Goal: Task Accomplishment & Management: Complete application form

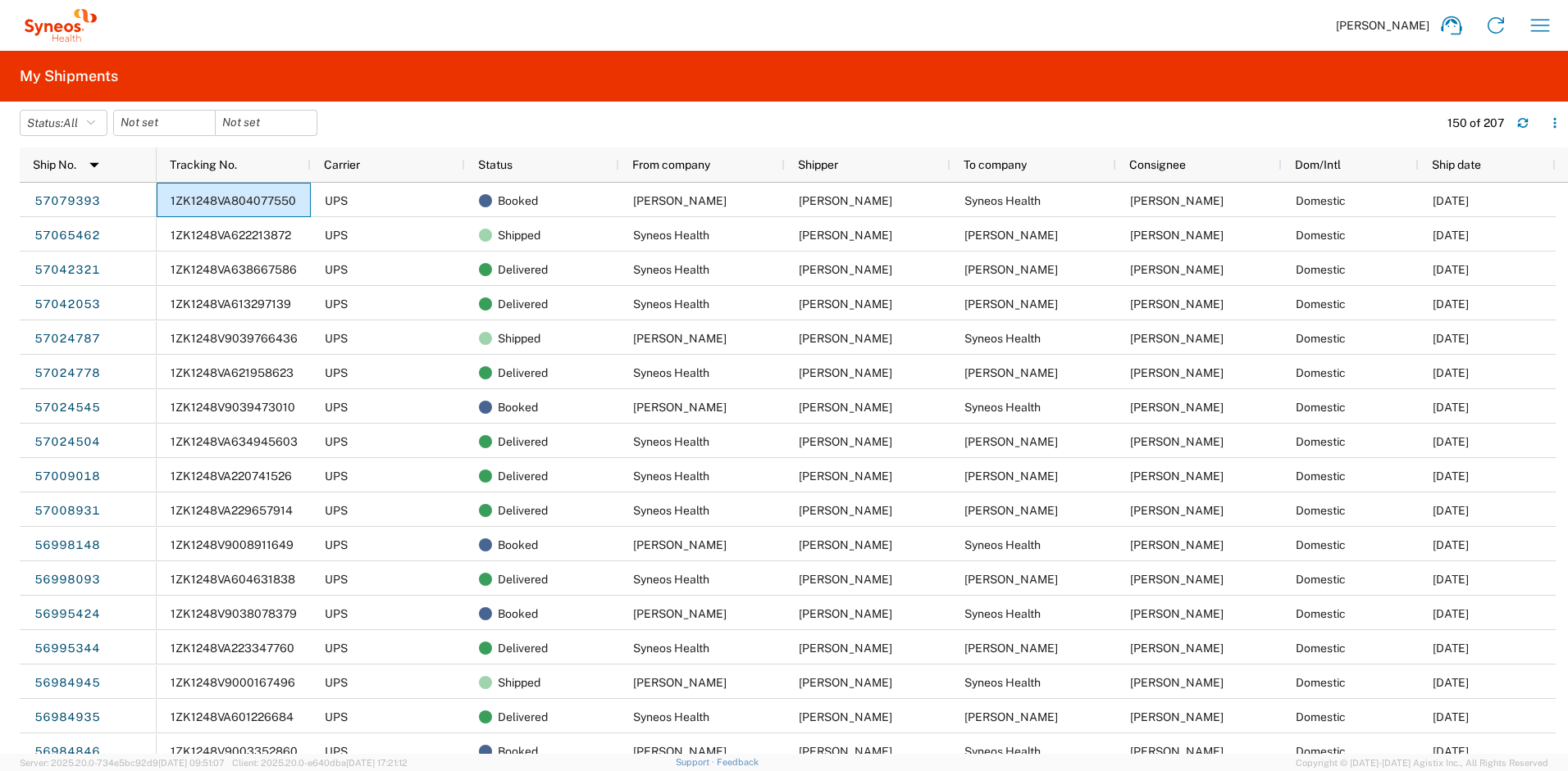
click at [1520, 24] on div "Ayman Abboud Home Shipment estimator Shipment tracking Desktop shipment request…" at bounding box center [832, 25] width 1461 height 40
click at [1534, 27] on icon "button" at bounding box center [1541, 25] width 26 height 26
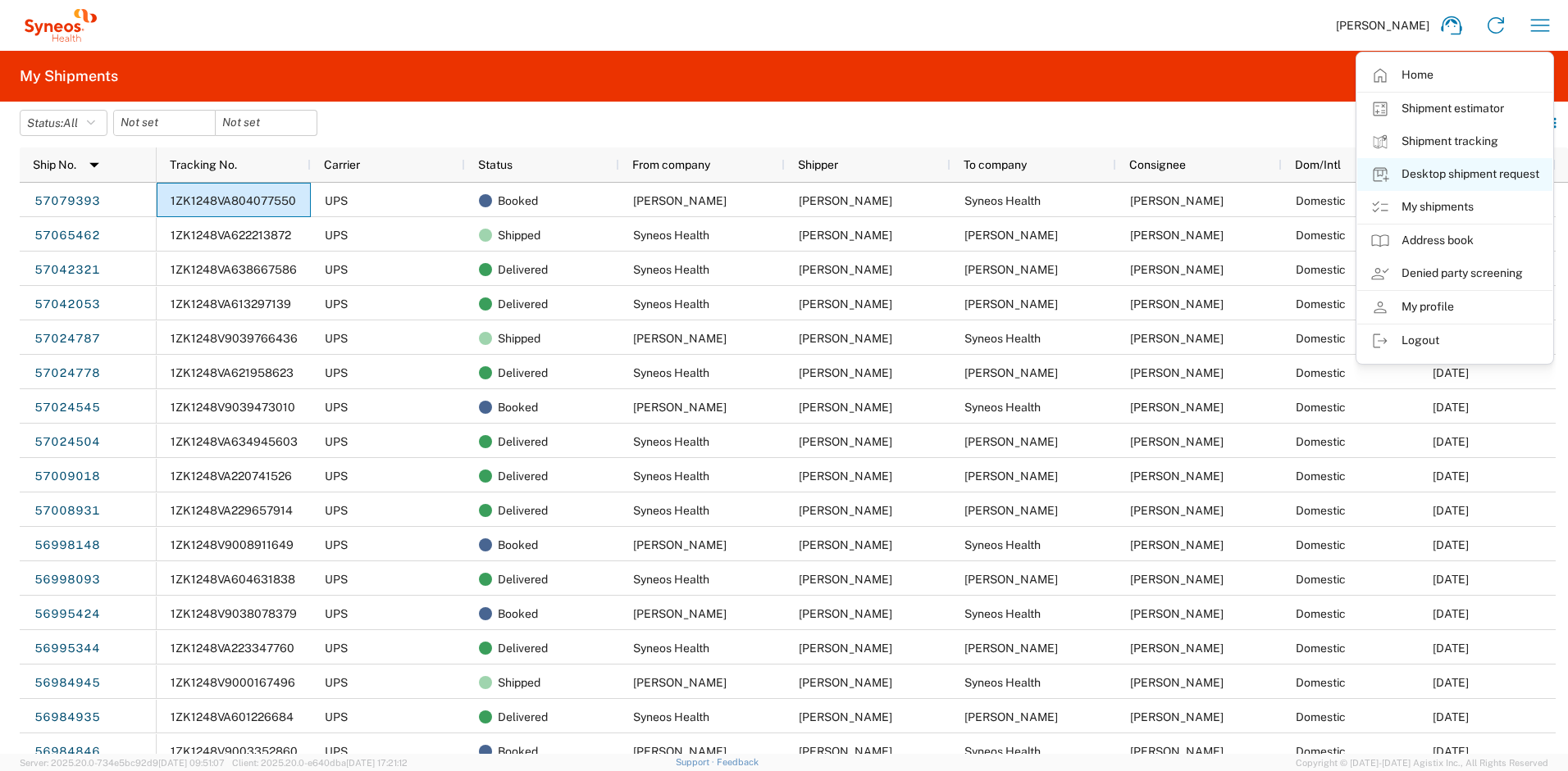
click at [1436, 178] on link "Desktop shipment request" at bounding box center [1454, 174] width 195 height 33
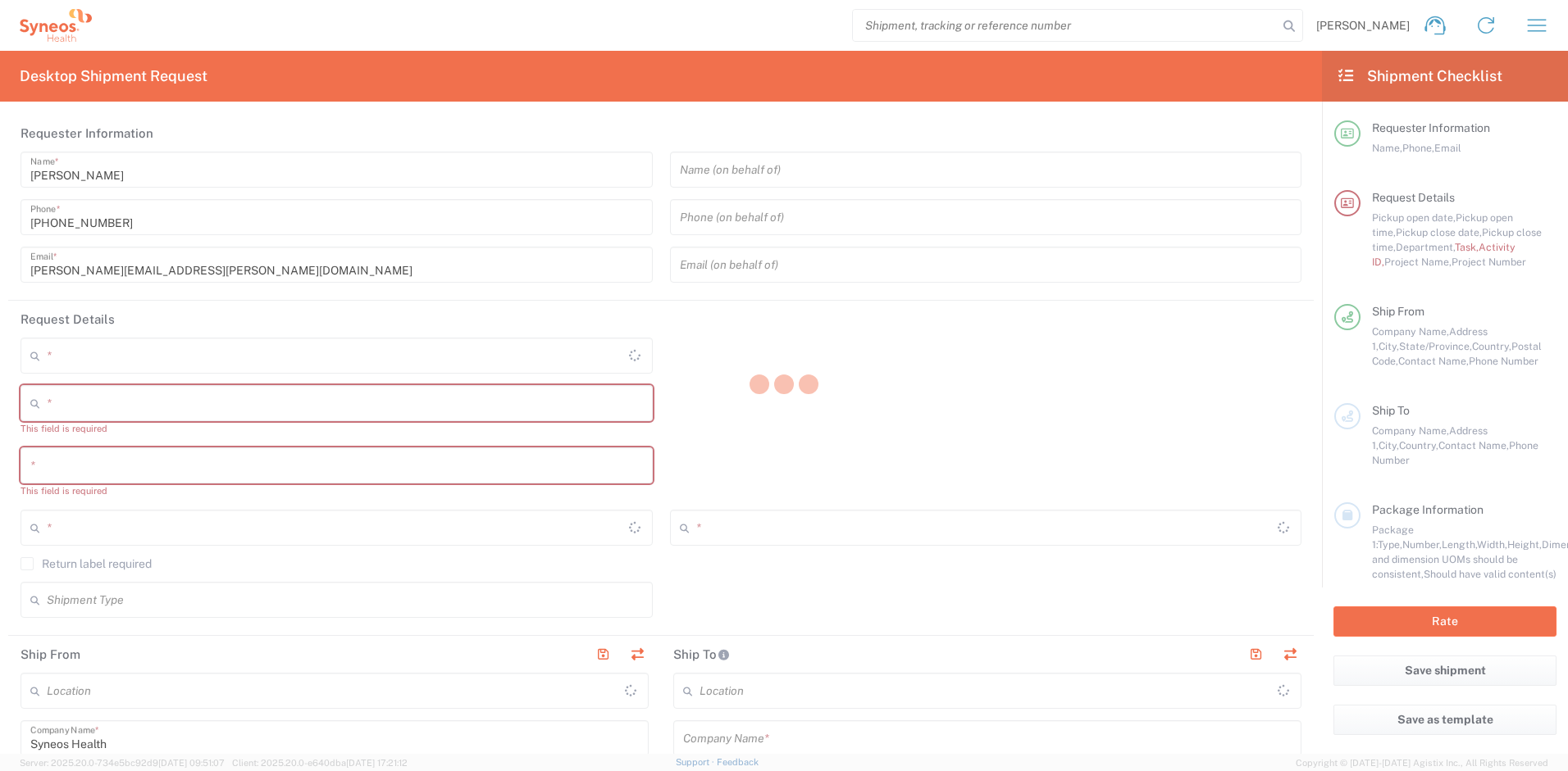
type input "[US_STATE]"
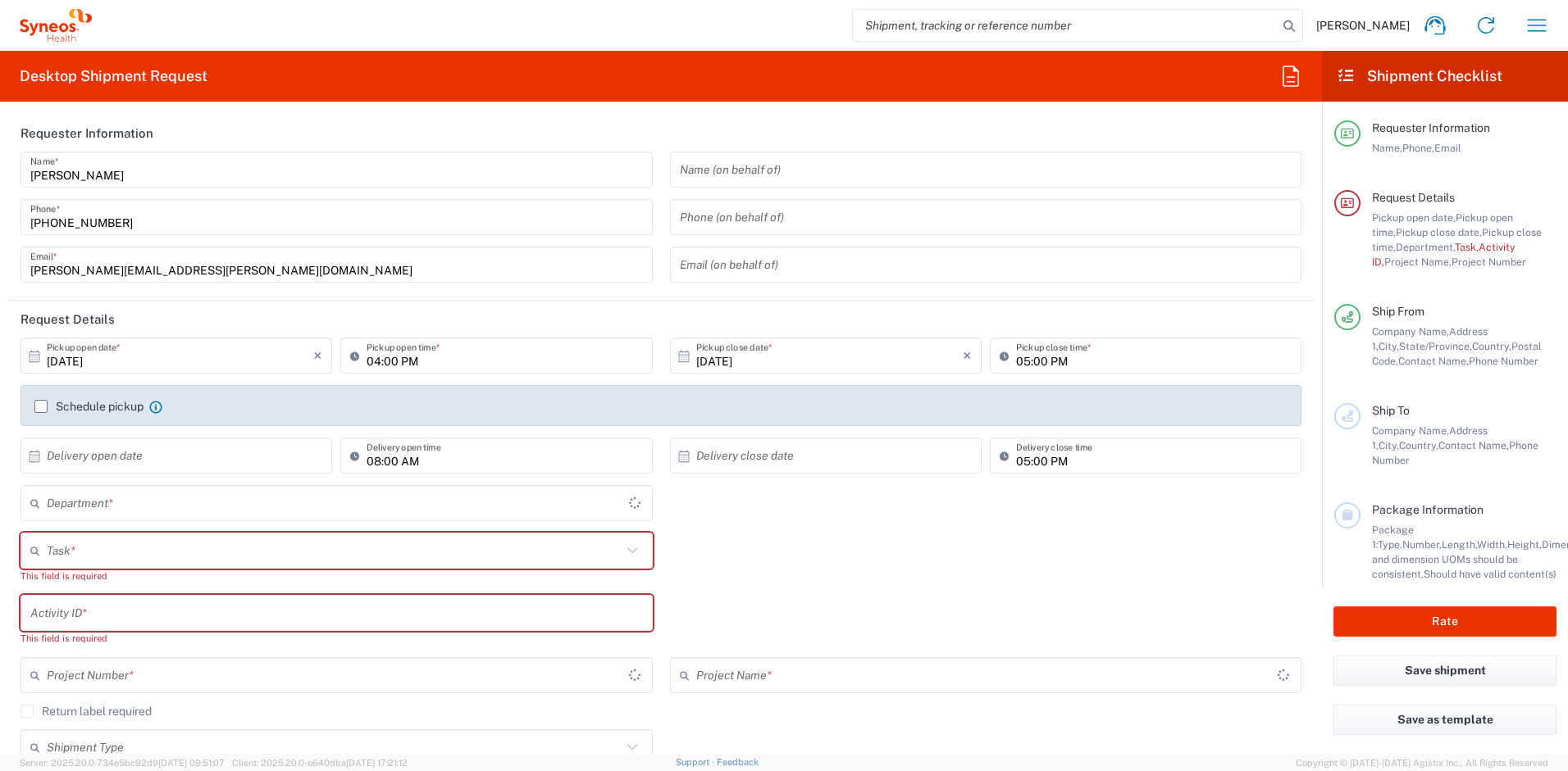
type input "[GEOGRAPHIC_DATA]"
type input "4510"
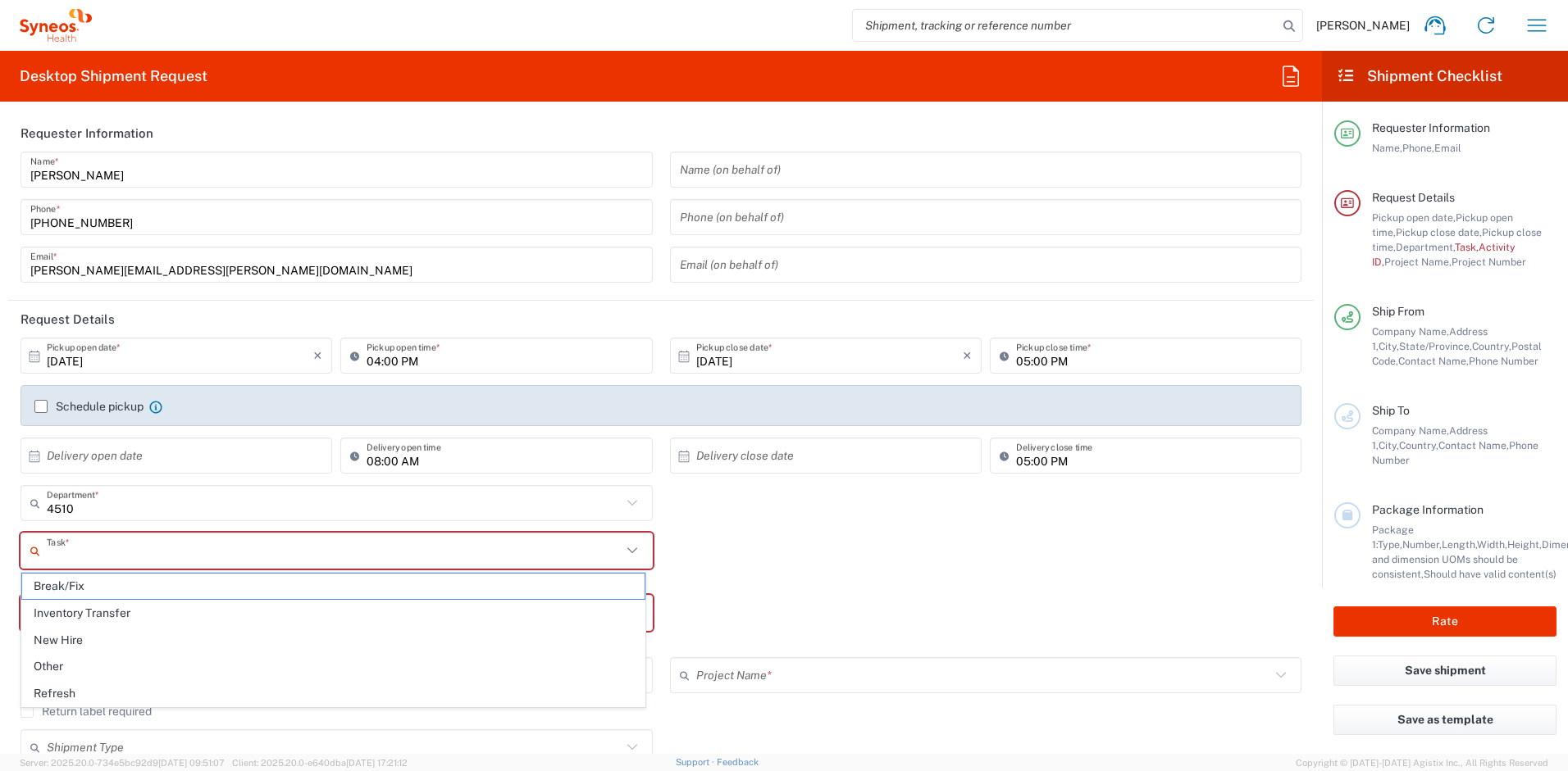
click at [206, 549] on input "text" at bounding box center [334, 551] width 574 height 28
type input "Syneos Health, LLC-[GEOGRAPHIC_DATA] [GEOGRAPHIC_DATA] [GEOGRAPHIC_DATA]"
drag, startPoint x: 73, startPoint y: 689, endPoint x: 73, endPoint y: 680, distance: 9.0
click at [73, 689] on span "Refresh" at bounding box center [333, 694] width 622 height 25
type input "Refresh"
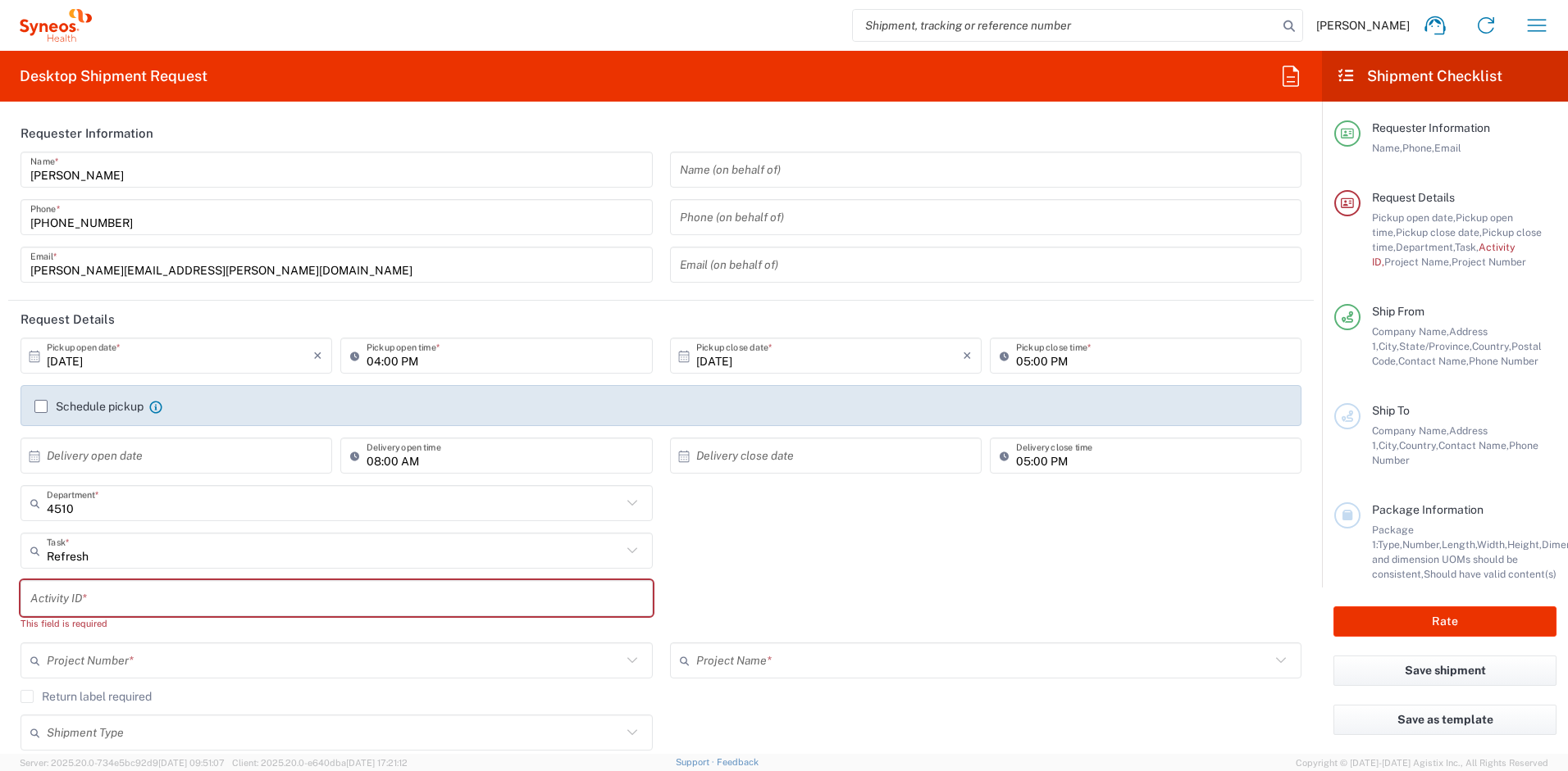
click at [81, 585] on input "text" at bounding box center [336, 599] width 613 height 28
paste input "SCTASK2735260"
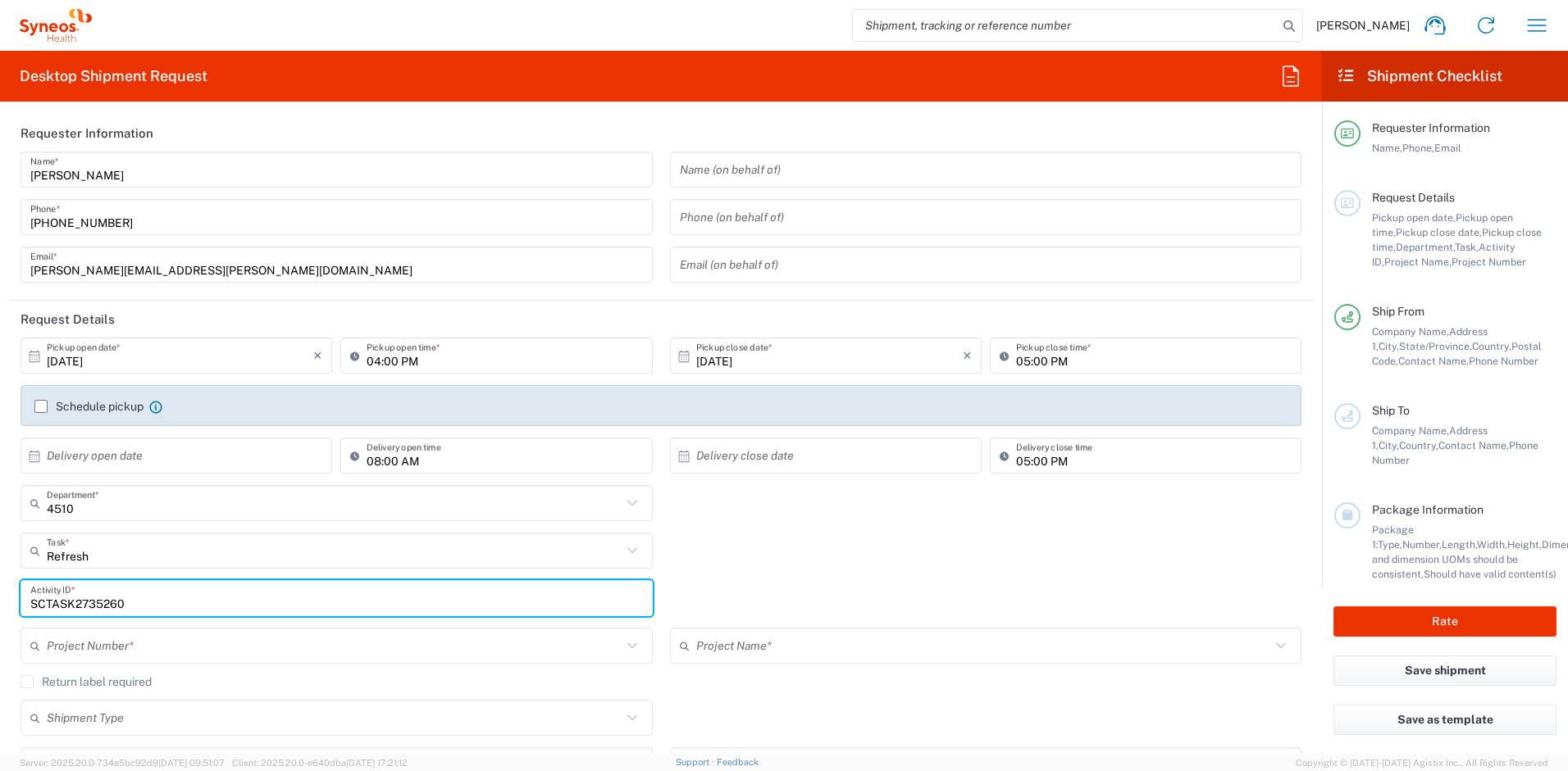
type input "SCTASK2735260"
click at [182, 637] on input "text" at bounding box center [334, 646] width 574 height 28
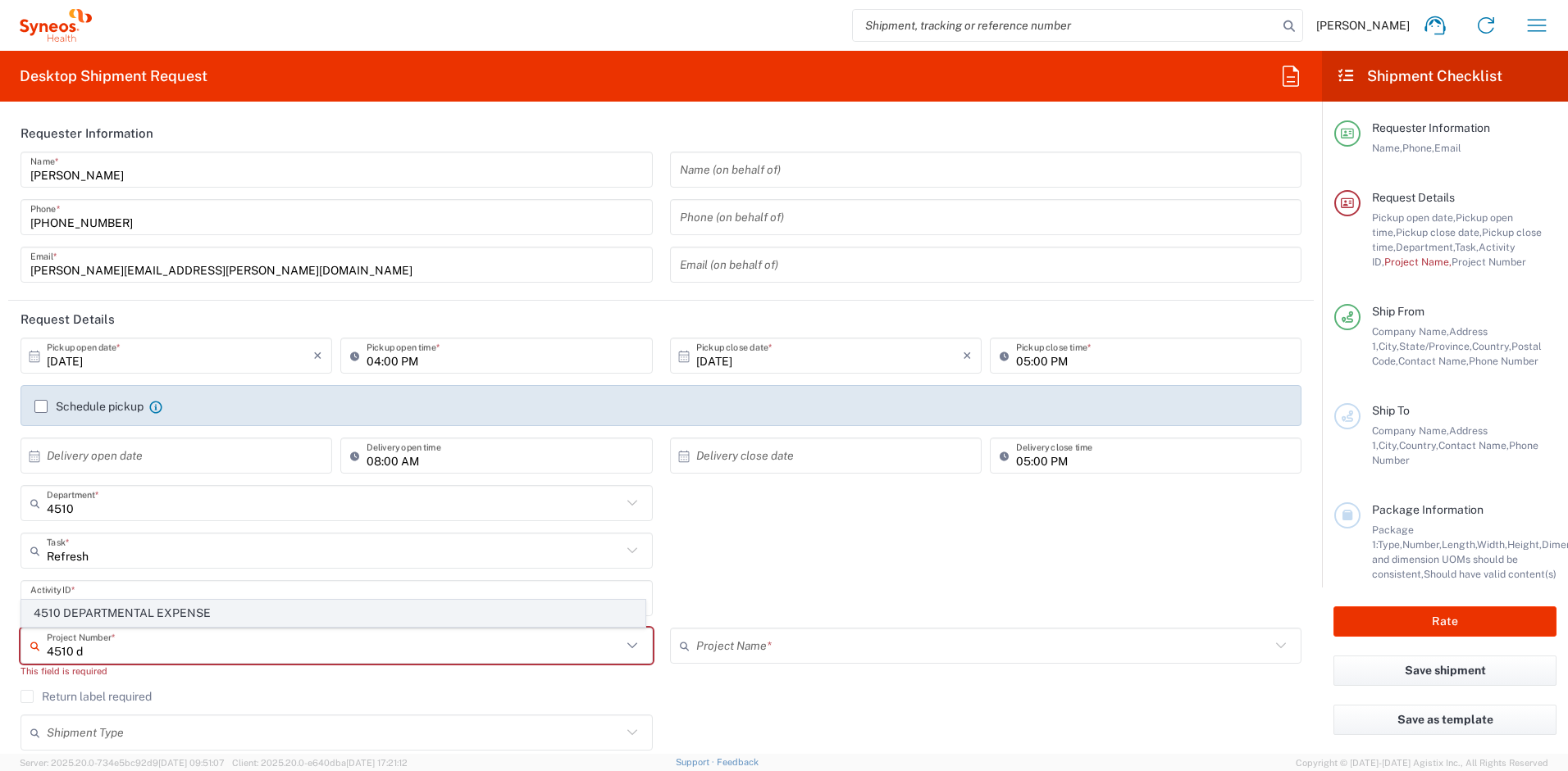
click at [206, 616] on span "4510 DEPARTMENTAL EXPENSE" at bounding box center [333, 613] width 622 height 25
type input "4510 DEPARTMENTAL EXPENSE"
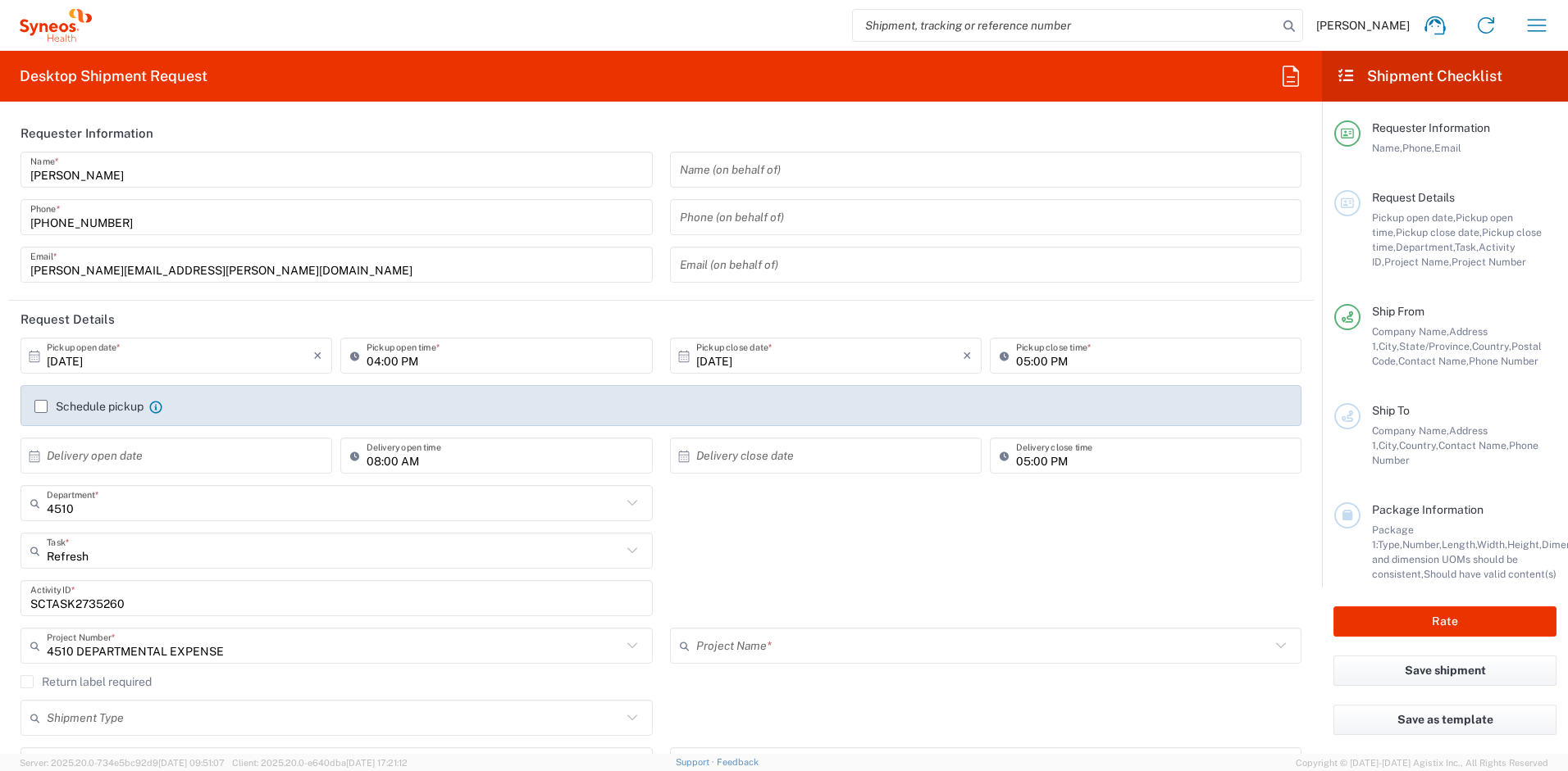
type input "4510 DEPARTMENTAL EXPENSE"
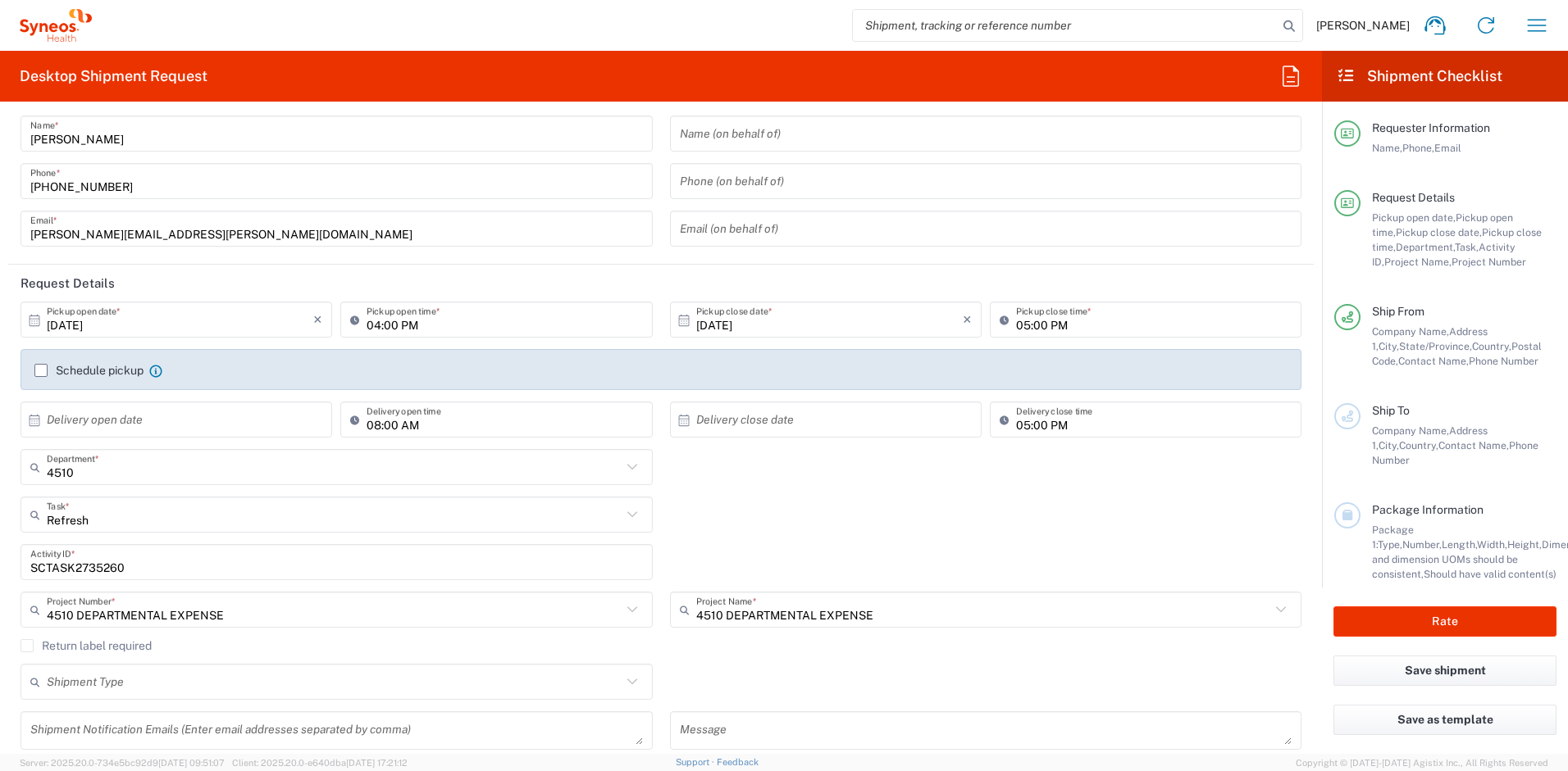
scroll to position [37, 0]
click at [27, 646] on label "Return label required" at bounding box center [86, 645] width 131 height 13
click at [27, 645] on input "Return label required" at bounding box center [27, 645] width 0 height 0
click at [135, 689] on input "Vendor" at bounding box center [334, 696] width 574 height 26
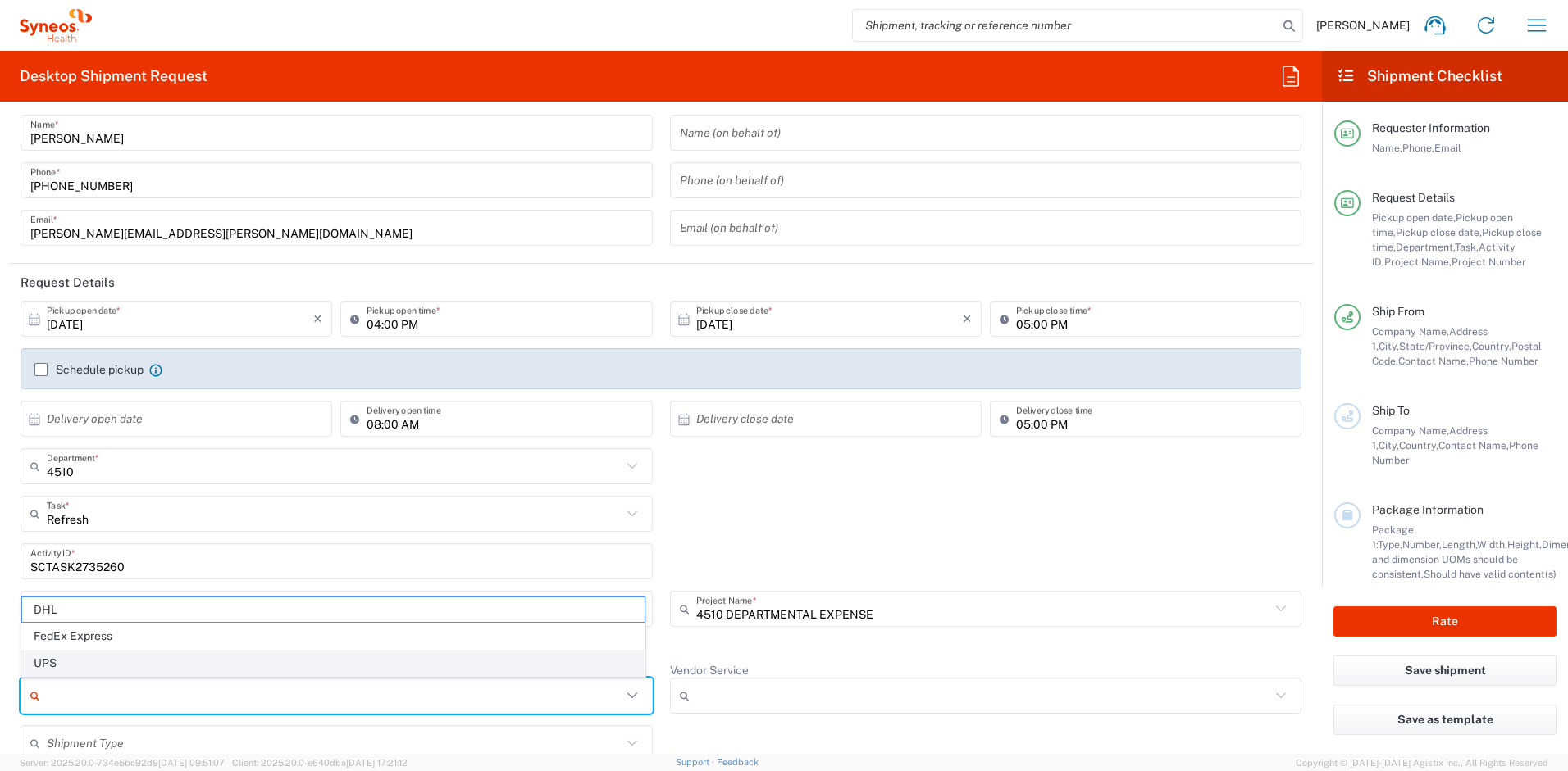
click at [178, 667] on span "UPS" at bounding box center [333, 663] width 622 height 25
type input "UPS"
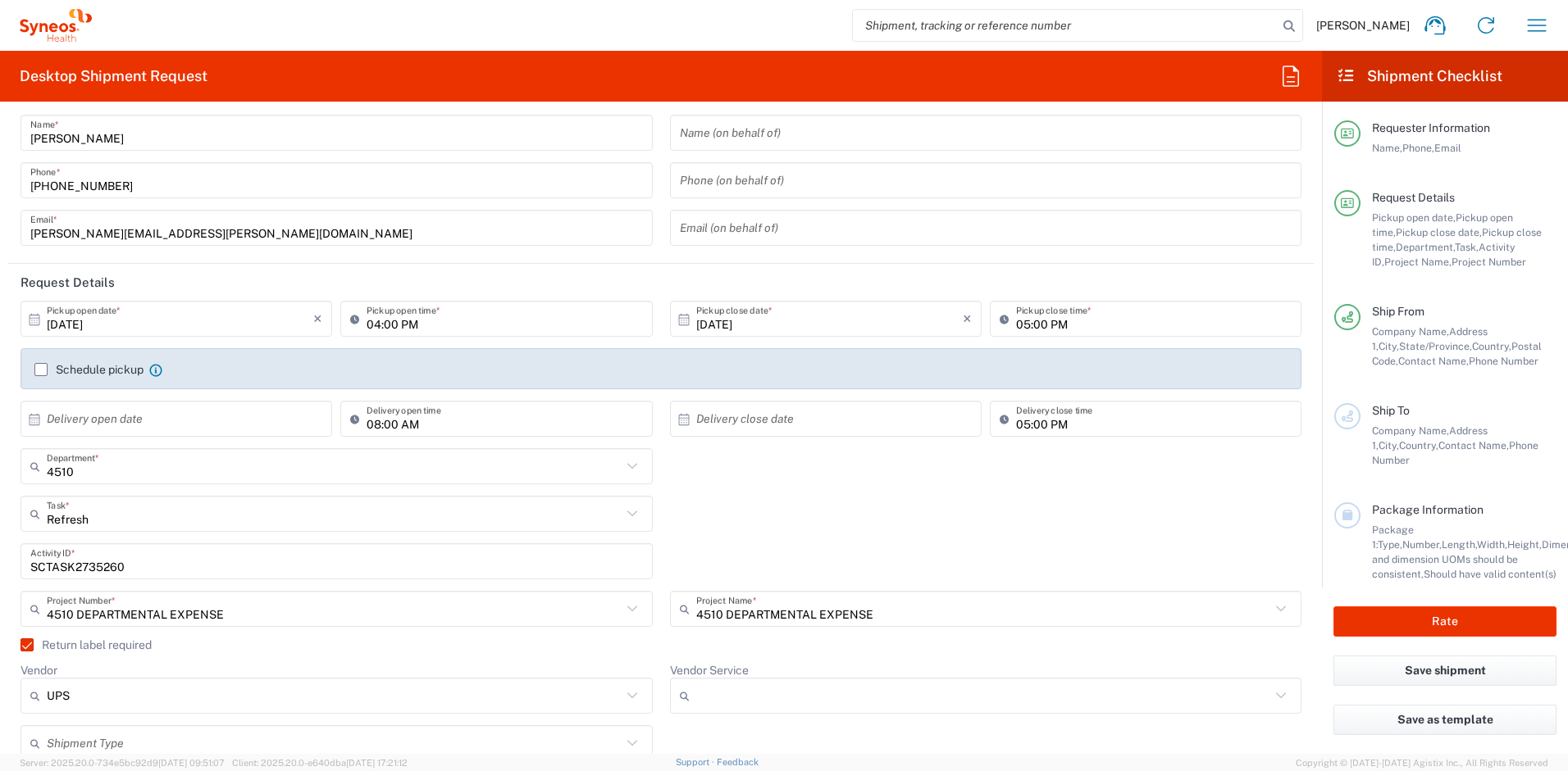
click at [752, 682] on div at bounding box center [985, 696] width 632 height 36
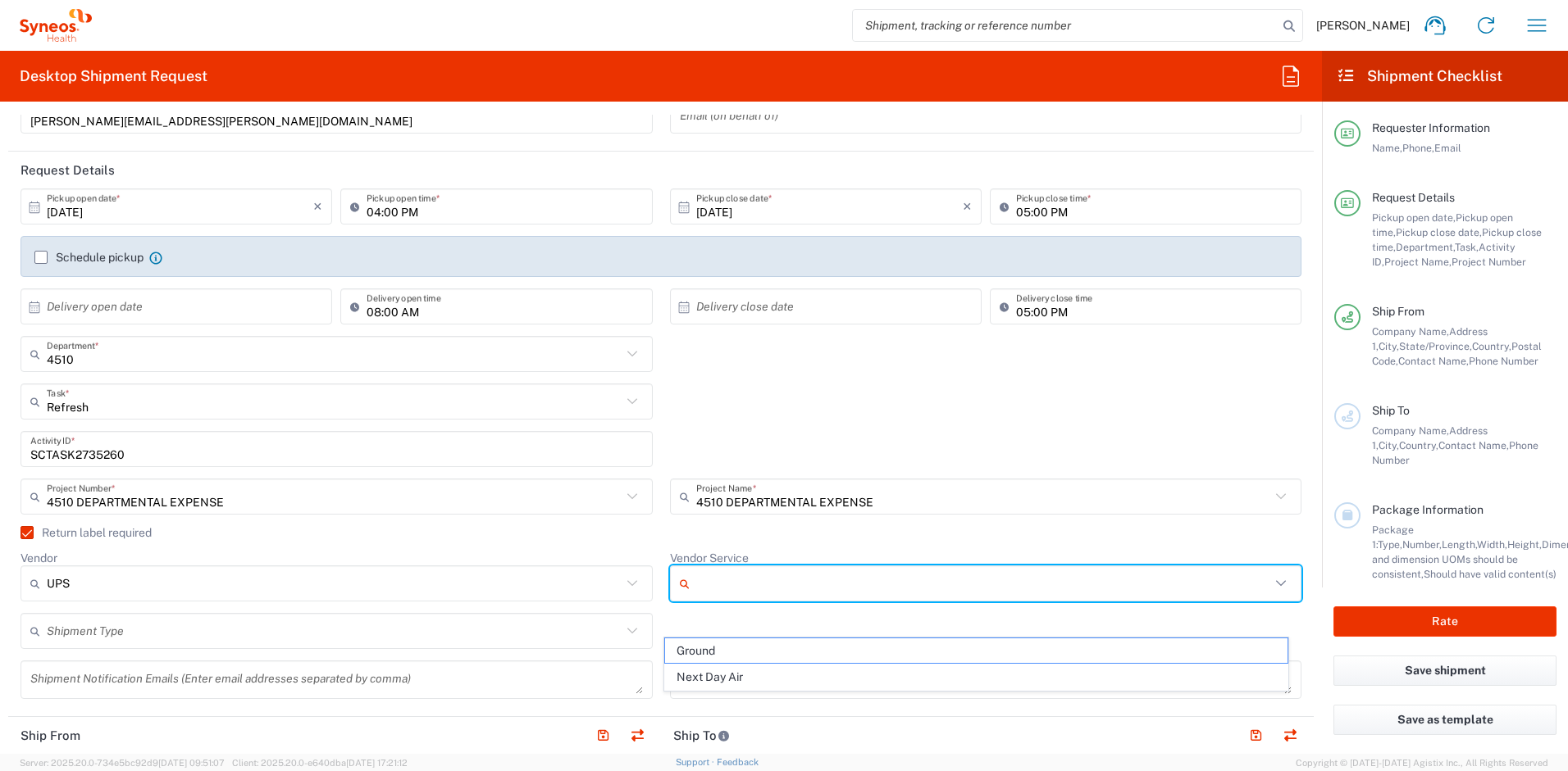
scroll to position [185, 0]
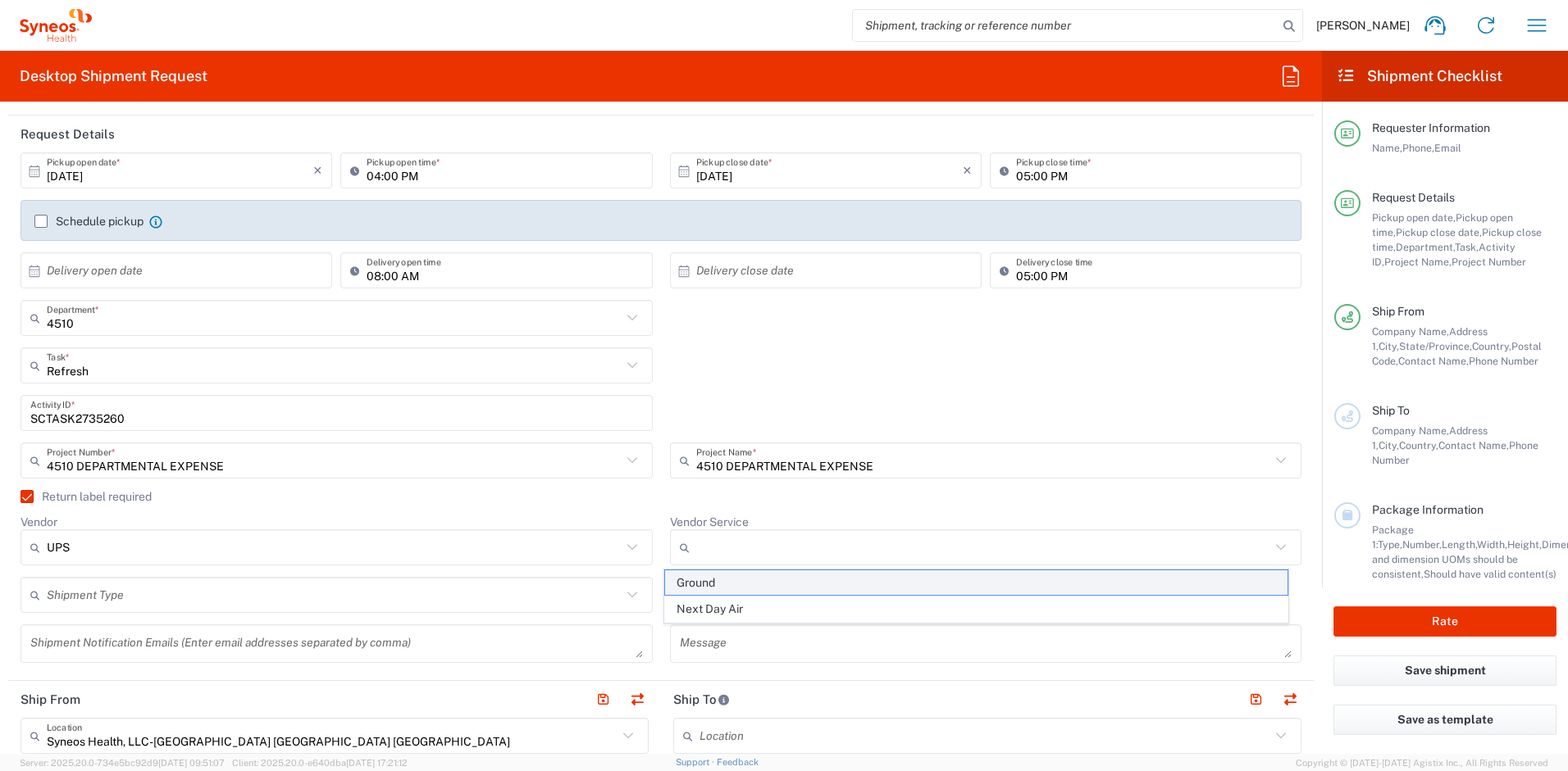
click at [735, 581] on span "Ground" at bounding box center [976, 583] width 622 height 25
type input "Ground"
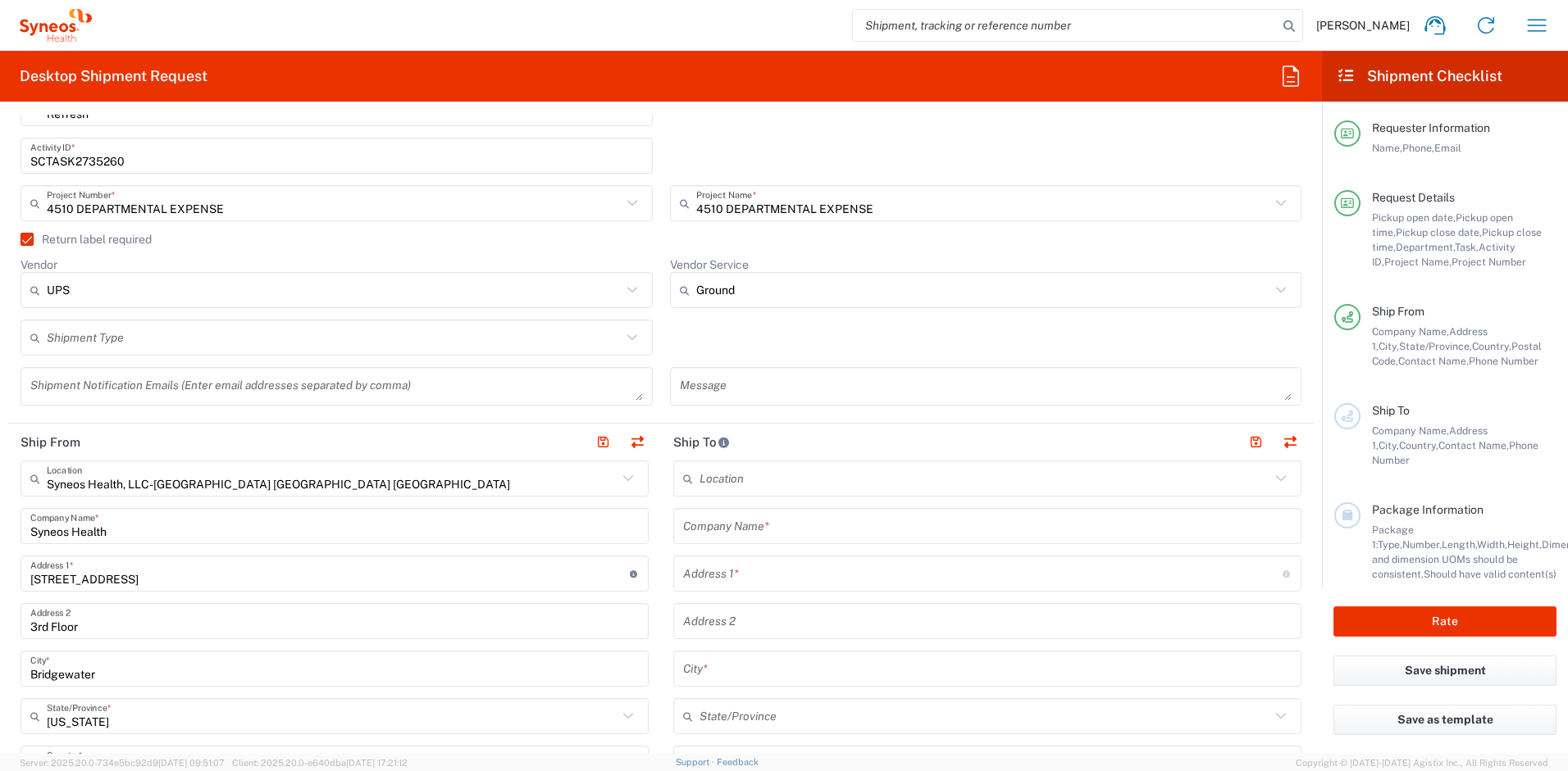
scroll to position [442, 0]
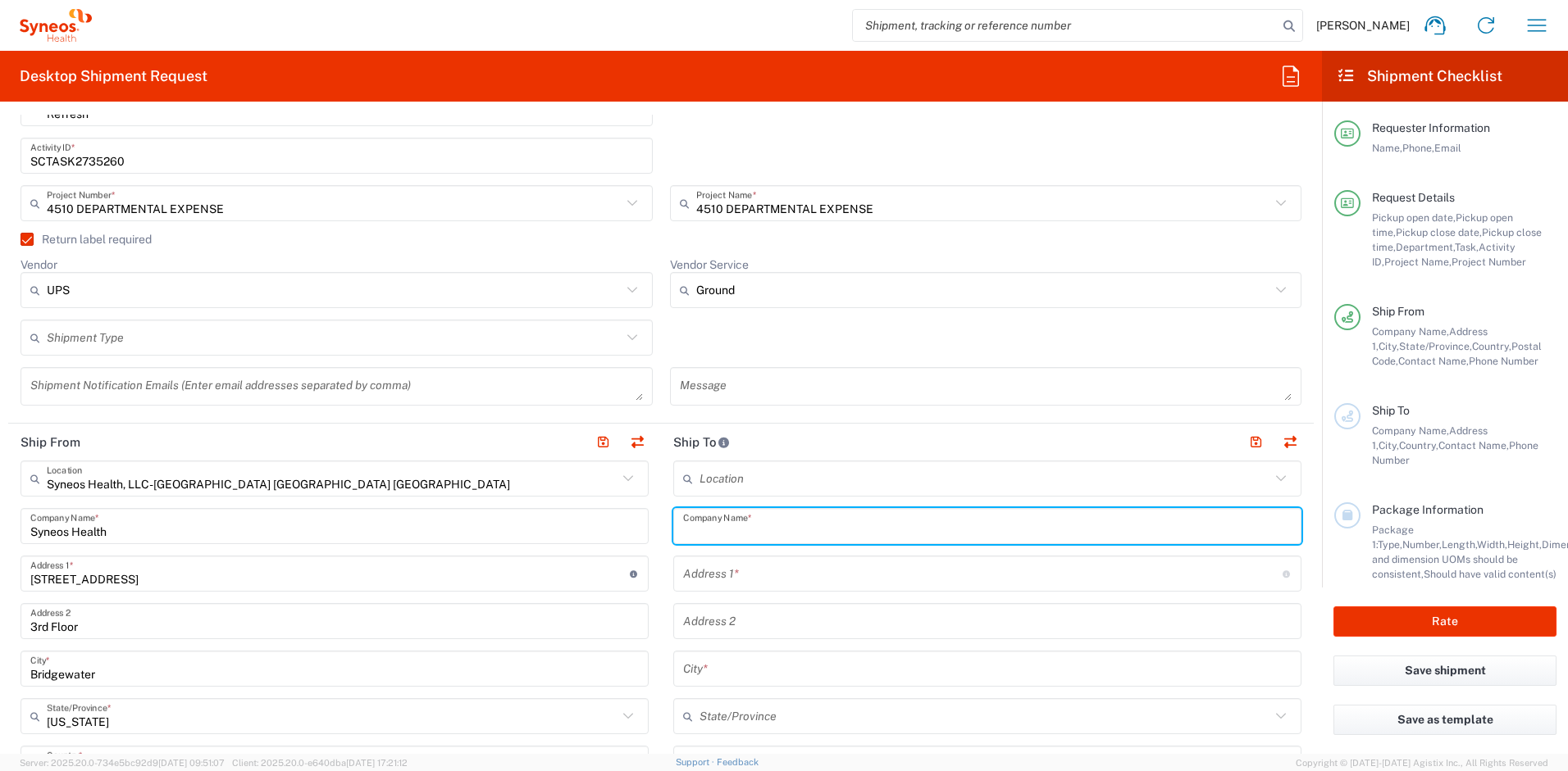
click at [764, 529] on input "text" at bounding box center [987, 526] width 608 height 28
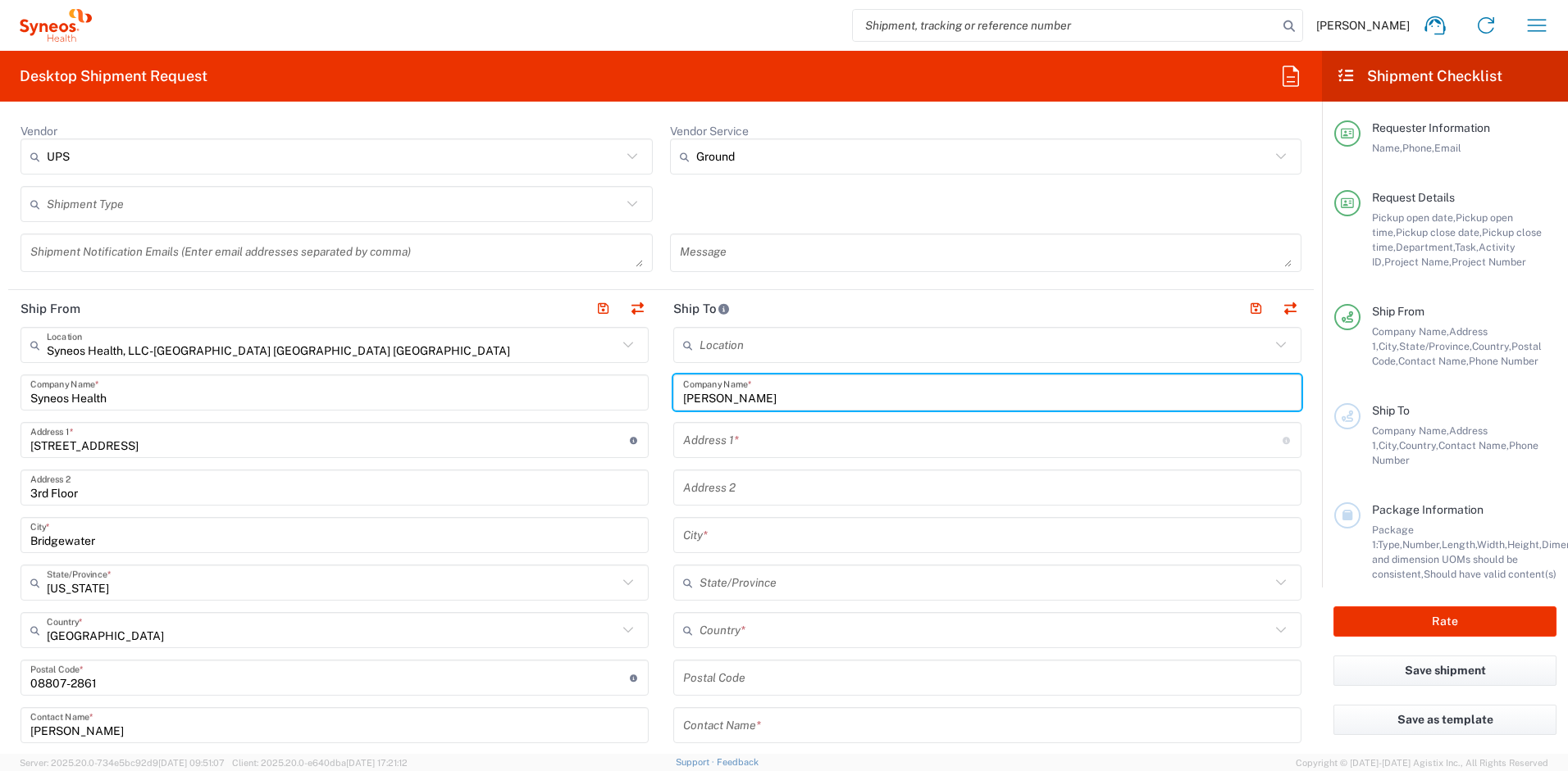
scroll to position [626, 0]
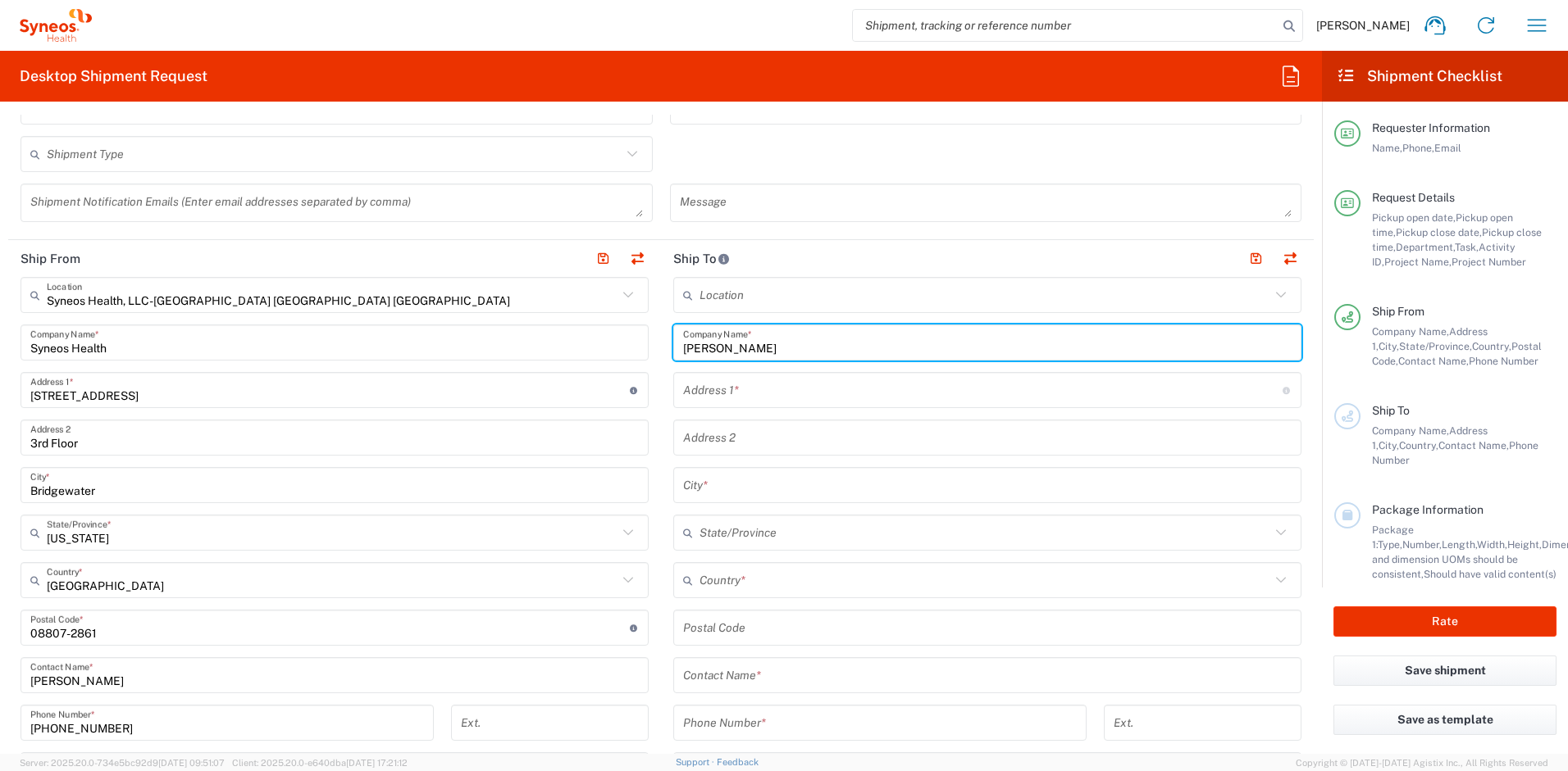
drag, startPoint x: 679, startPoint y: 335, endPoint x: 651, endPoint y: 333, distance: 28.1
click at [651, 333] on div "Ship From Syneos Health, LLC-[GEOGRAPHIC_DATA] [GEOGRAPHIC_DATA] [GEOGRAPHIC_DA…" at bounding box center [661, 606] width 1305 height 732
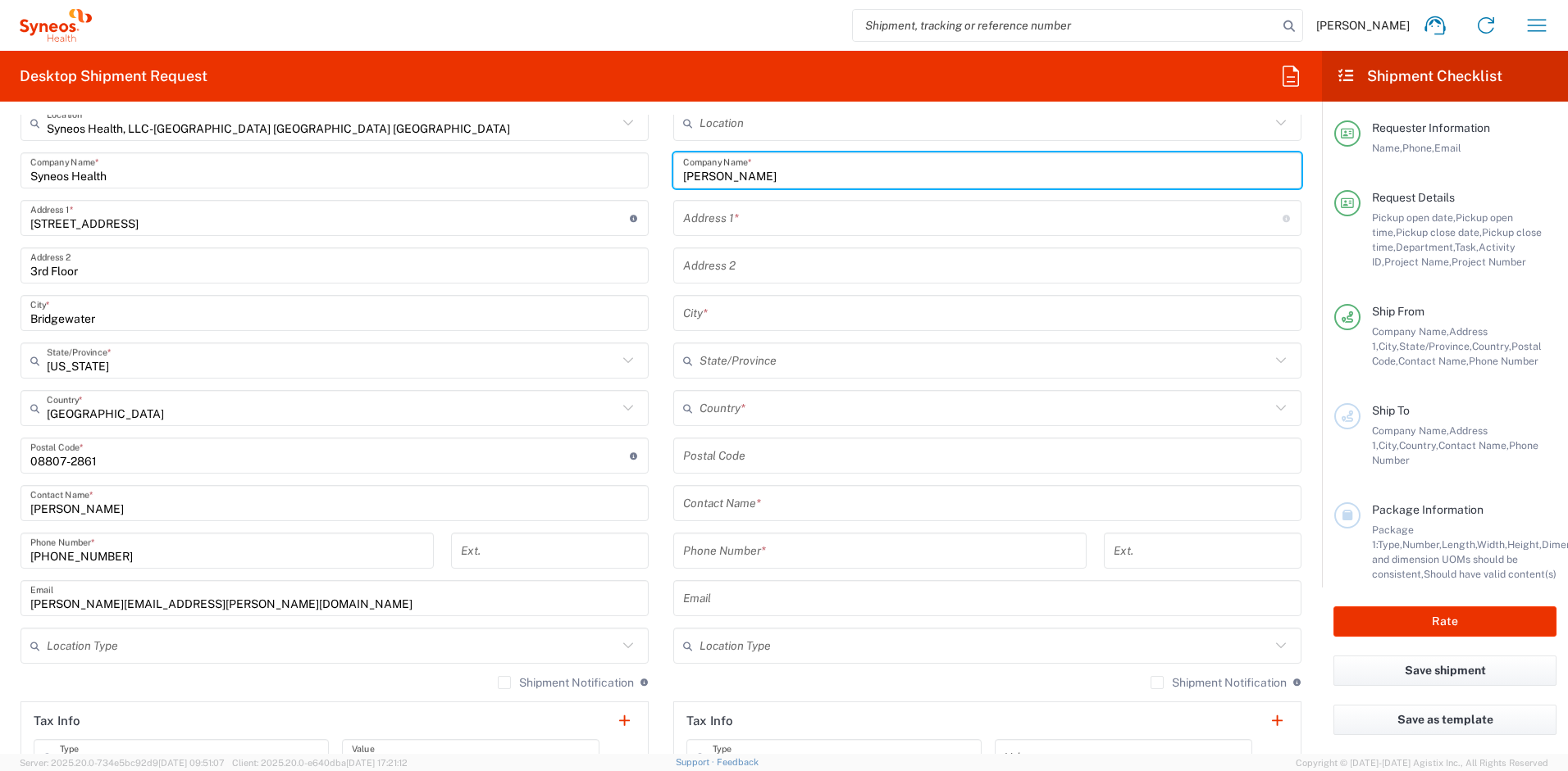
scroll to position [798, 0]
type input "[PERSON_NAME]"
click at [718, 509] on input "text" at bounding box center [987, 504] width 608 height 28
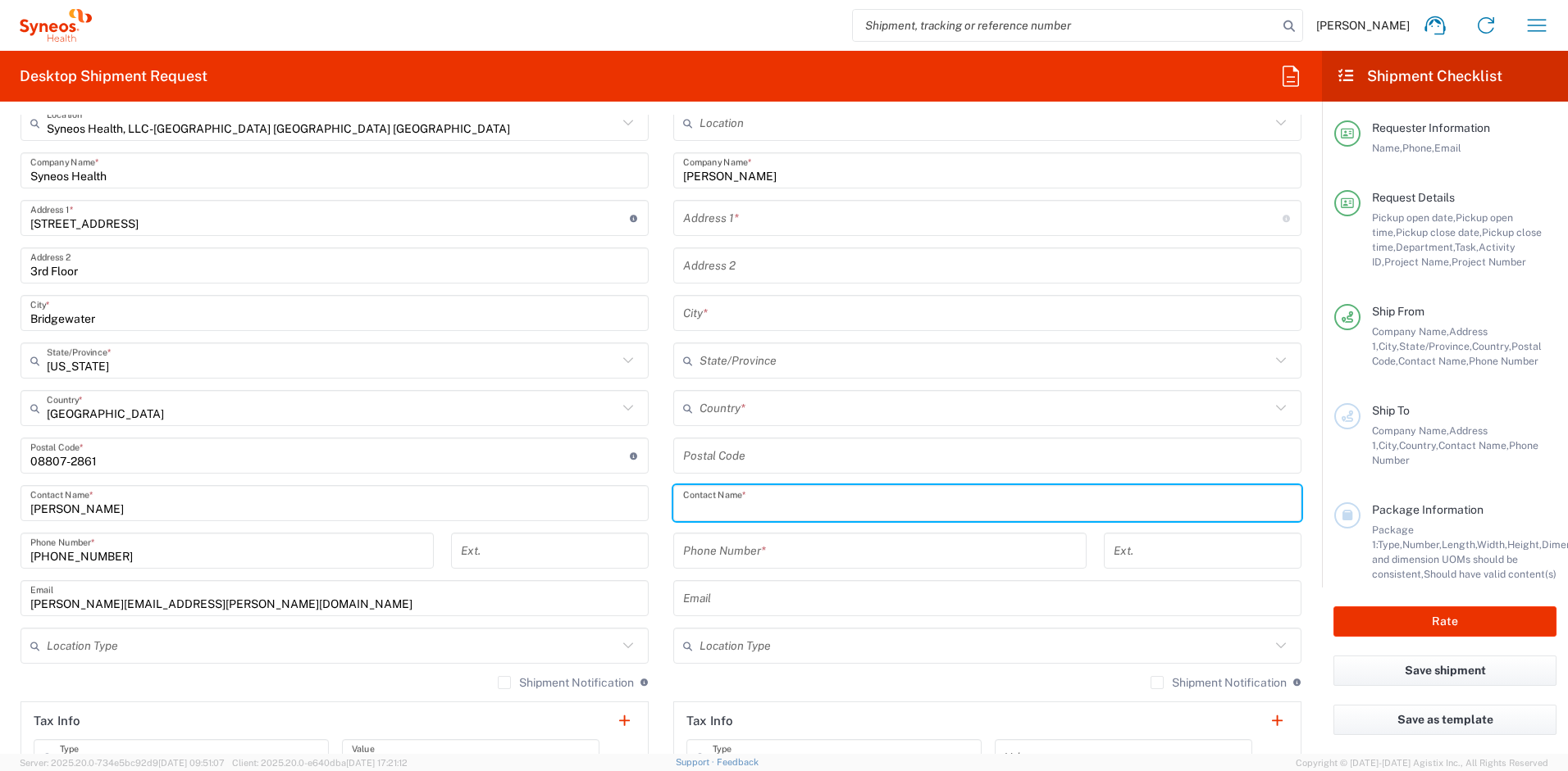
paste input "[PERSON_NAME]"
type input "[PERSON_NAME]"
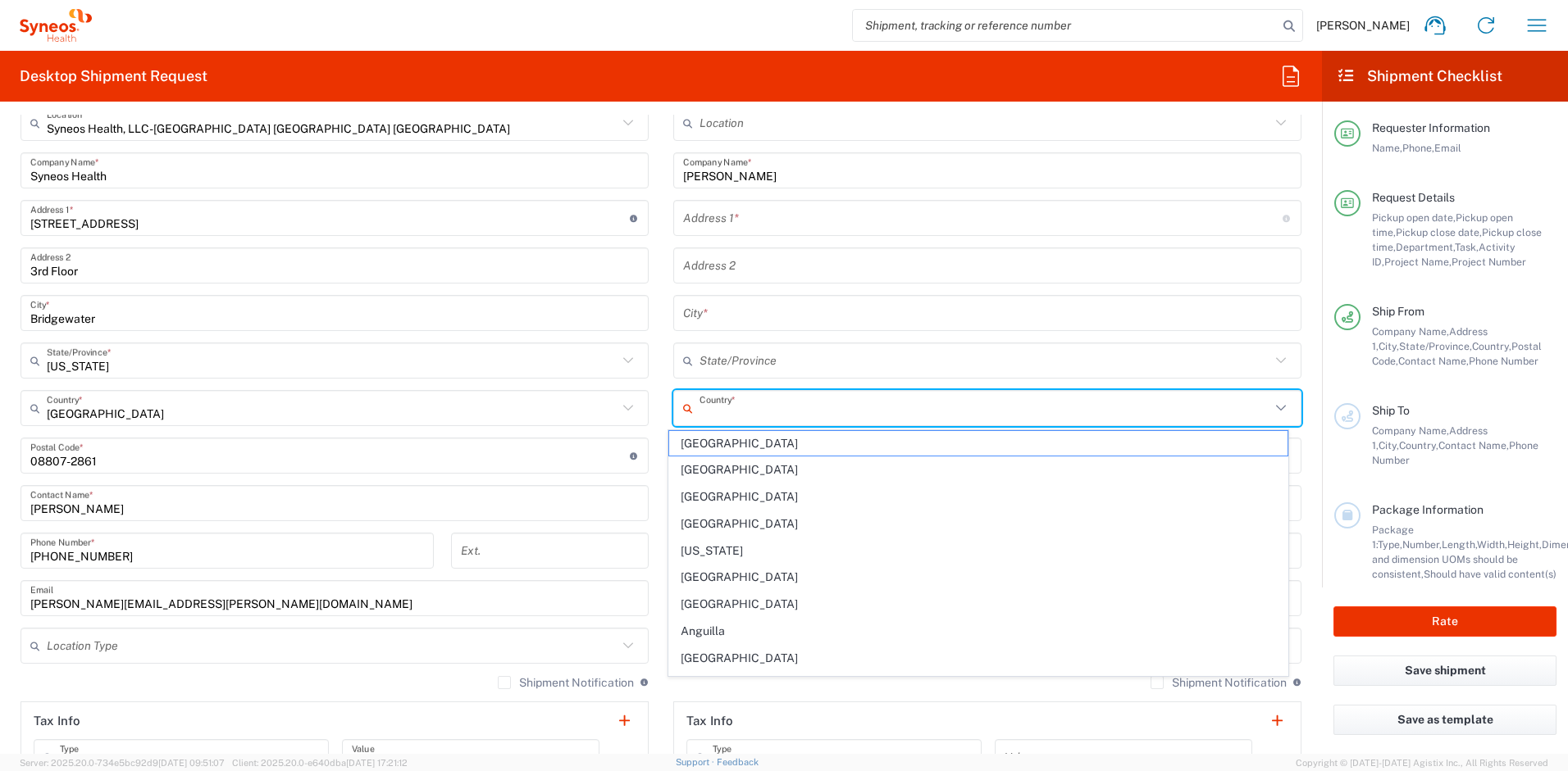
click at [752, 407] on input "text" at bounding box center [985, 409] width 571 height 28
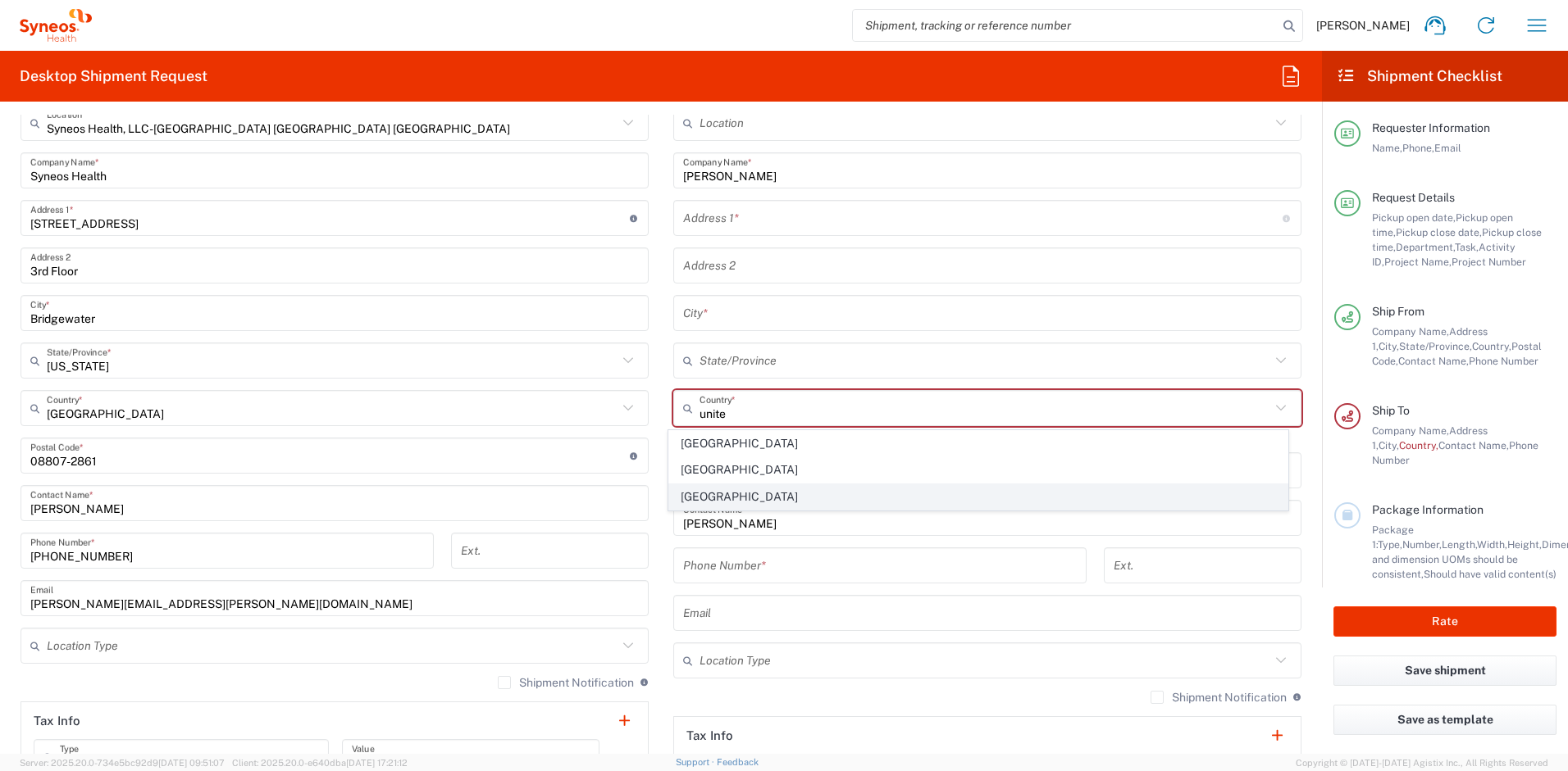
click at [695, 492] on span "[GEOGRAPHIC_DATA]" at bounding box center [978, 497] width 619 height 25
type input "[GEOGRAPHIC_DATA]"
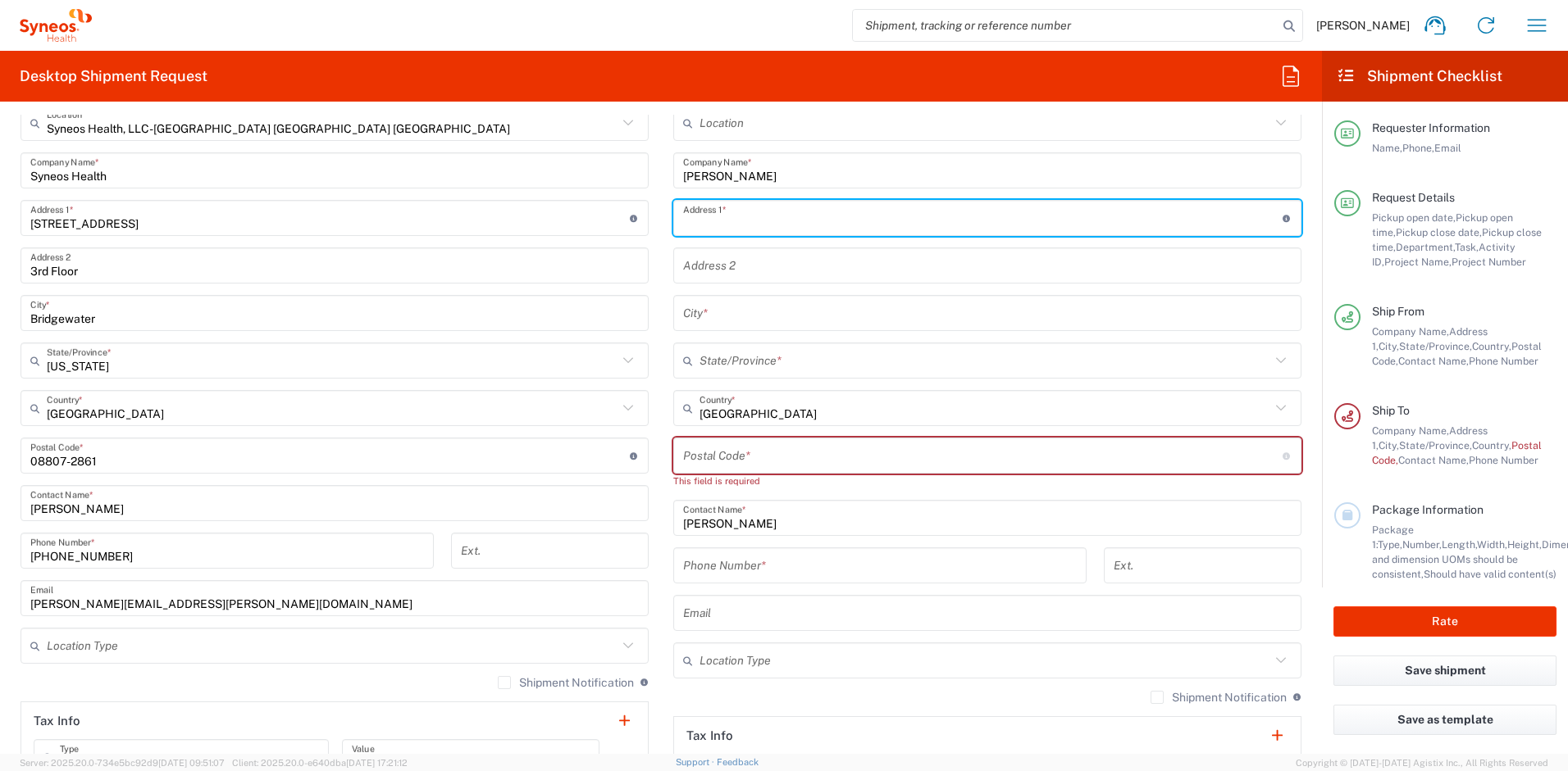
click at [752, 218] on input "text" at bounding box center [982, 218] width 600 height 28
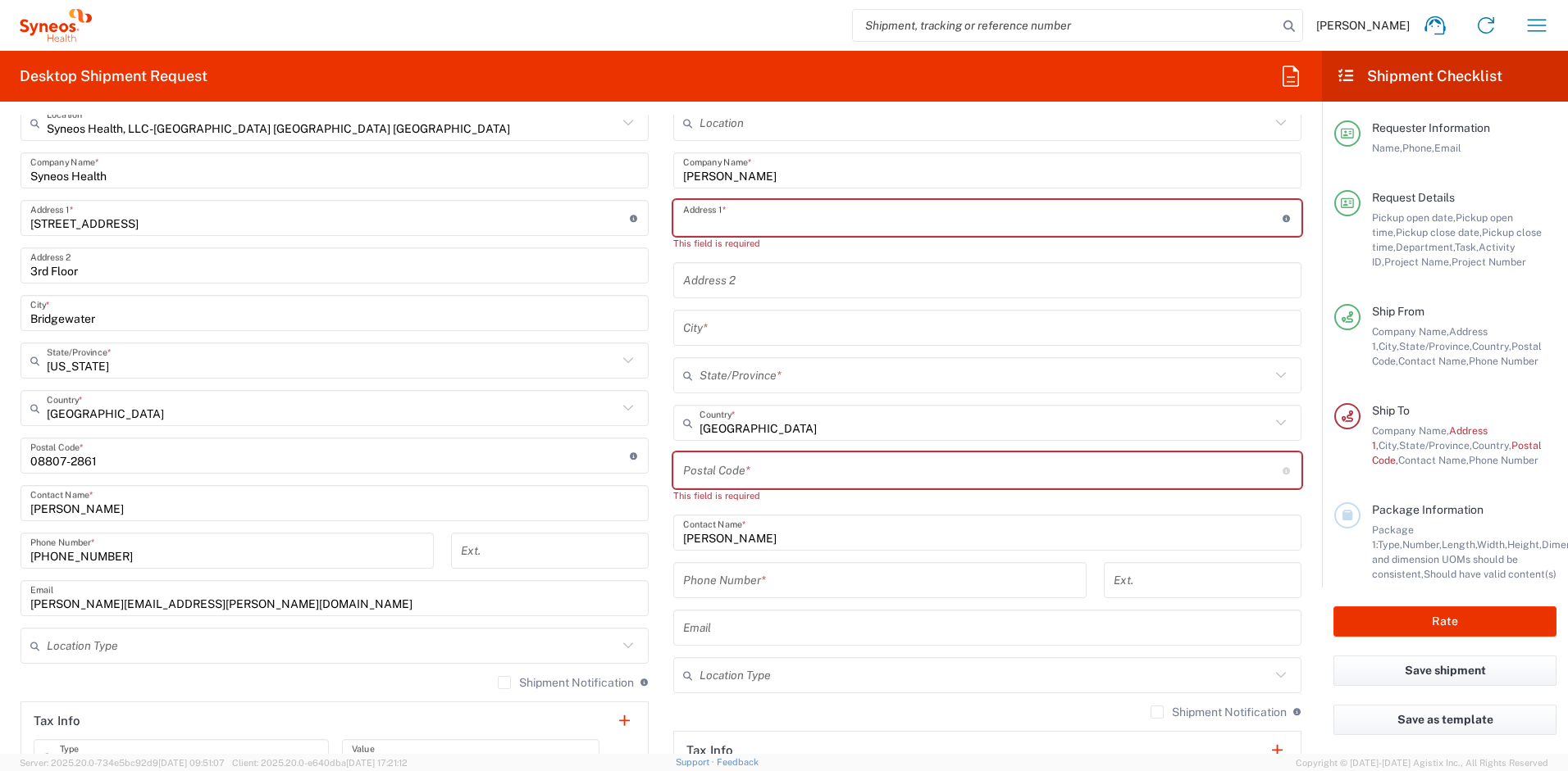
paste input "[STREET_ADDRESS]"
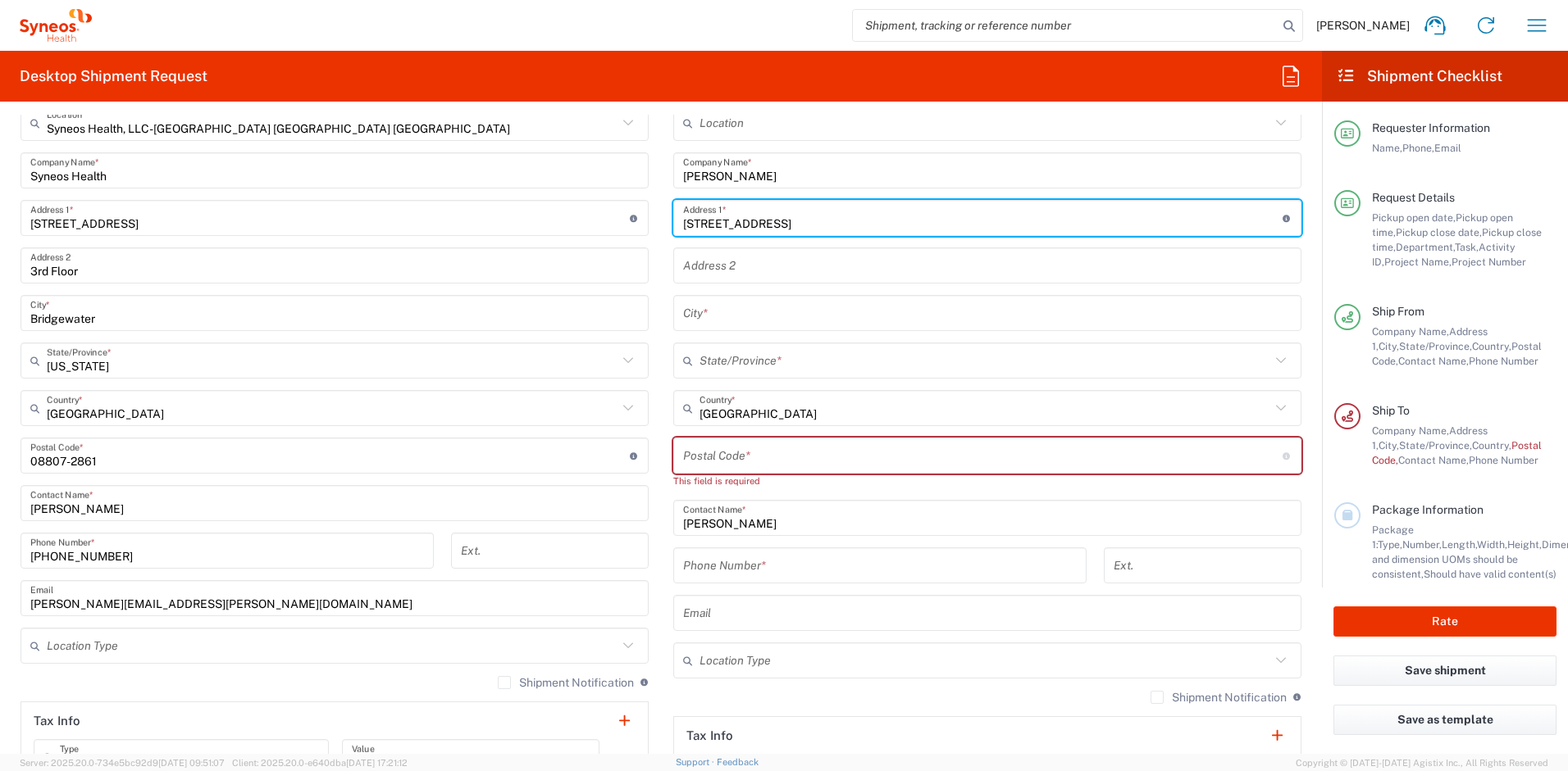
type input "[STREET_ADDRESS]"
click at [719, 315] on input "text" at bounding box center [987, 313] width 608 height 28
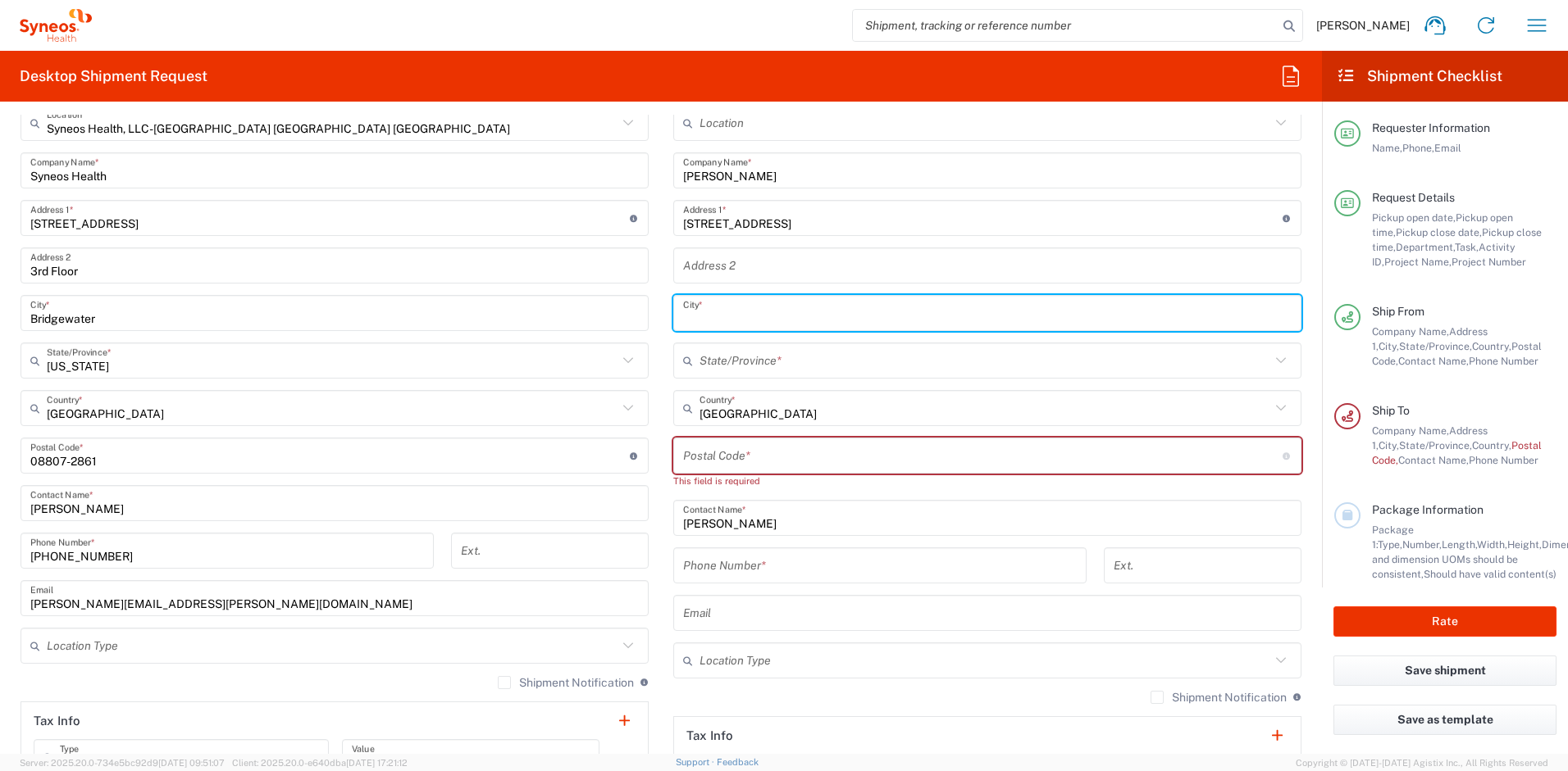
paste input "[GEOGRAPHIC_DATA]"
type input "[GEOGRAPHIC_DATA]"
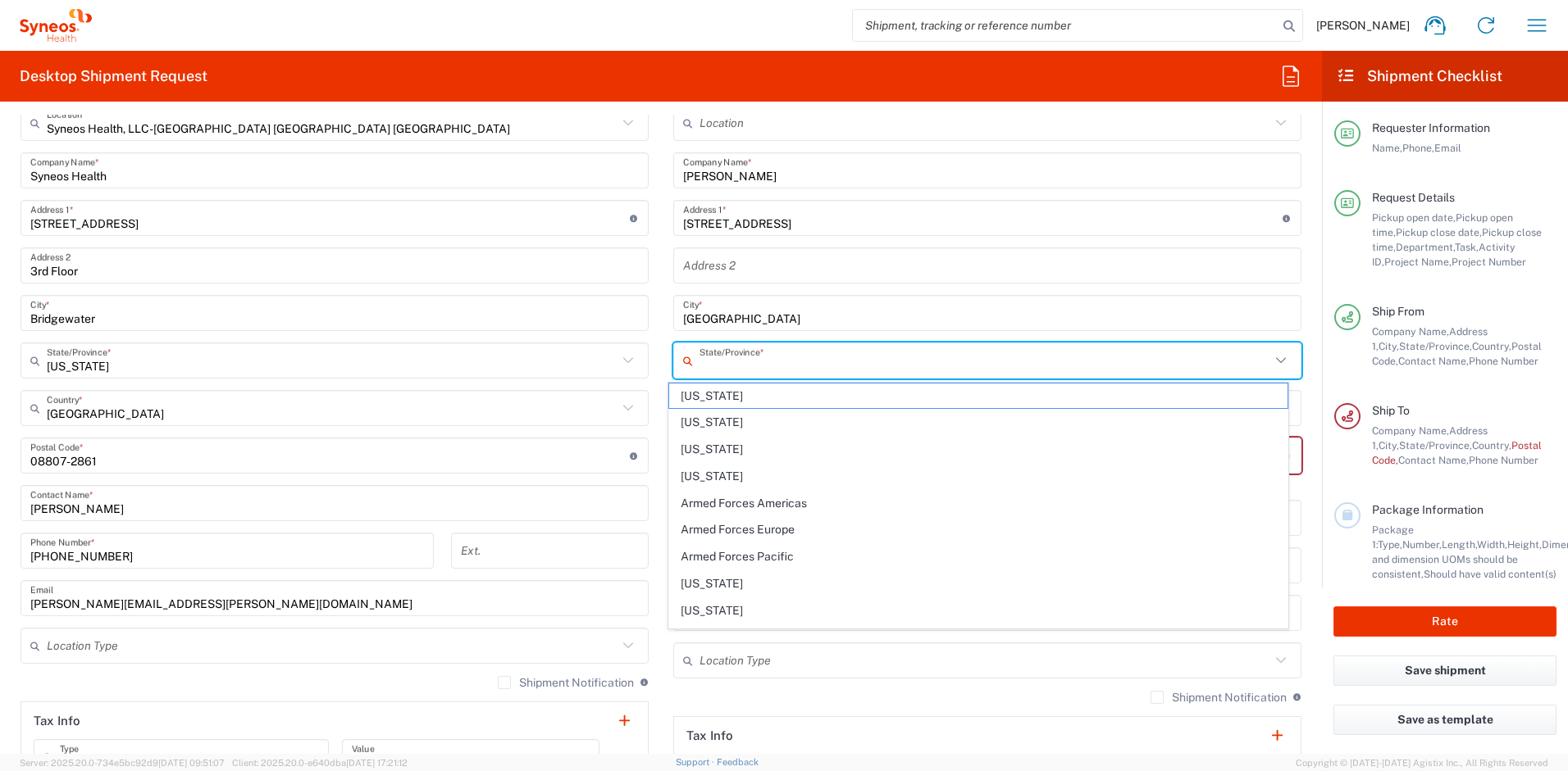
click at [724, 351] on input "text" at bounding box center [985, 361] width 571 height 28
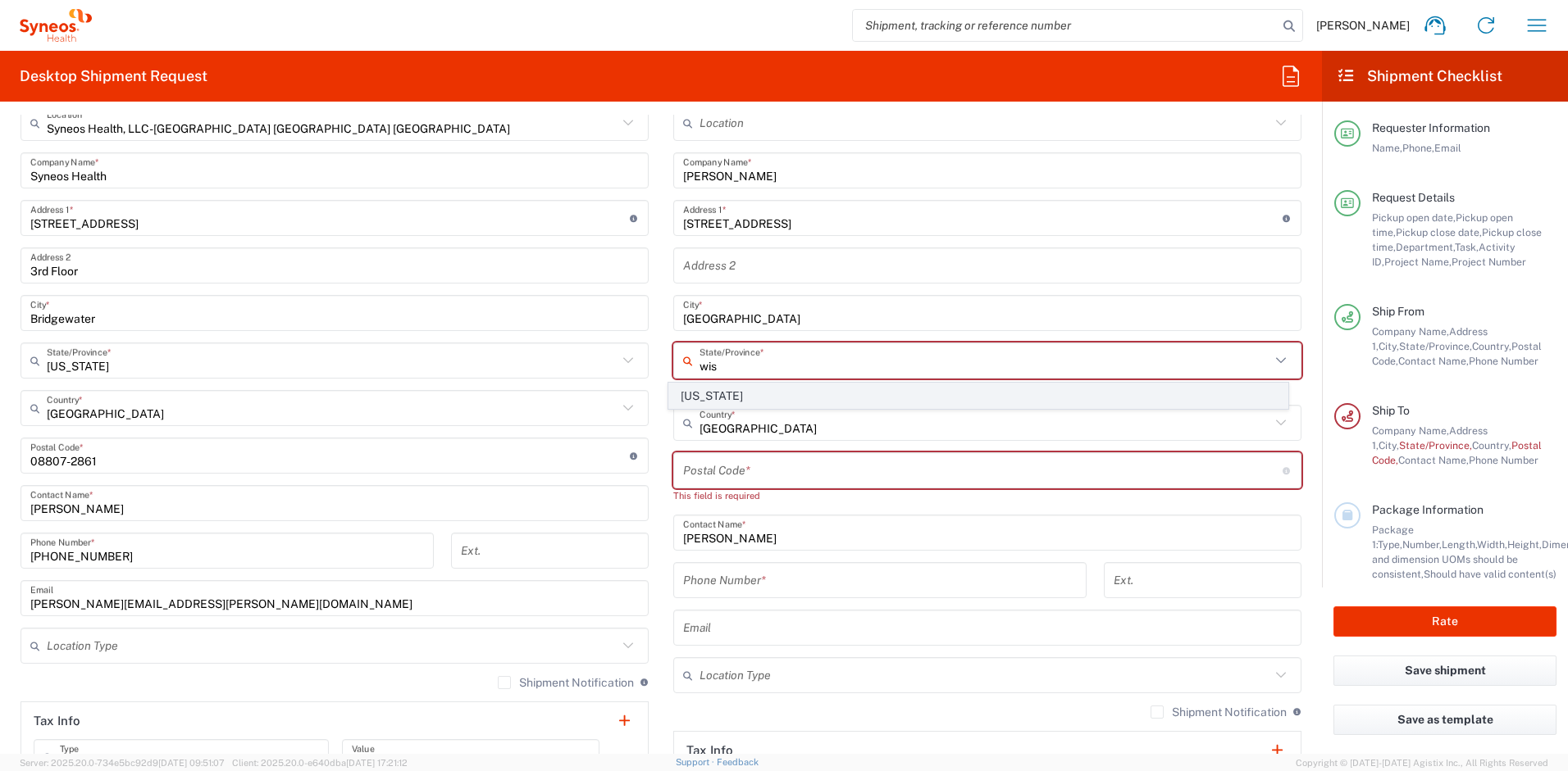
click at [704, 398] on span "[US_STATE]" at bounding box center [978, 396] width 619 height 25
type input "[US_STATE]"
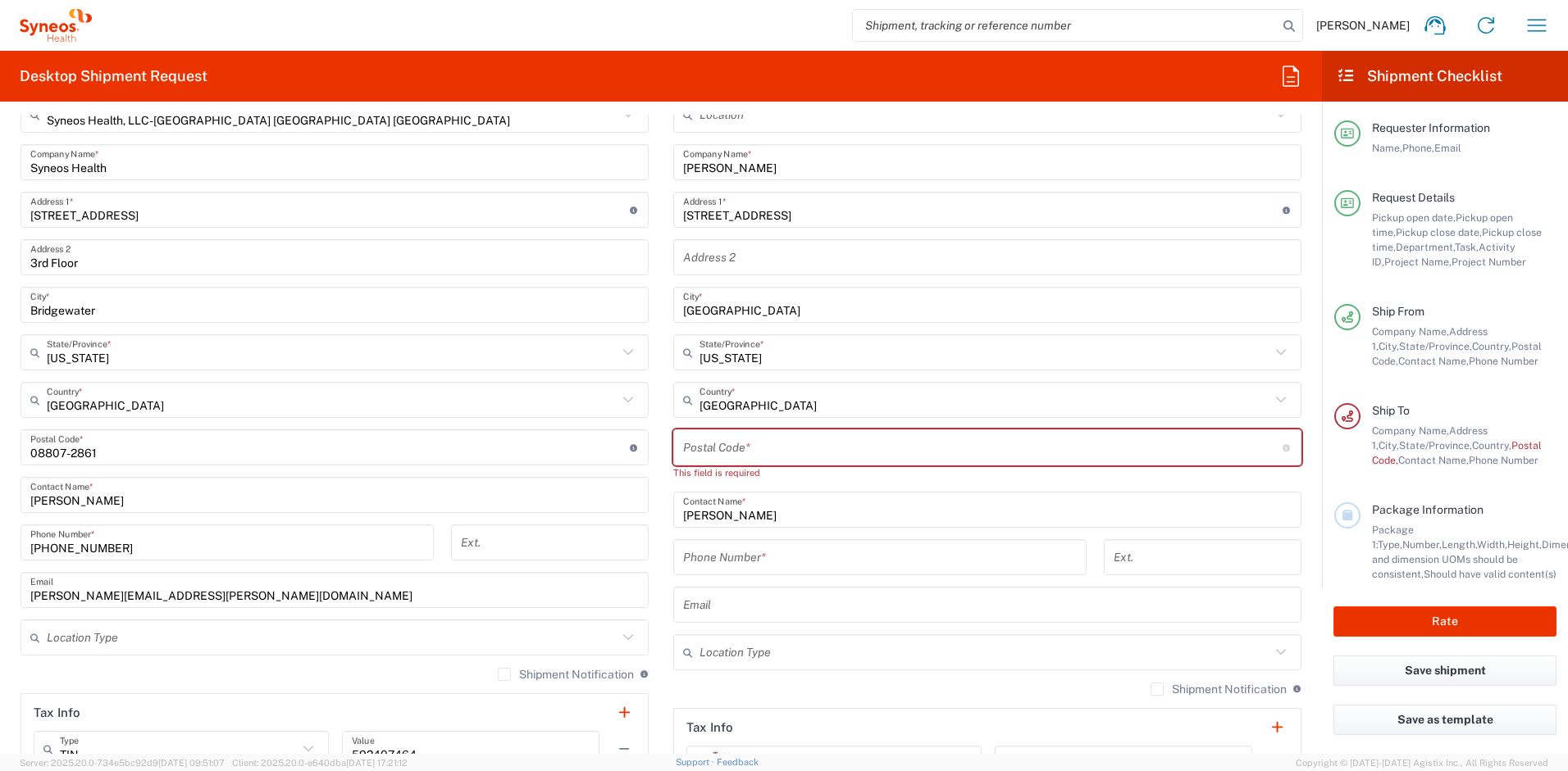
scroll to position [809, 0]
click at [725, 600] on input "text" at bounding box center [987, 603] width 608 height 28
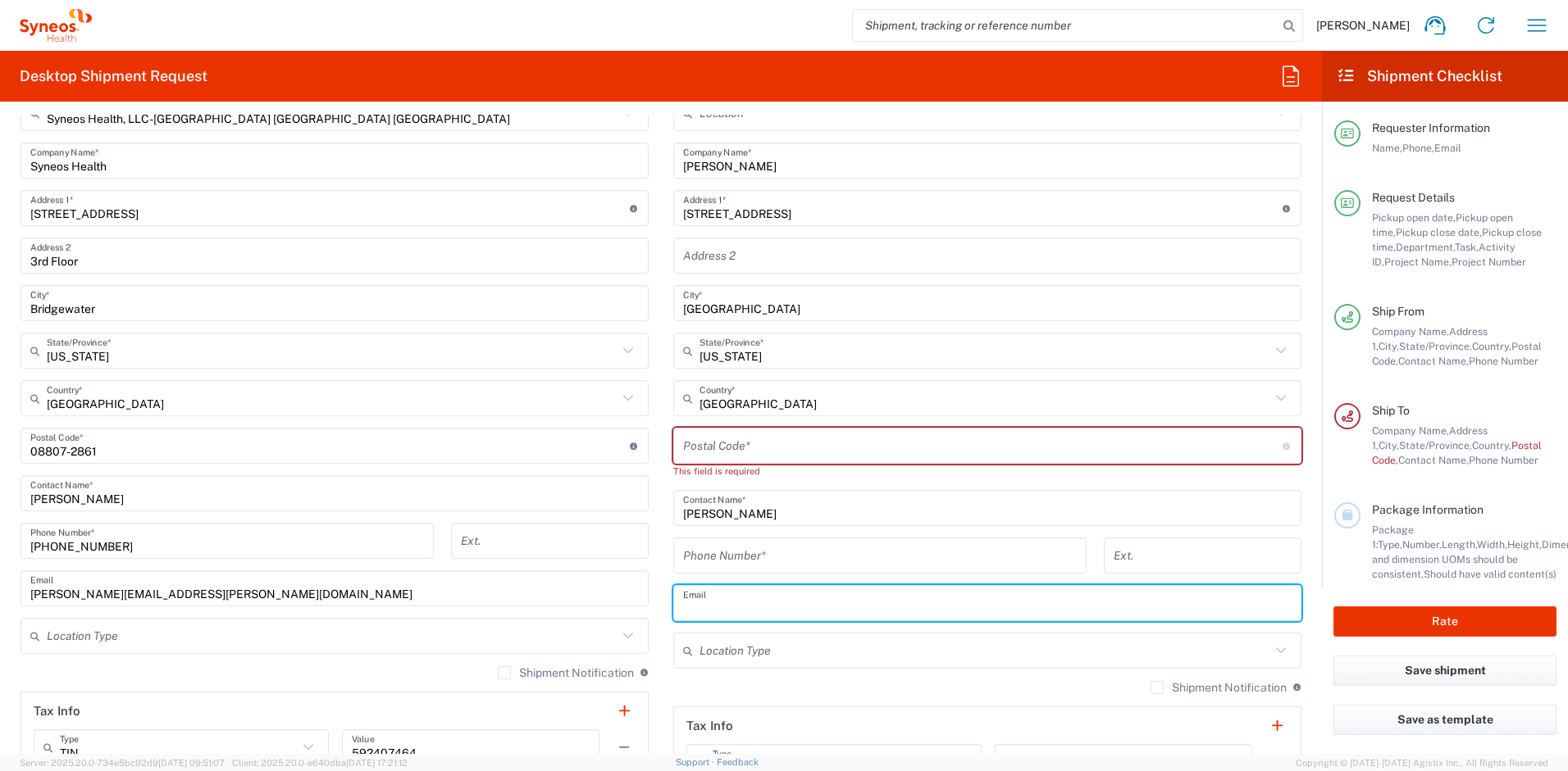
paste input "[PERSON_NAME][EMAIL_ADDRESS][DOMAIN_NAME]"
type input "[PERSON_NAME][EMAIL_ADDRESS][DOMAIN_NAME]"
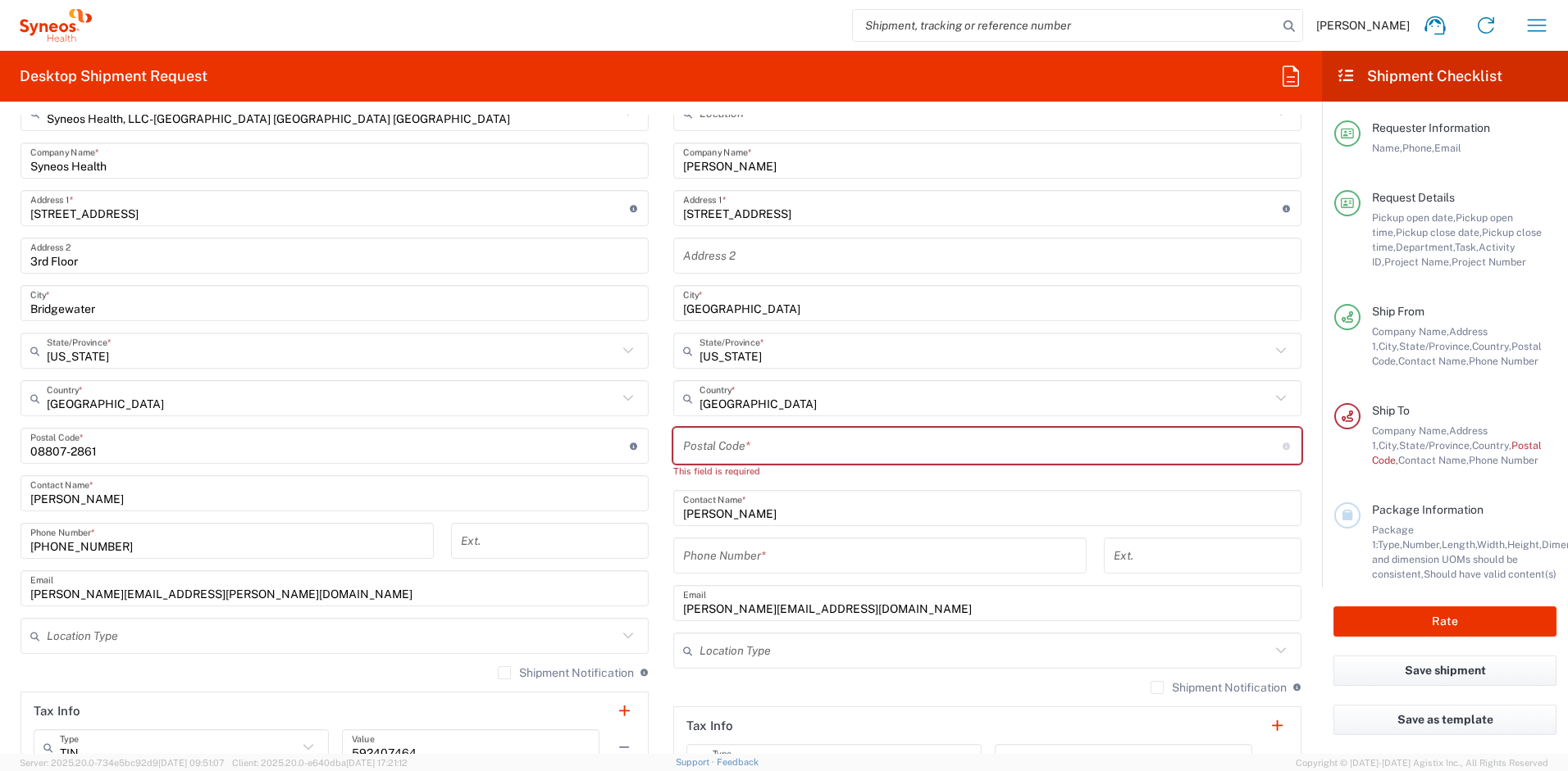
click at [1151, 689] on label "Shipment Notification" at bounding box center [1219, 688] width 137 height 13
click at [1157, 688] on input "Shipment Notification" at bounding box center [1157, 688] width 0 height 0
click at [689, 448] on input "undefined" at bounding box center [982, 446] width 600 height 28
paste input "53027"
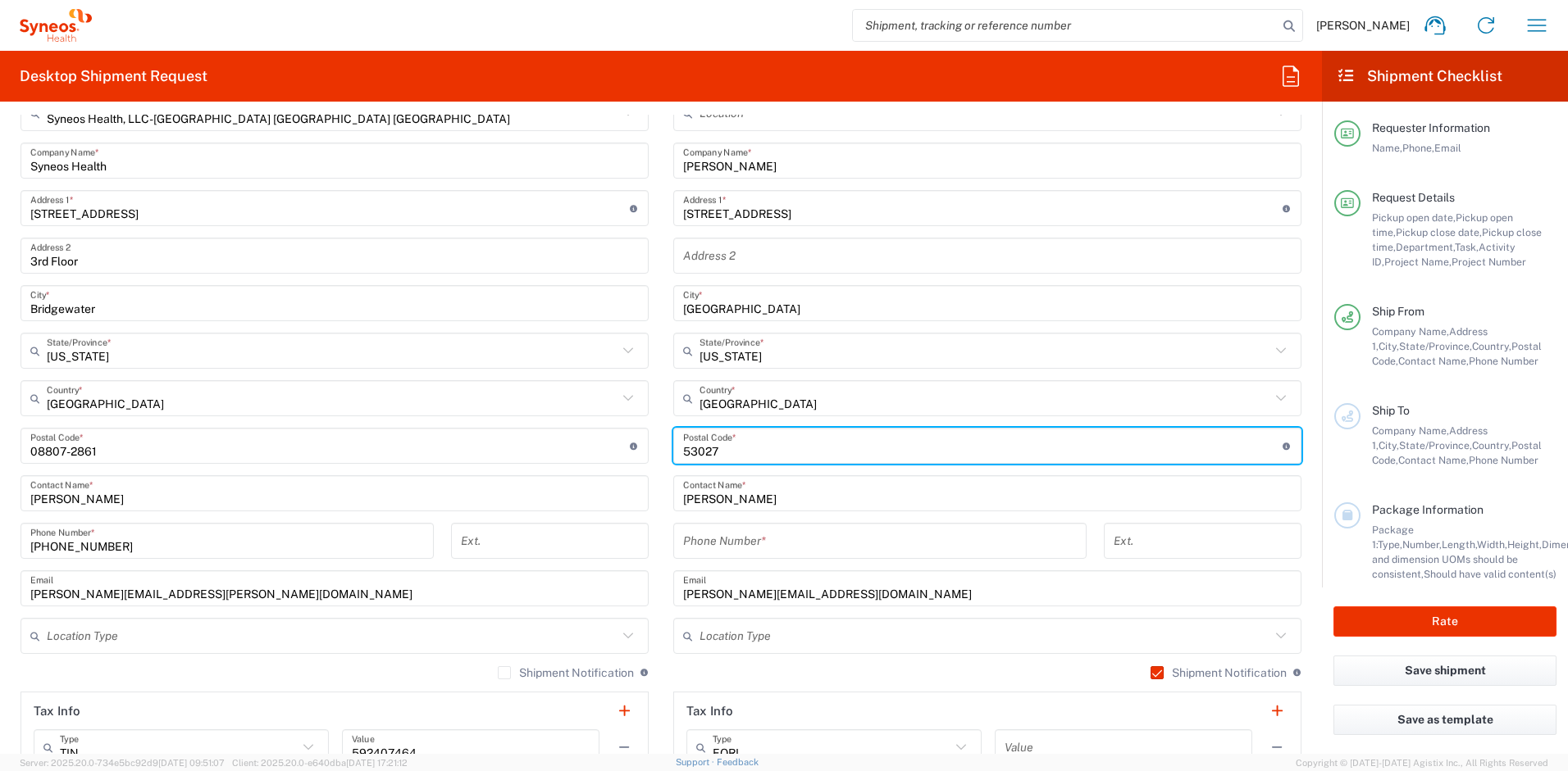
type input "53027"
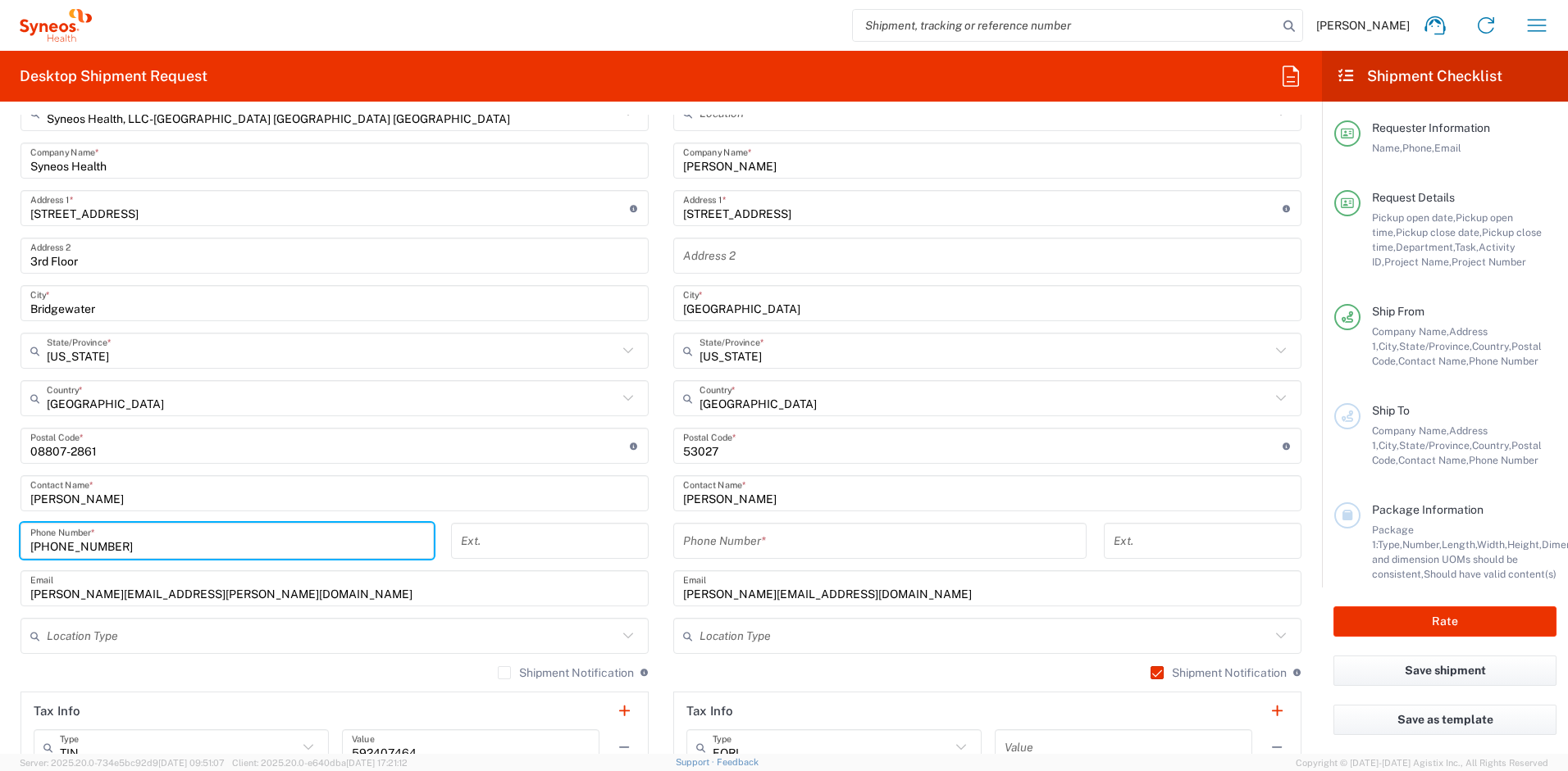
drag, startPoint x: 121, startPoint y: 544, endPoint x: -9, endPoint y: 542, distance: 130.0
click at [0, 542] on html "[PERSON_NAME] Home Shipment estimator Shipment tracking Desktop shipment reques…" at bounding box center [784, 385] width 1568 height 771
click at [715, 542] on input "tel" at bounding box center [880, 541] width 394 height 28
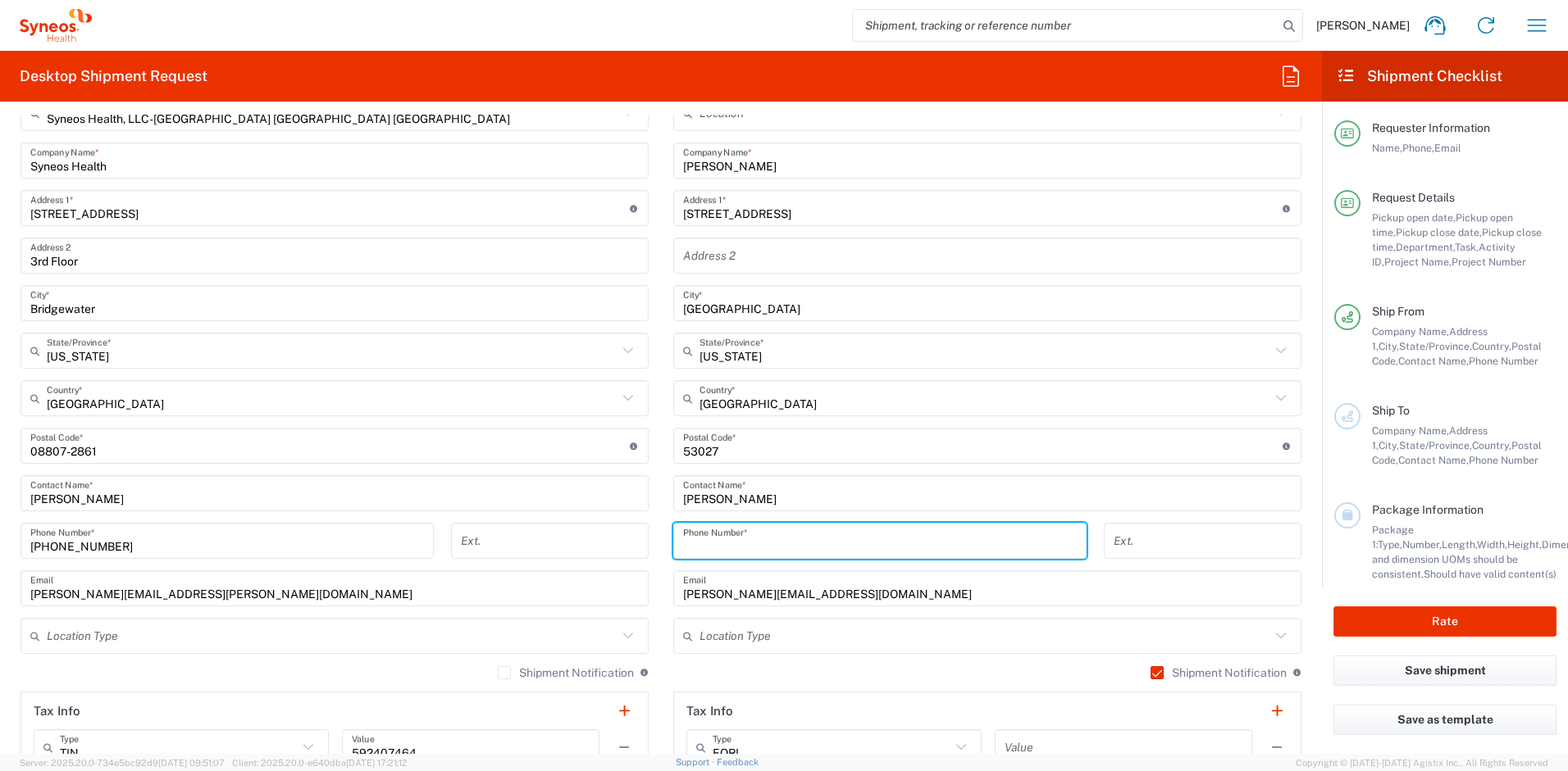
paste input "[PHONE_NUMBER]"
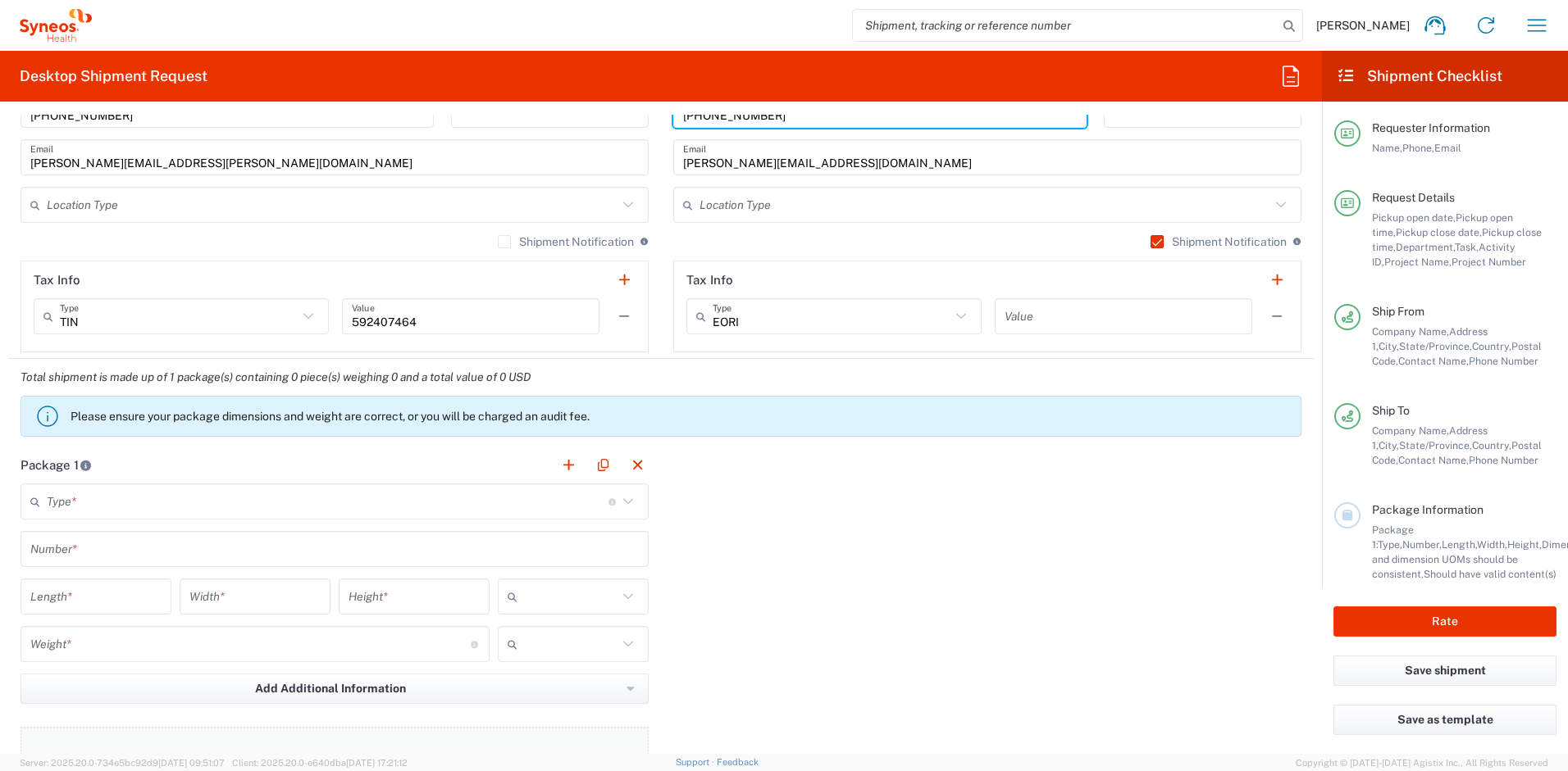
scroll to position [1385, 0]
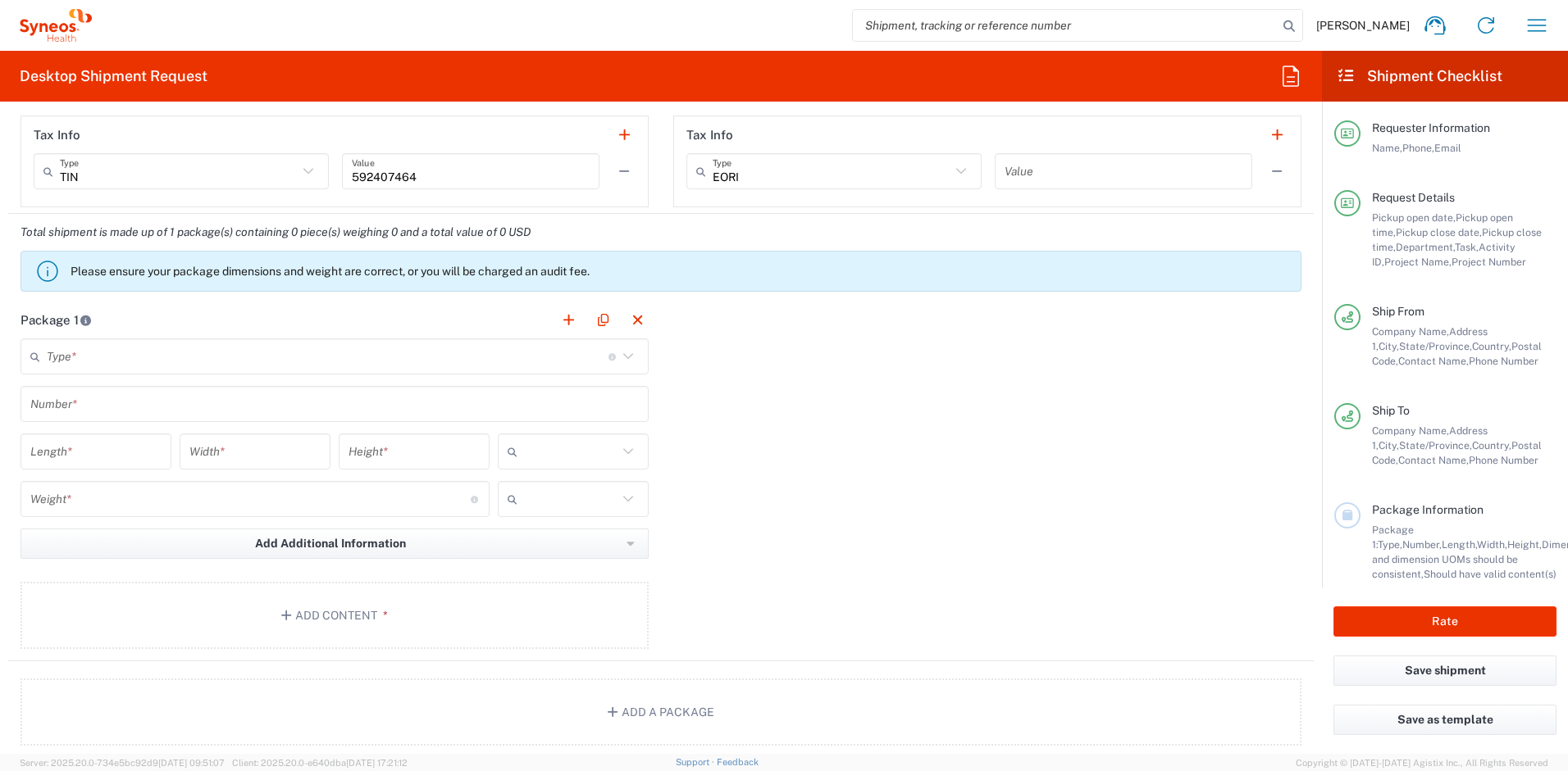
type input "[PHONE_NUMBER]"
click at [157, 357] on input "text" at bounding box center [328, 357] width 562 height 28
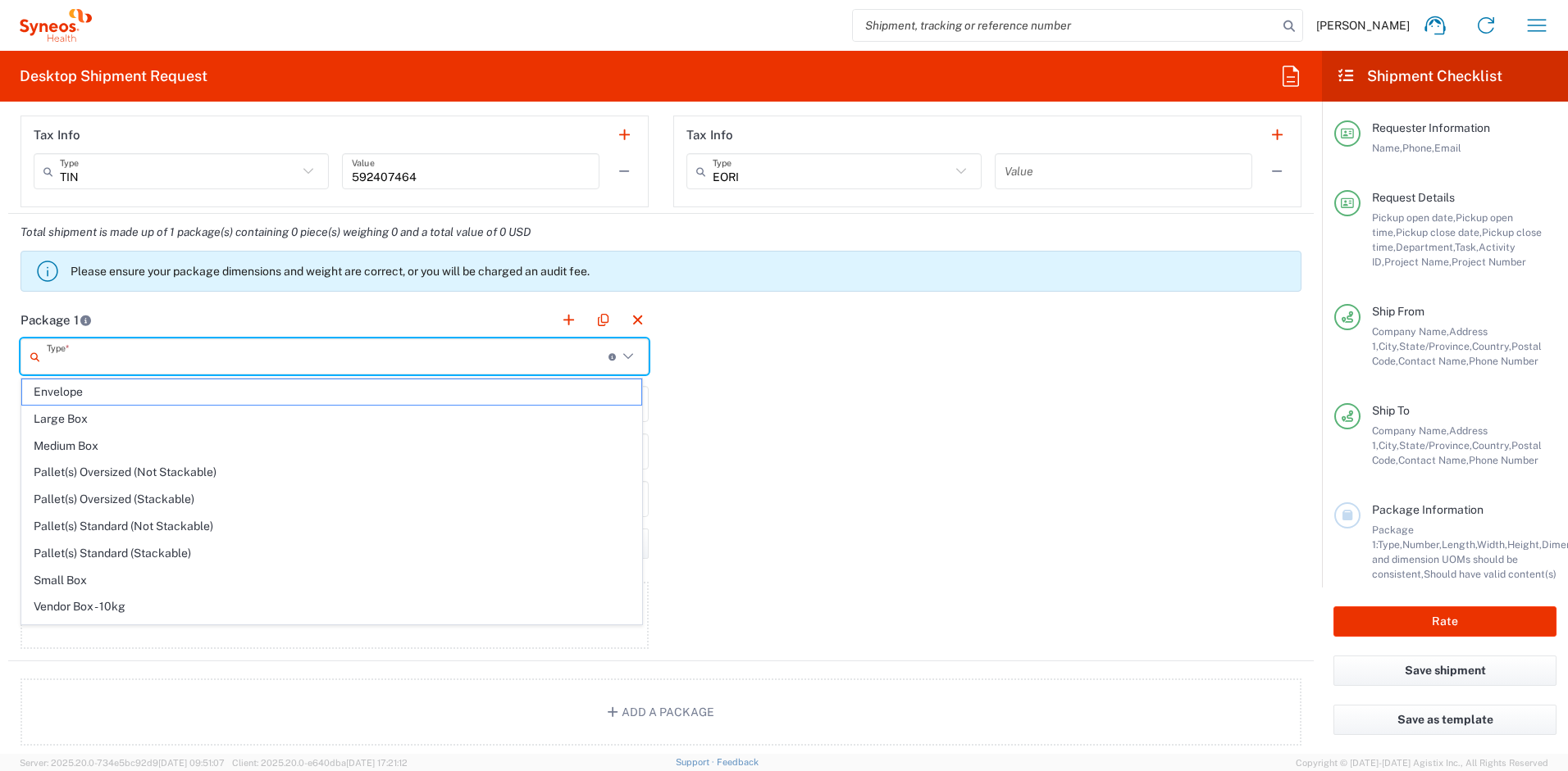
scroll to position [50, 0]
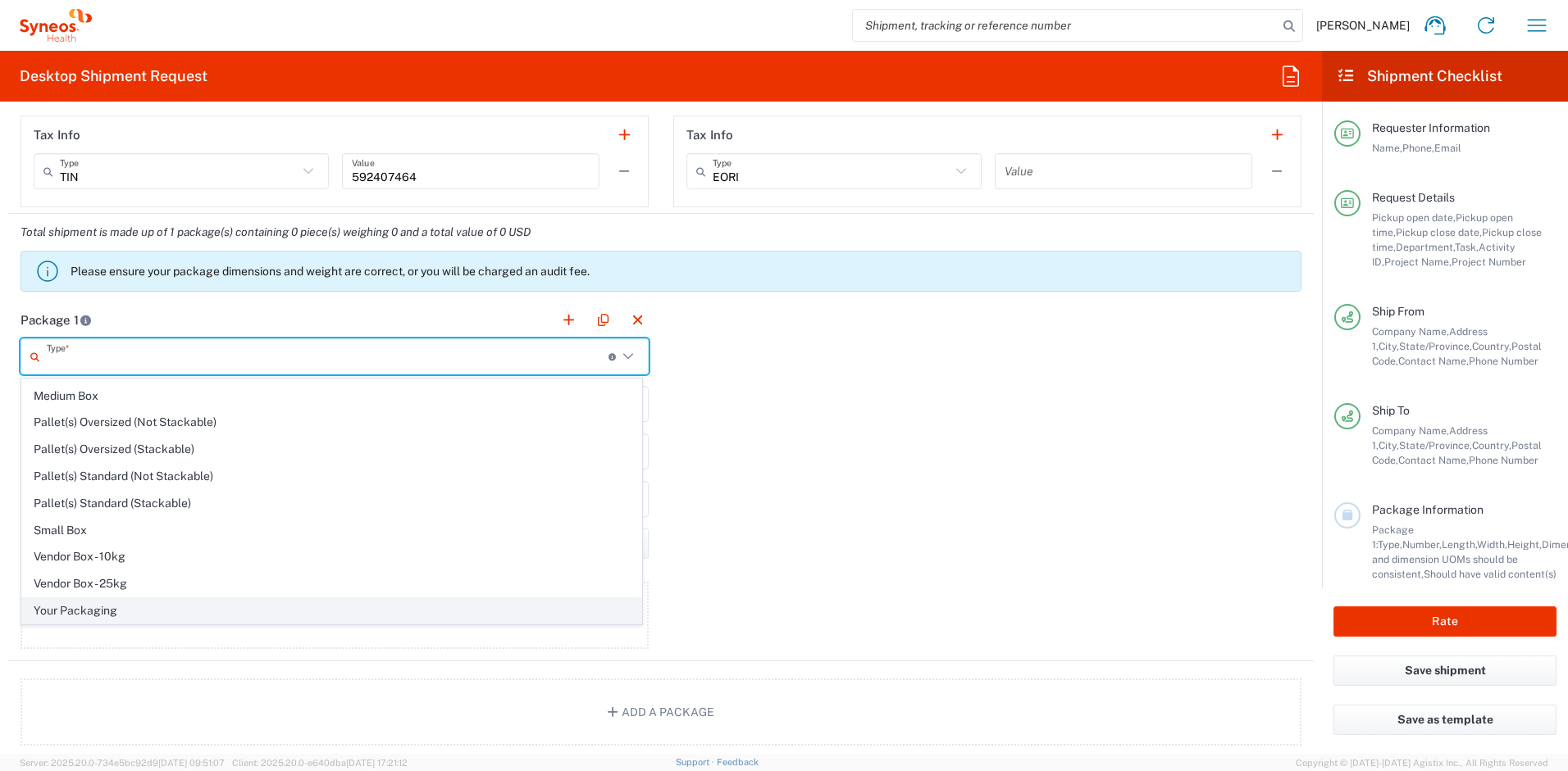
click at [214, 611] on span "Your Packaging" at bounding box center [331, 611] width 619 height 25
type input "Your Packaging"
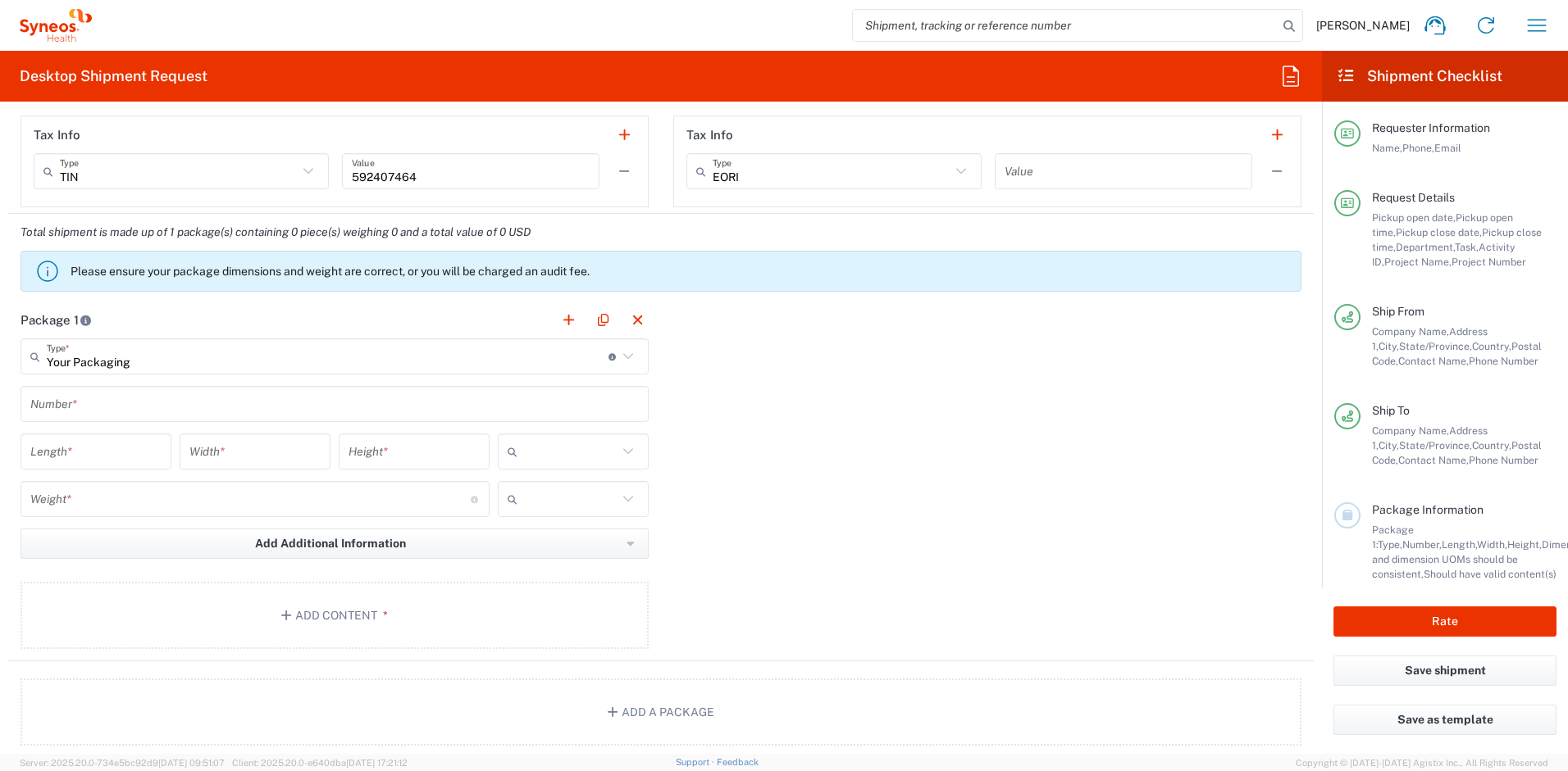
click at [139, 401] on input "text" at bounding box center [334, 405] width 608 height 28
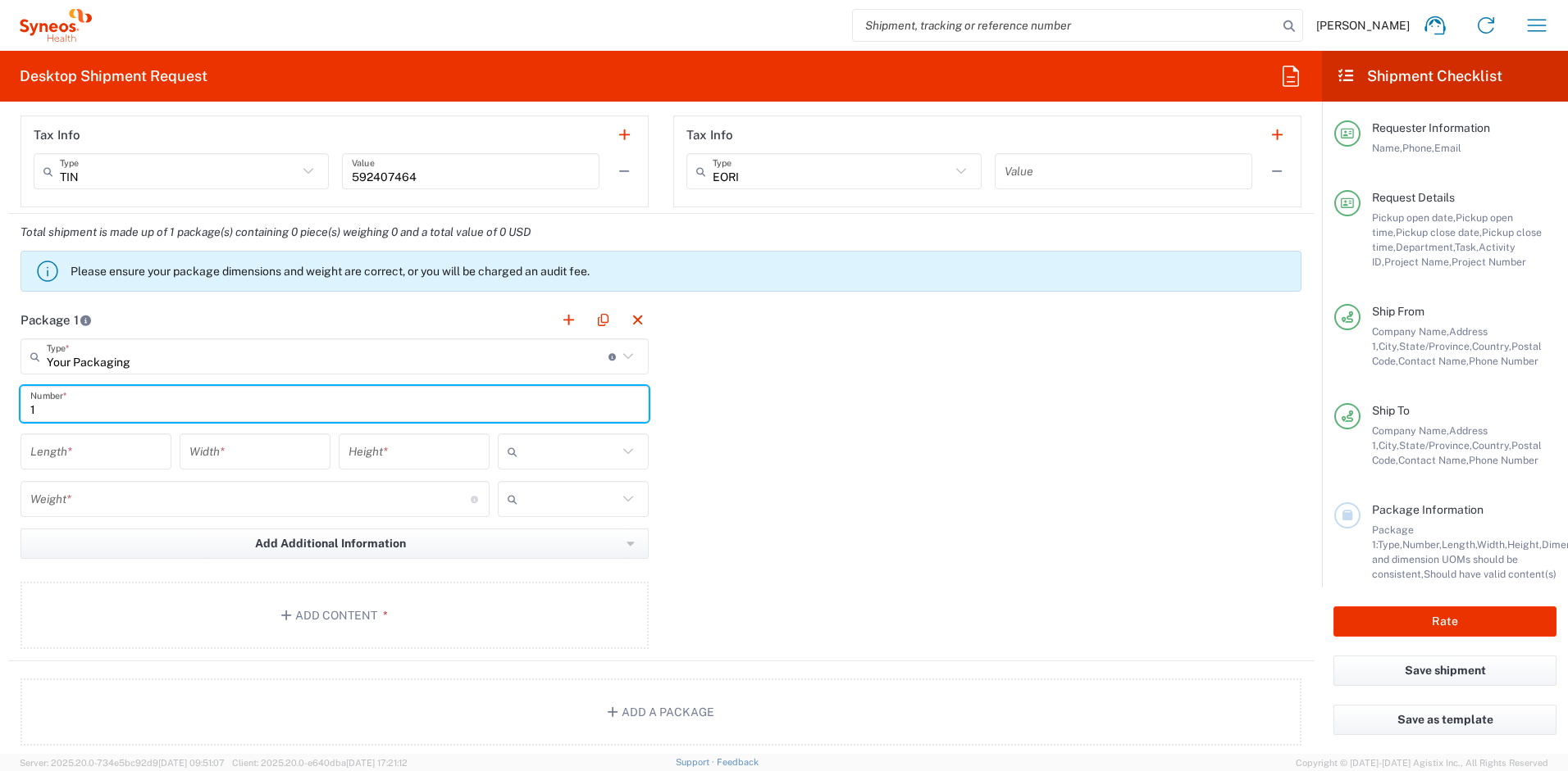
type input "1"
click at [133, 442] on input "number" at bounding box center [95, 452] width 131 height 28
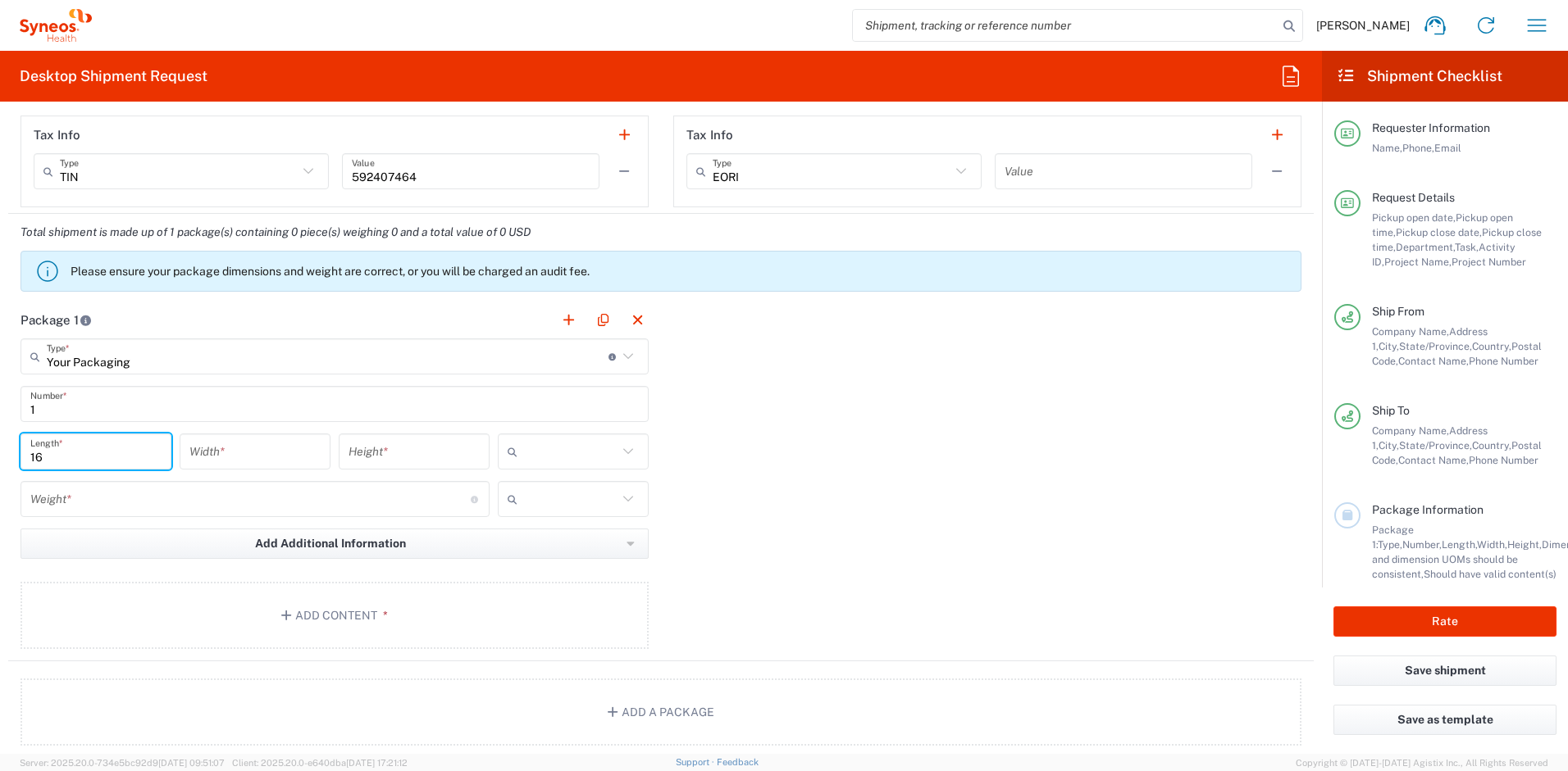
type input "16"
type input "12"
type input "3"
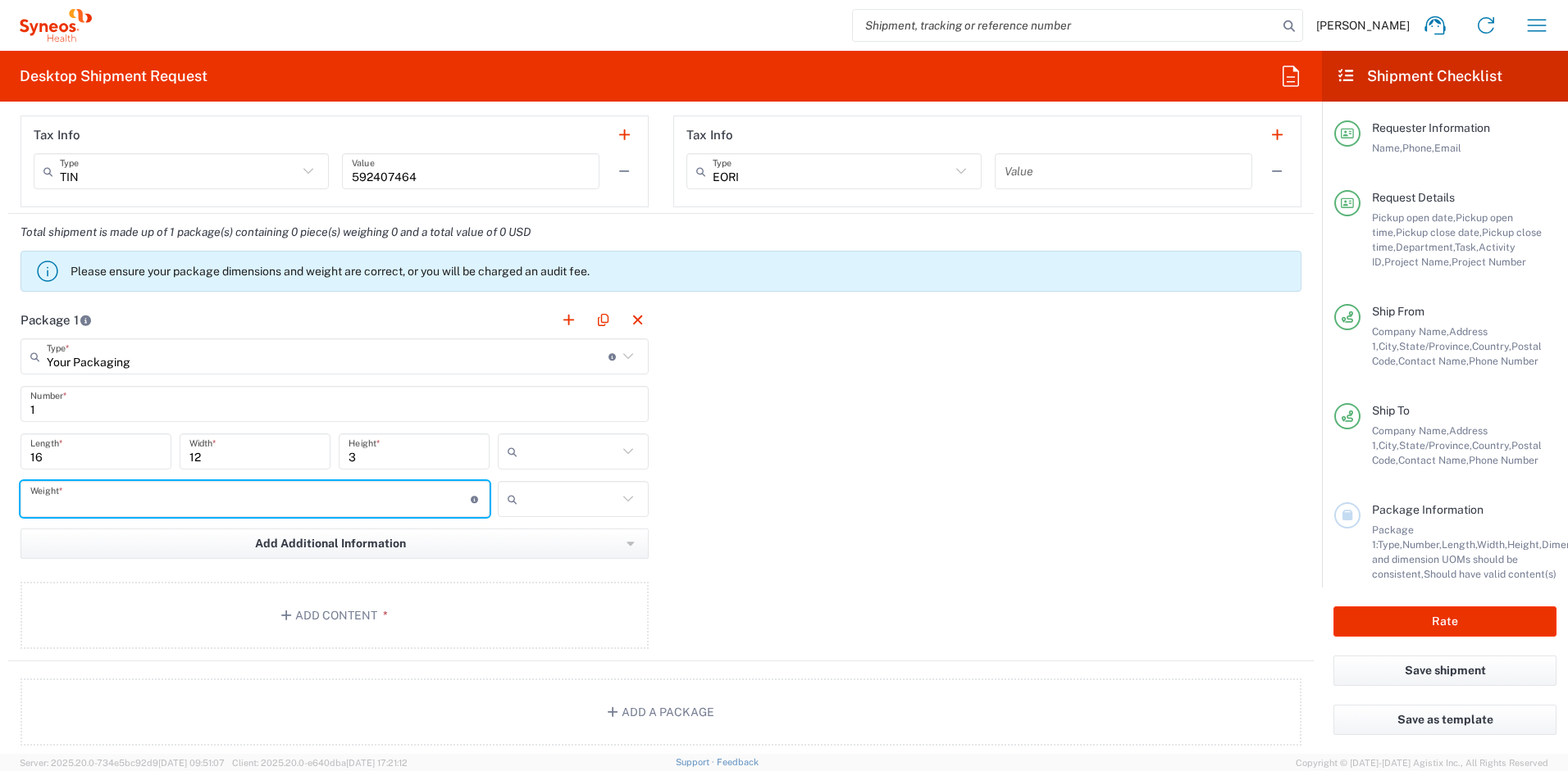
click at [128, 491] on input "number" at bounding box center [251, 500] width 441 height 28
type input "5"
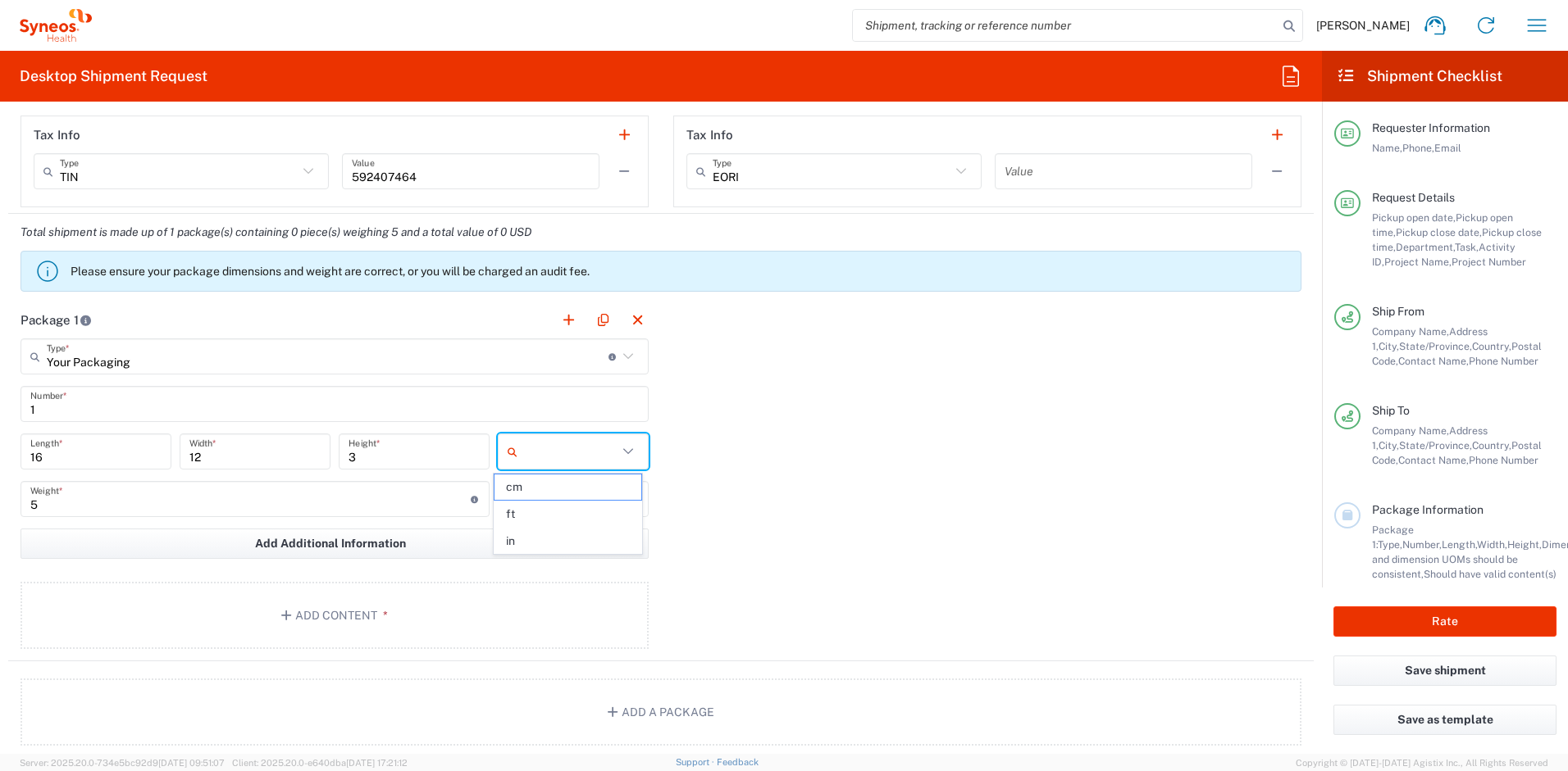
click at [539, 450] on input "text" at bounding box center [570, 452] width 93 height 26
click at [537, 536] on span "in" at bounding box center [567, 541] width 146 height 25
type input "in"
click at [556, 499] on input "text" at bounding box center [570, 499] width 93 height 26
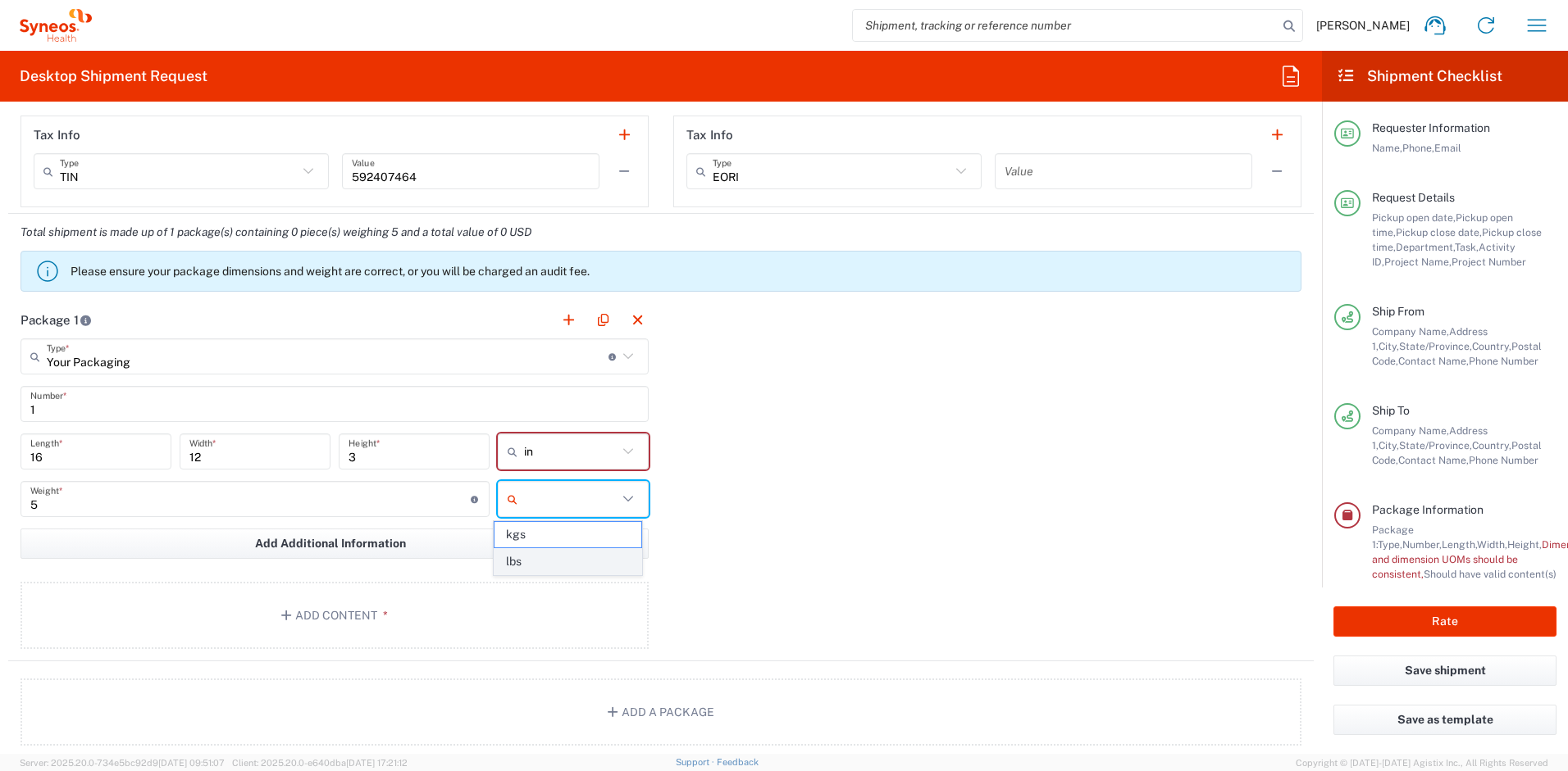
click at [547, 553] on span "lbs" at bounding box center [567, 561] width 146 height 25
type input "lbs"
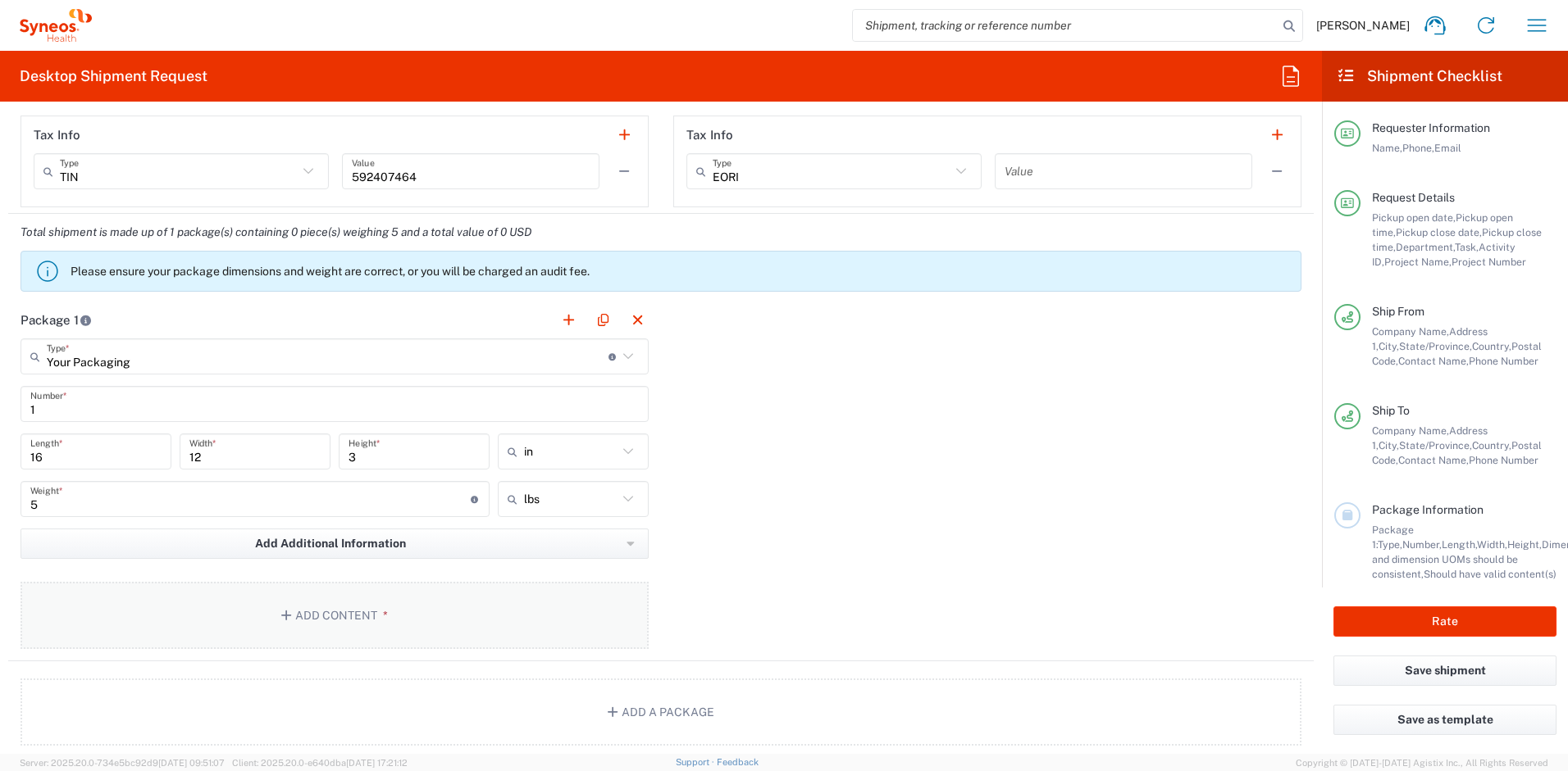
click at [463, 597] on button "Add Content *" at bounding box center [334, 615] width 628 height 67
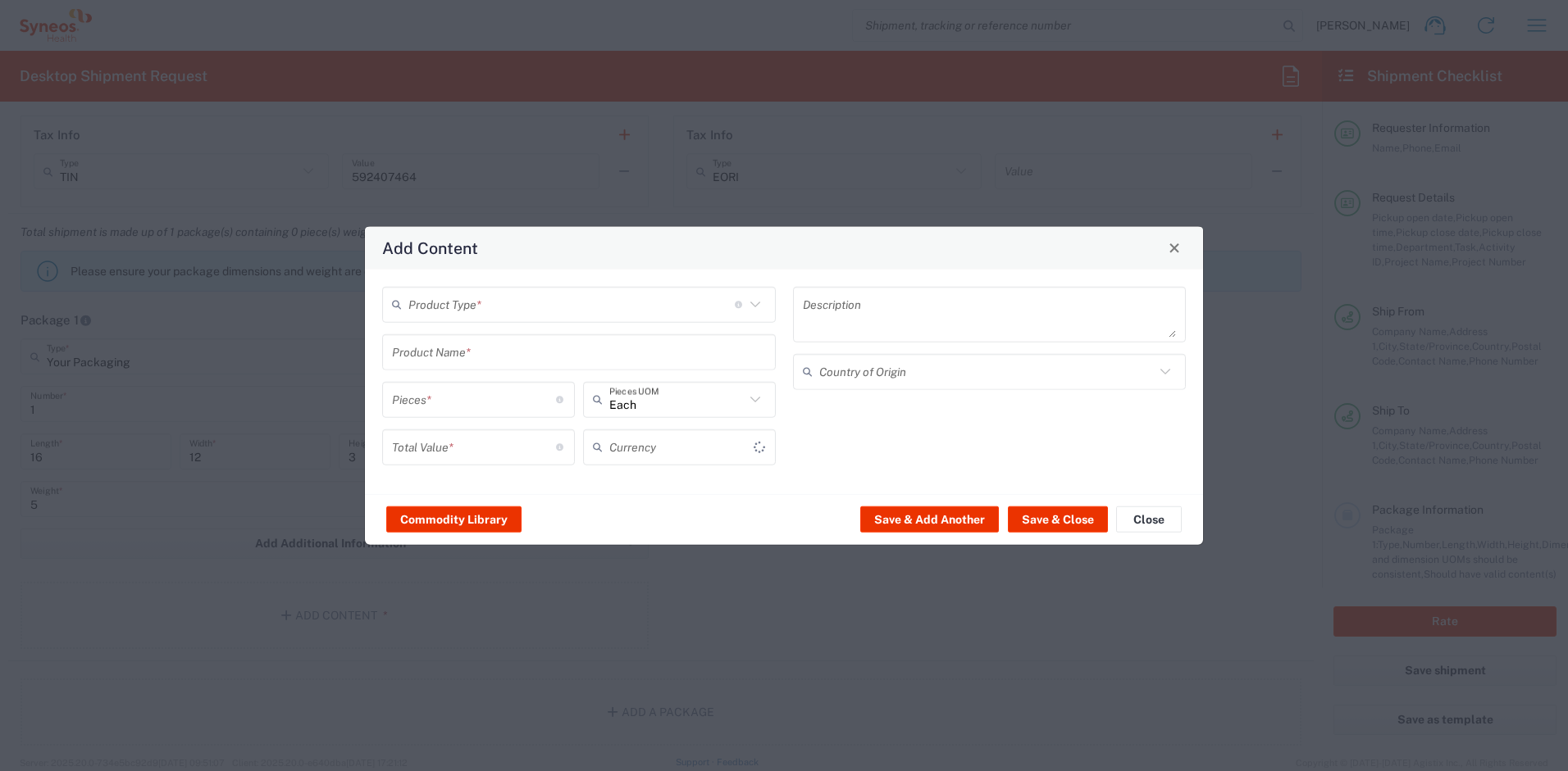
type input "US Dollar"
click at [498, 303] on input "text" at bounding box center [572, 304] width 327 height 28
click at [479, 367] on span "General Commodity" at bounding box center [579, 366] width 391 height 25
type input "General Commodity"
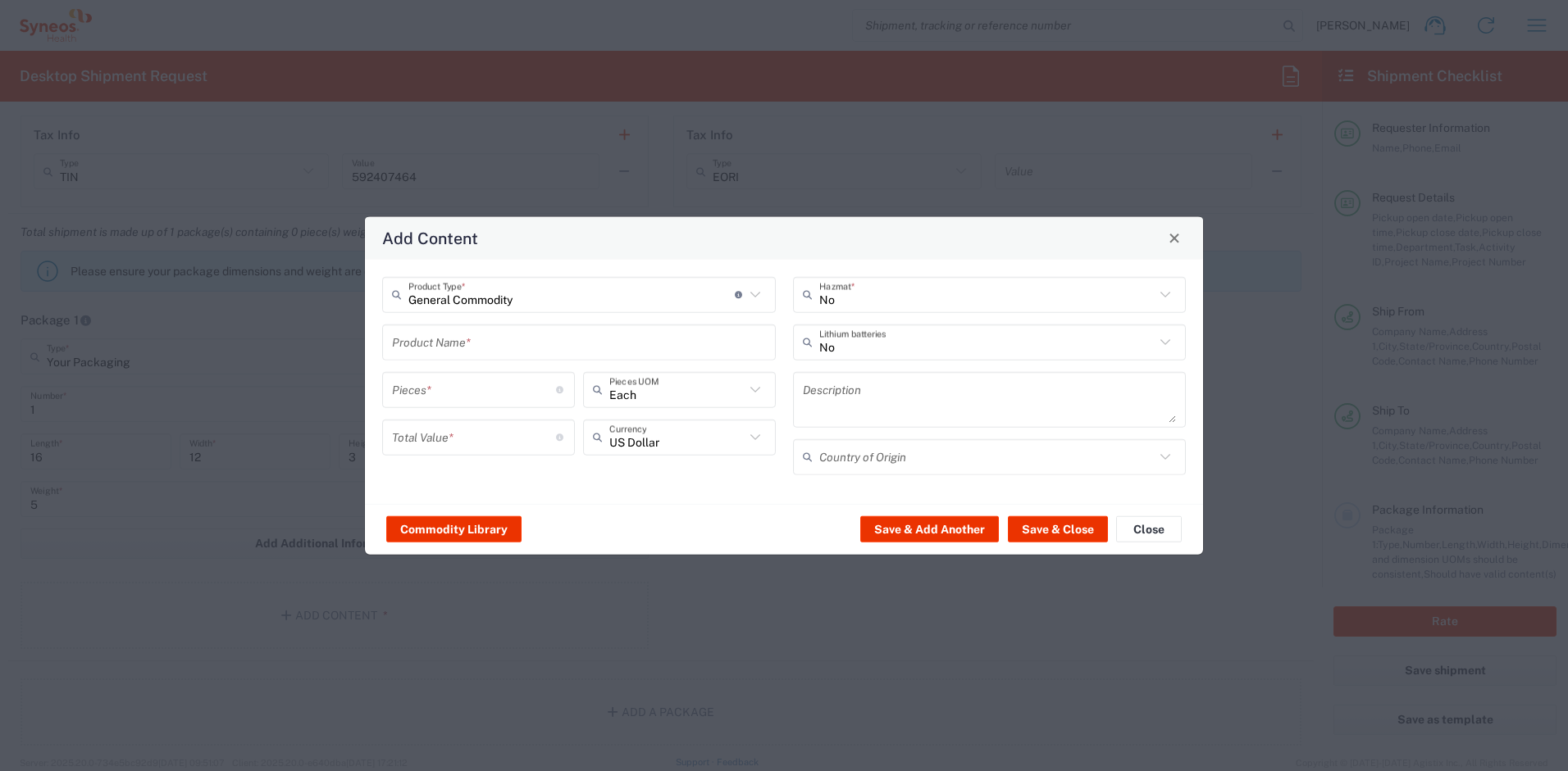
click at [477, 348] on input "text" at bounding box center [578, 342] width 374 height 28
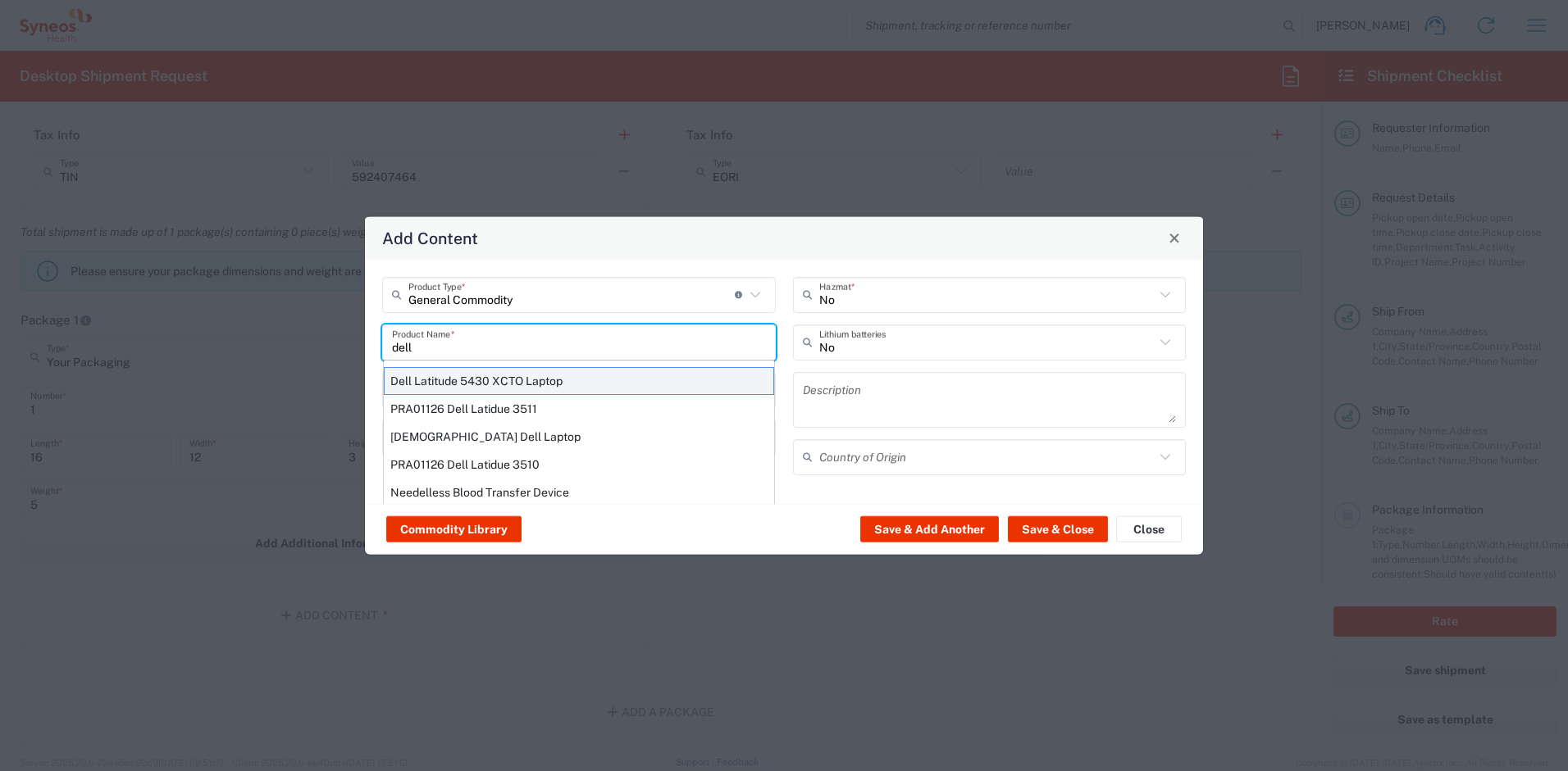
click at [477, 379] on div "Dell Latitude 5430 XCTO Laptop" at bounding box center [579, 380] width 391 height 28
type input "Dell Latitude 5430 XCTO Laptop"
type input "1"
type textarea "BaseIntel Core i7-1265U vProÂ® Processor - 14" 16 GB RAM - 512 GB SSD"
type input "[GEOGRAPHIC_DATA]"
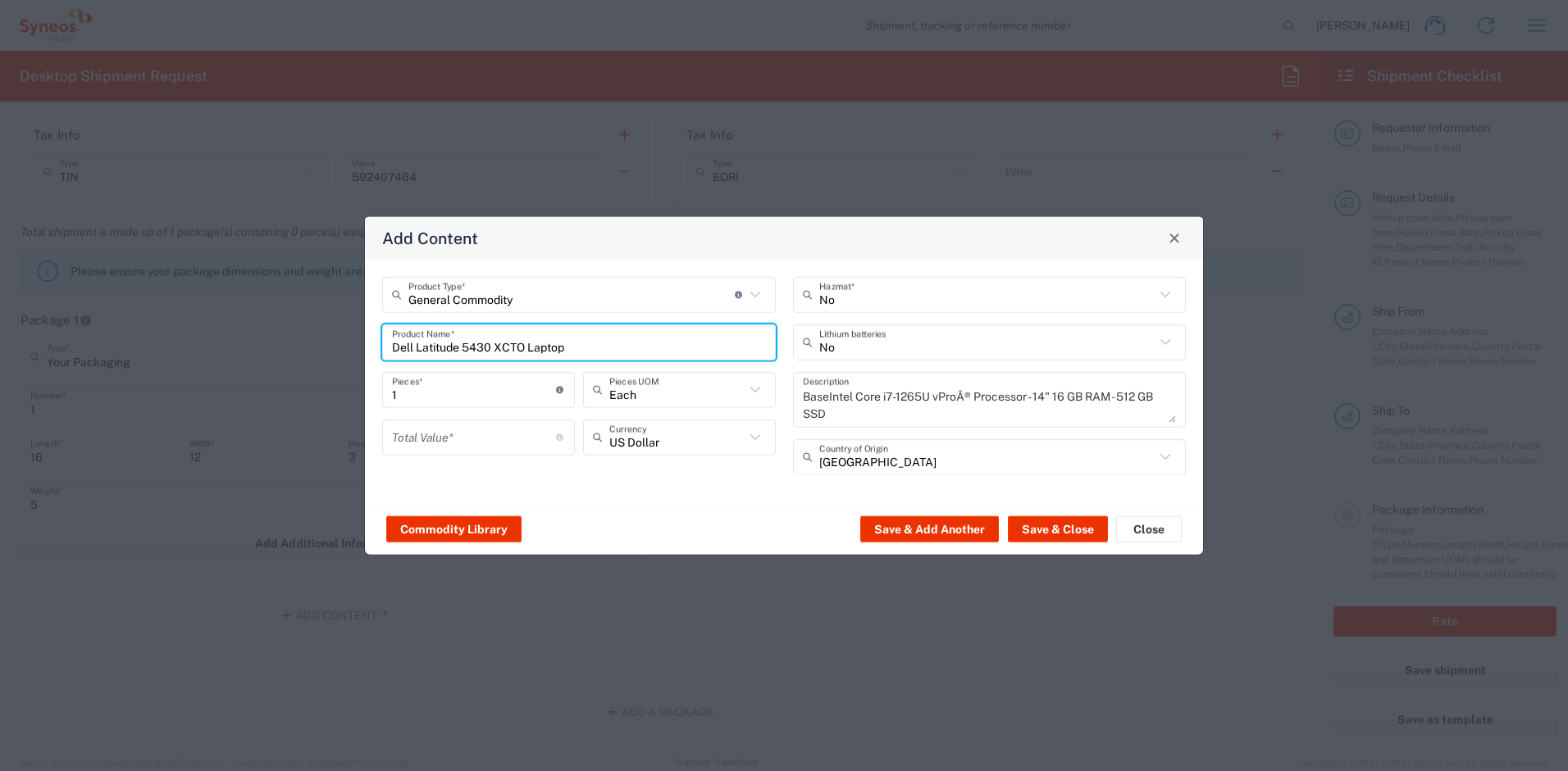
click at [475, 433] on input "number" at bounding box center [474, 437] width 164 height 28
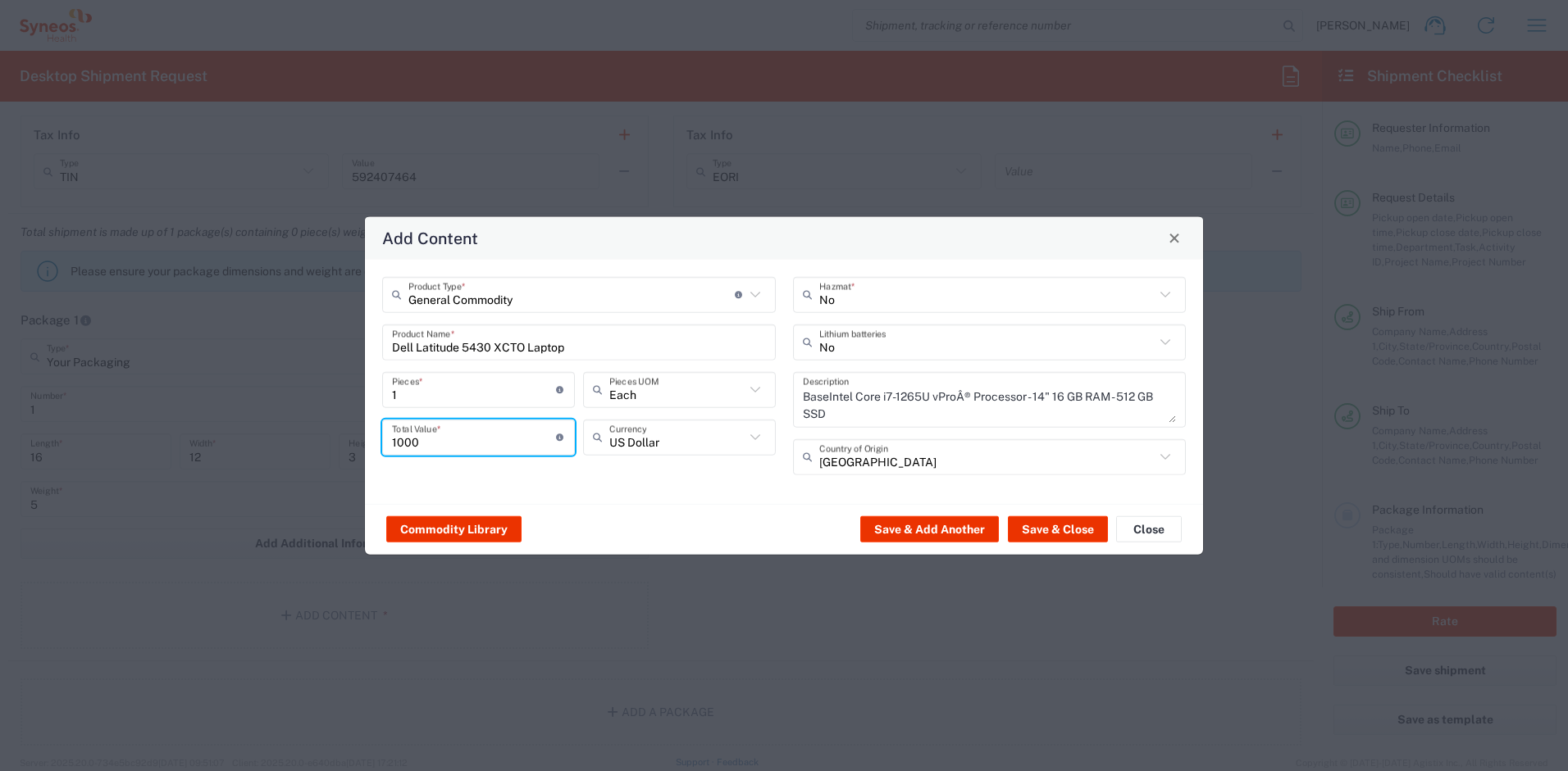
type input "1000"
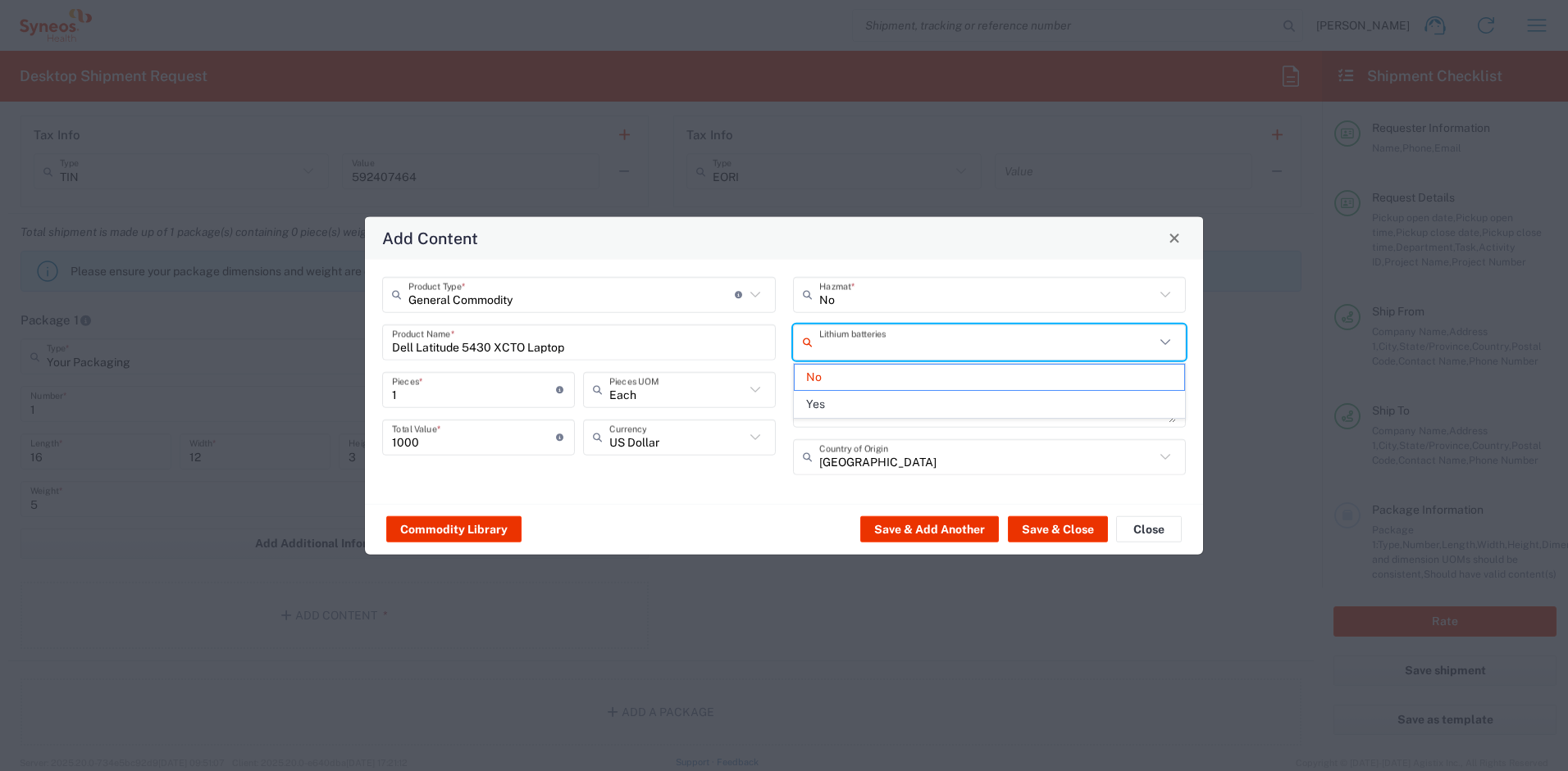
click at [843, 354] on input "text" at bounding box center [987, 342] width 336 height 28
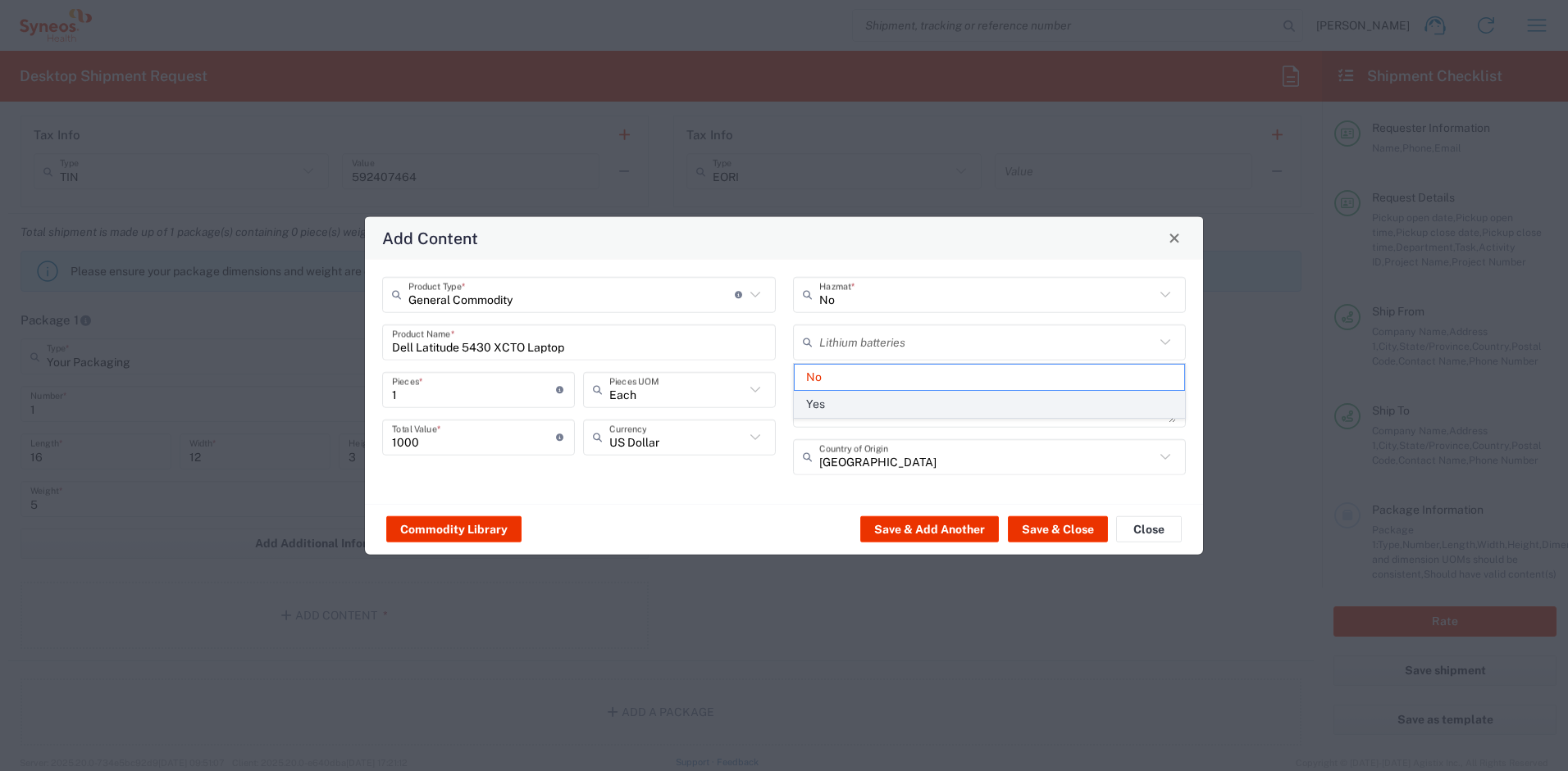
click at [831, 401] on span "Yes" at bounding box center [990, 404] width 391 height 25
type input "Yes"
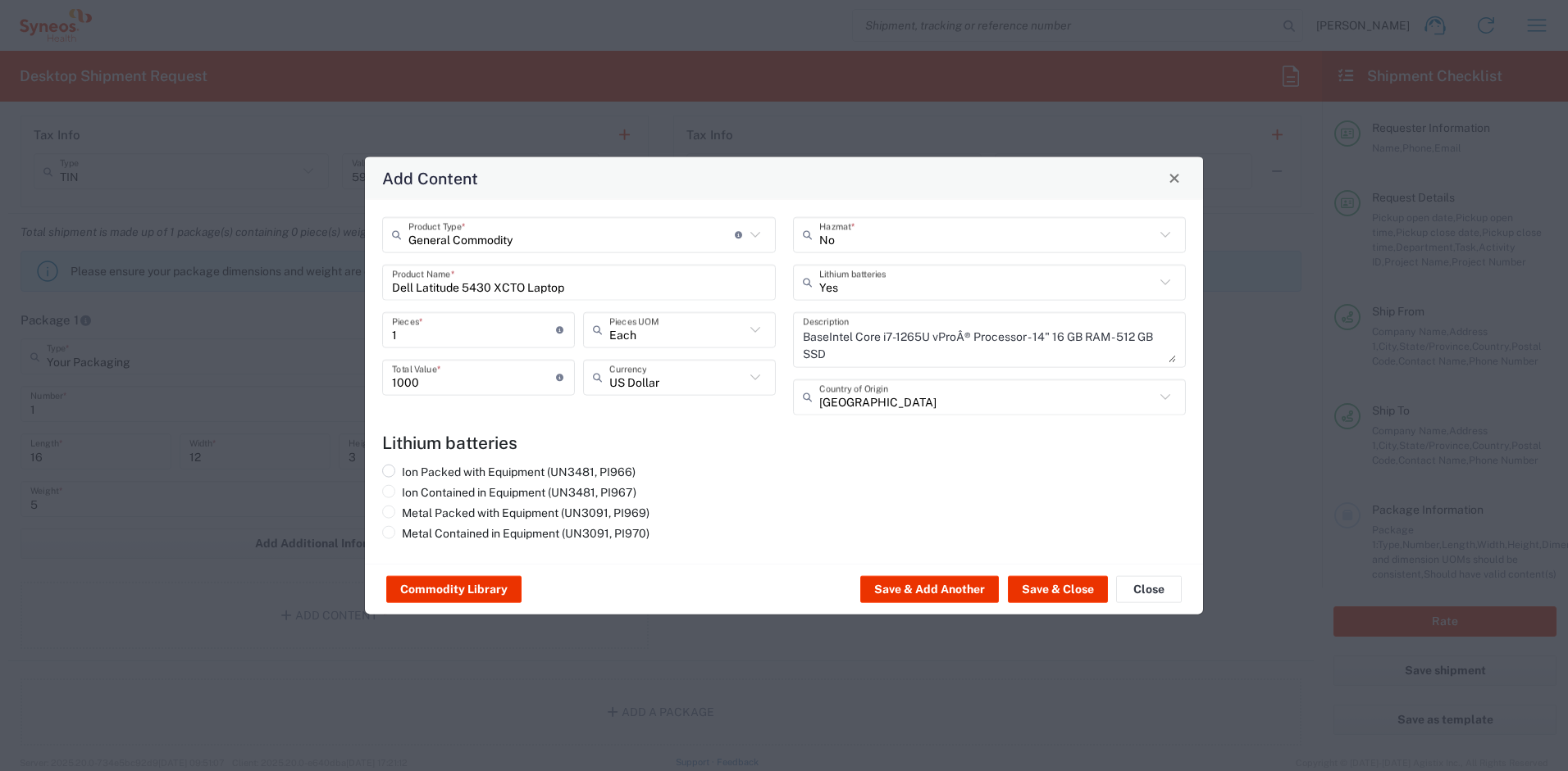
click at [608, 468] on label "Ion Packed with Equipment (UN3481, PI966)" at bounding box center [509, 472] width 253 height 15
click at [412, 468] on input "Ion Packed with Equipment (UN3481, PI966)" at bounding box center [407, 469] width 10 height 10
radio input "true"
click at [1042, 595] on button "Save & Close" at bounding box center [1058, 589] width 100 height 26
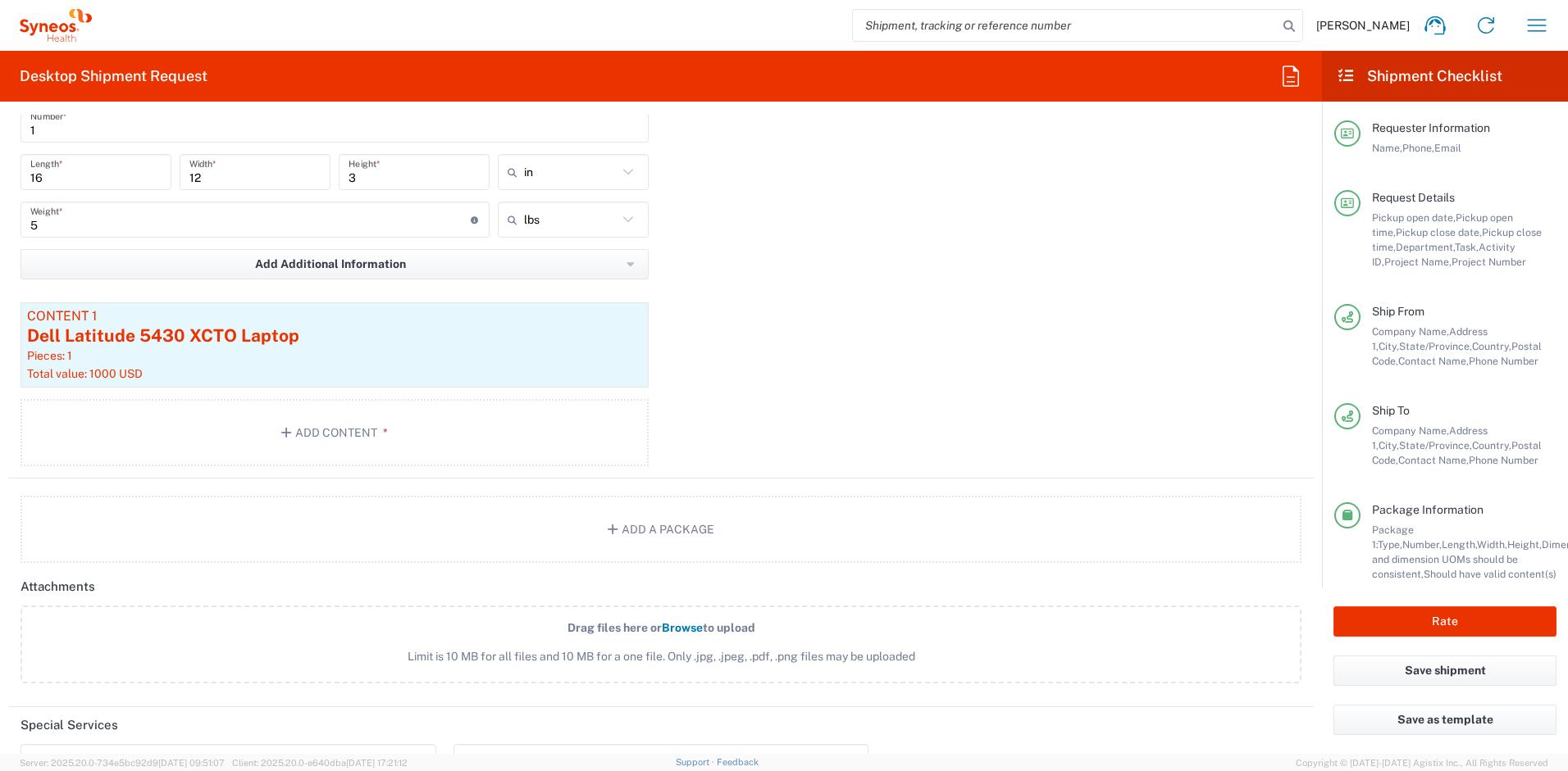
scroll to position [1931, 0]
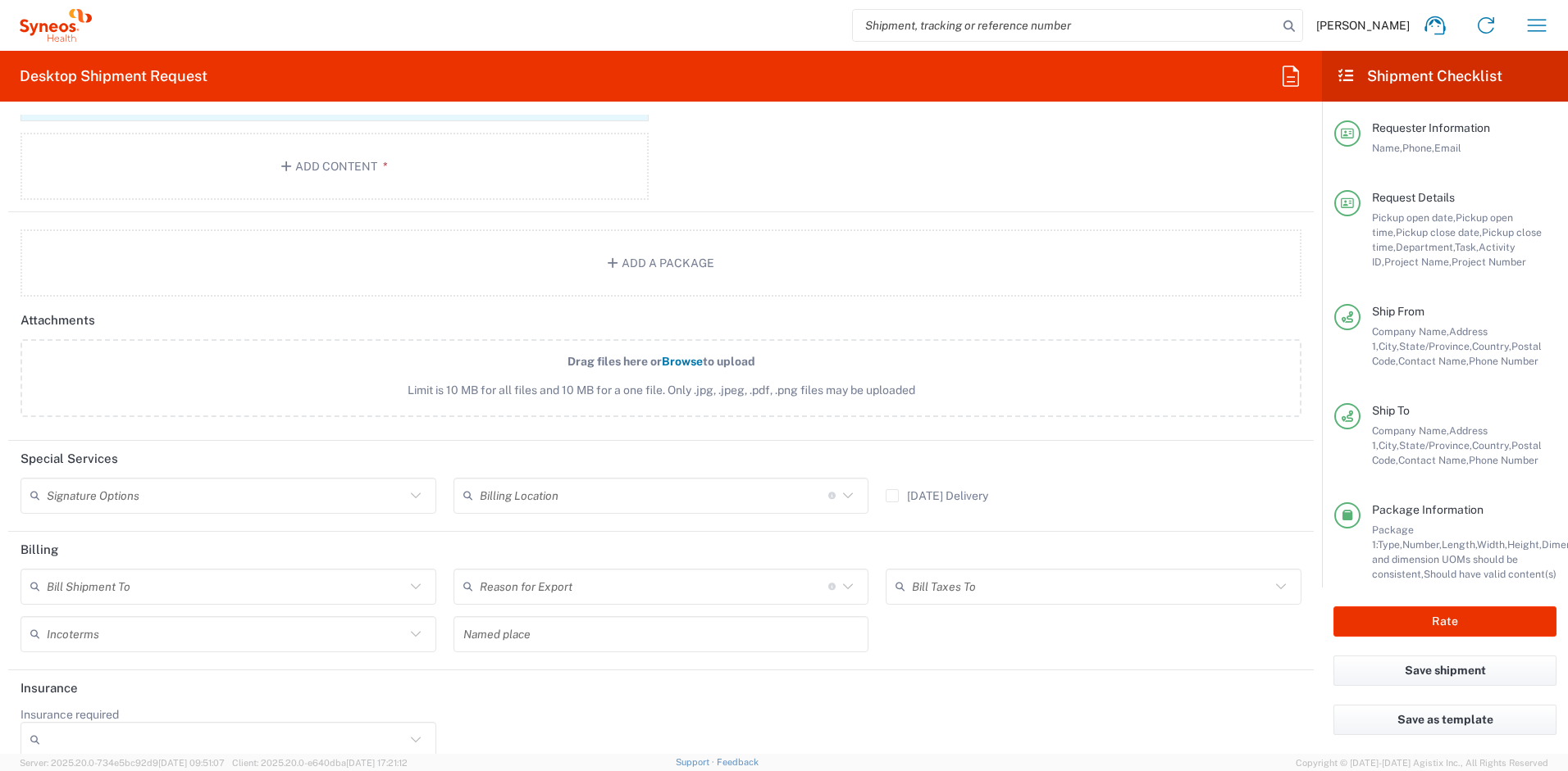
click at [70, 505] on input "text" at bounding box center [226, 495] width 359 height 28
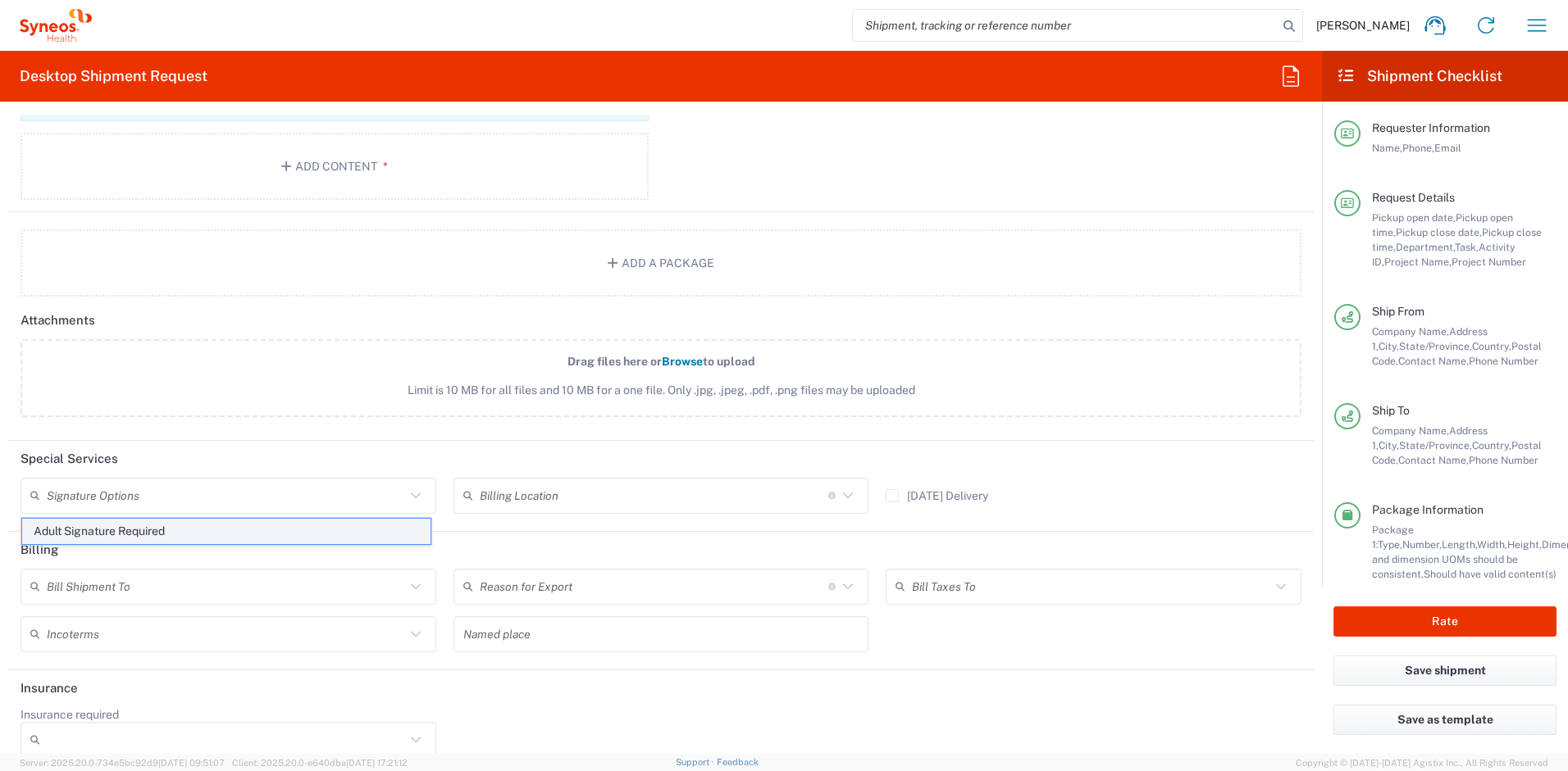
click at [72, 537] on span "Adult Signature Required" at bounding box center [227, 531] width 409 height 25
type input "Adult Signature Required"
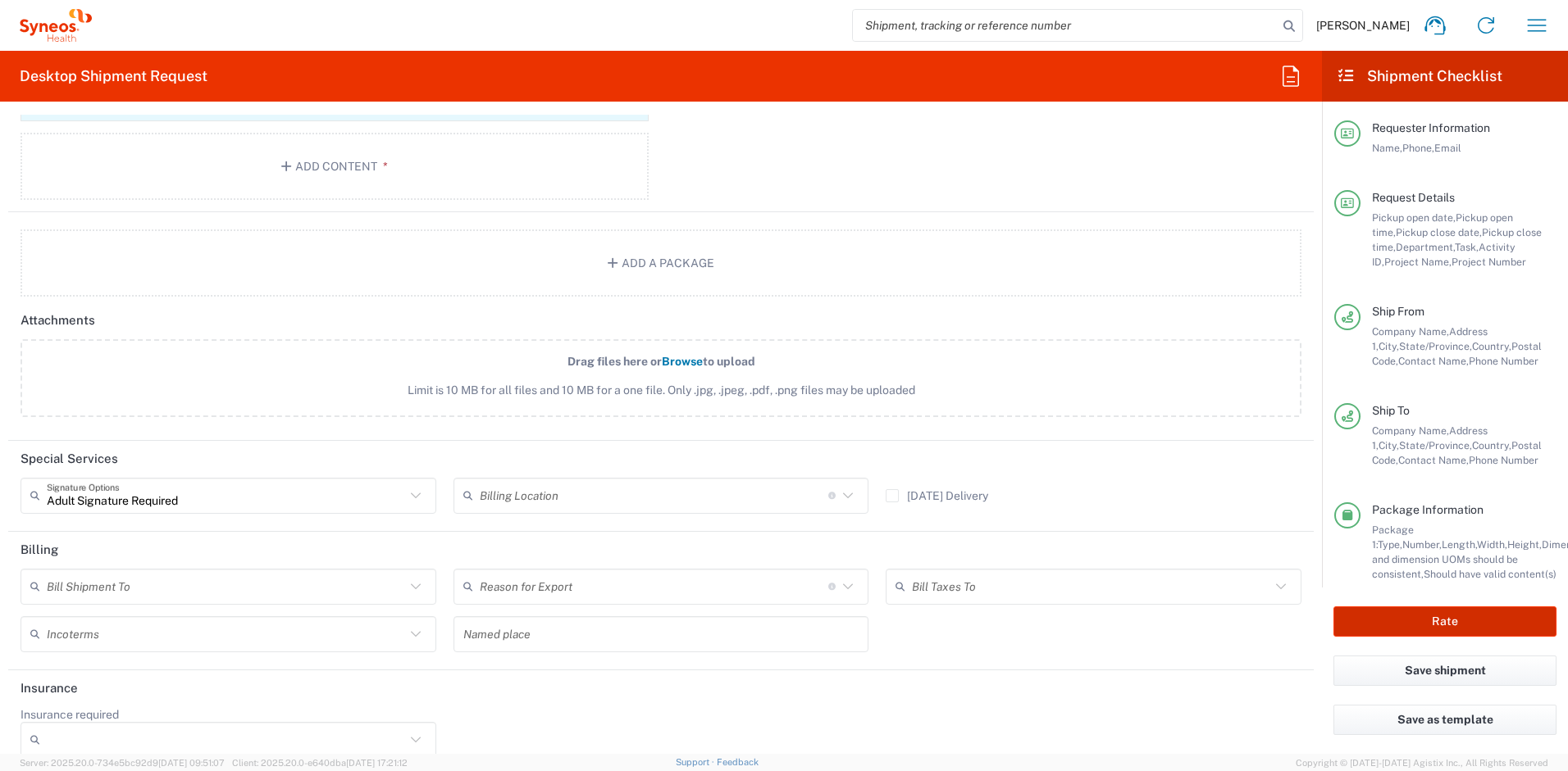
click at [1348, 618] on button "Rate" at bounding box center [1445, 621] width 223 height 30
type input "4510 DEPARTMENTAL EXPENSE"
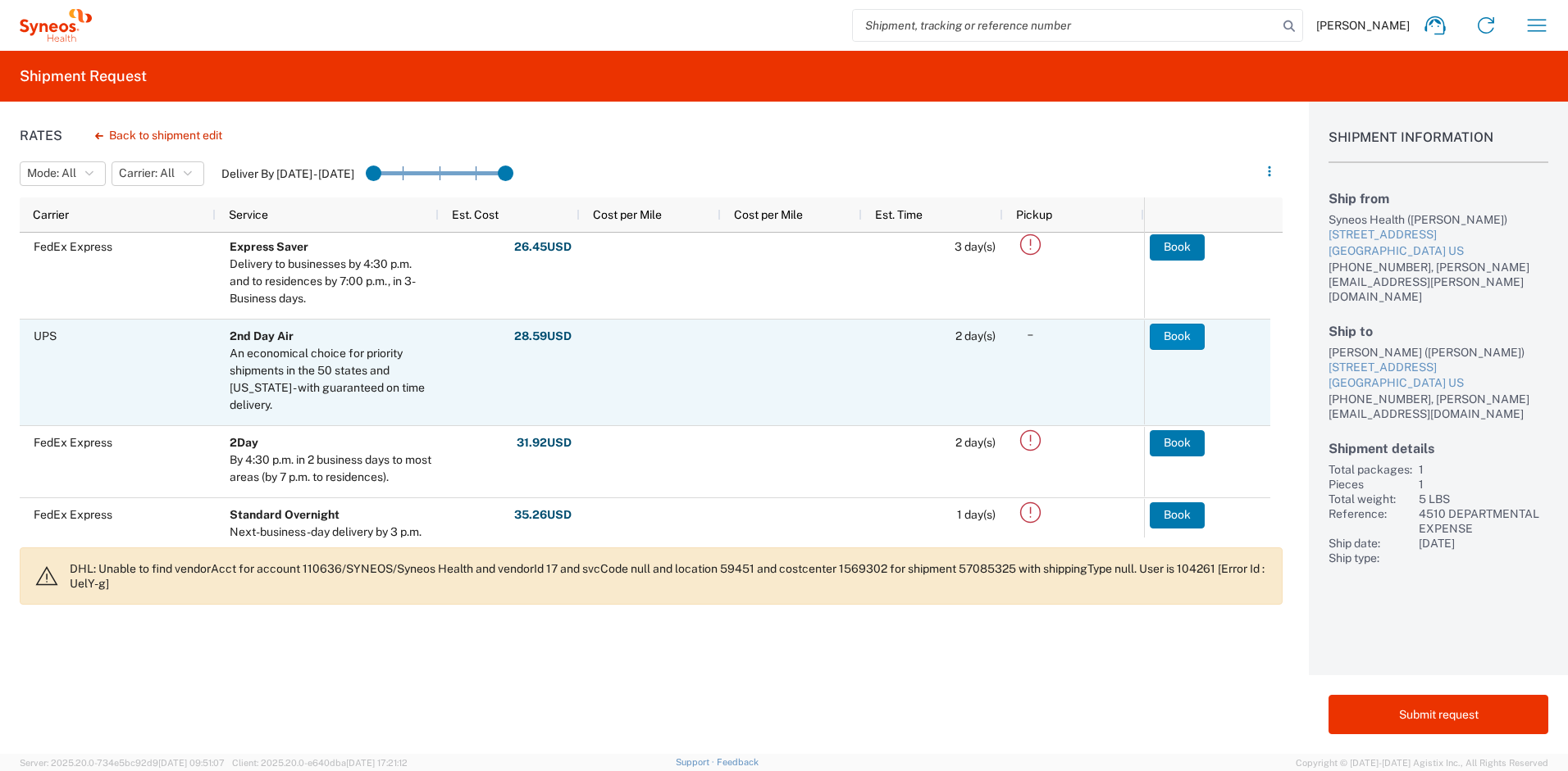
click at [1165, 342] on button "Book" at bounding box center [1177, 337] width 55 height 26
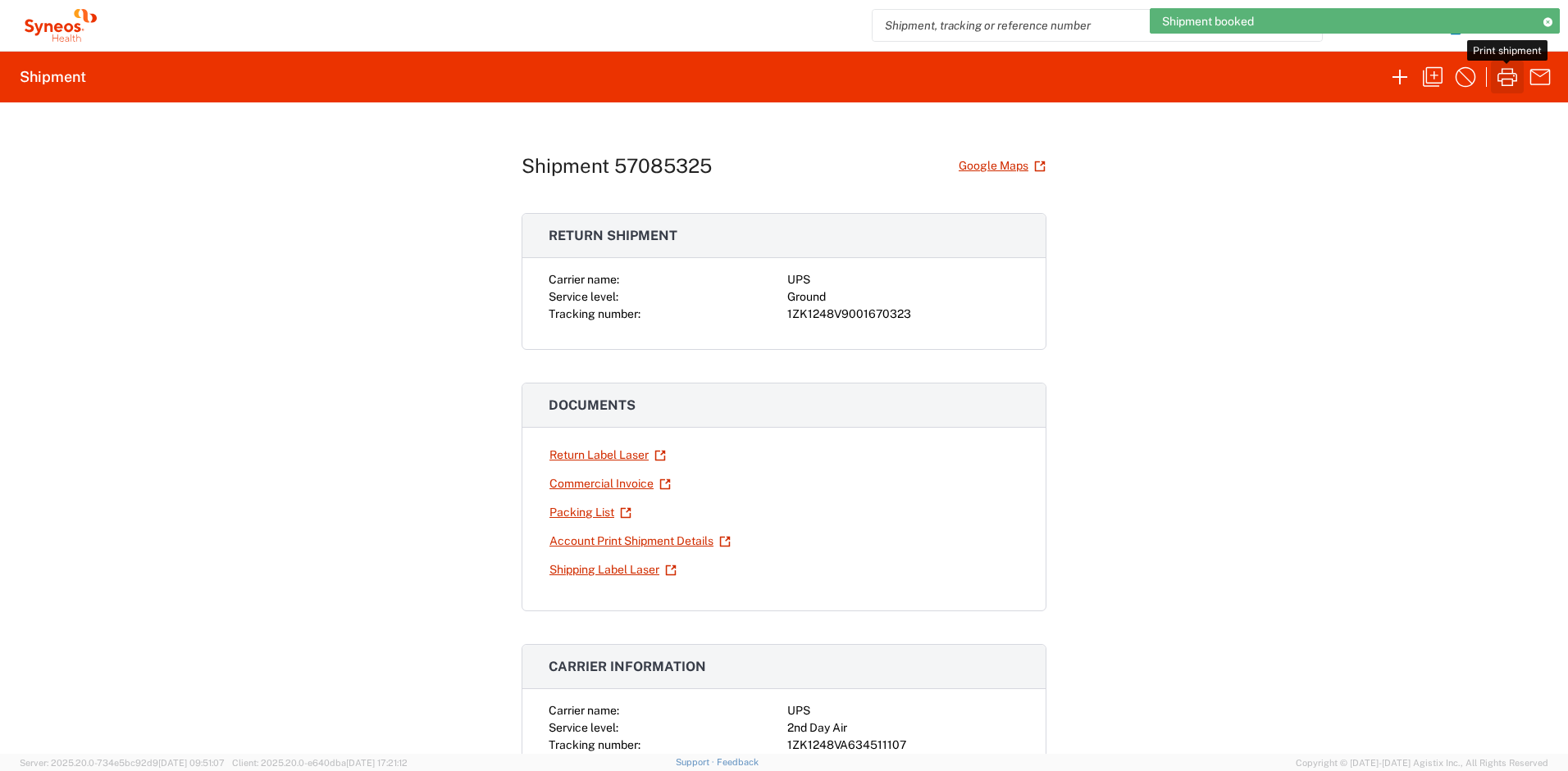
click at [1504, 75] on icon "button" at bounding box center [1508, 77] width 26 height 26
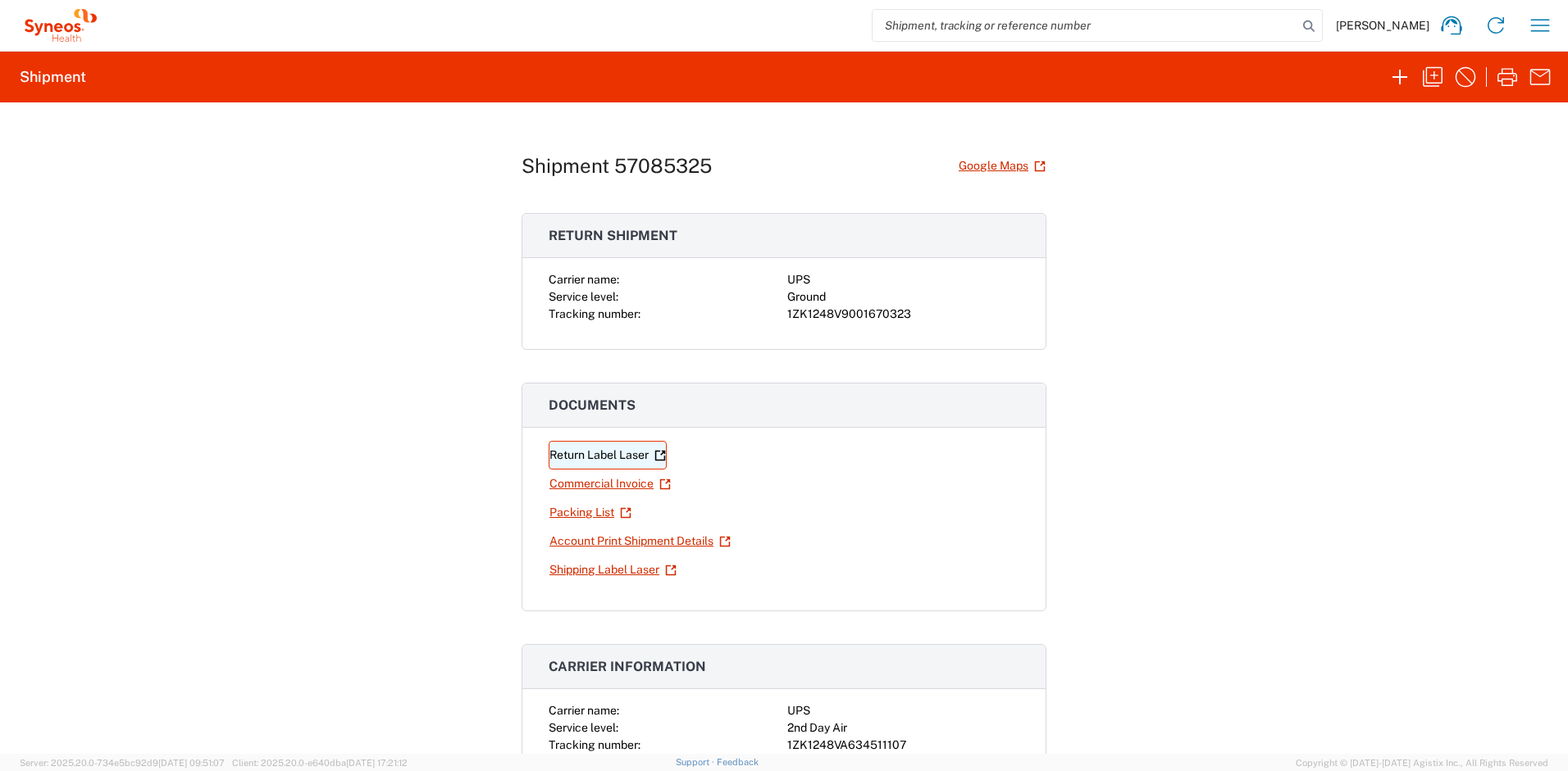
click at [604, 459] on link "Return Label Laser" at bounding box center [607, 456] width 118 height 28
click at [1553, 32] on icon "button" at bounding box center [1541, 25] width 26 height 26
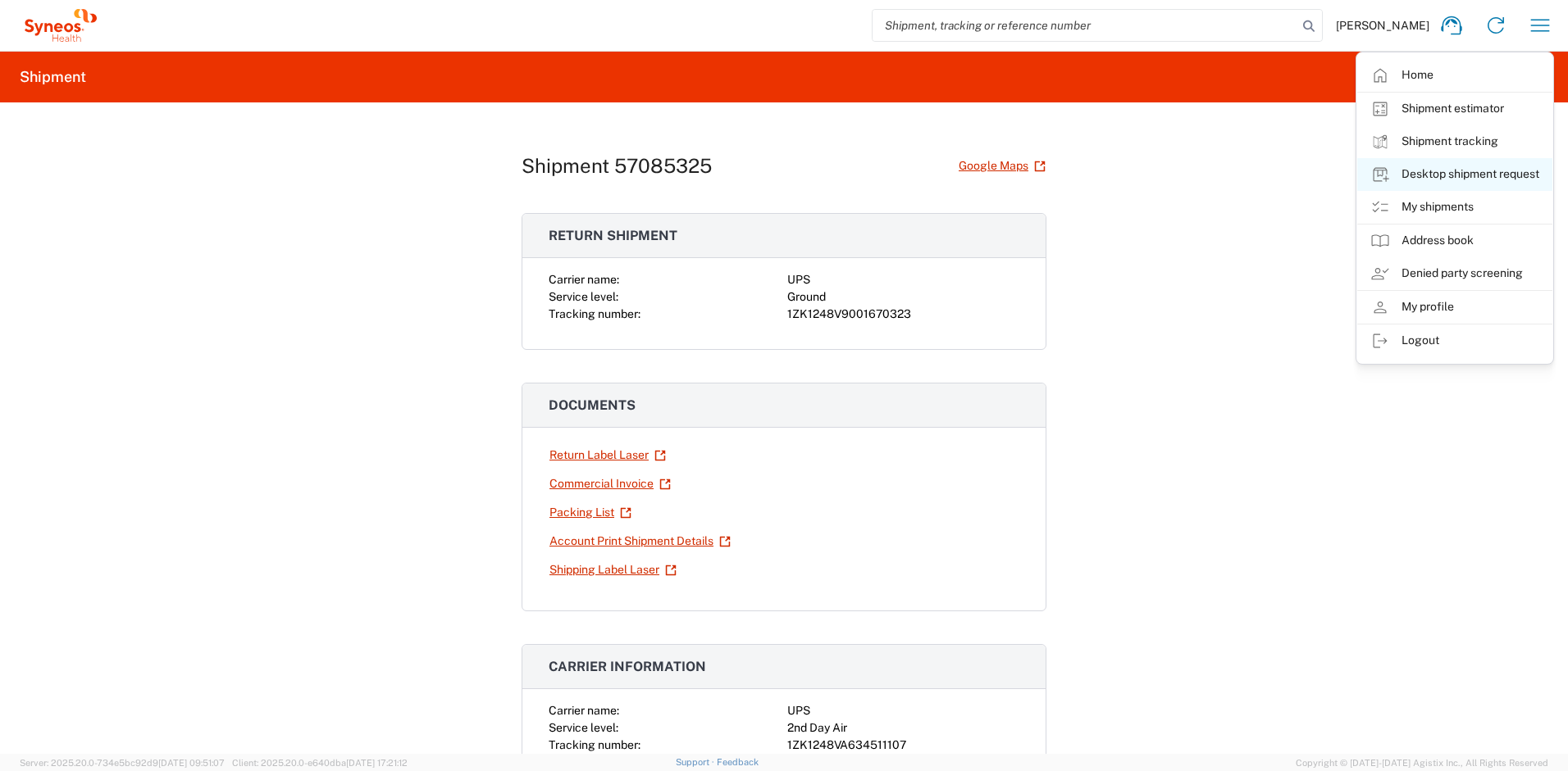
click at [1449, 174] on link "Desktop shipment request" at bounding box center [1454, 174] width 195 height 33
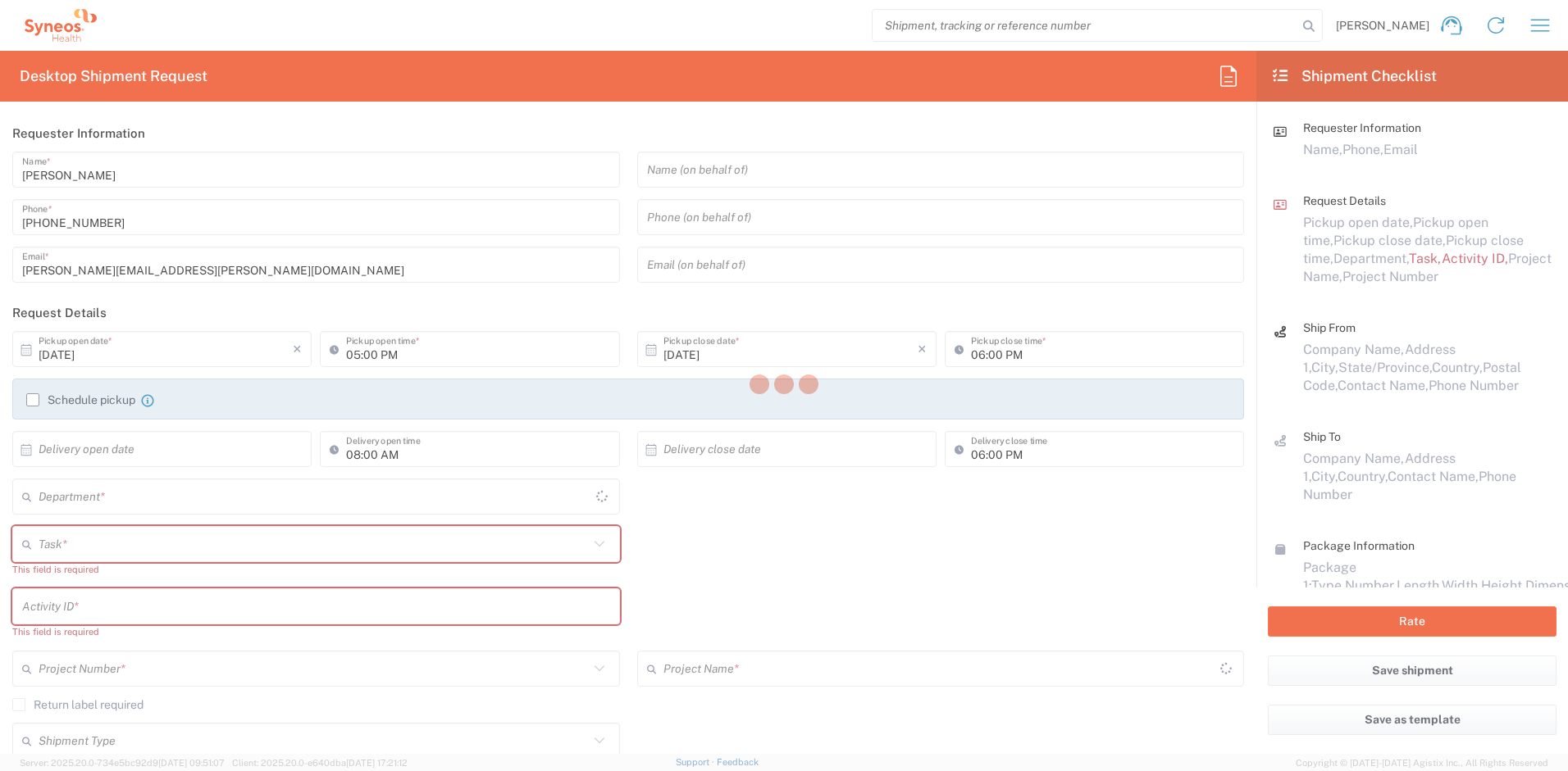
type input "[US_STATE]"
type input "4510"
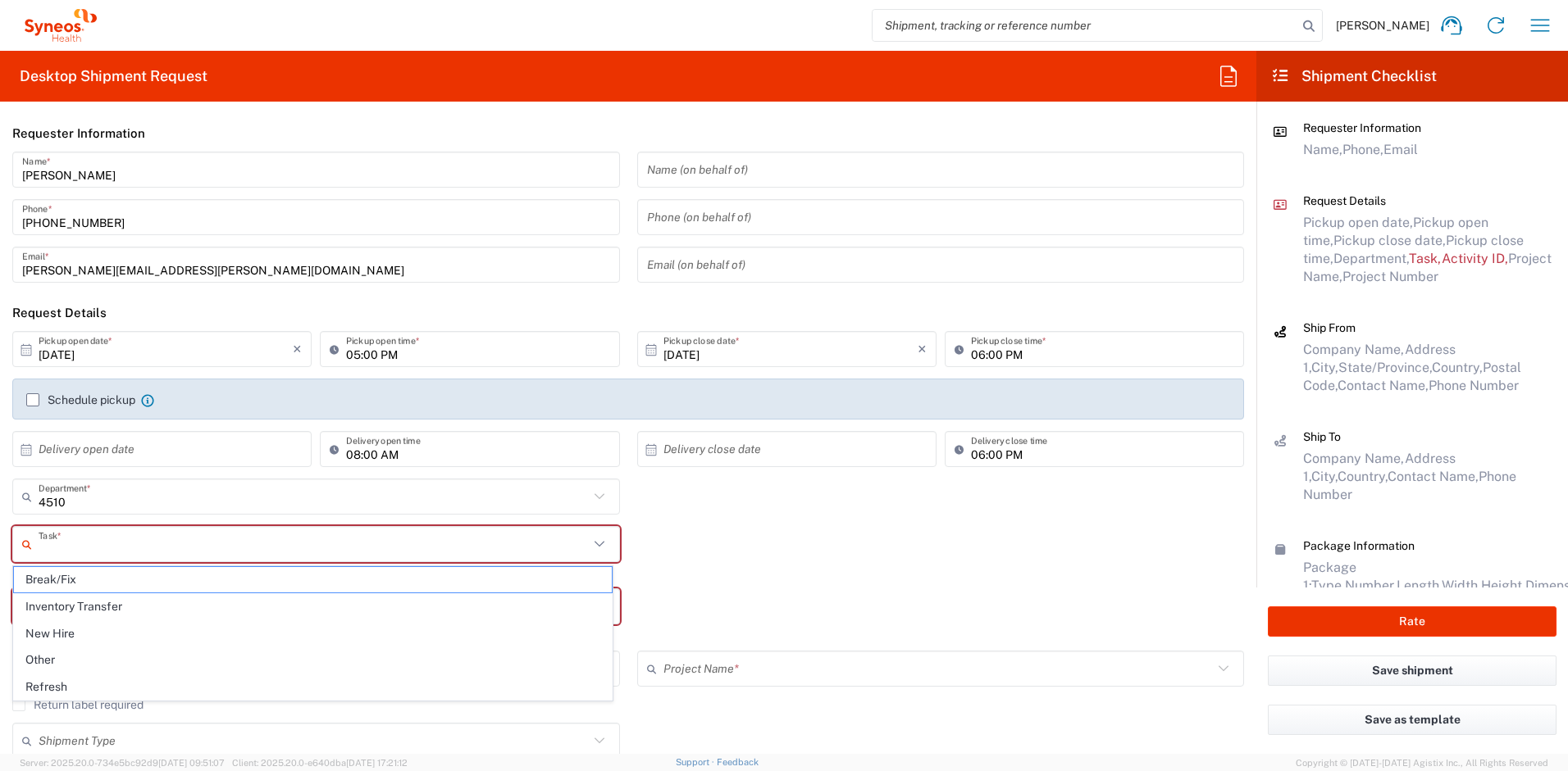
click at [118, 535] on input "text" at bounding box center [314, 544] width 550 height 28
click at [78, 683] on span "Refresh" at bounding box center [313, 687] width 598 height 25
type input "Refresh"
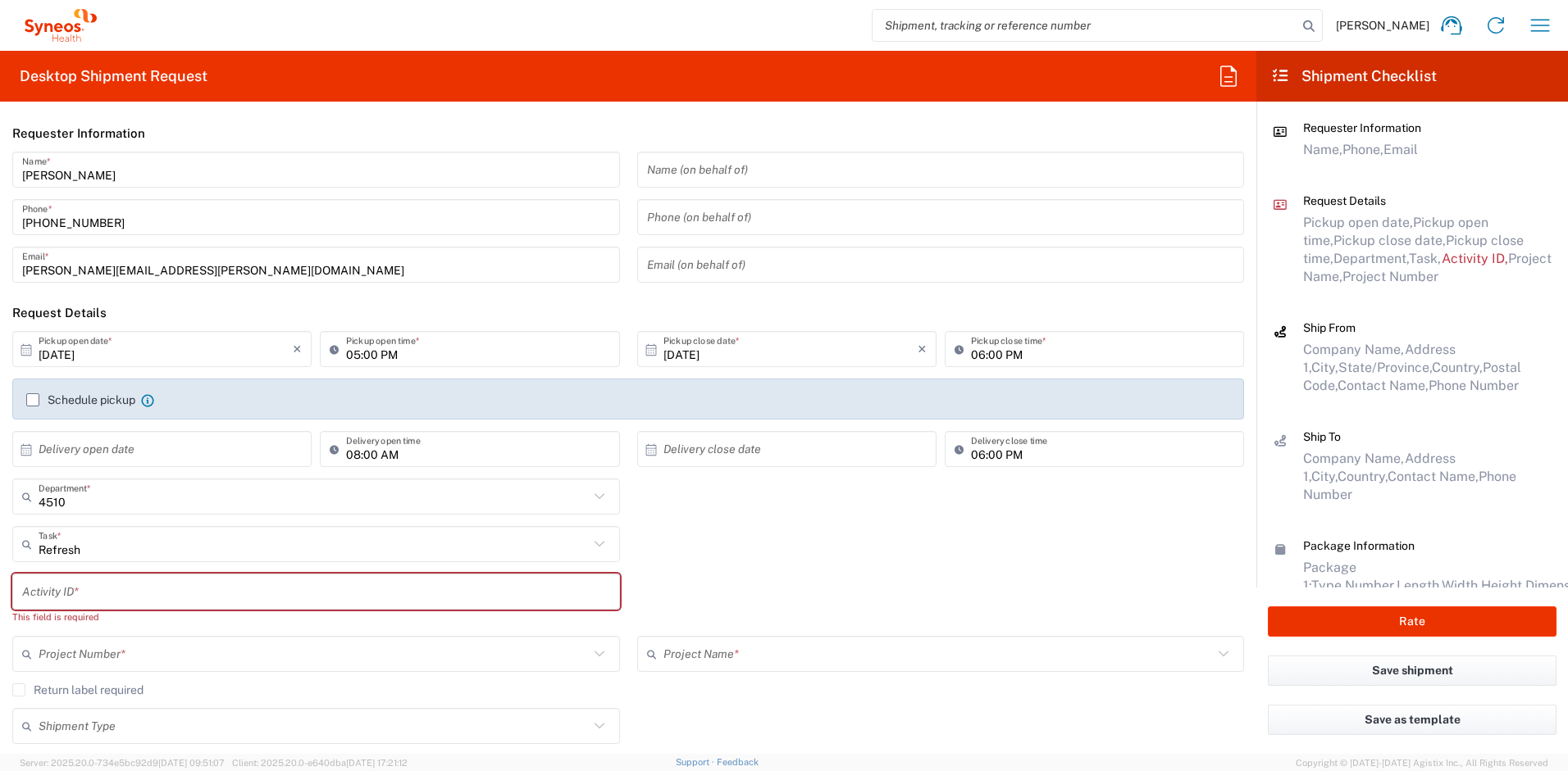
click at [76, 598] on input "text" at bounding box center [316, 592] width 588 height 28
paste input "SCTASK2735250"
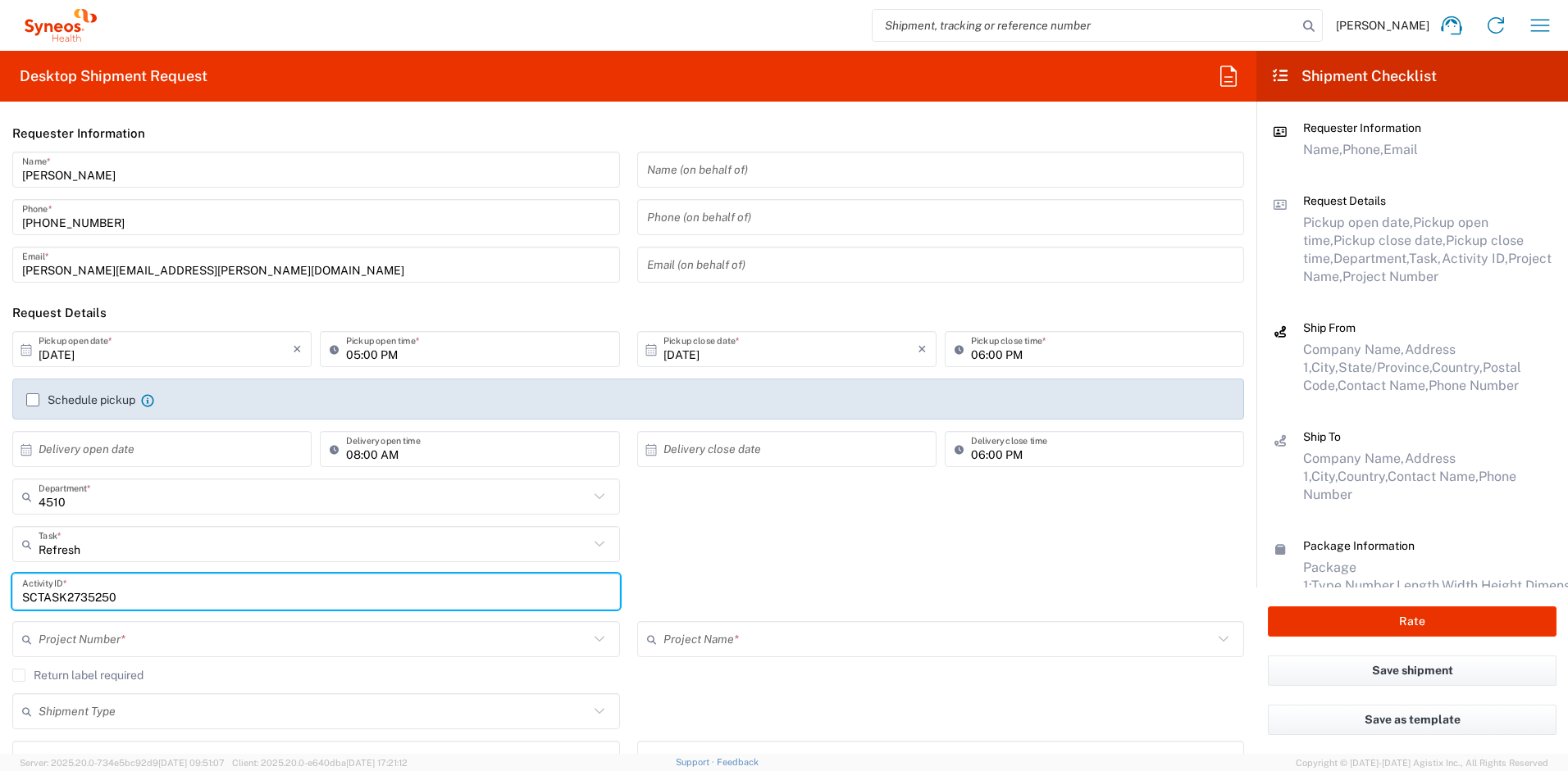
type input "SCTASK2735250"
click at [147, 644] on input "text" at bounding box center [314, 639] width 550 height 28
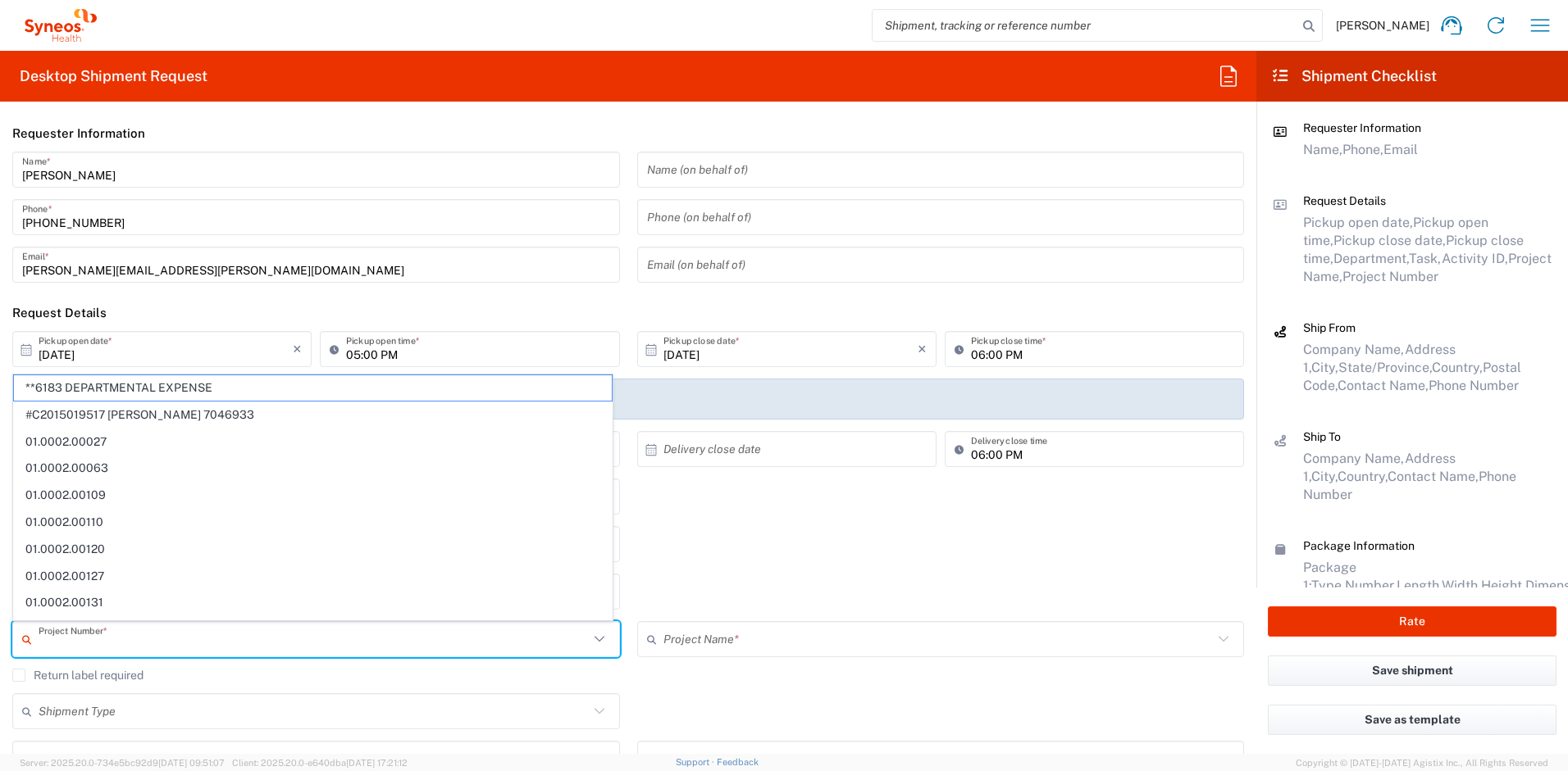
type input "3"
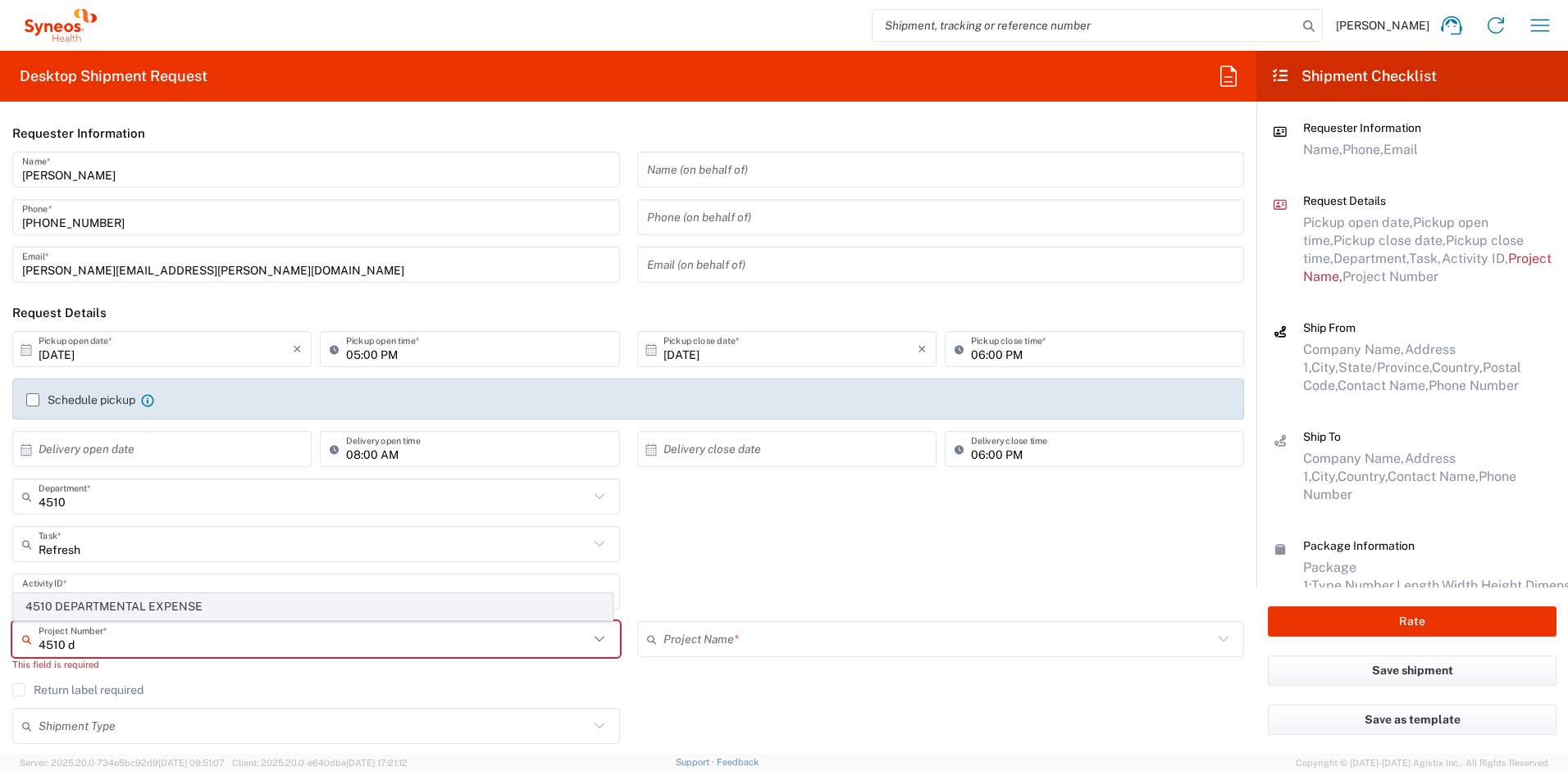
click at [290, 609] on span "4510 DEPARTMENTAL EXPENSE" at bounding box center [313, 606] width 598 height 25
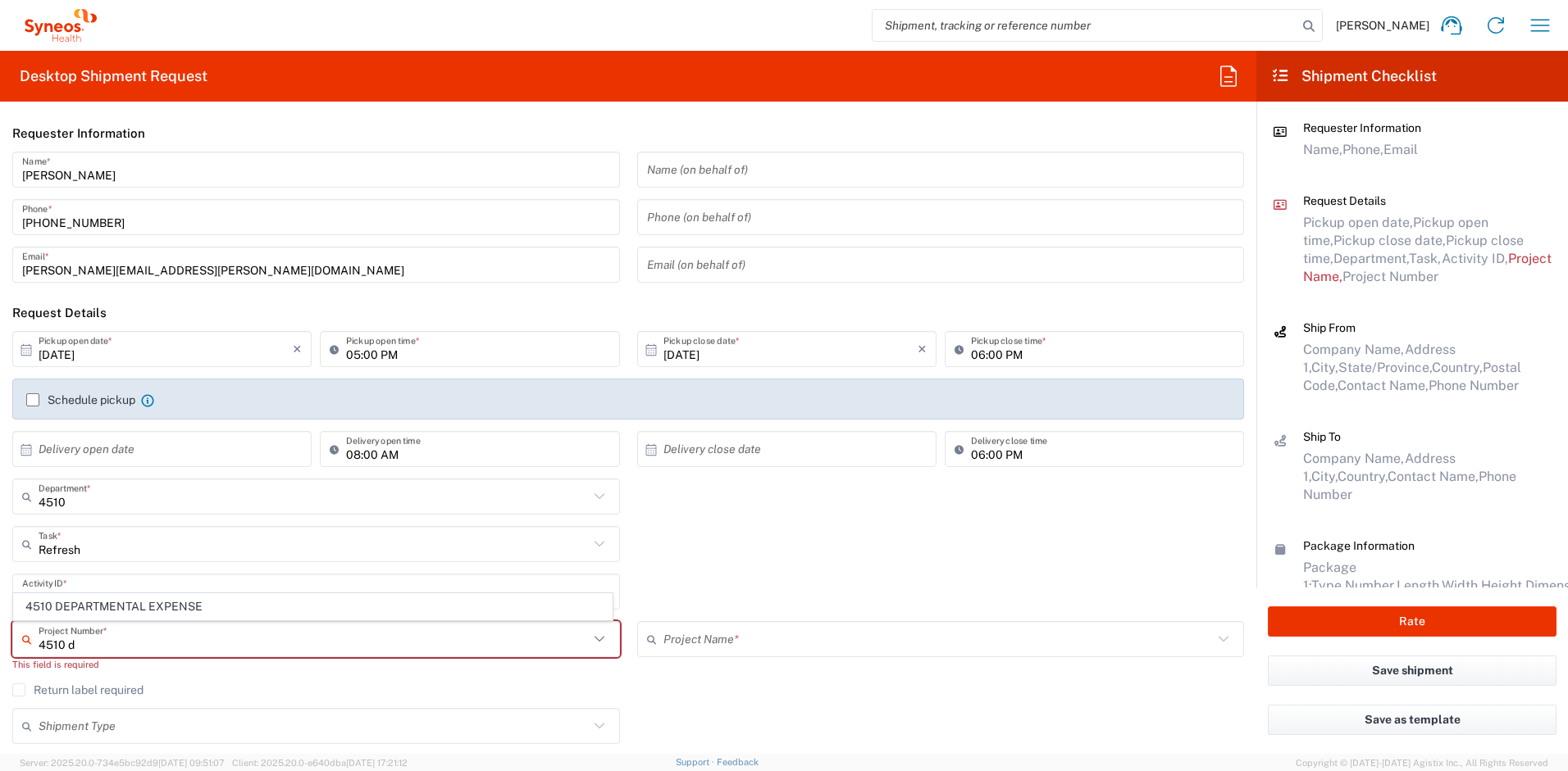
type input "4510 DEPARTMENTAL EXPENSE"
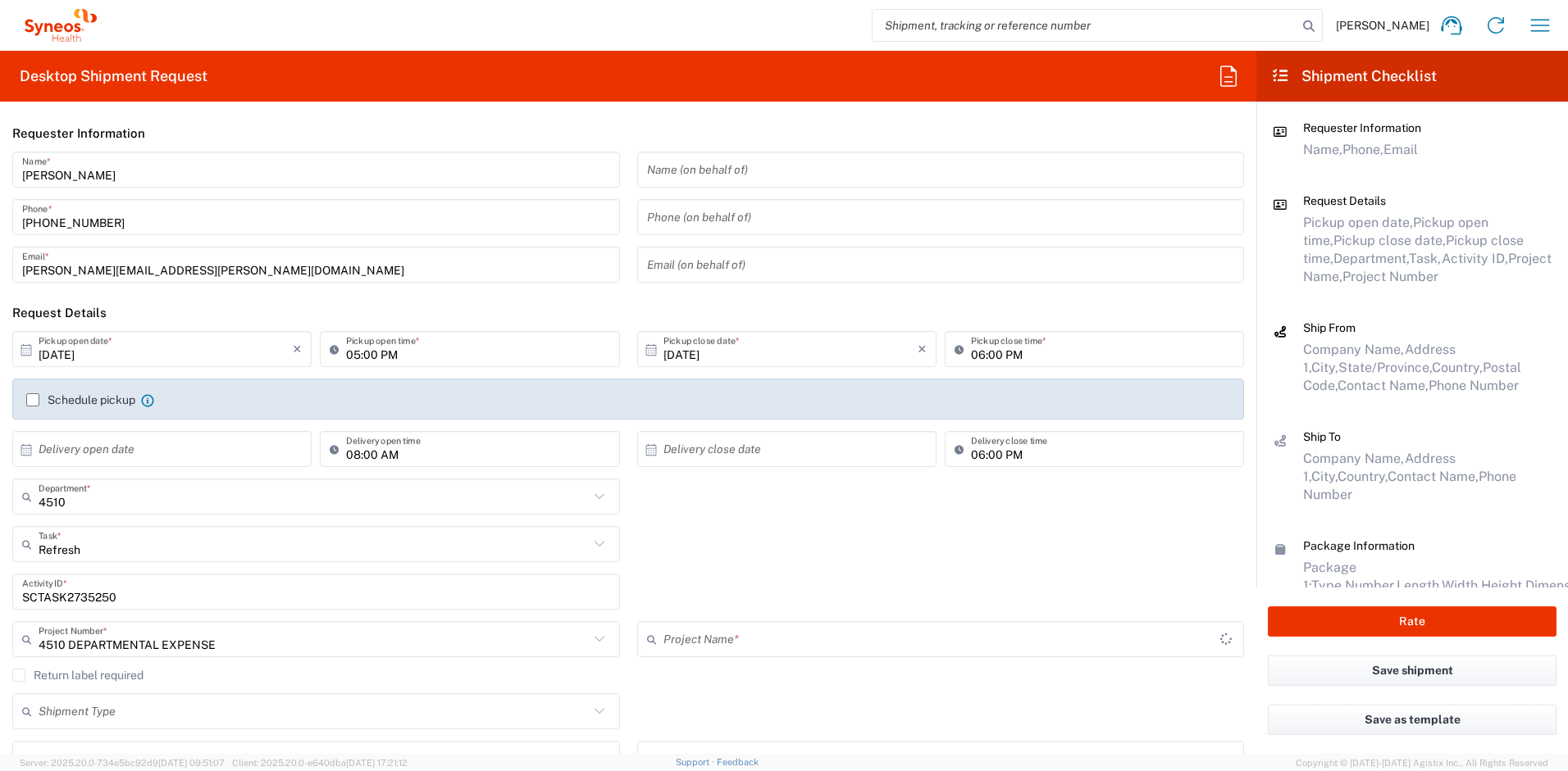
type input "4510 DEPARTMENTAL EXPENSE"
click at [29, 674] on label "Return label required" at bounding box center [77, 676] width 131 height 13
click at [19, 676] on input "Return label required" at bounding box center [19, 676] width 0 height 0
click at [158, 722] on input "Vendor" at bounding box center [314, 727] width 550 height 26
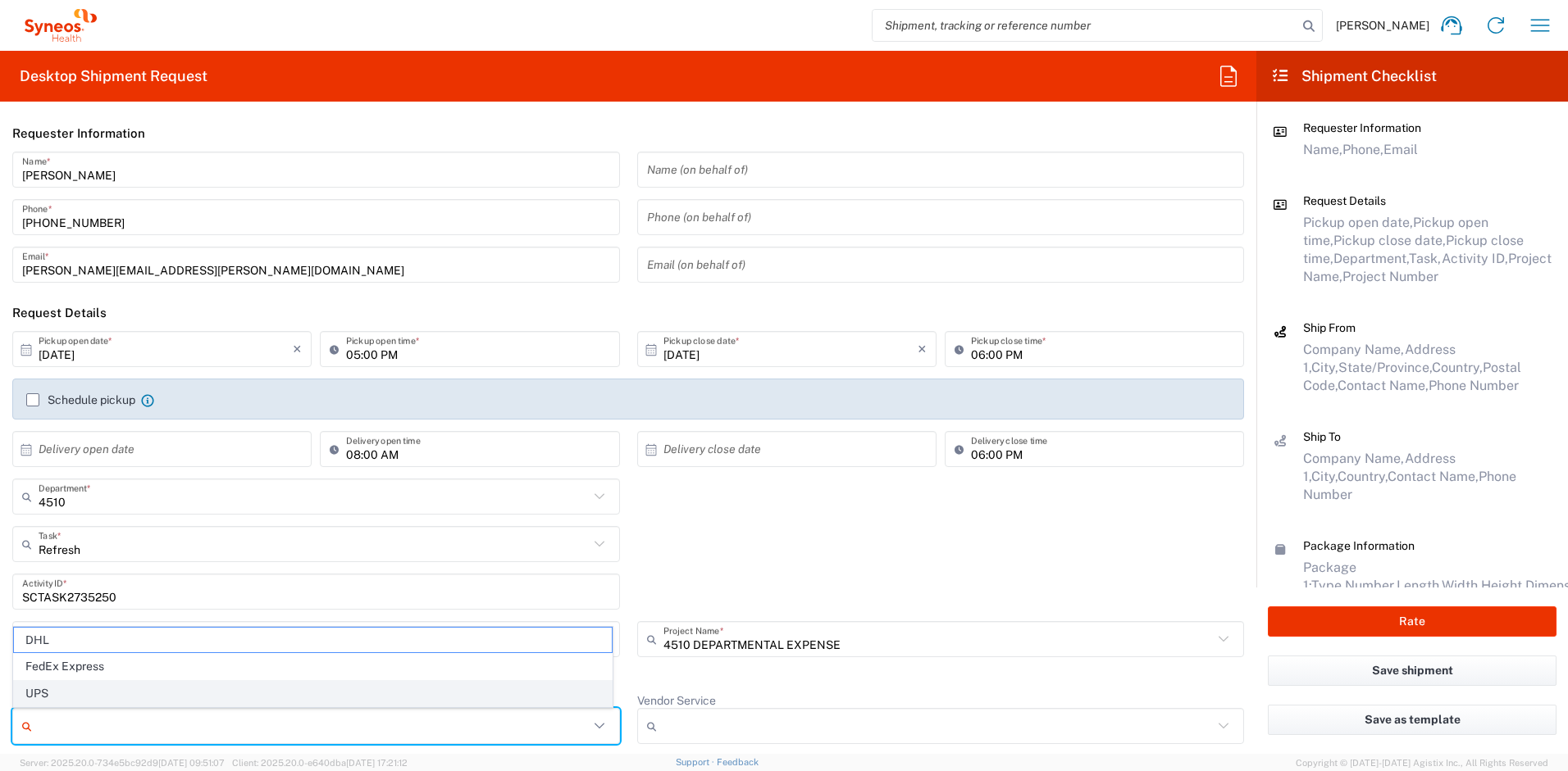
click at [174, 689] on span "UPS" at bounding box center [313, 694] width 598 height 25
type input "UPS"
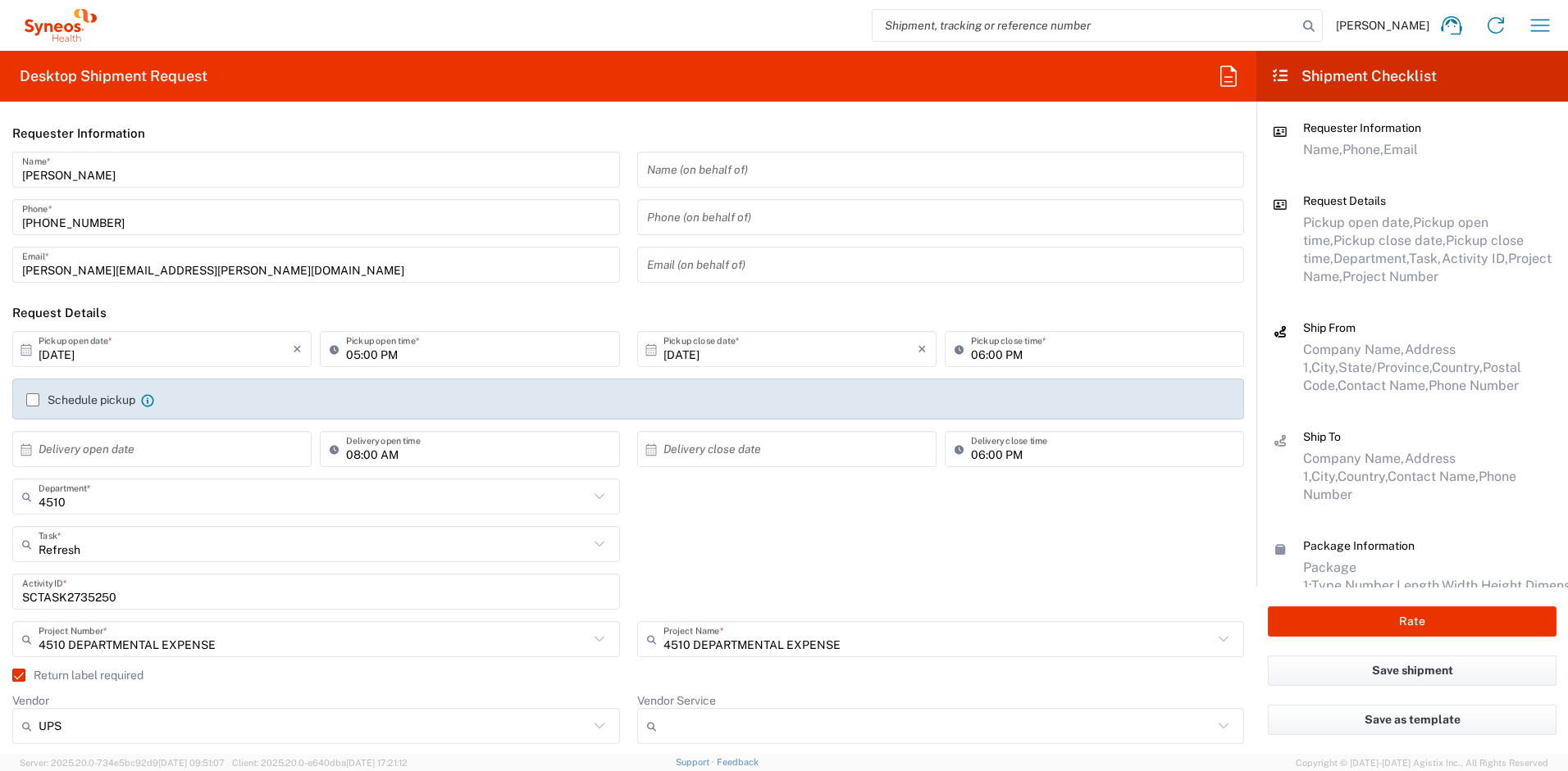
click at [664, 730] on input "Vendor Service" at bounding box center [939, 727] width 550 height 26
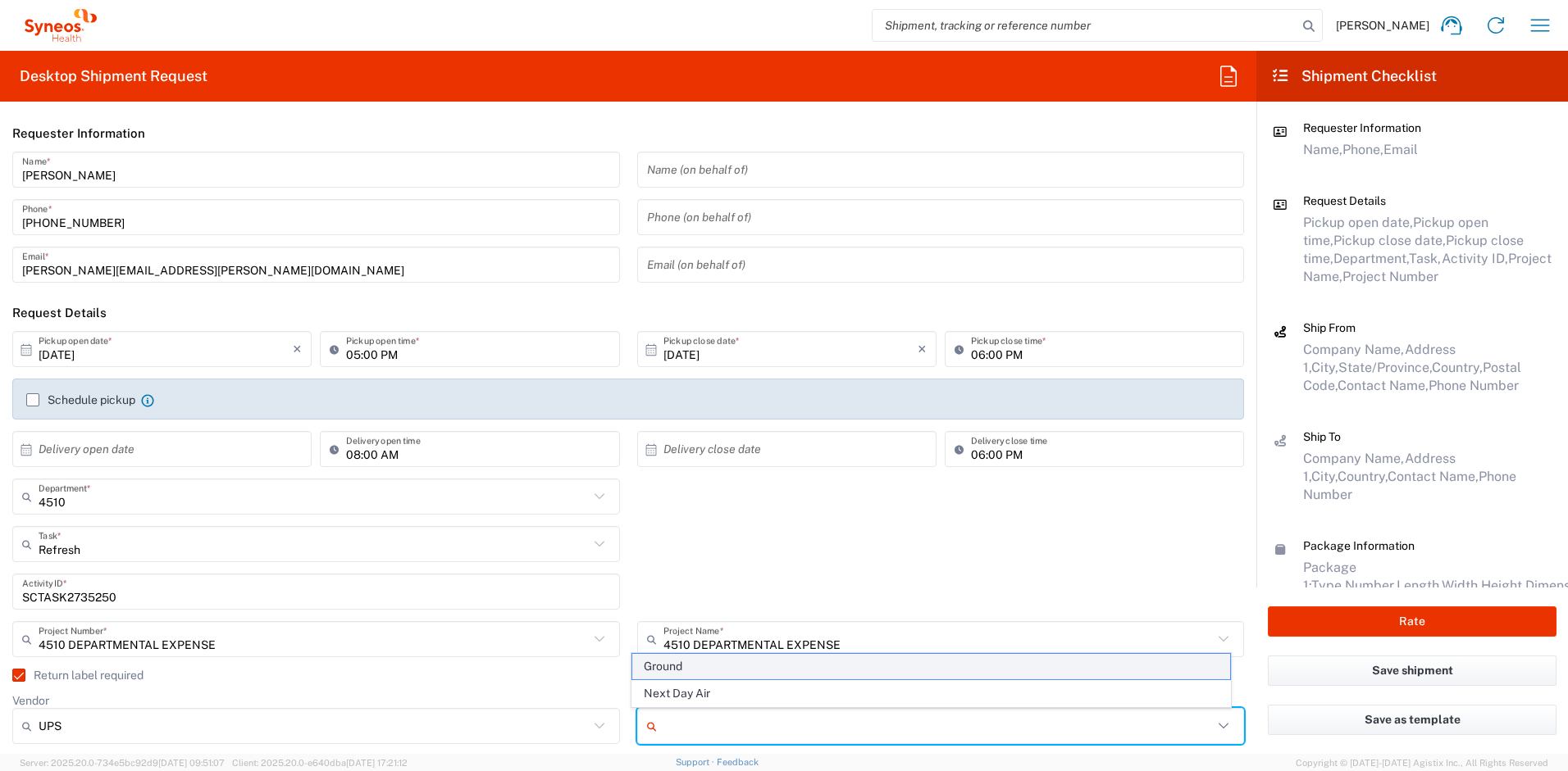
click at [708, 669] on span "Ground" at bounding box center [930, 667] width 598 height 25
type input "Ground"
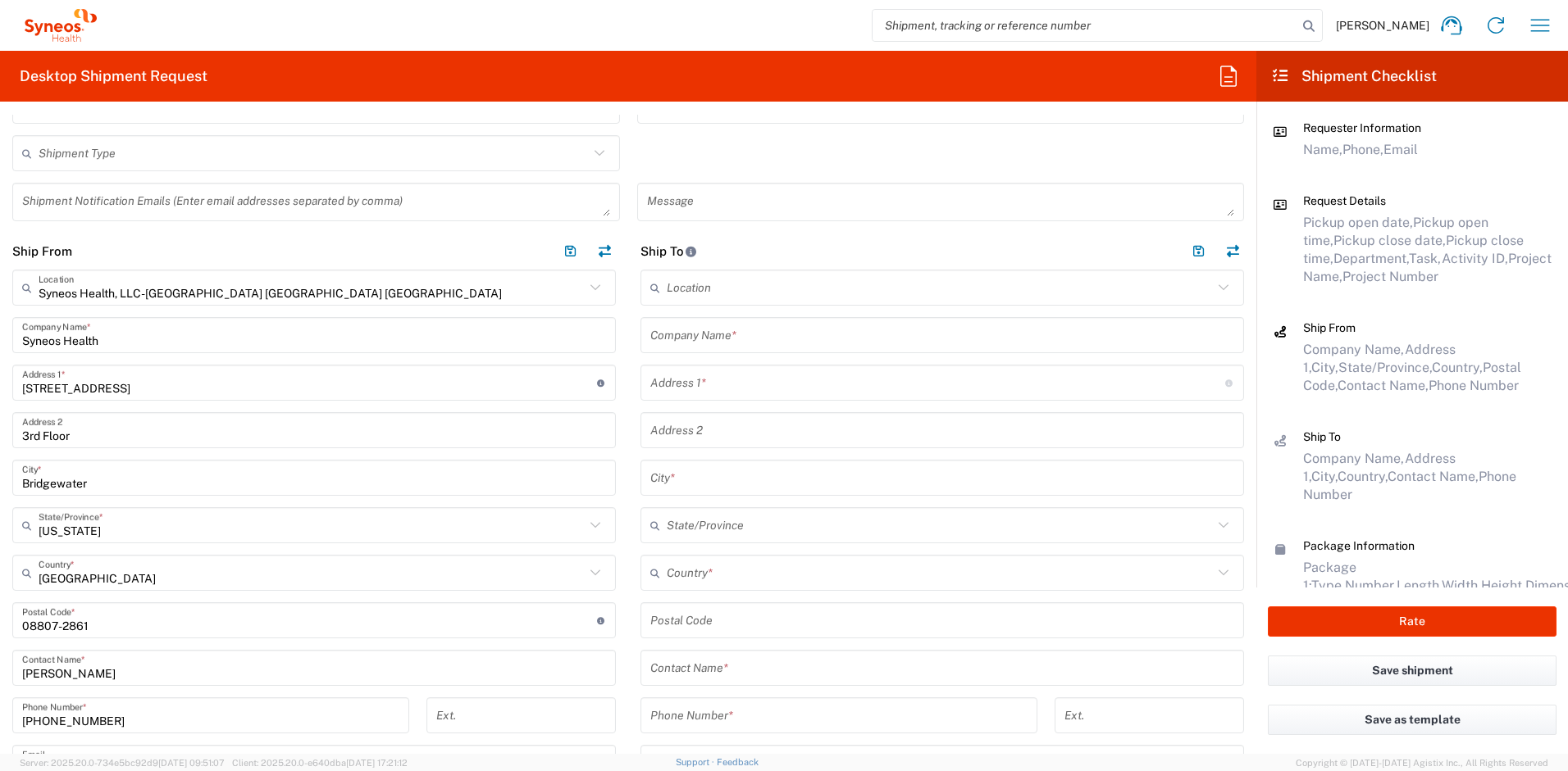
scroll to position [624, 0]
click at [682, 562] on input "text" at bounding box center [940, 570] width 546 height 28
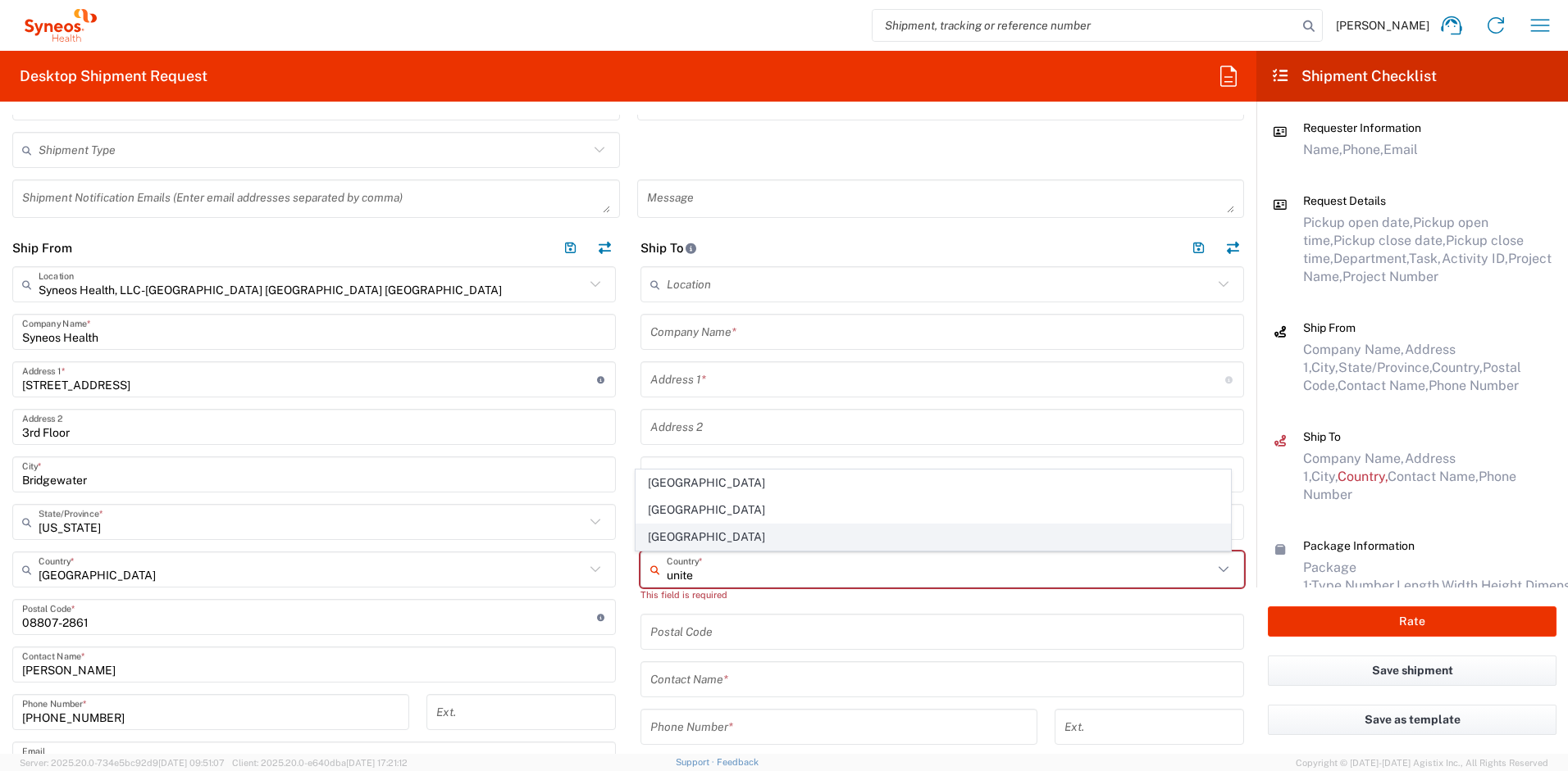
click at [669, 537] on span "[GEOGRAPHIC_DATA]" at bounding box center [933, 537] width 594 height 25
type input "[GEOGRAPHIC_DATA]"
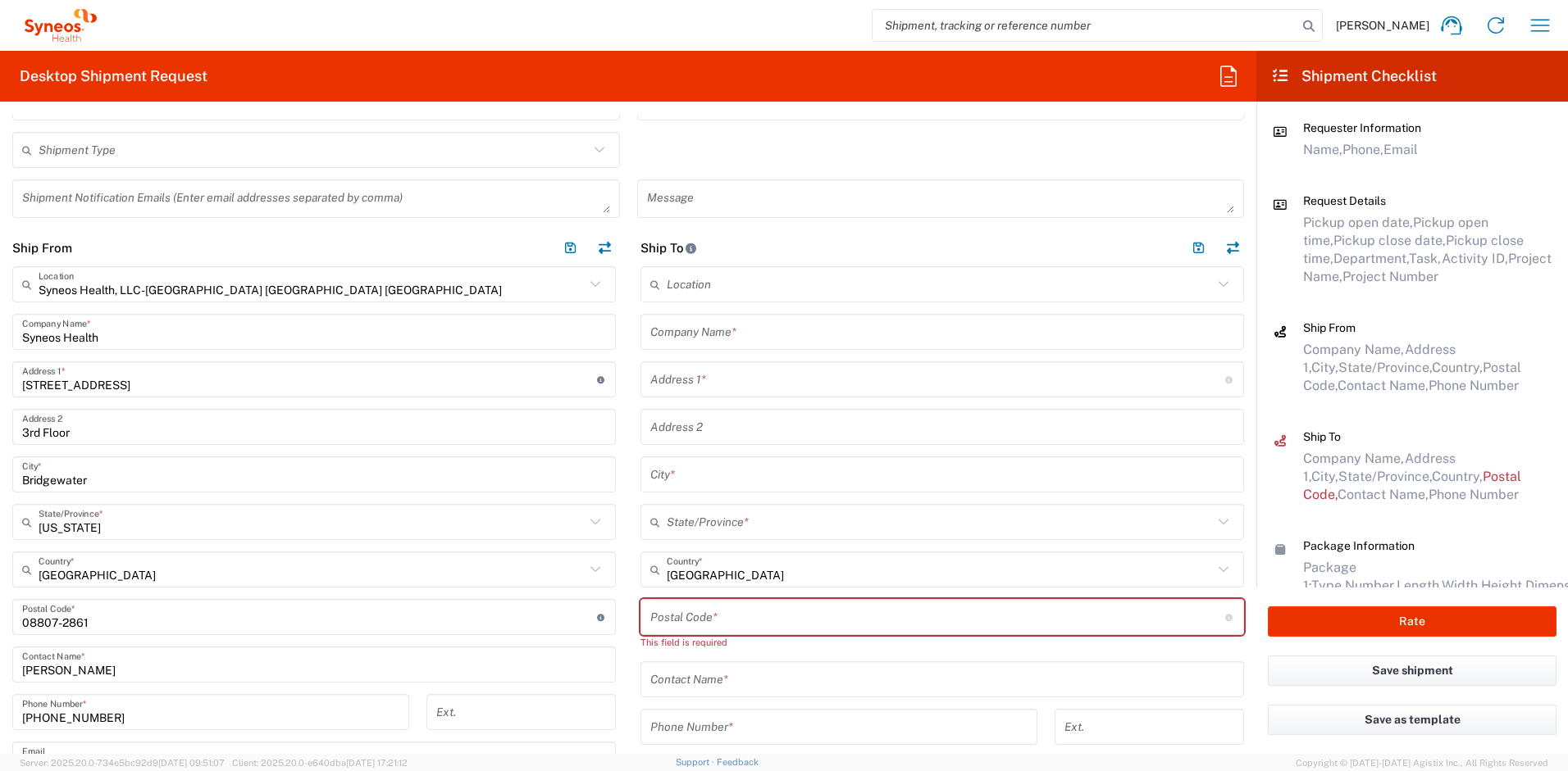
click at [689, 329] on input "text" at bounding box center [943, 332] width 584 height 28
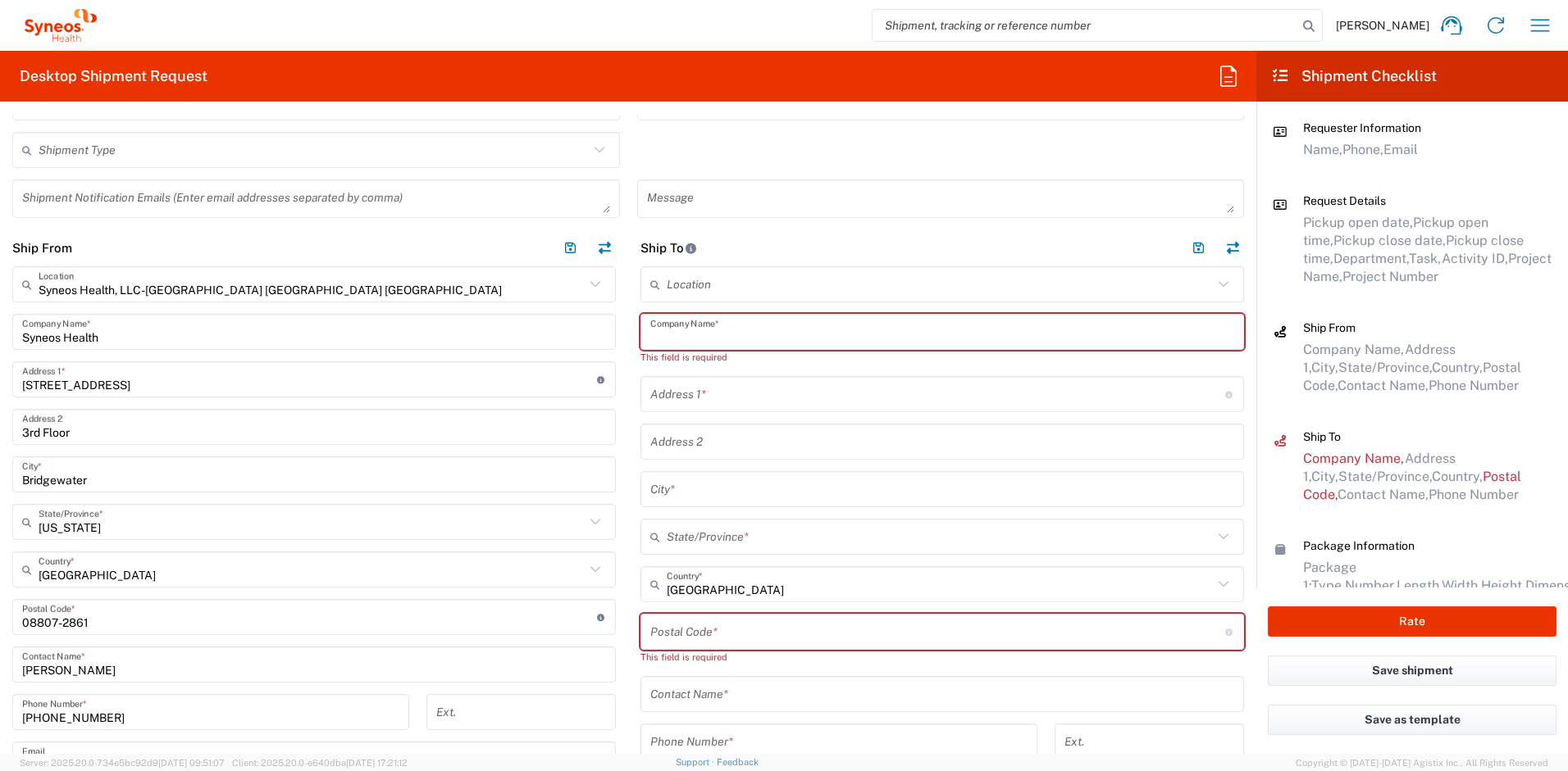
click at [727, 327] on input "text" at bounding box center [943, 332] width 584 height 28
paste input "[PERSON_NAME]"
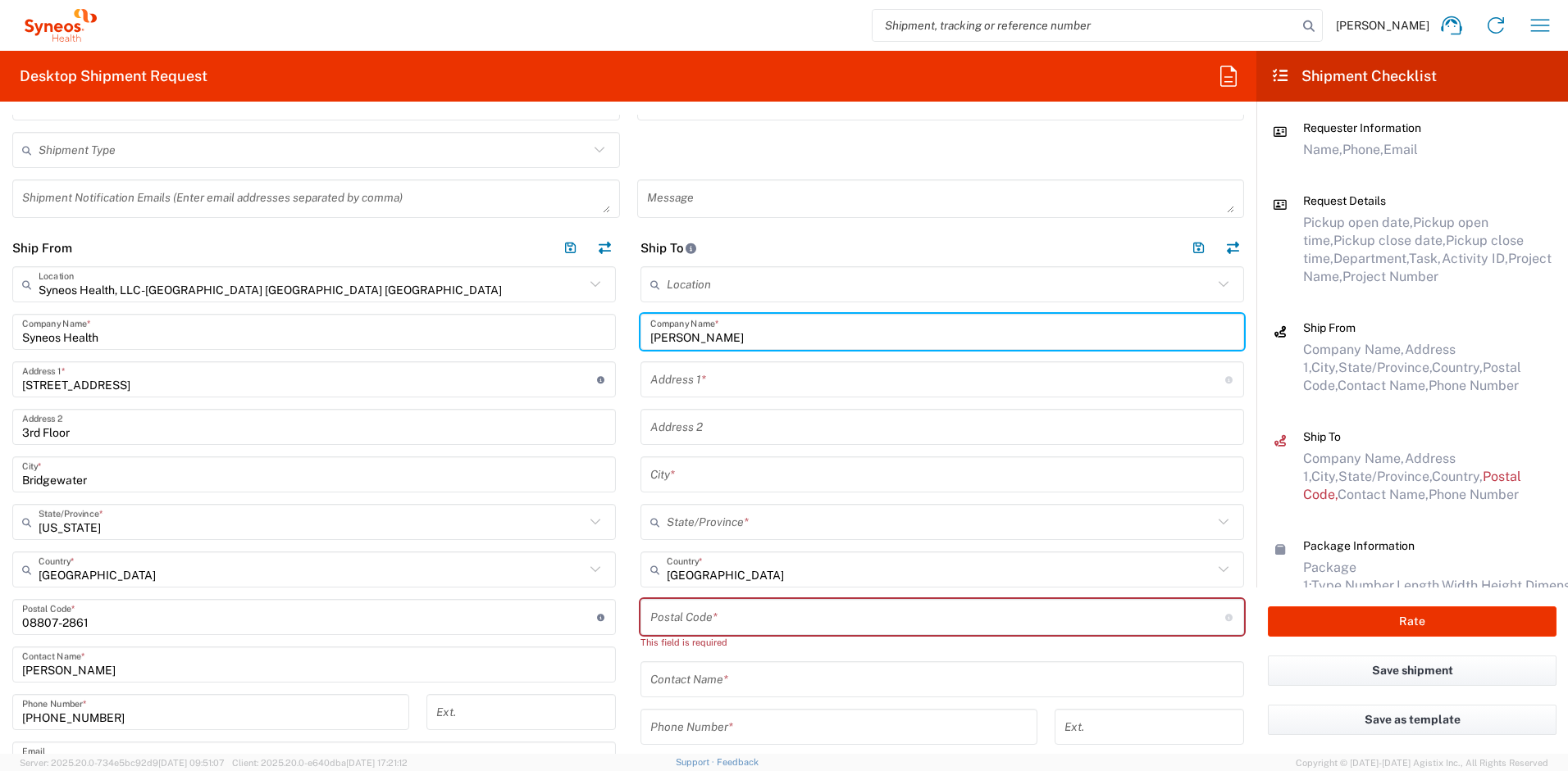
type input "[PERSON_NAME]"
click at [729, 675] on input "text" at bounding box center [943, 680] width 584 height 28
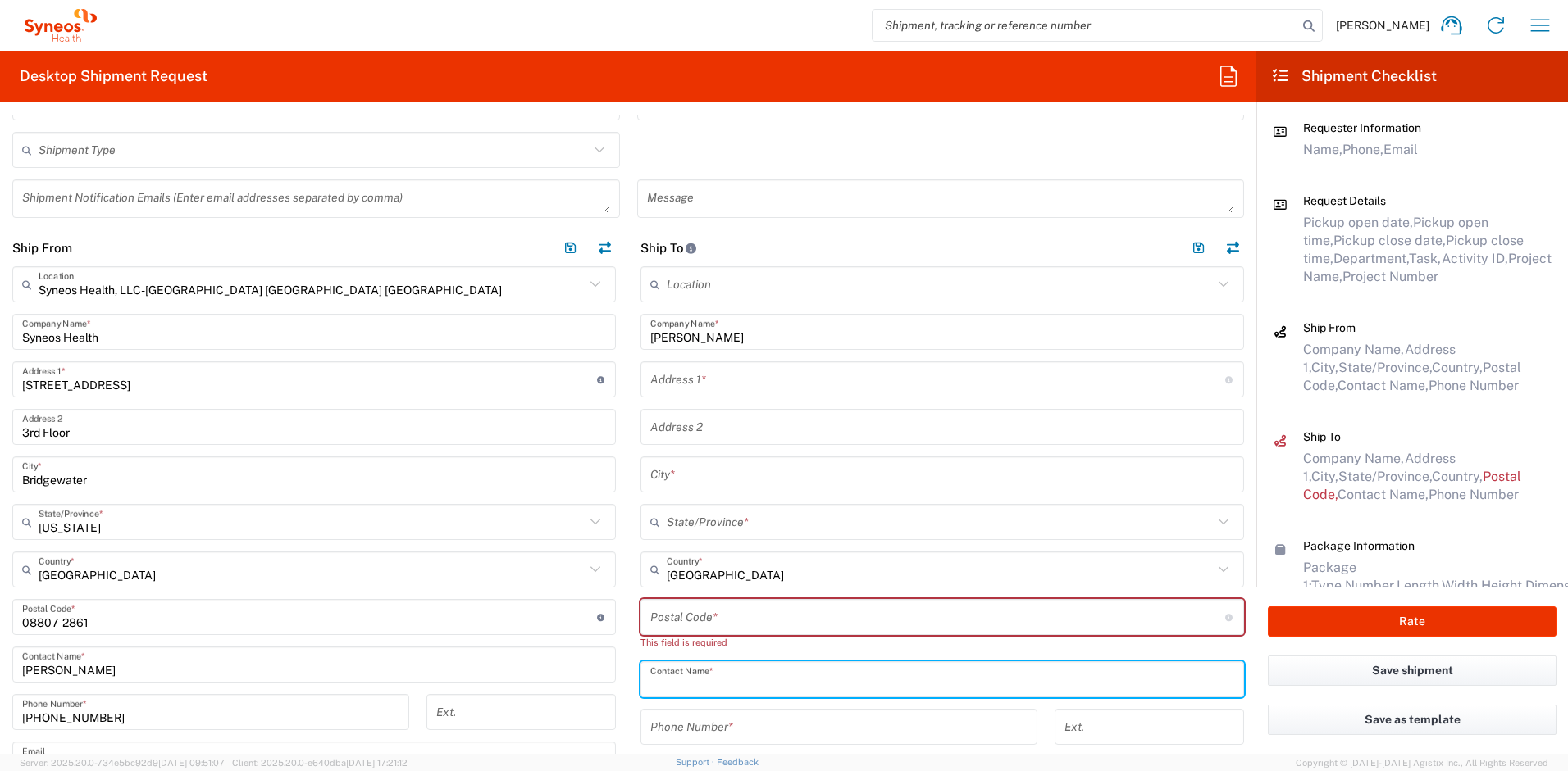
paste input "[PERSON_NAME]"
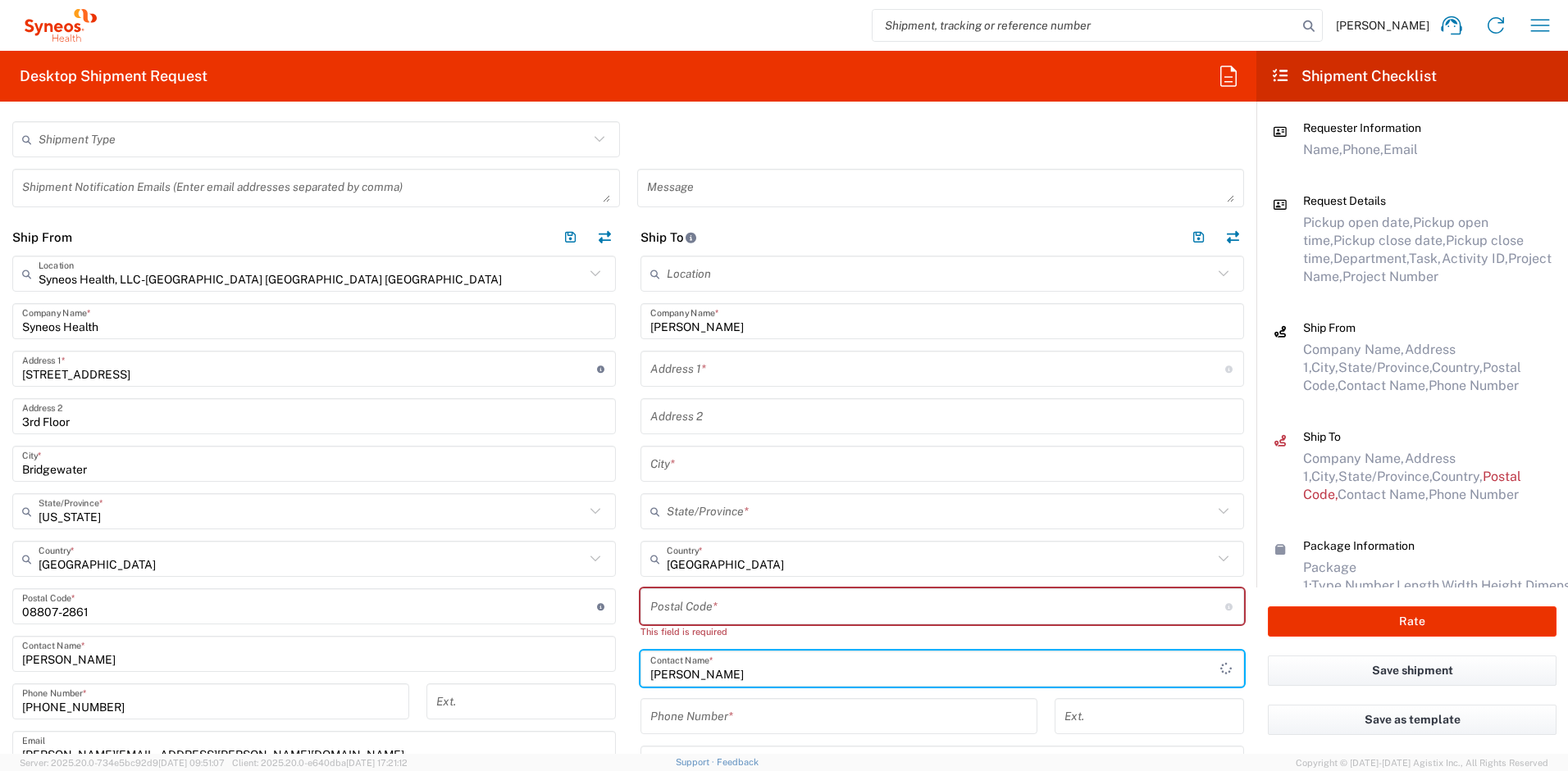
scroll to position [641, 0]
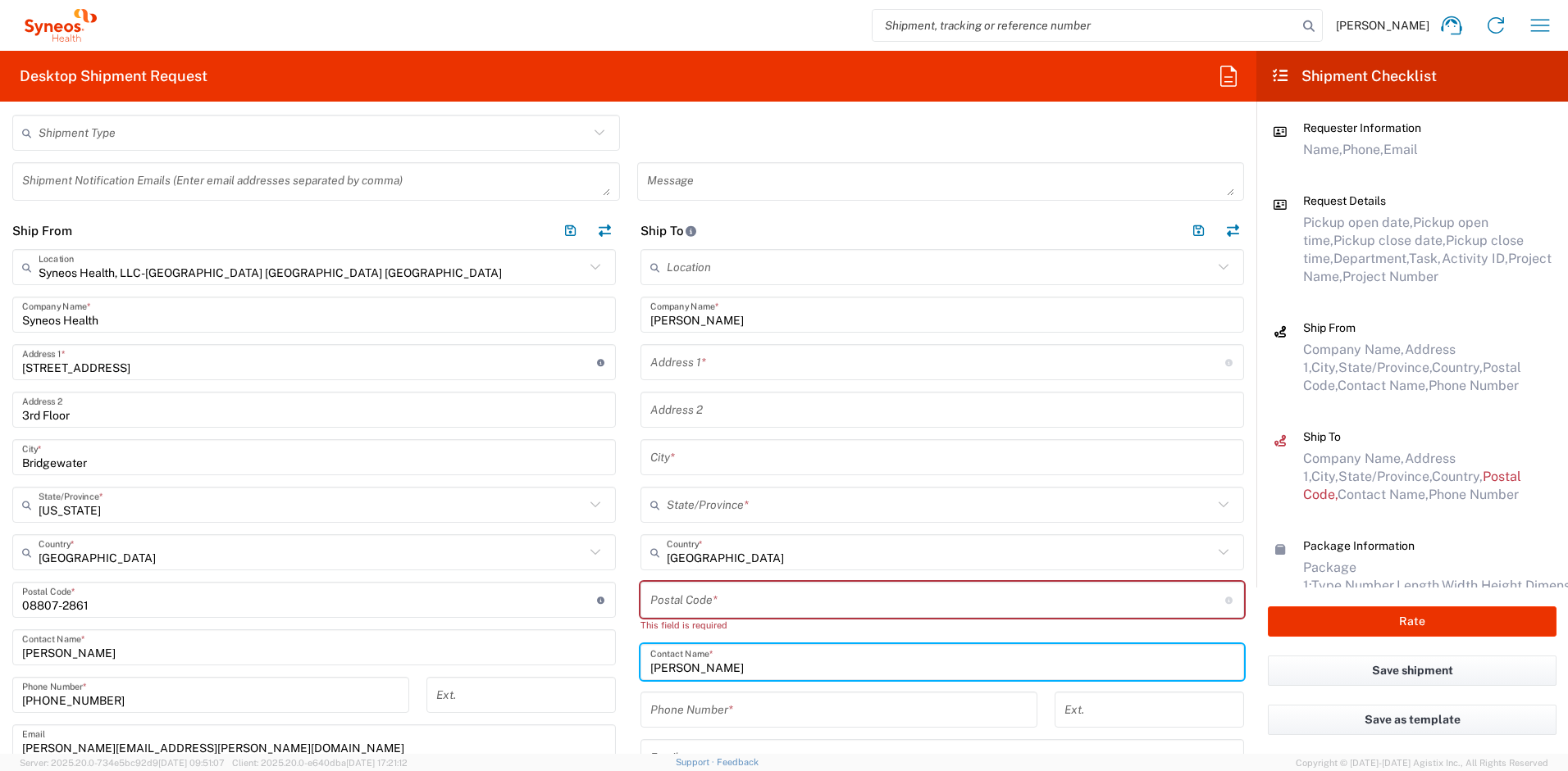
type input "[PERSON_NAME]"
click at [756, 361] on input "text" at bounding box center [938, 362] width 574 height 28
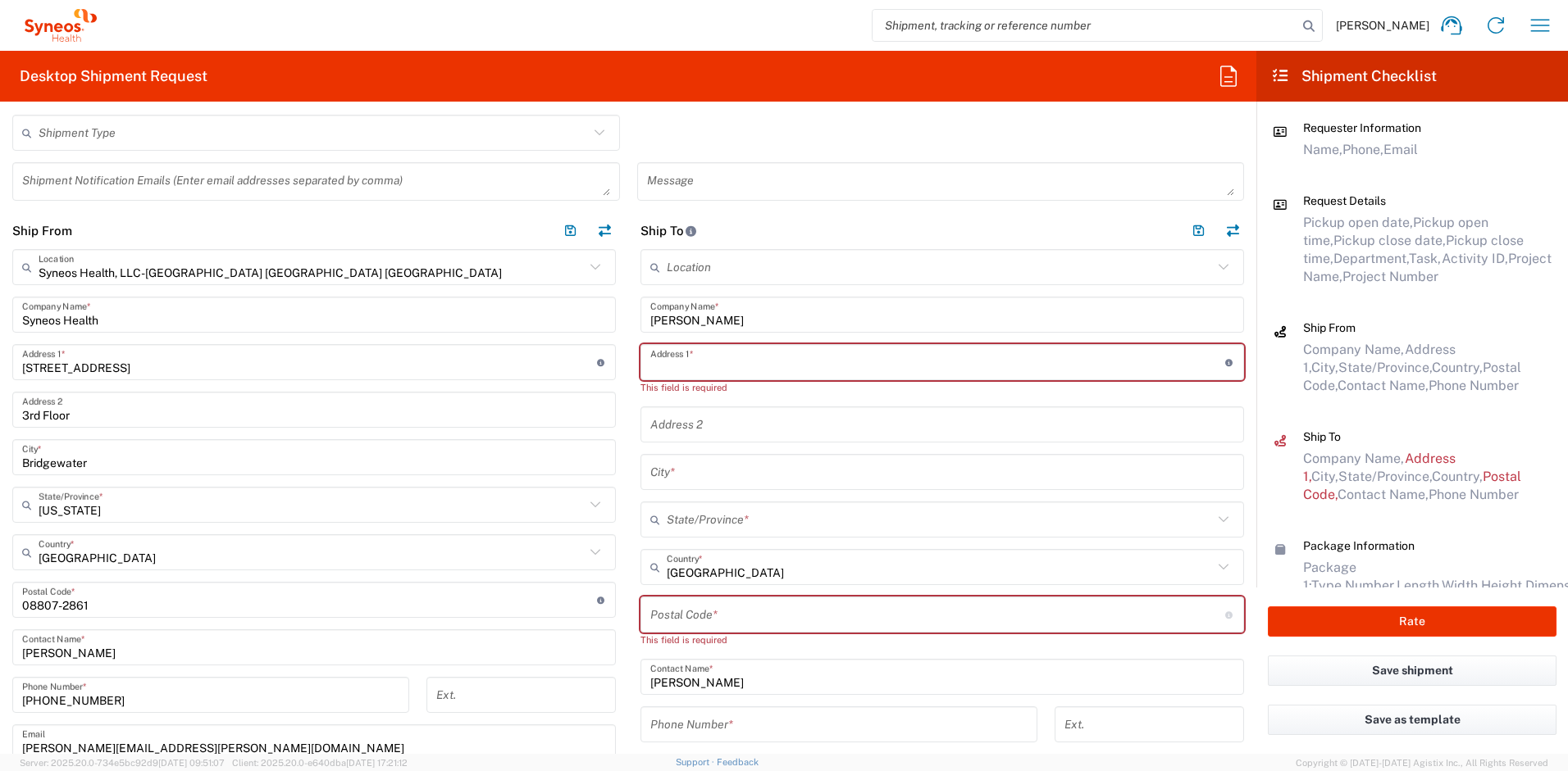
click at [652, 367] on input "text" at bounding box center [938, 362] width 574 height 28
paste input "[STREET_ADDRESS]"
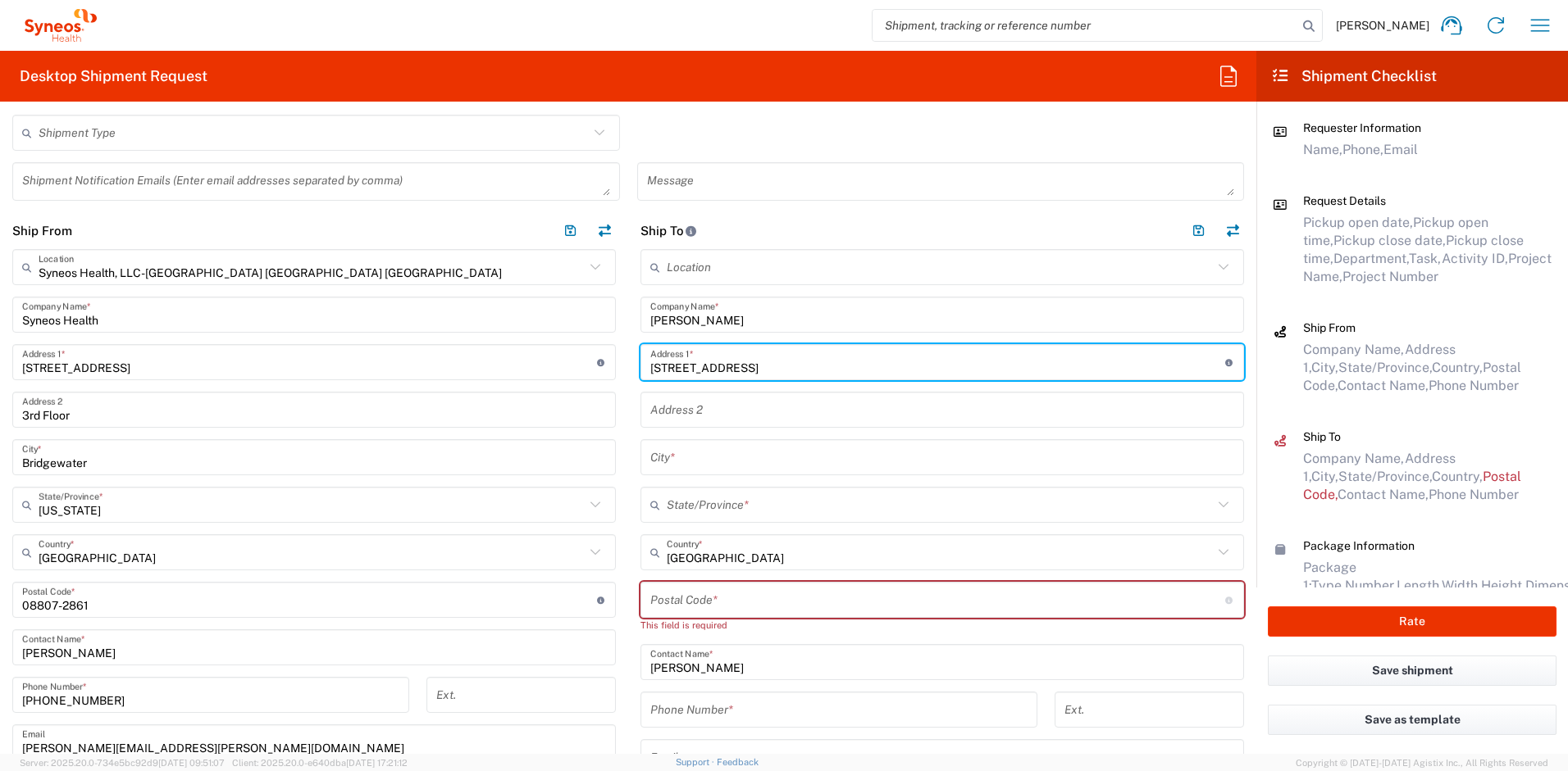
type input "[STREET_ADDRESS]"
click at [693, 456] on input "text" at bounding box center [943, 458] width 584 height 28
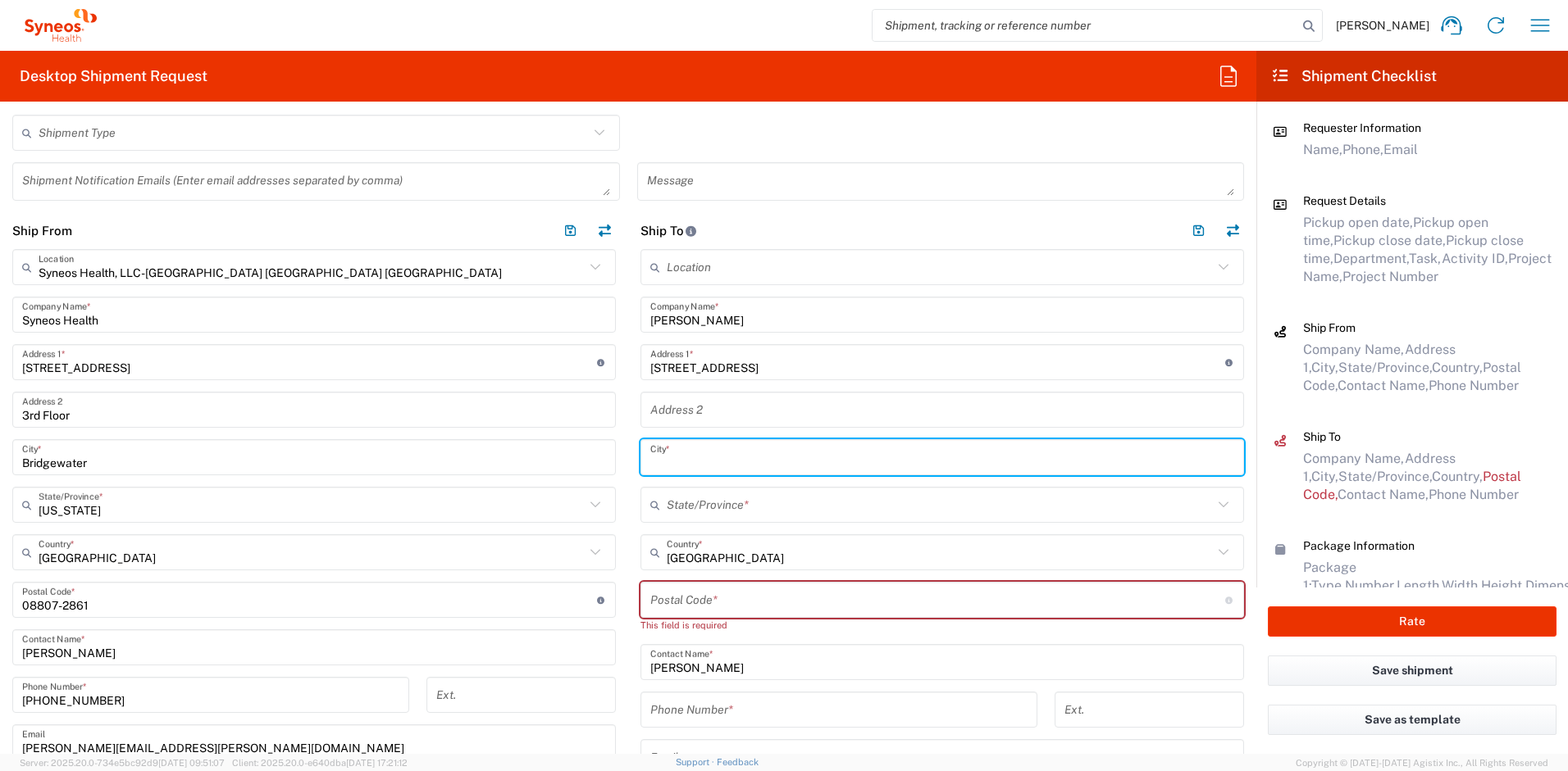
paste input "Reston"
type input "Reston"
click at [690, 599] on input "undefined" at bounding box center [938, 601] width 574 height 28
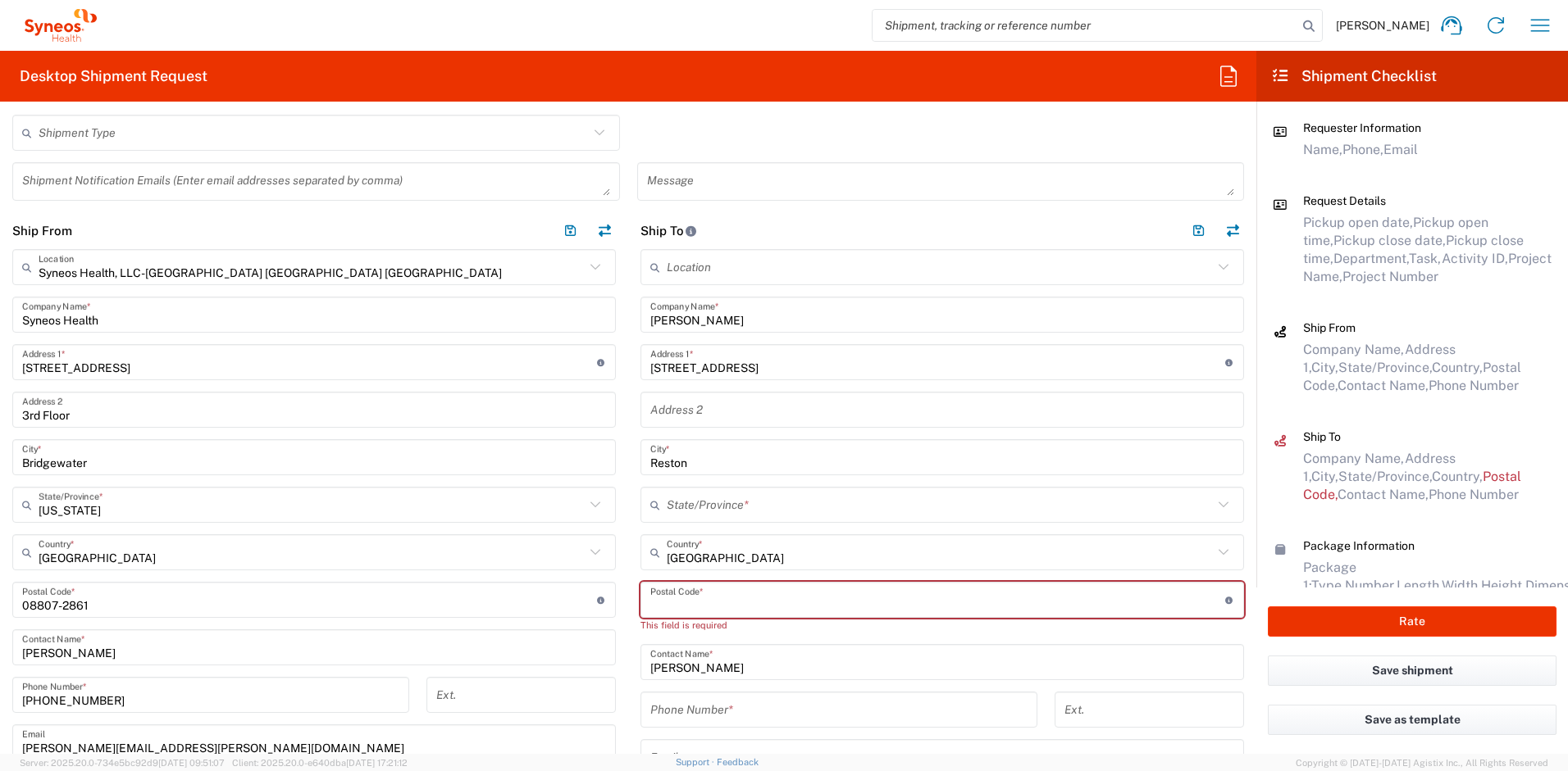
paste input "20190"
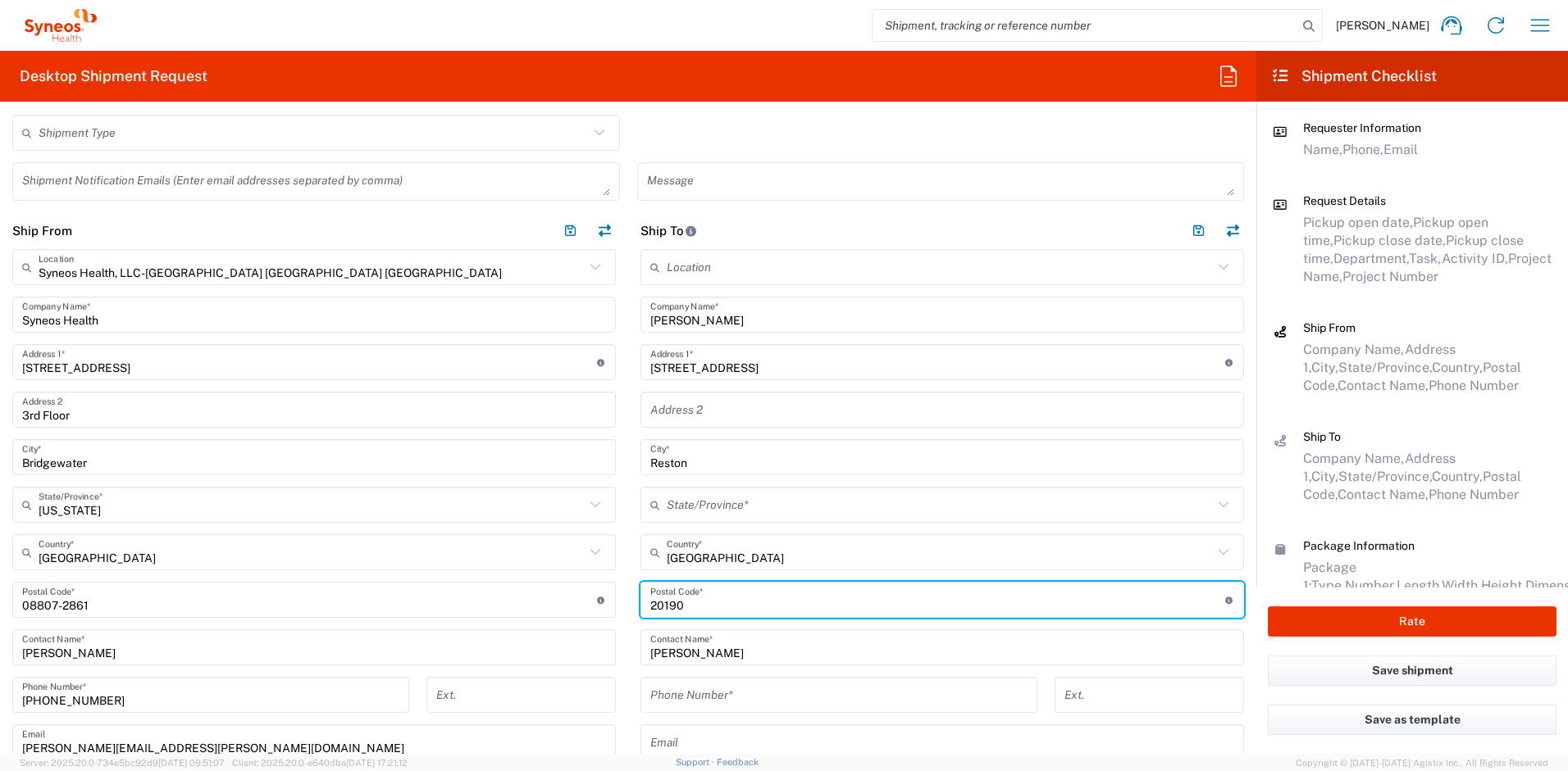
type input "20190"
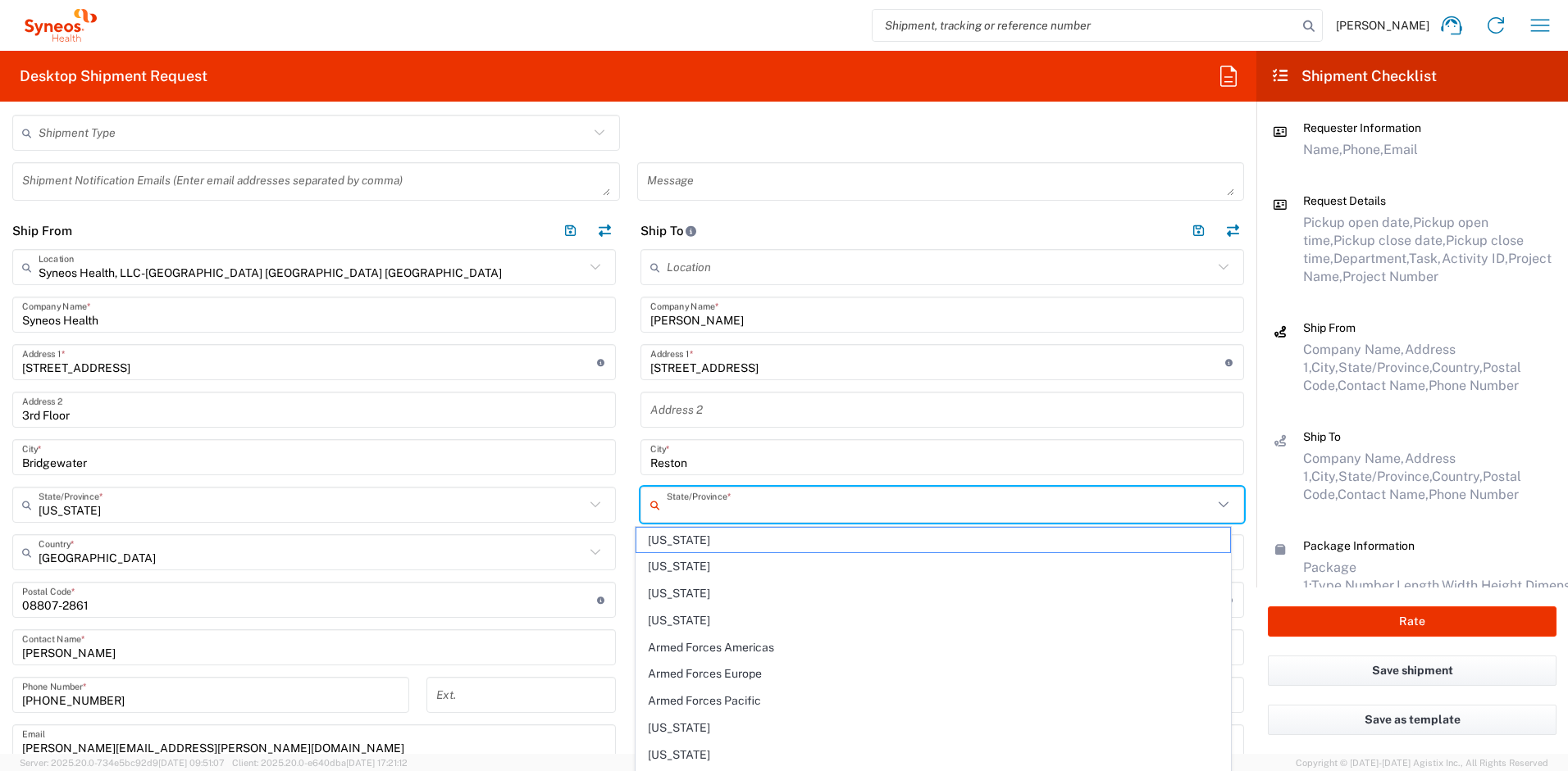
click at [717, 511] on input "text" at bounding box center [940, 506] width 546 height 28
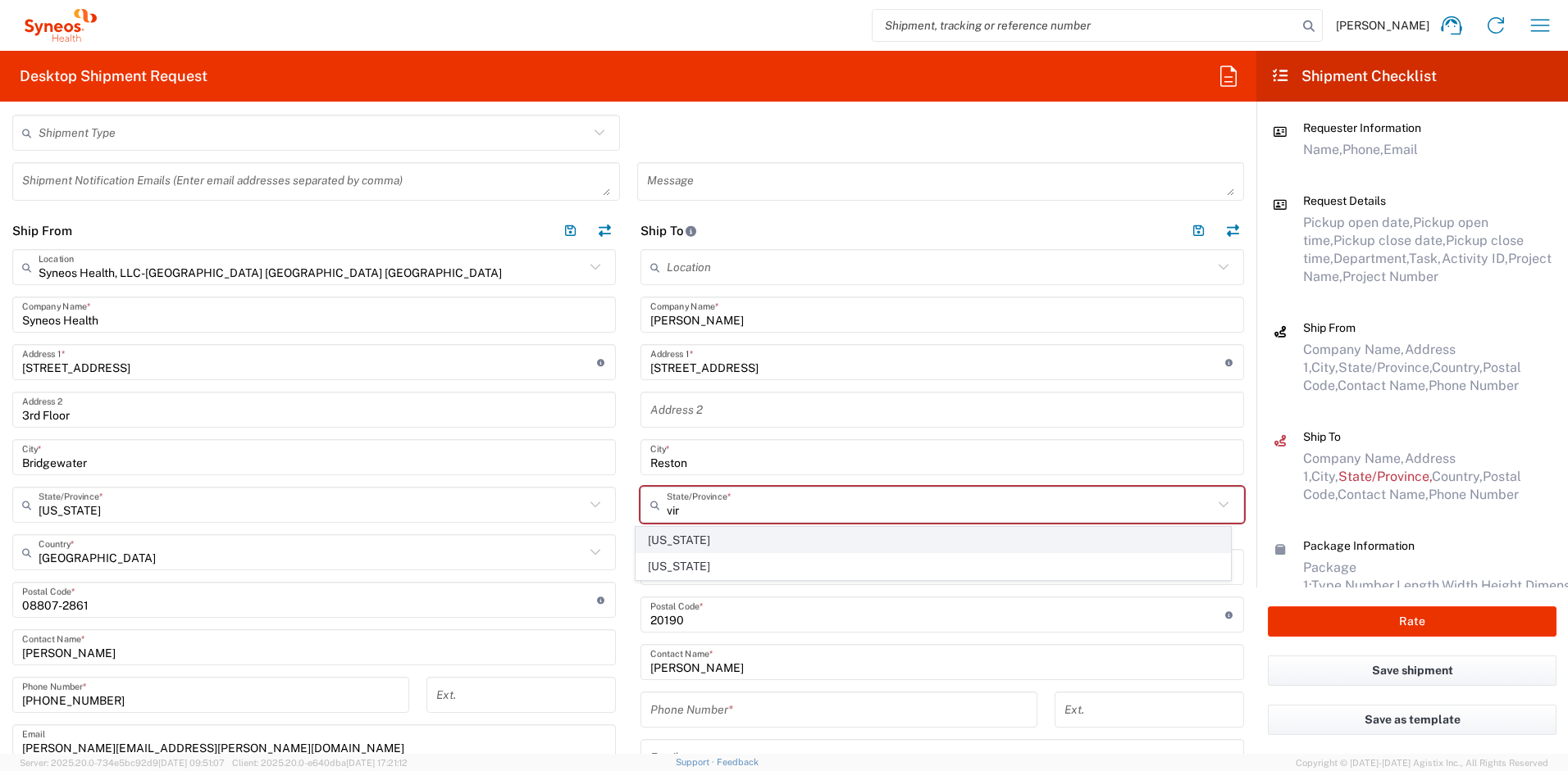
click at [678, 542] on span "[US_STATE]" at bounding box center [933, 540] width 594 height 25
type input "[US_STATE]"
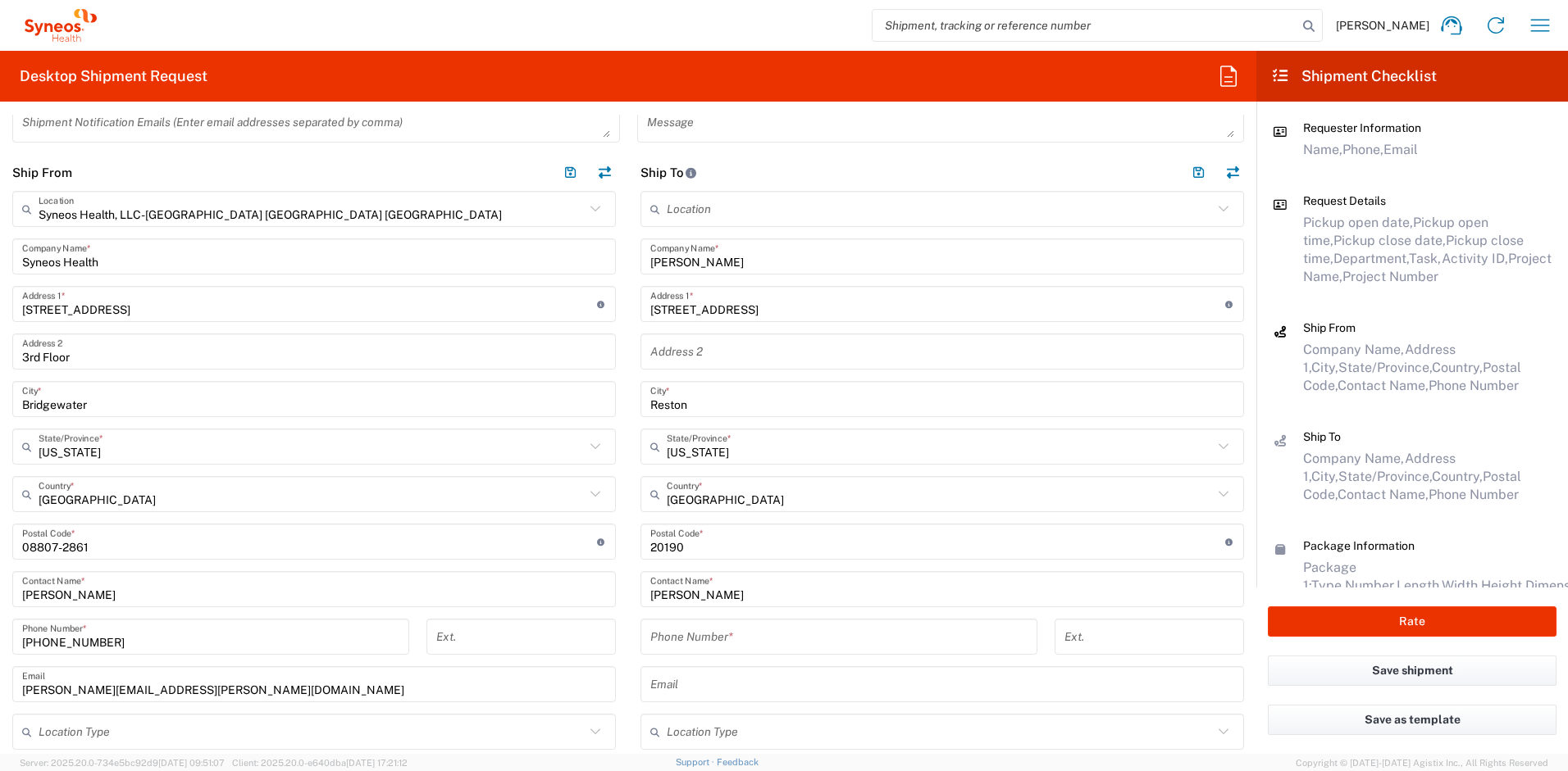
scroll to position [717, 0]
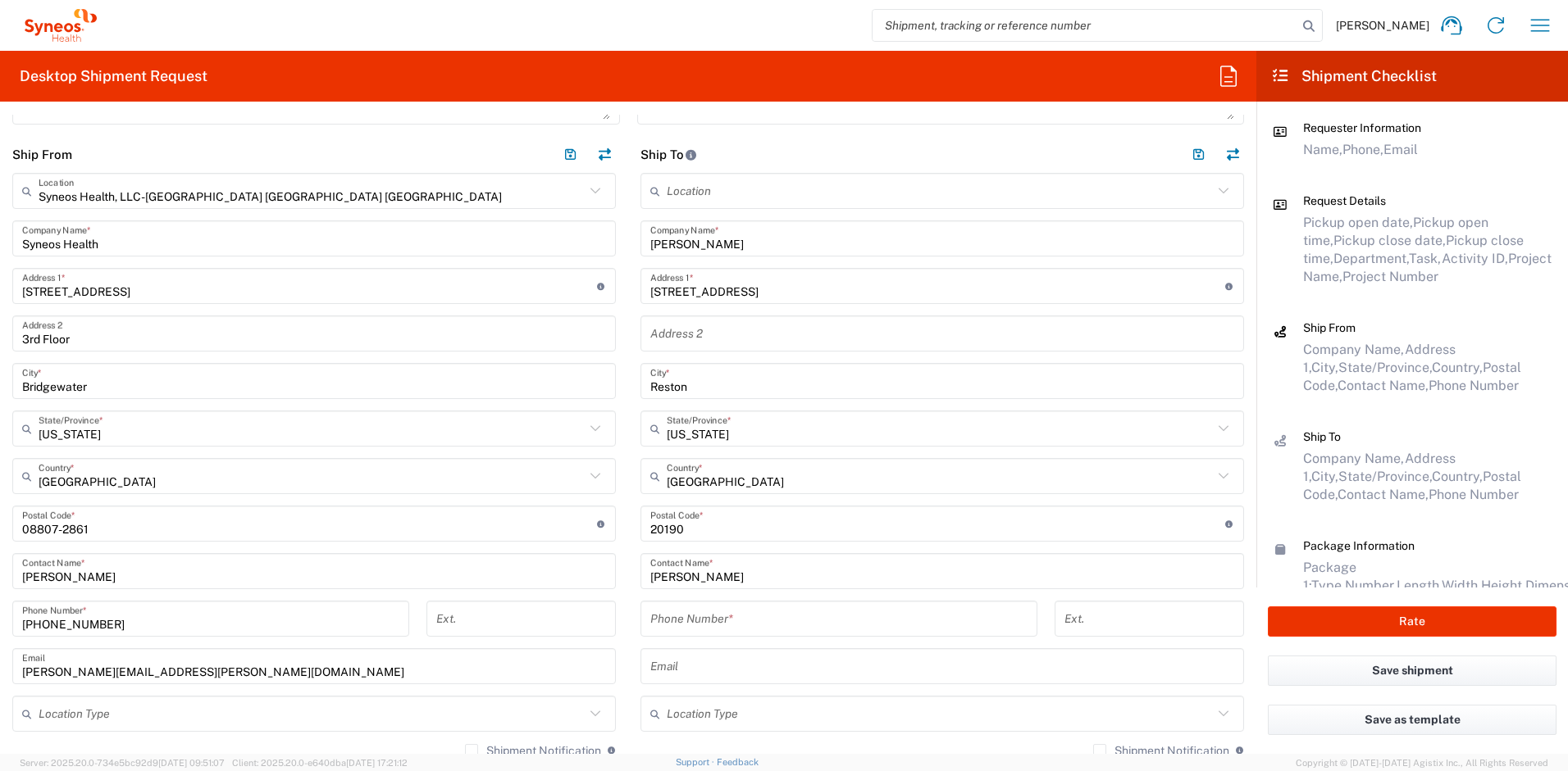
click at [726, 661] on input "text" at bounding box center [943, 667] width 584 height 28
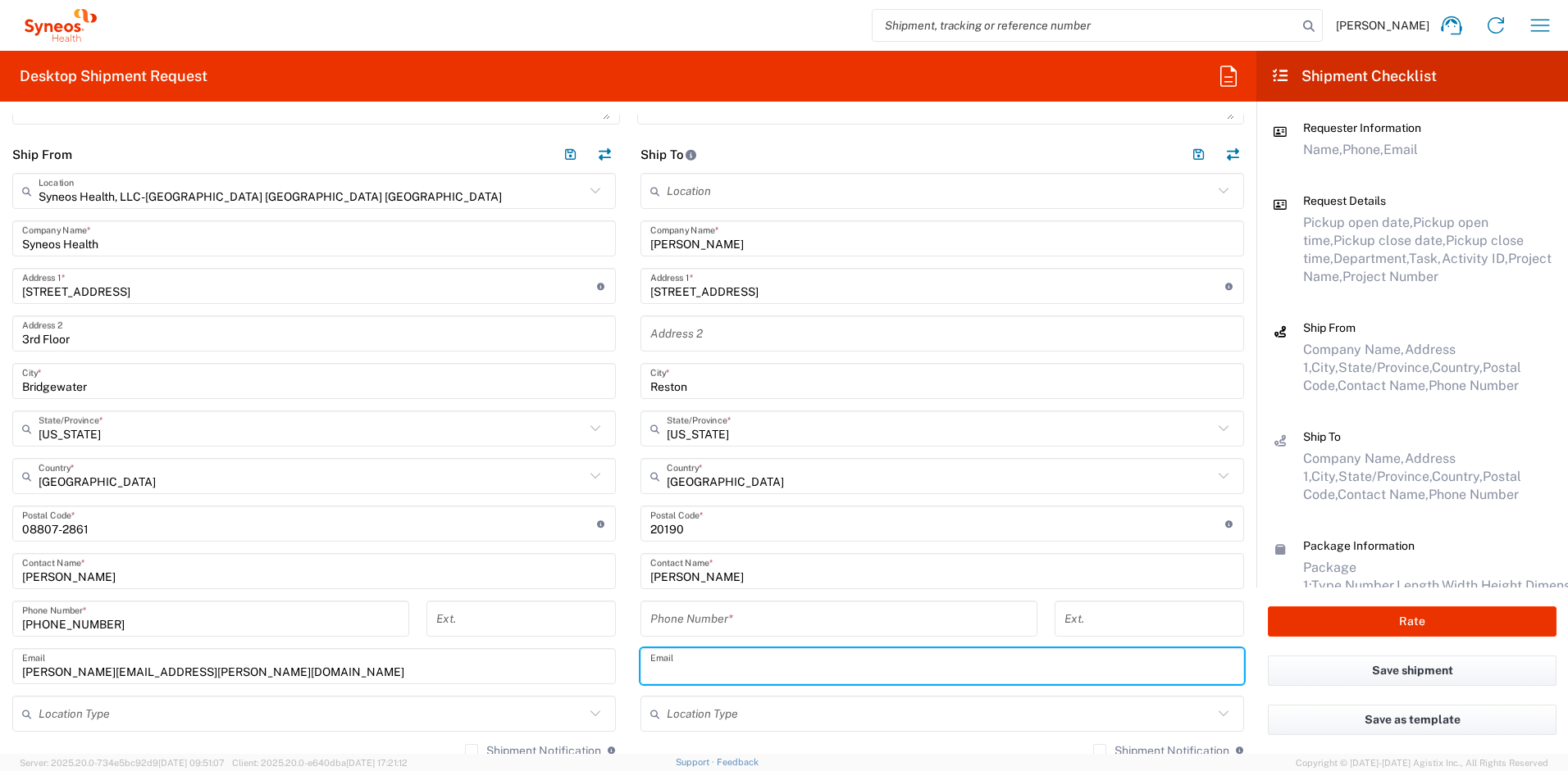
paste input "[PERSON_NAME][EMAIL_ADDRESS][PERSON_NAME][DOMAIN_NAME]"
type input "[PERSON_NAME][EMAIL_ADDRESS][PERSON_NAME][DOMAIN_NAME]"
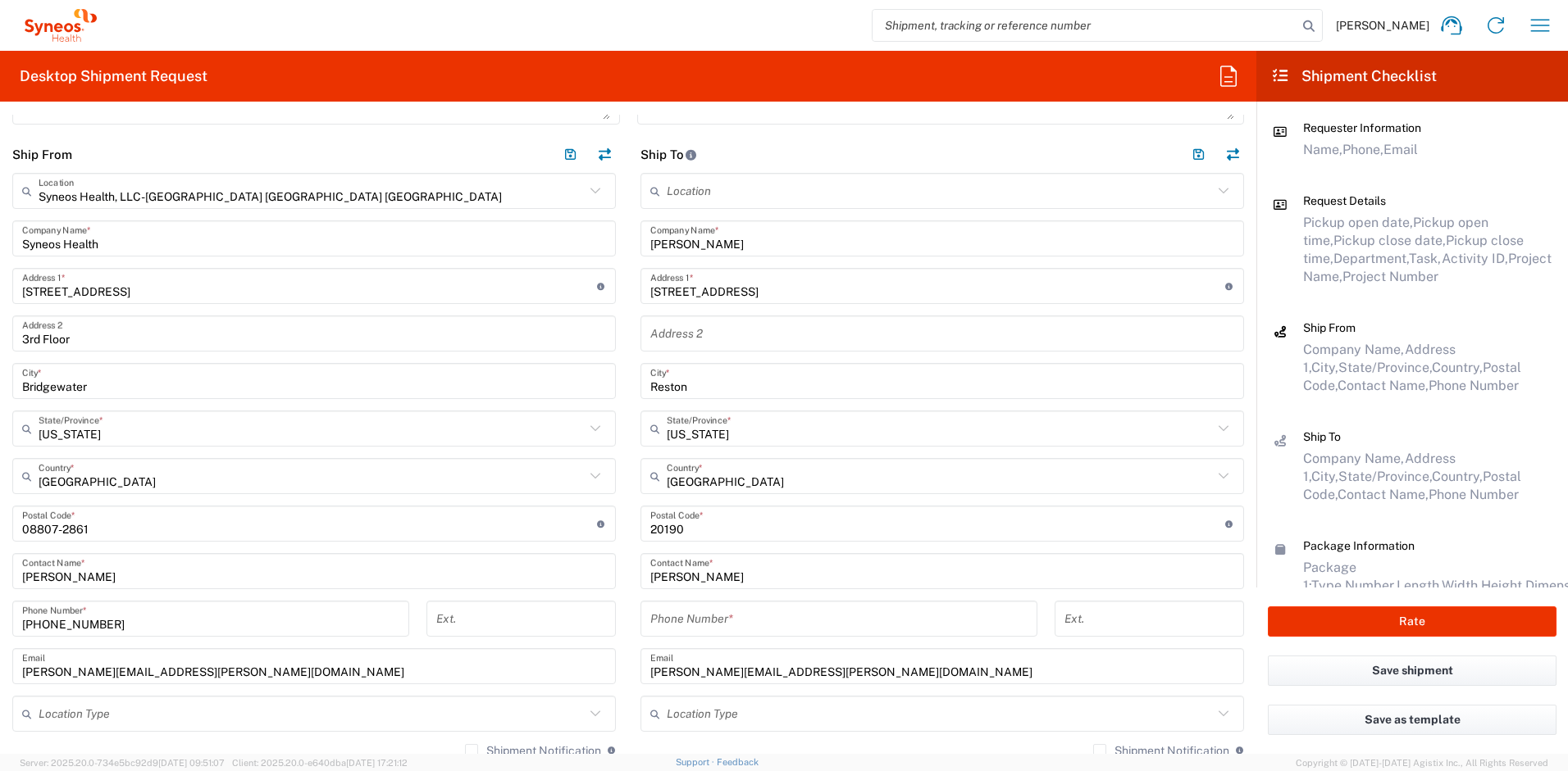
click at [1093, 750] on label "Shipment Notification" at bounding box center [1161, 751] width 137 height 13
click at [1100, 751] on input "Shipment Notification" at bounding box center [1100, 751] width 0 height 0
drag, startPoint x: 115, startPoint y: 629, endPoint x: -15, endPoint y: 613, distance: 131.0
click at [0, 613] on html "[PERSON_NAME] Home Shipment estimator Shipment tracking Desktop shipment reques…" at bounding box center [784, 385] width 1568 height 771
click at [700, 616] on input "tel" at bounding box center [839, 619] width 378 height 28
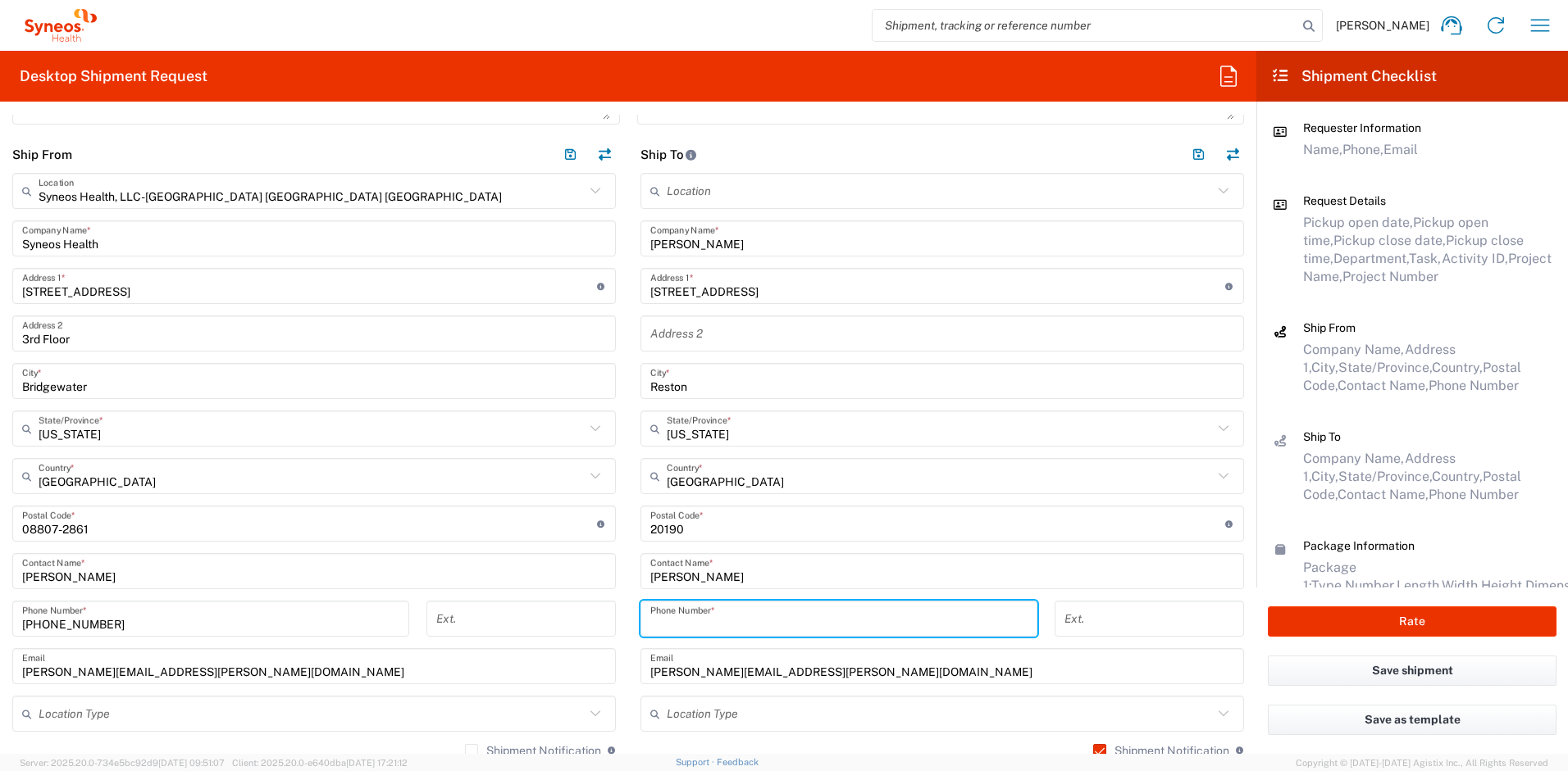
paste input "[PHONE_NUMBER]"
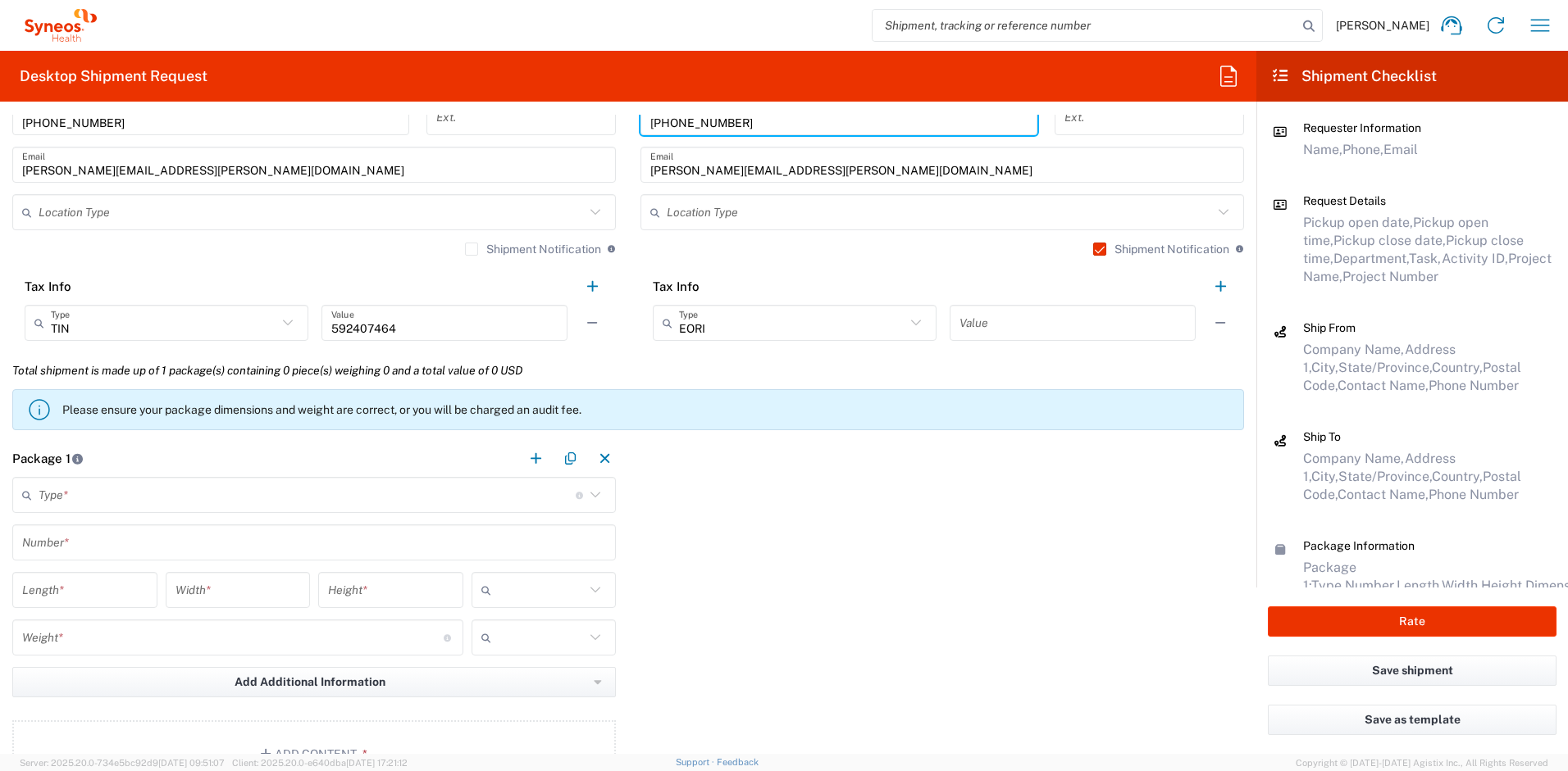
scroll to position [1224, 0]
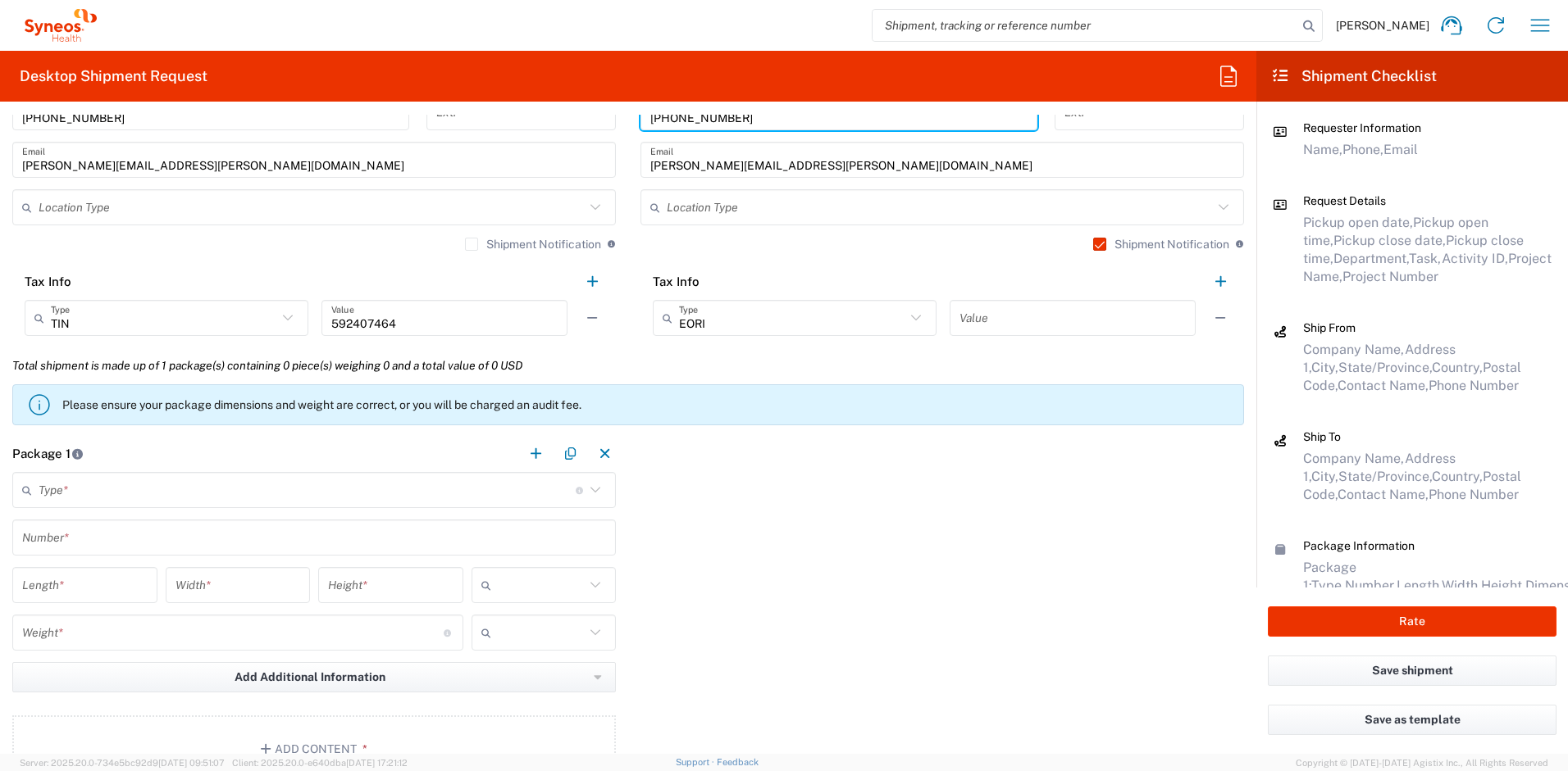
type input "[PHONE_NUMBER]"
click at [170, 498] on input "text" at bounding box center [307, 490] width 537 height 28
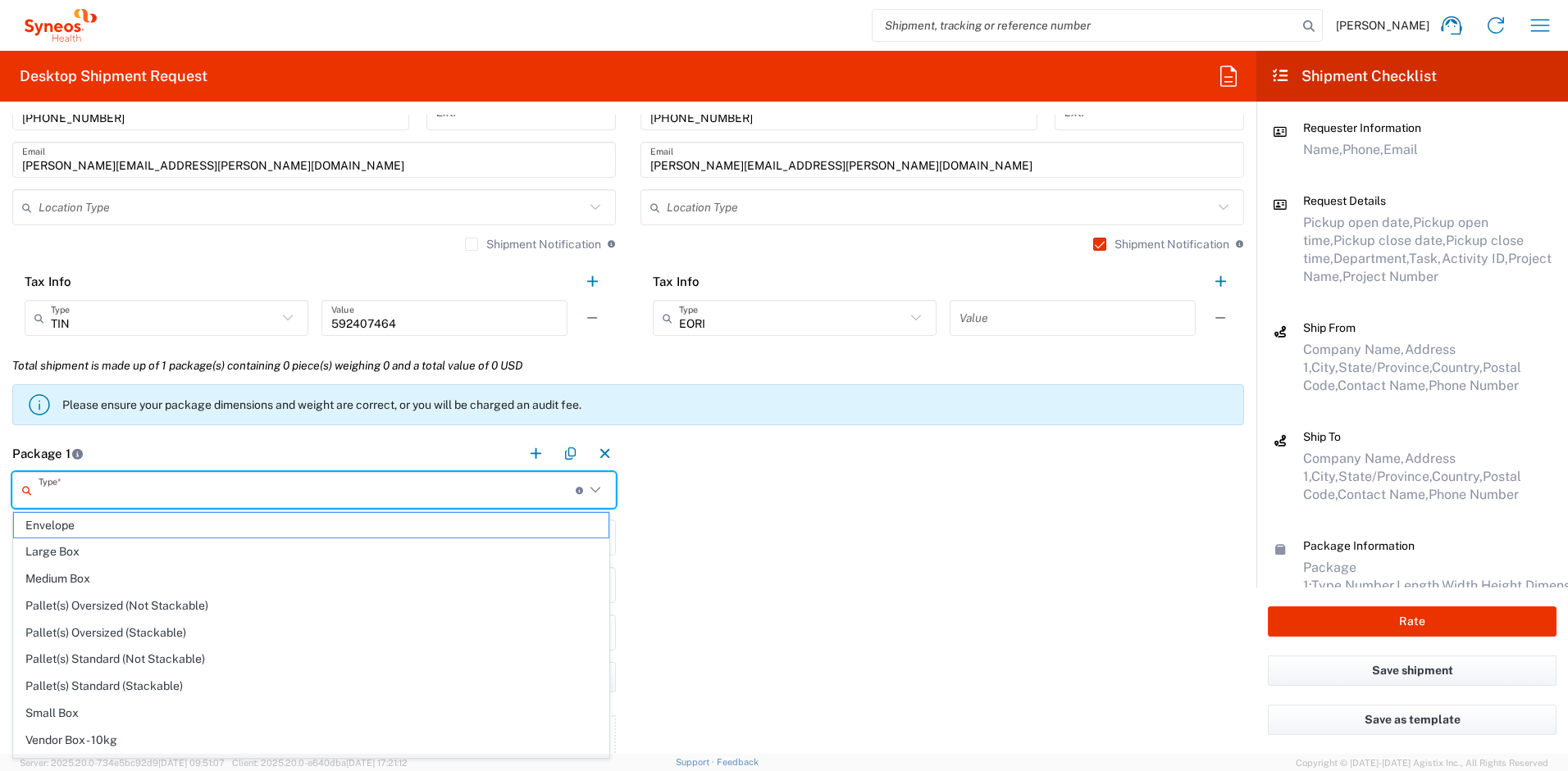
scroll to position [50, 0]
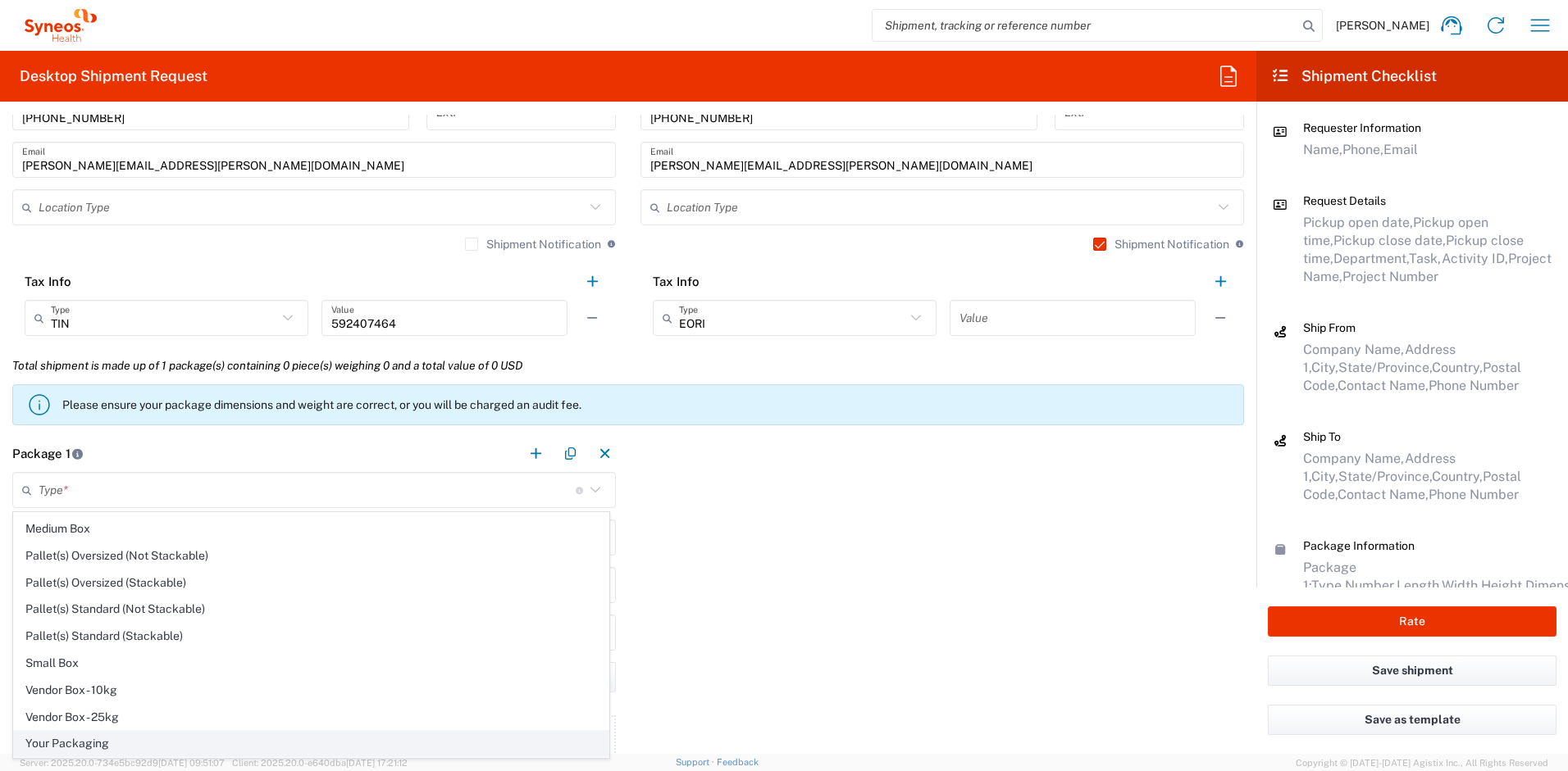
click at [184, 739] on span "Your Packaging" at bounding box center [311, 744] width 594 height 25
type input "Your Packaging"
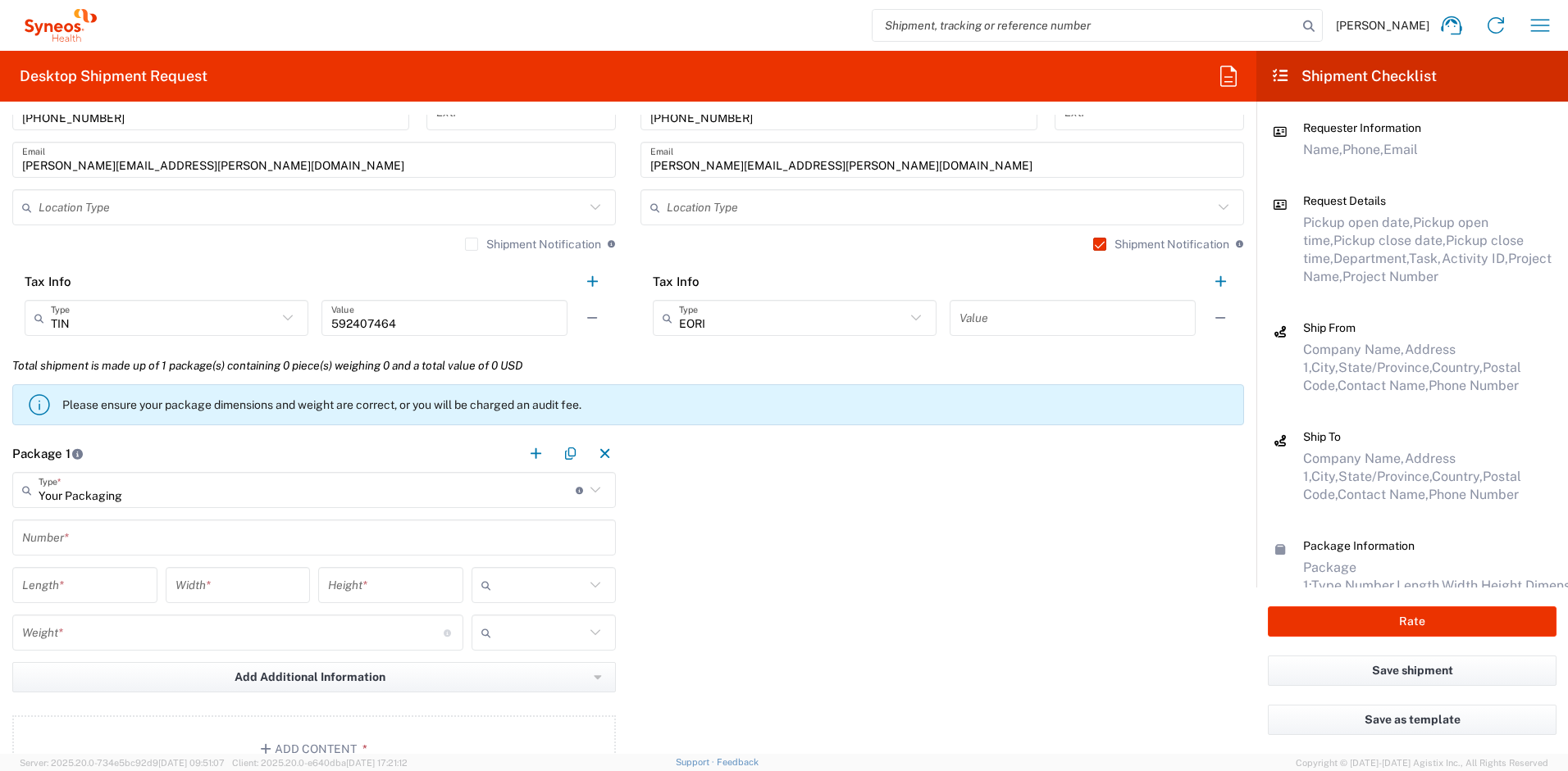
click at [47, 523] on input "text" at bounding box center [315, 538] width 584 height 28
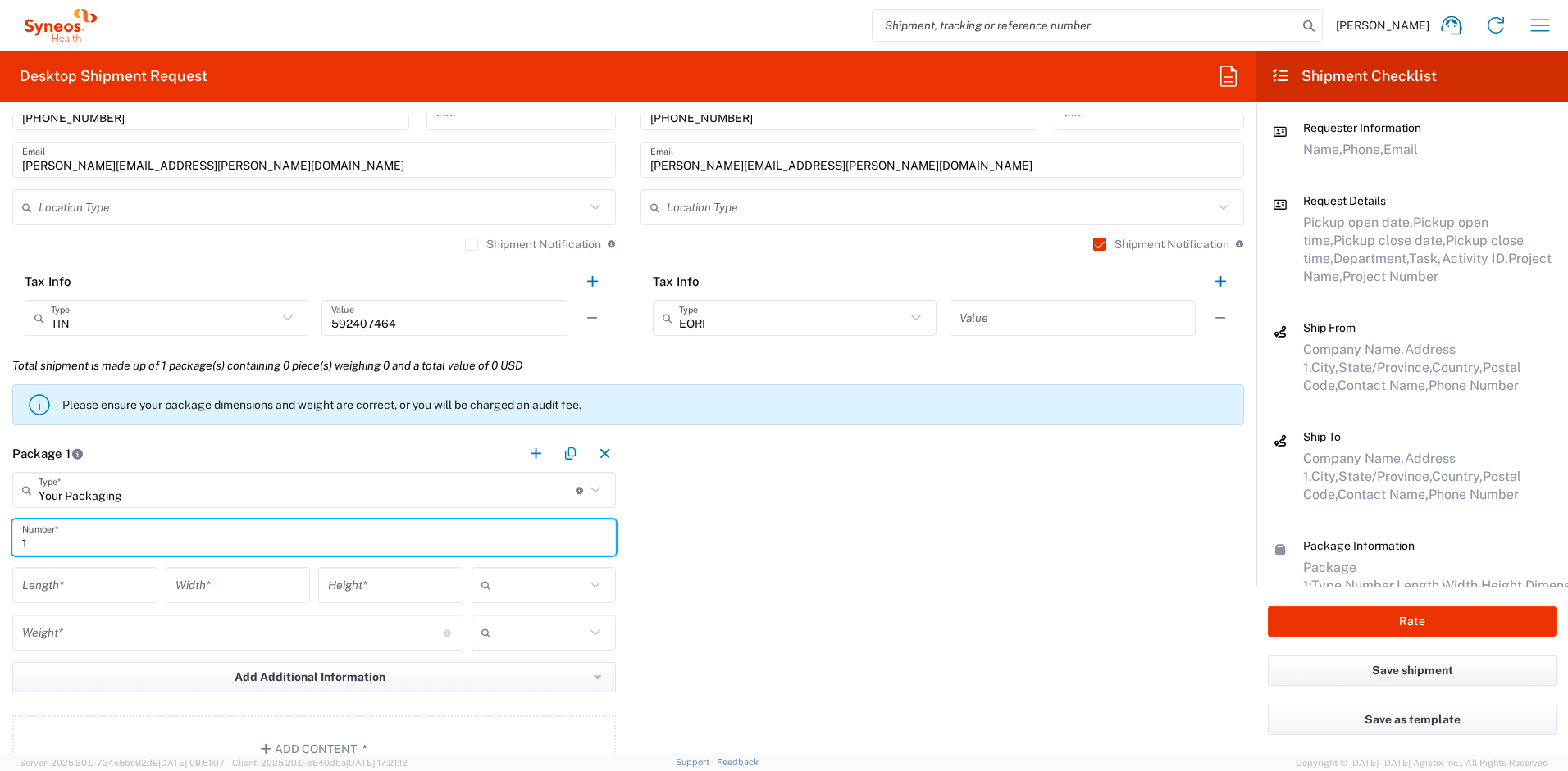
type input "1"
click at [40, 579] on input "number" at bounding box center [85, 586] width 125 height 28
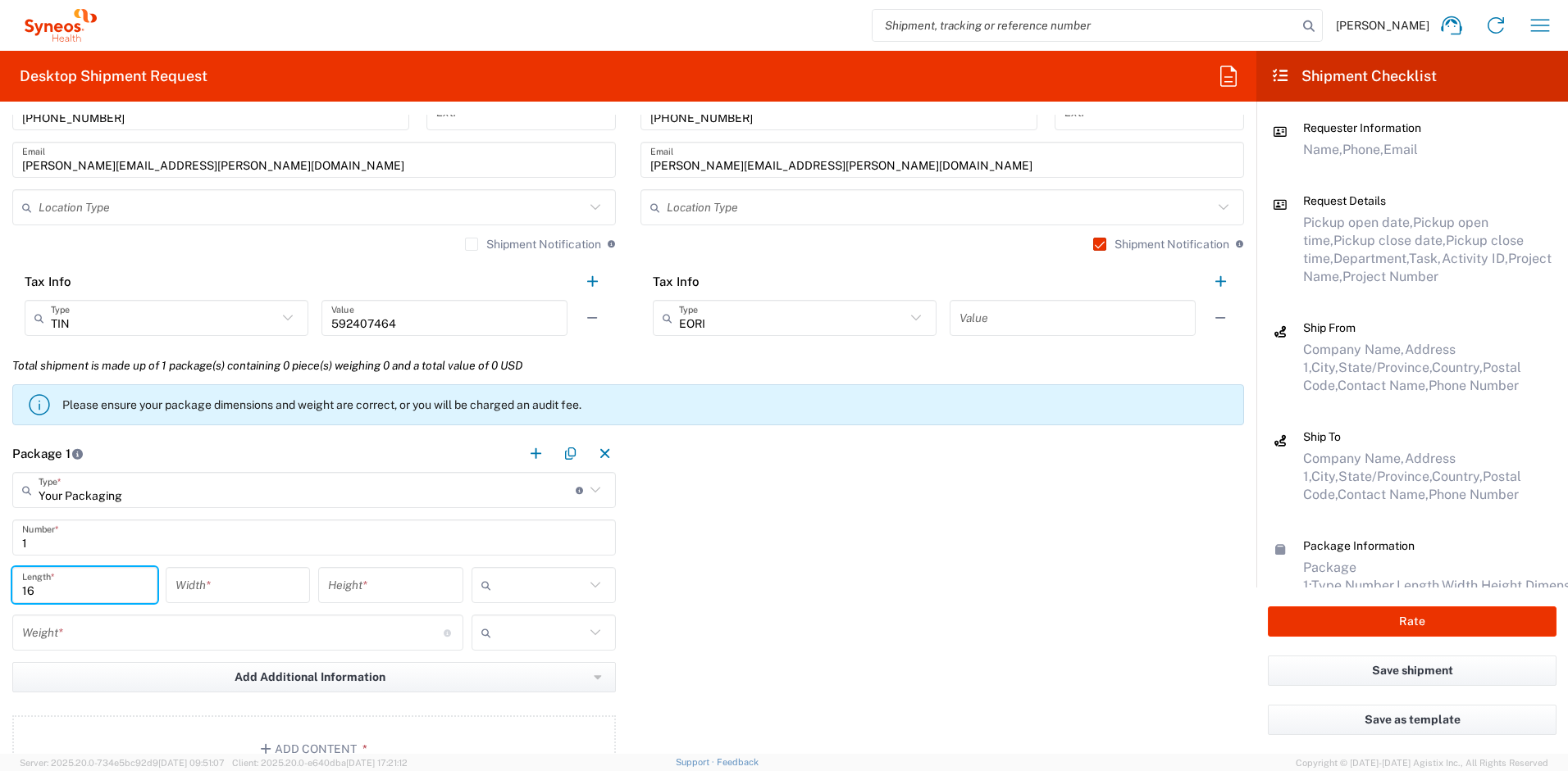
type input "16"
type input "12"
type input "3"
click at [56, 637] on input "number" at bounding box center [234, 633] width 422 height 28
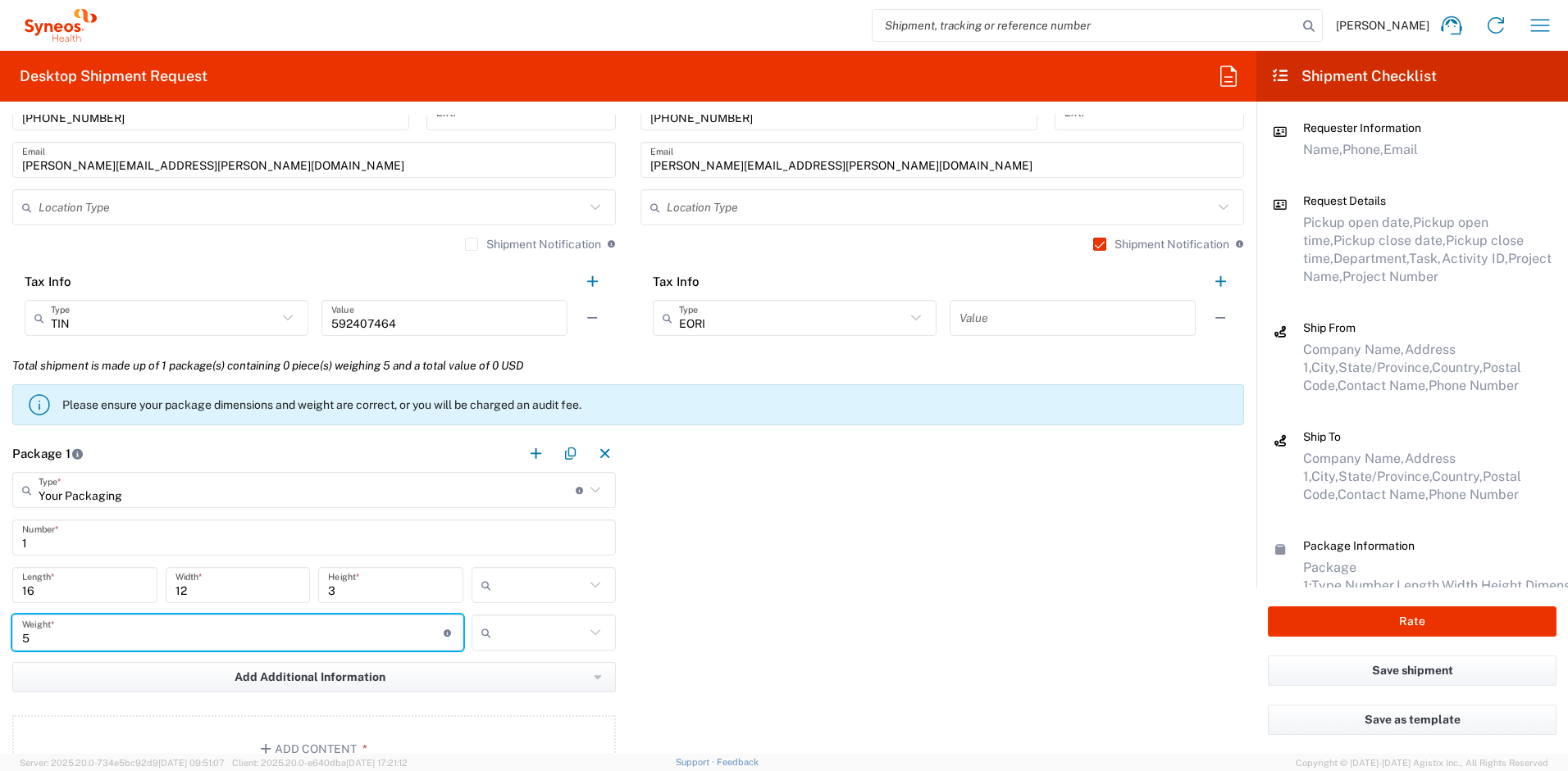
type input "5"
click at [502, 574] on input "text" at bounding box center [542, 586] width 88 height 26
click at [511, 667] on span "in" at bounding box center [538, 674] width 140 height 25
type input "in"
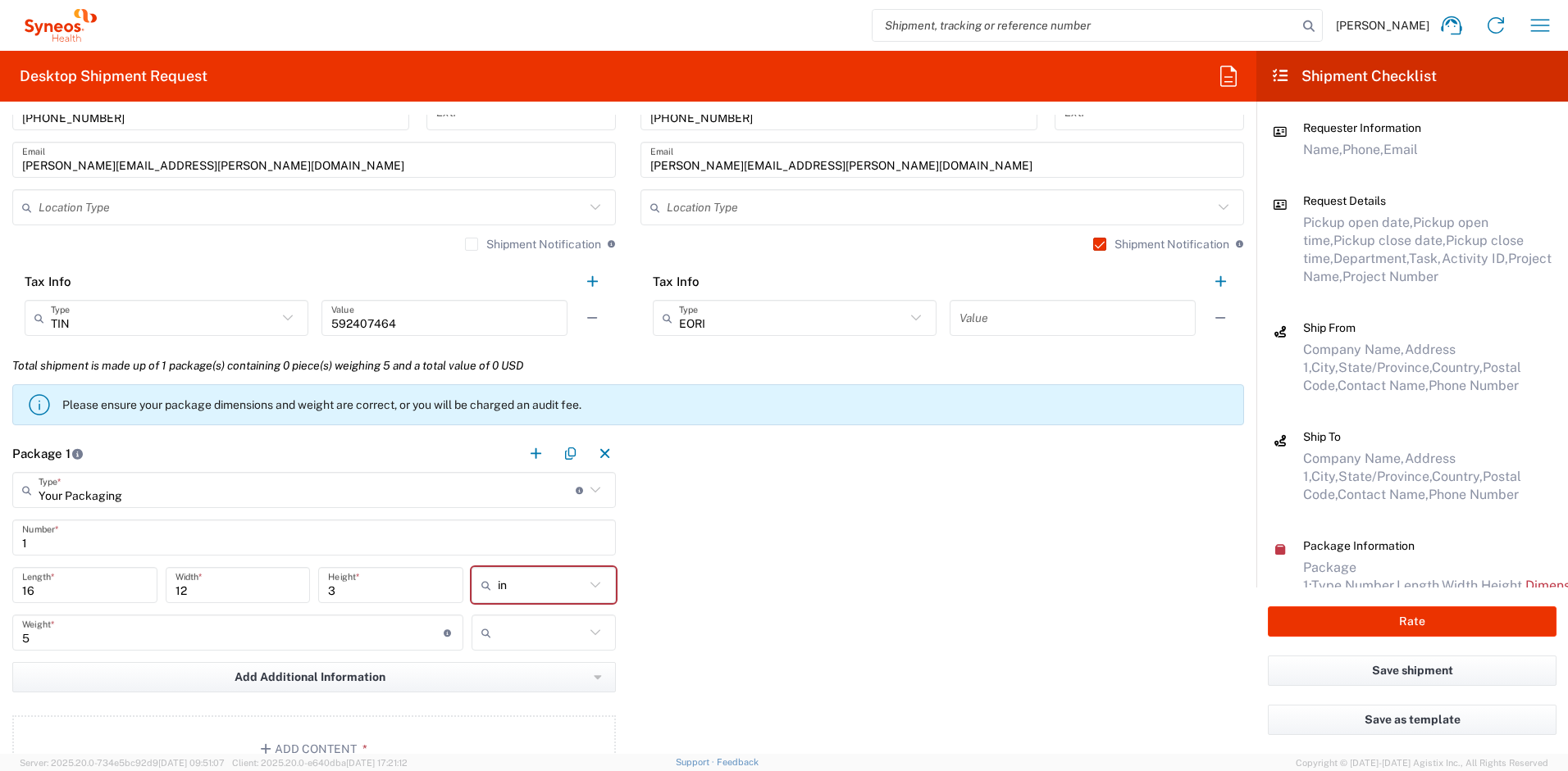
click at [516, 639] on input "text" at bounding box center [542, 633] width 88 height 26
click at [509, 689] on span "lbs" at bounding box center [538, 695] width 140 height 25
type input "lbs"
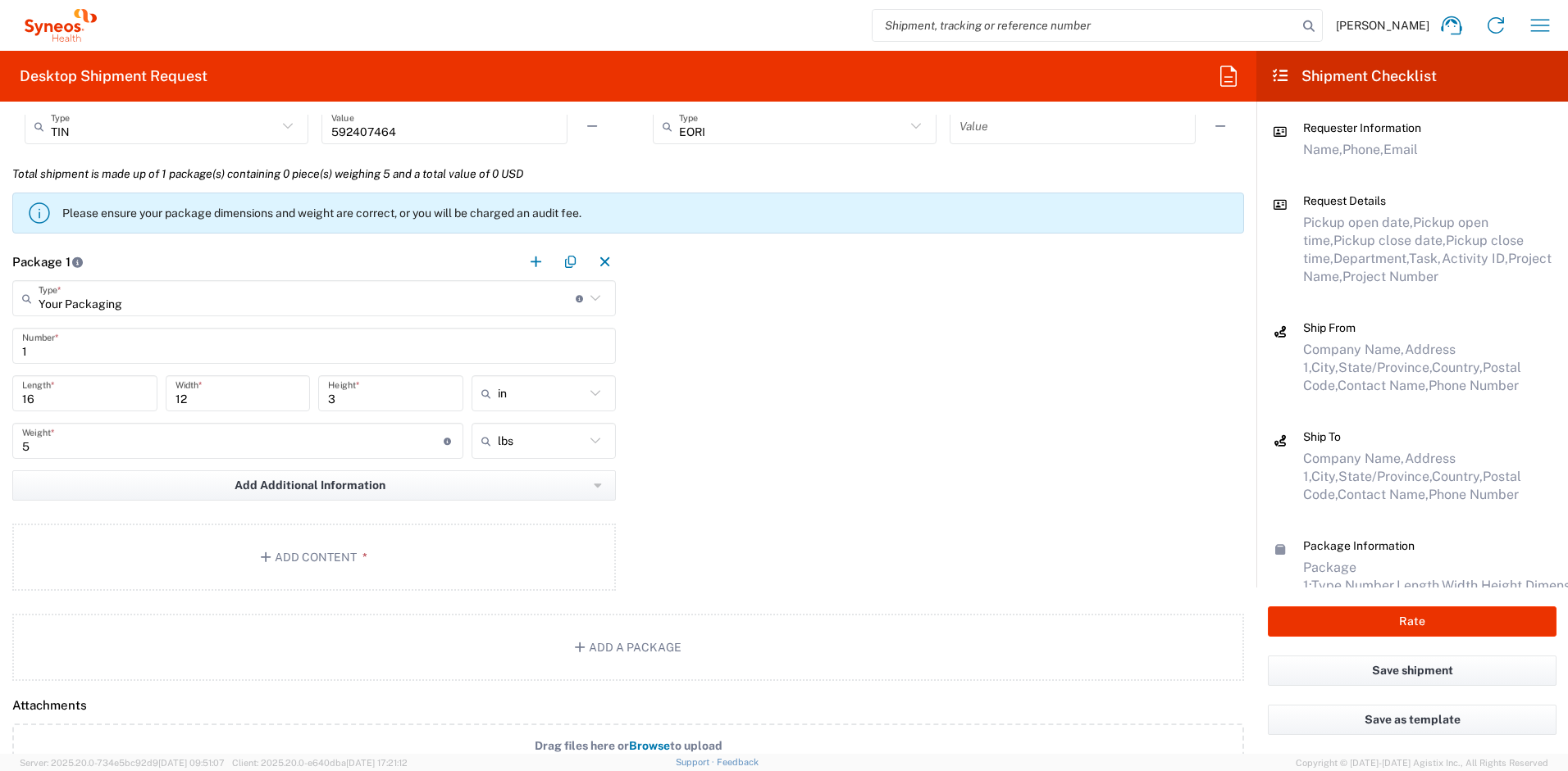
scroll to position [1535, 0]
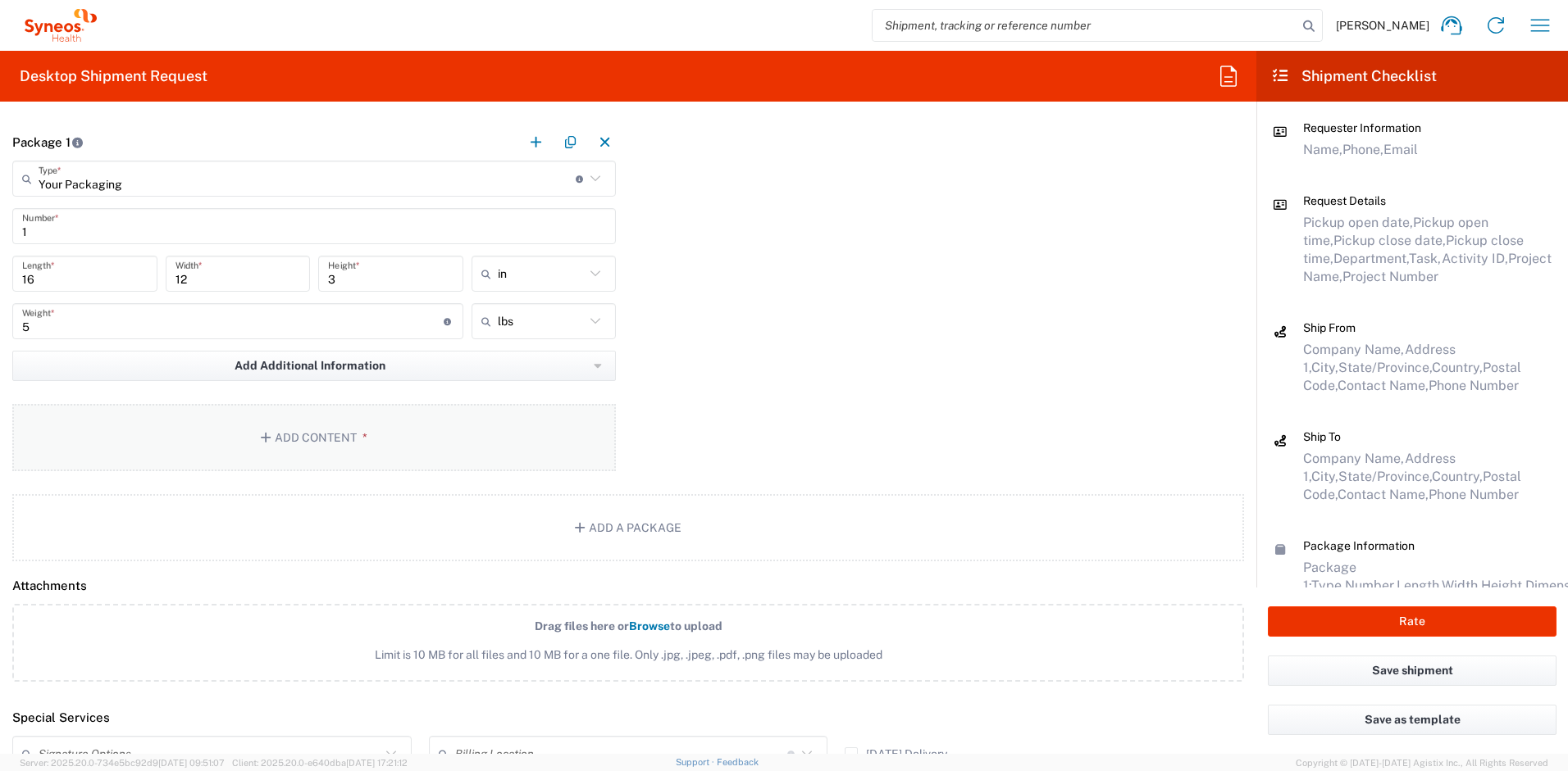
click at [315, 438] on button "Add Content *" at bounding box center [314, 437] width 604 height 67
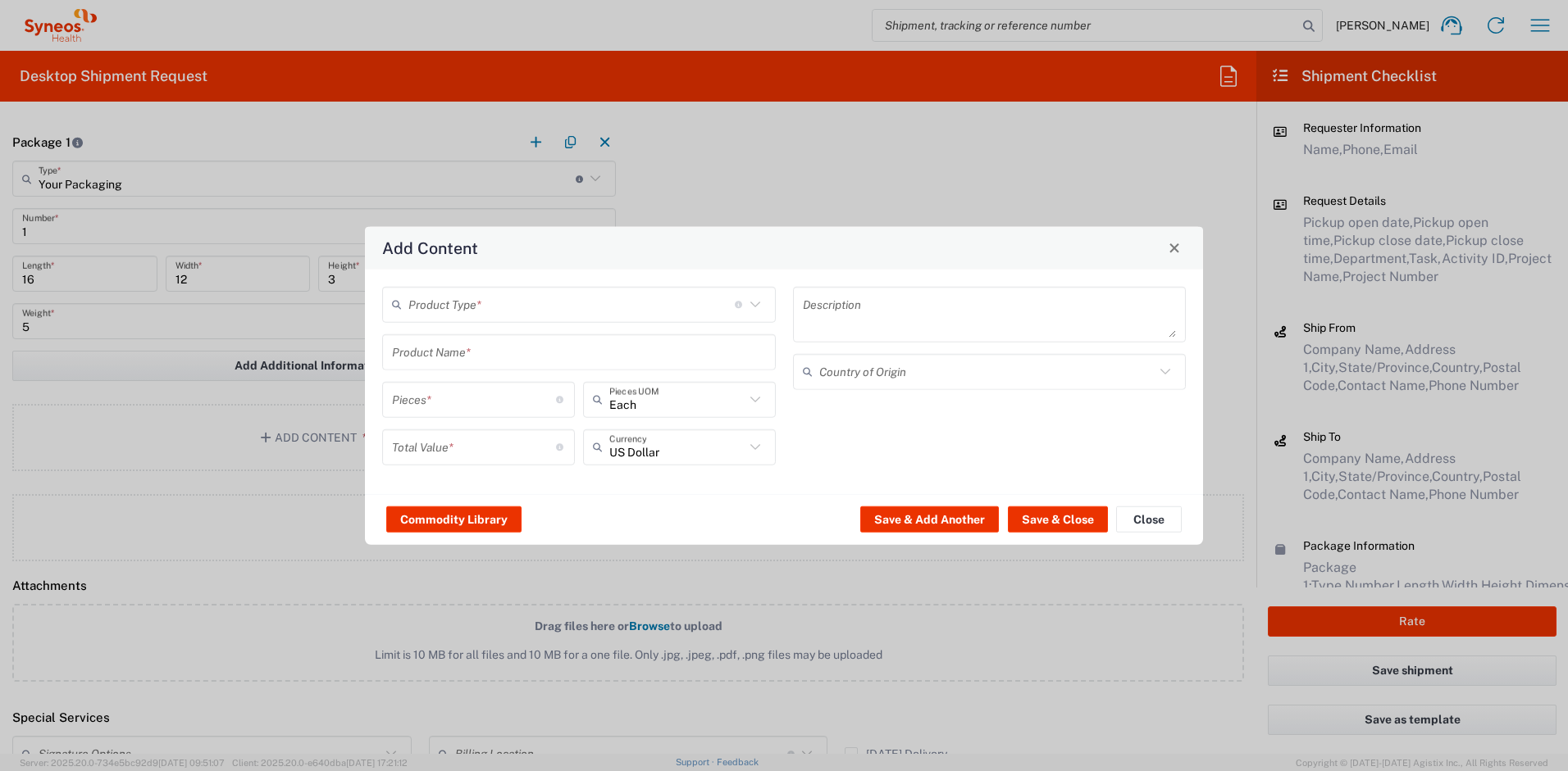
click at [466, 301] on input "text" at bounding box center [572, 304] width 327 height 28
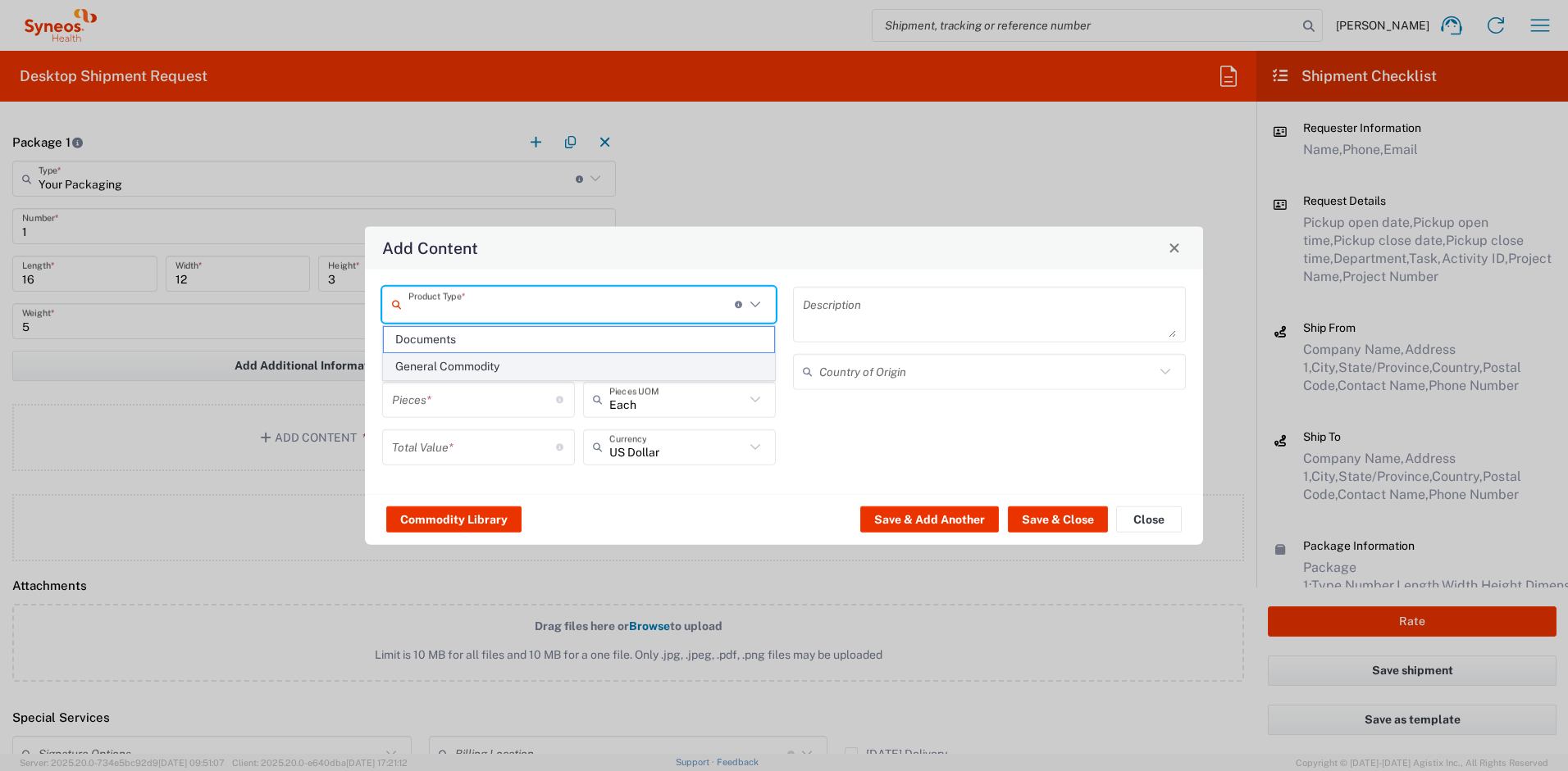
click at [460, 369] on span "General Commodity" at bounding box center [579, 366] width 391 height 25
type input "General Commodity"
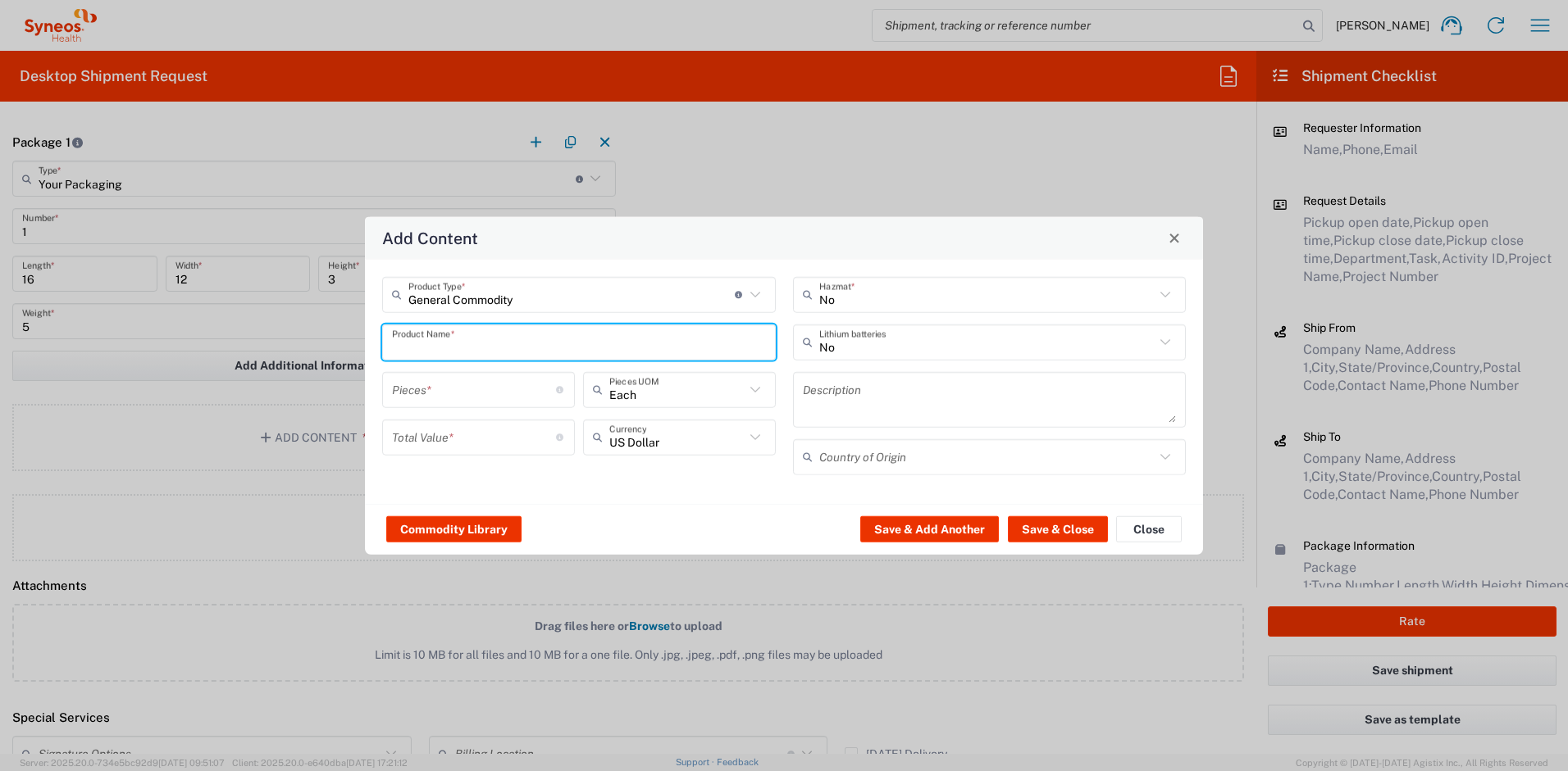
click at [454, 347] on input "text" at bounding box center [578, 342] width 374 height 28
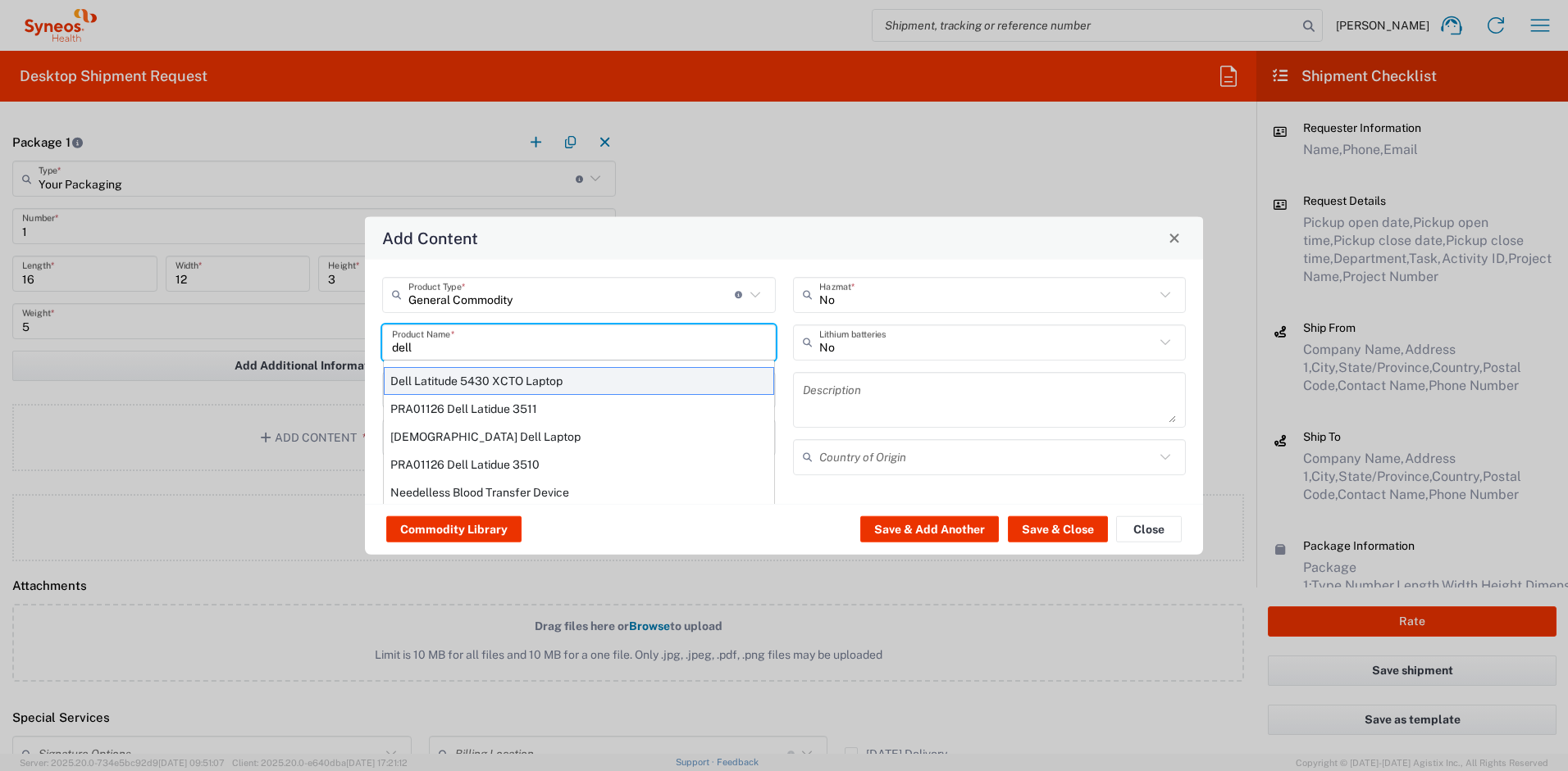
click at [408, 378] on div "Dell Latitude 5430 XCTO Laptop" at bounding box center [579, 380] width 391 height 28
type input "Dell Latitude 5430 XCTO Laptop"
type input "1"
type textarea "BaseIntel Core i7-1265U vProÂ® Processor - 14" 16 GB RAM - 512 GB SSD"
type input "[GEOGRAPHIC_DATA]"
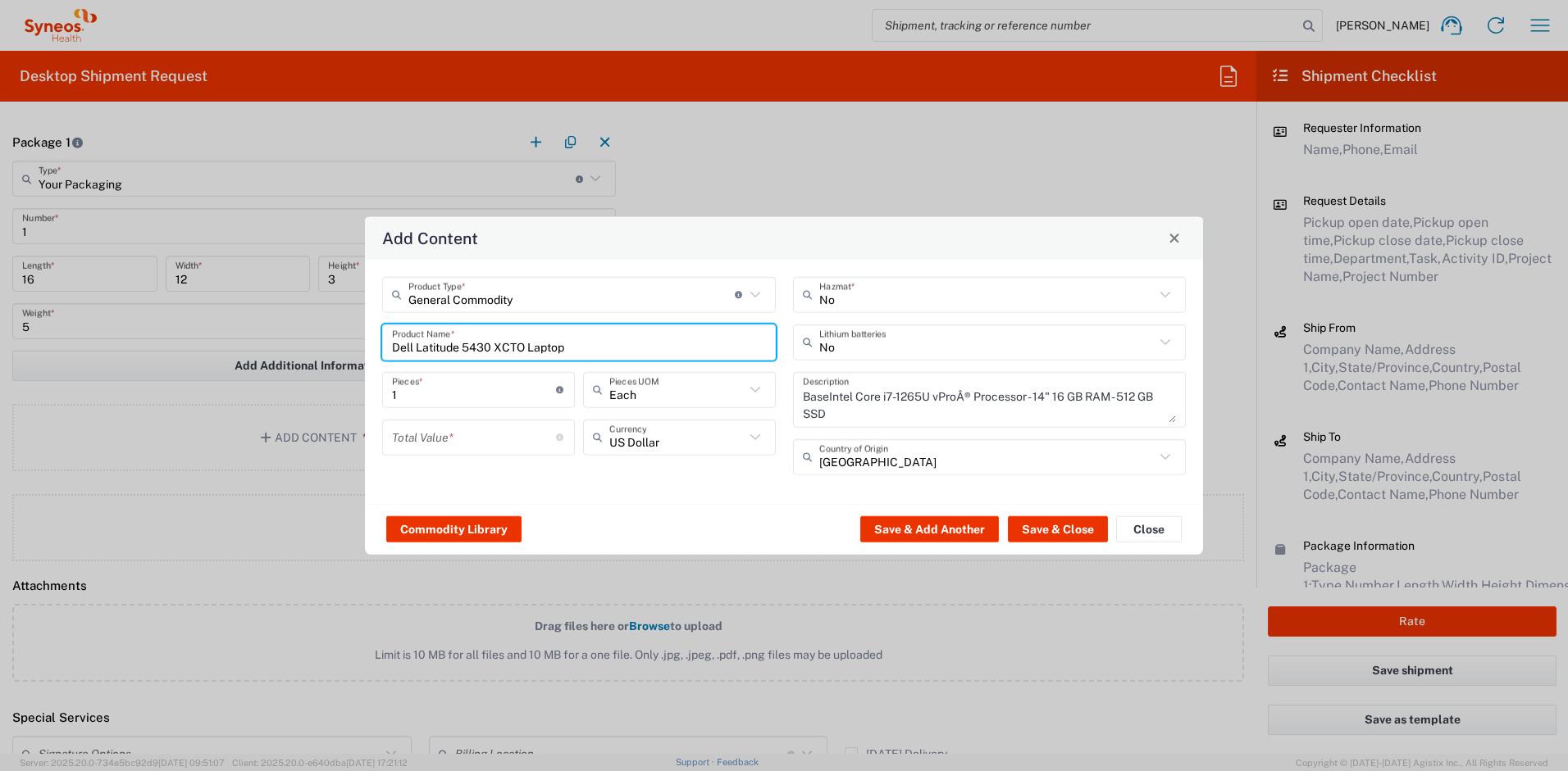
click at [444, 431] on input "number" at bounding box center [474, 437] width 164 height 28
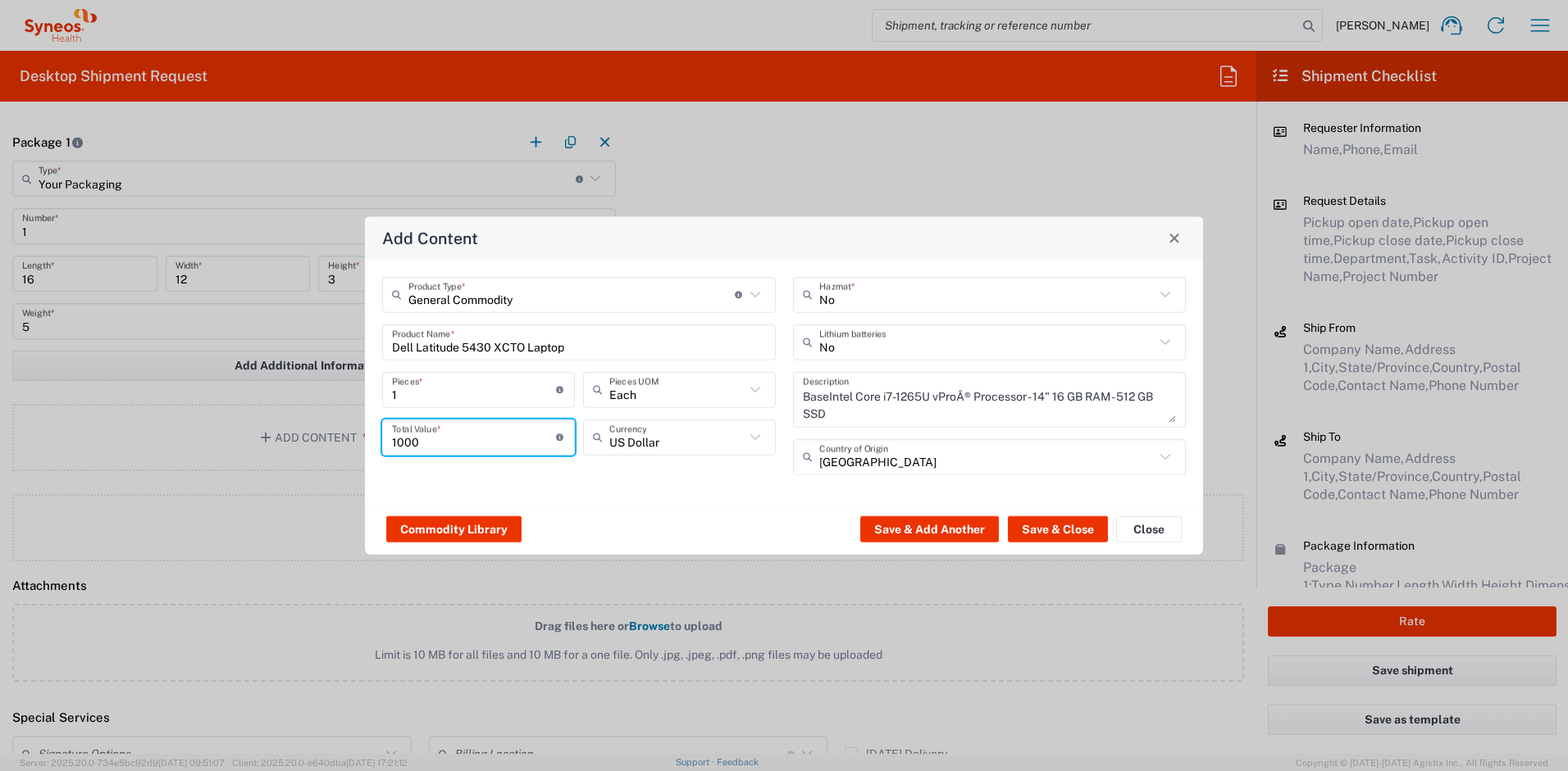
type input "1000"
click at [819, 344] on input "text" at bounding box center [987, 342] width 336 height 28
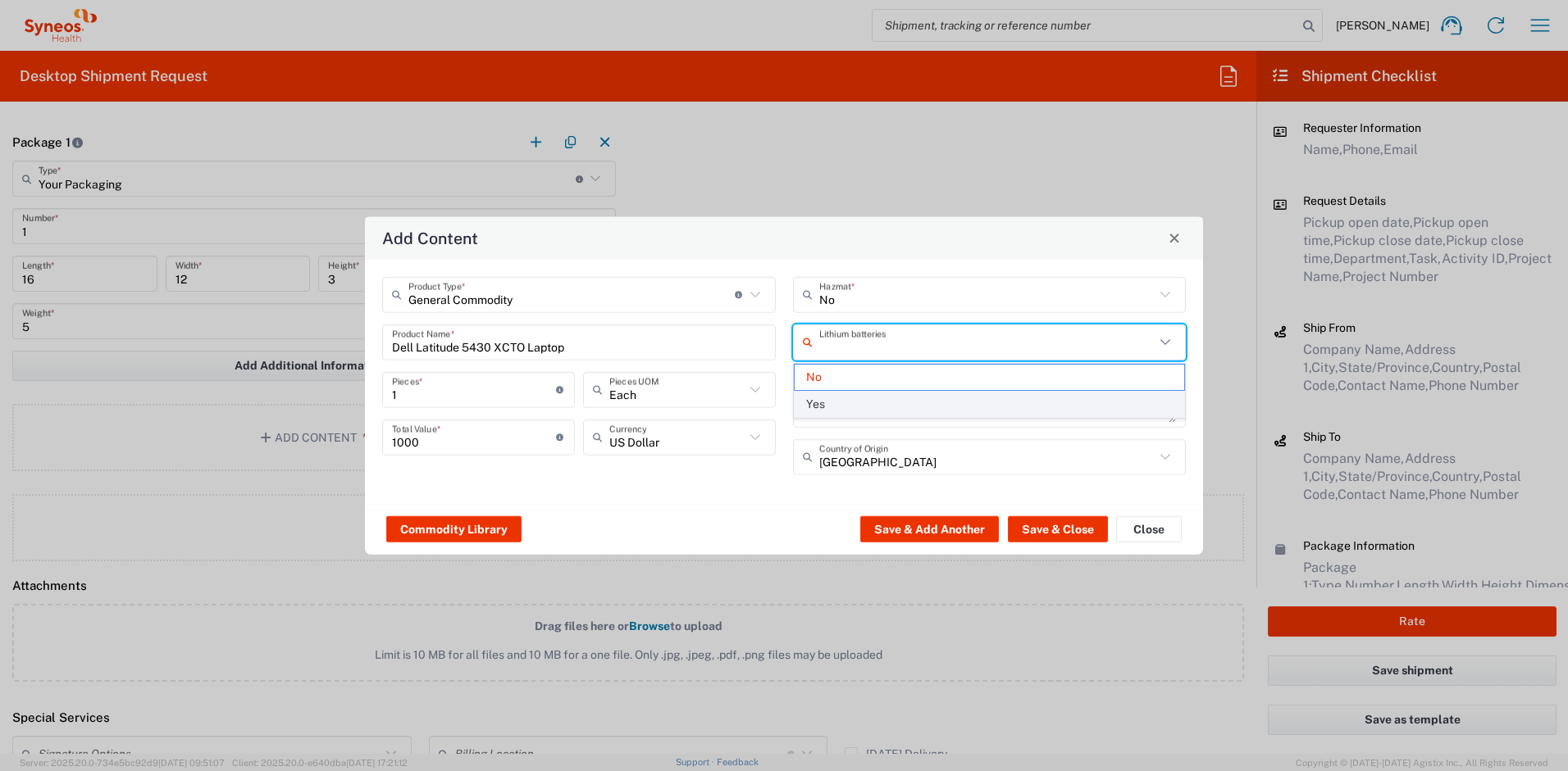
click at [830, 400] on span "Yes" at bounding box center [990, 404] width 391 height 25
type input "Yes"
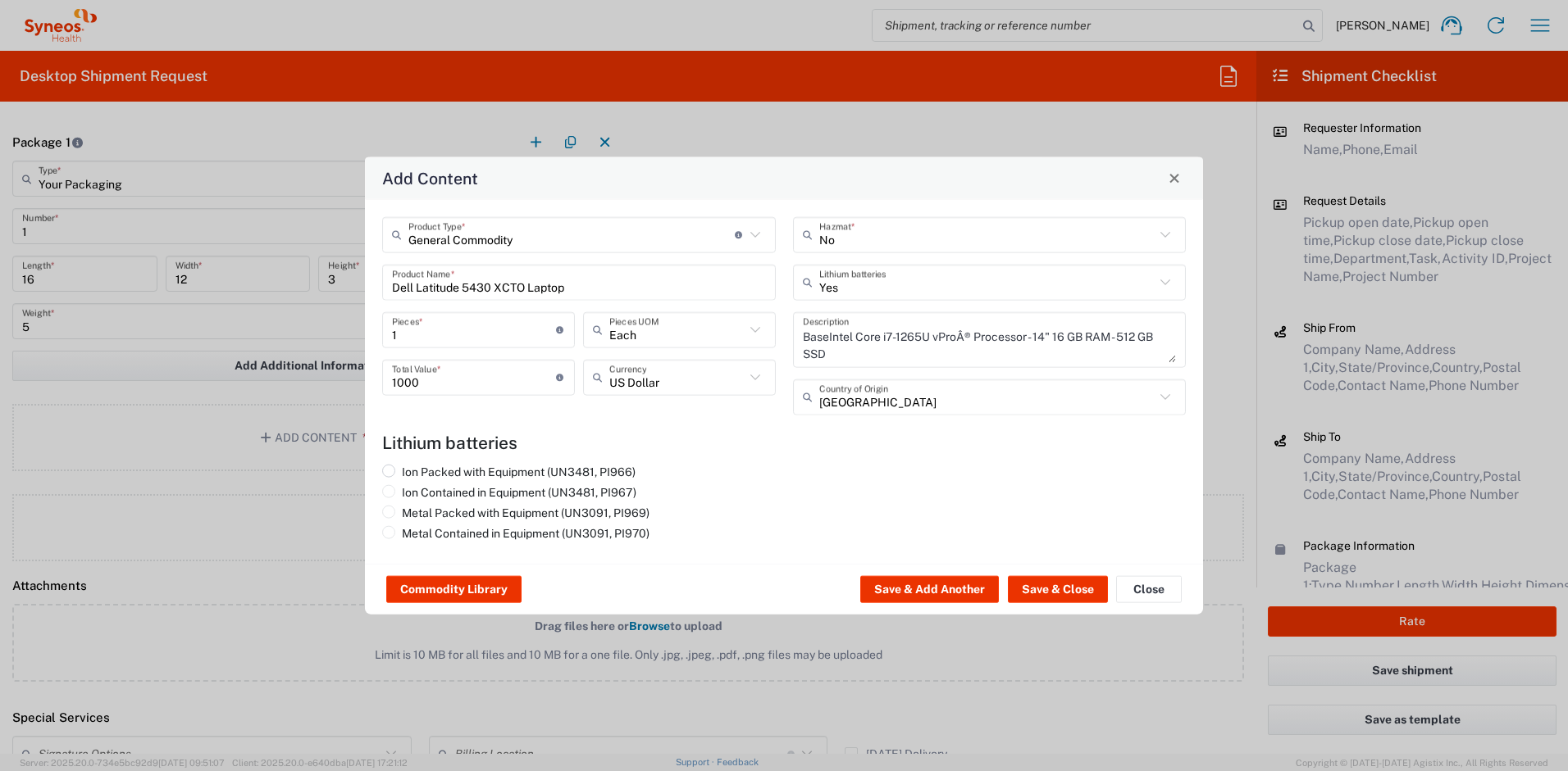
click at [538, 467] on label "Ion Packed with Equipment (UN3481, PI966)" at bounding box center [509, 472] width 253 height 15
click at [412, 467] on input "Ion Packed with Equipment (UN3481, PI966)" at bounding box center [407, 469] width 10 height 10
radio input "true"
click at [1021, 592] on button "Save & Close" at bounding box center [1058, 589] width 100 height 26
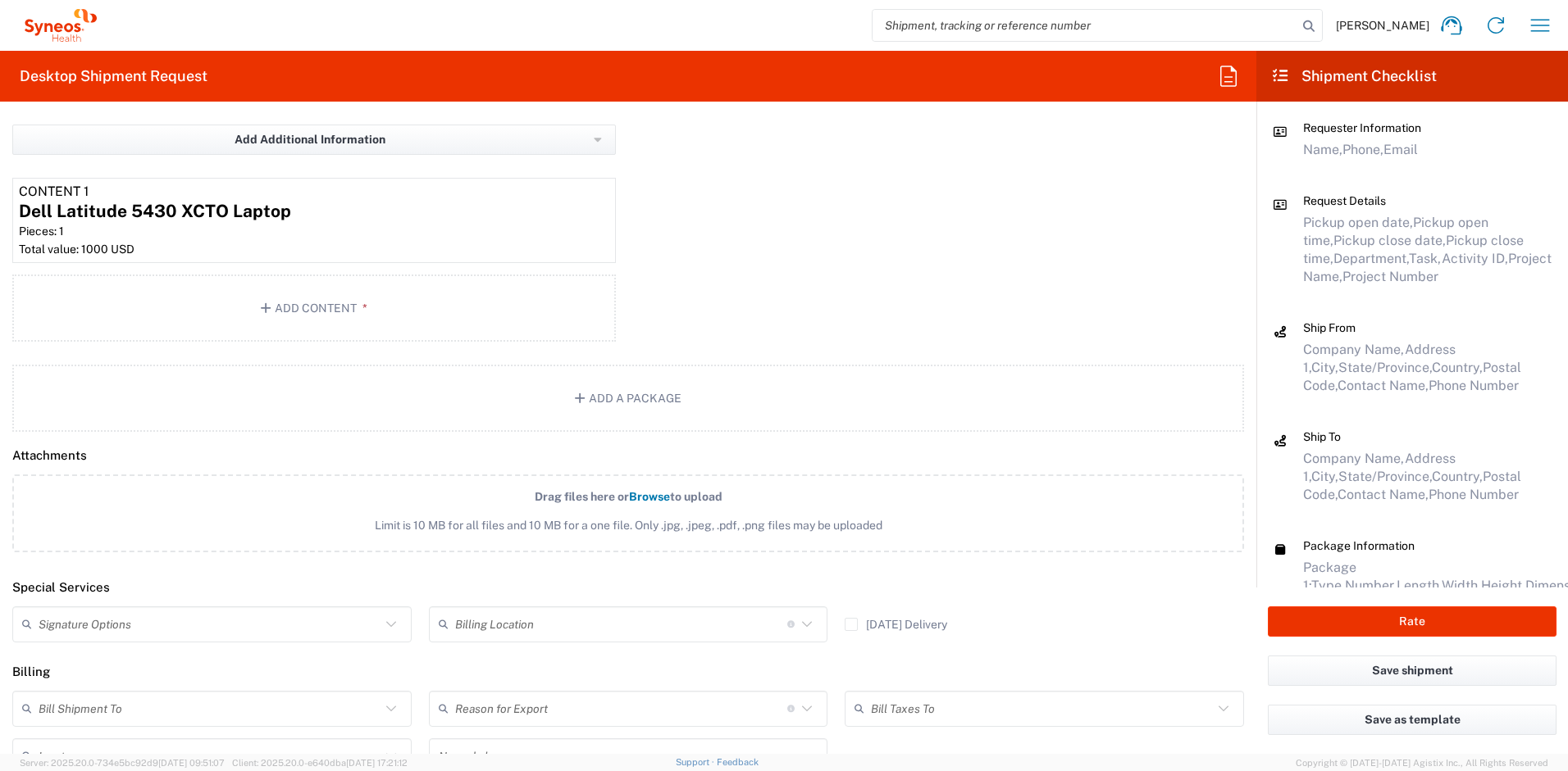
scroll to position [1893, 0]
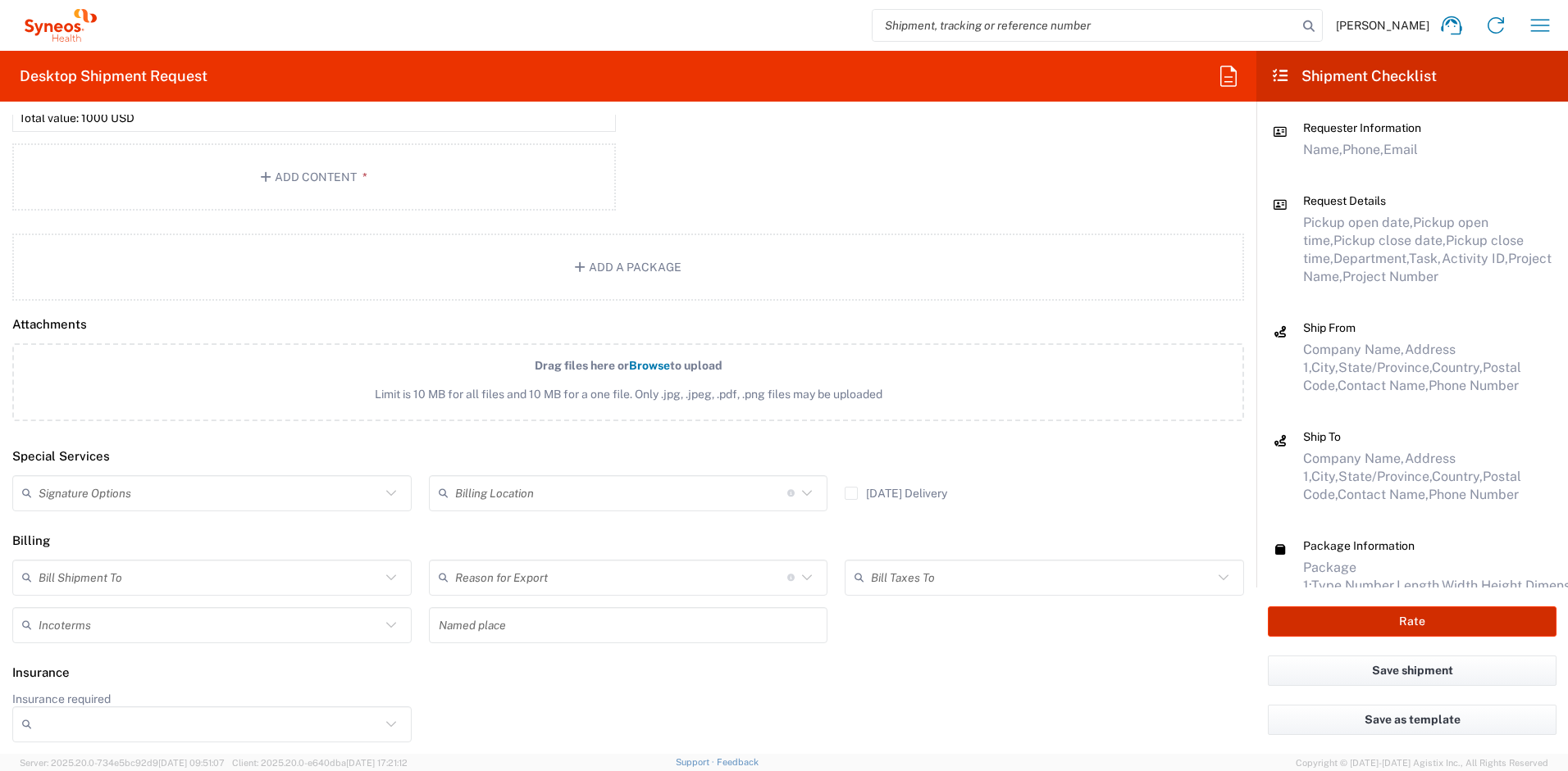
click at [1344, 616] on button "Rate" at bounding box center [1412, 621] width 289 height 30
type input "4510 DEPARTMENTAL EXPENSE"
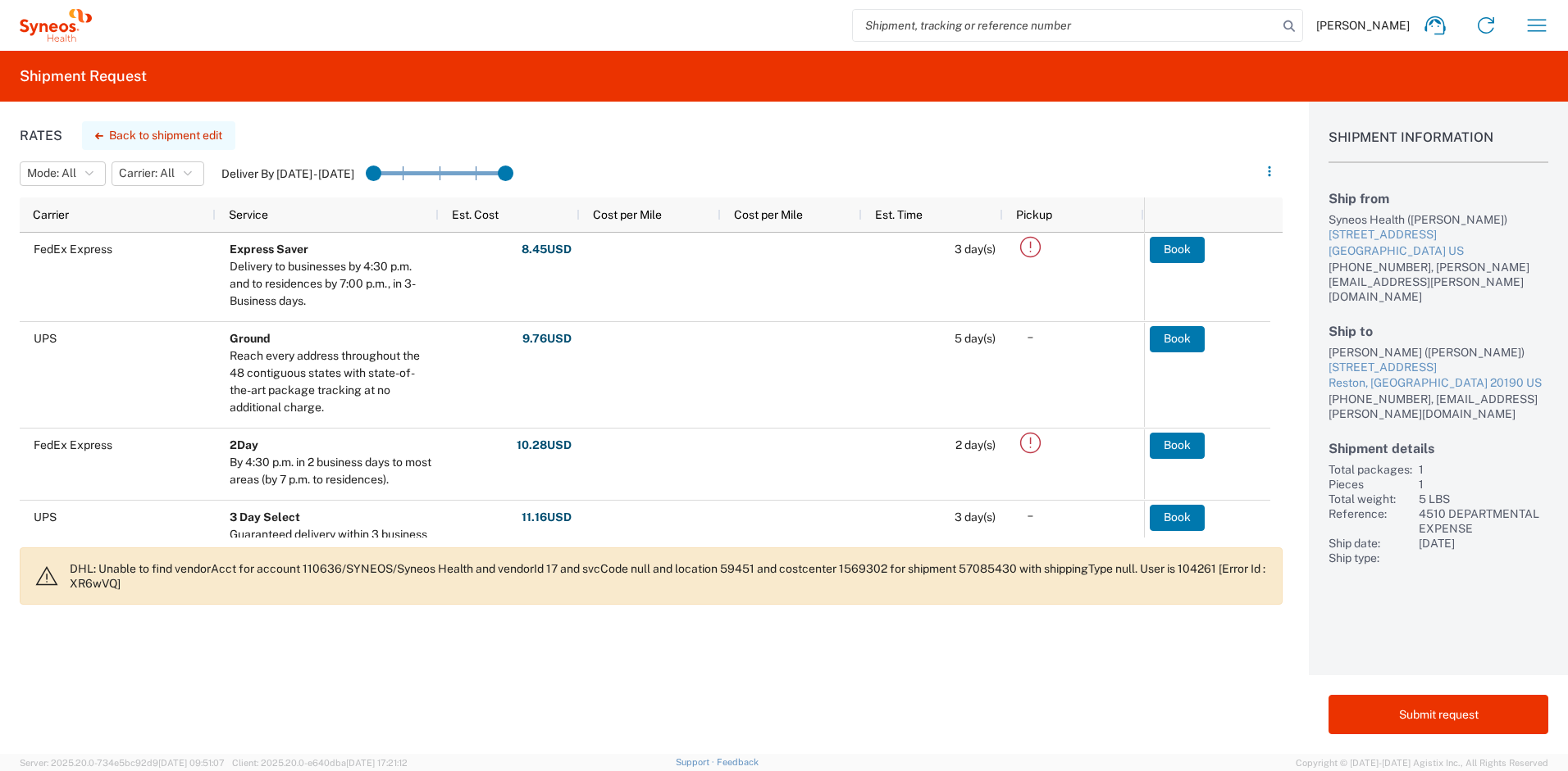
click at [158, 137] on button "Back to shipment edit" at bounding box center [158, 136] width 154 height 28
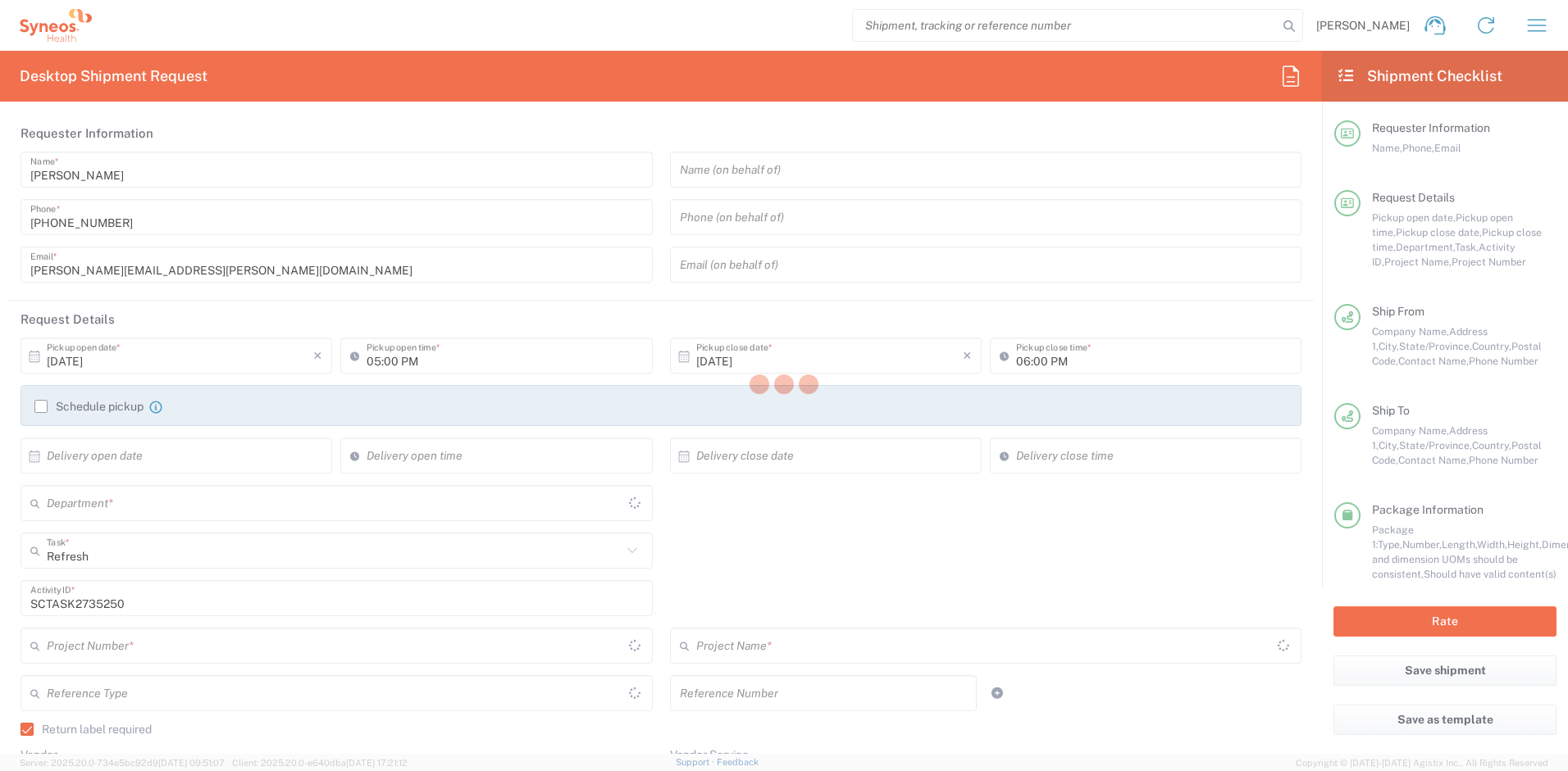
type input "[US_STATE]"
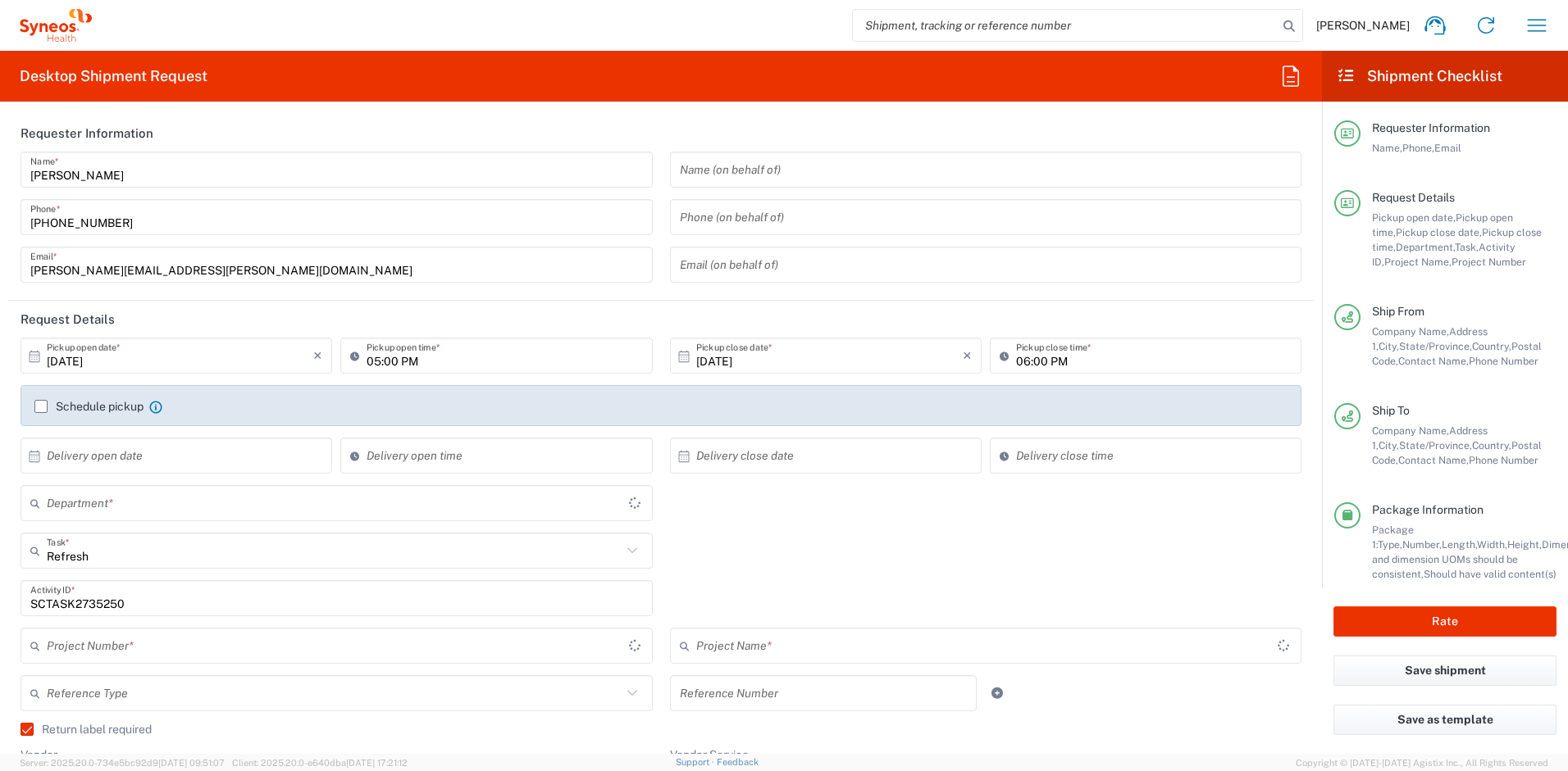
type input "[US_STATE]"
type input "4510 DEPARTMENTAL EXPENSE"
type input "Ground"
type input "Your Packaging"
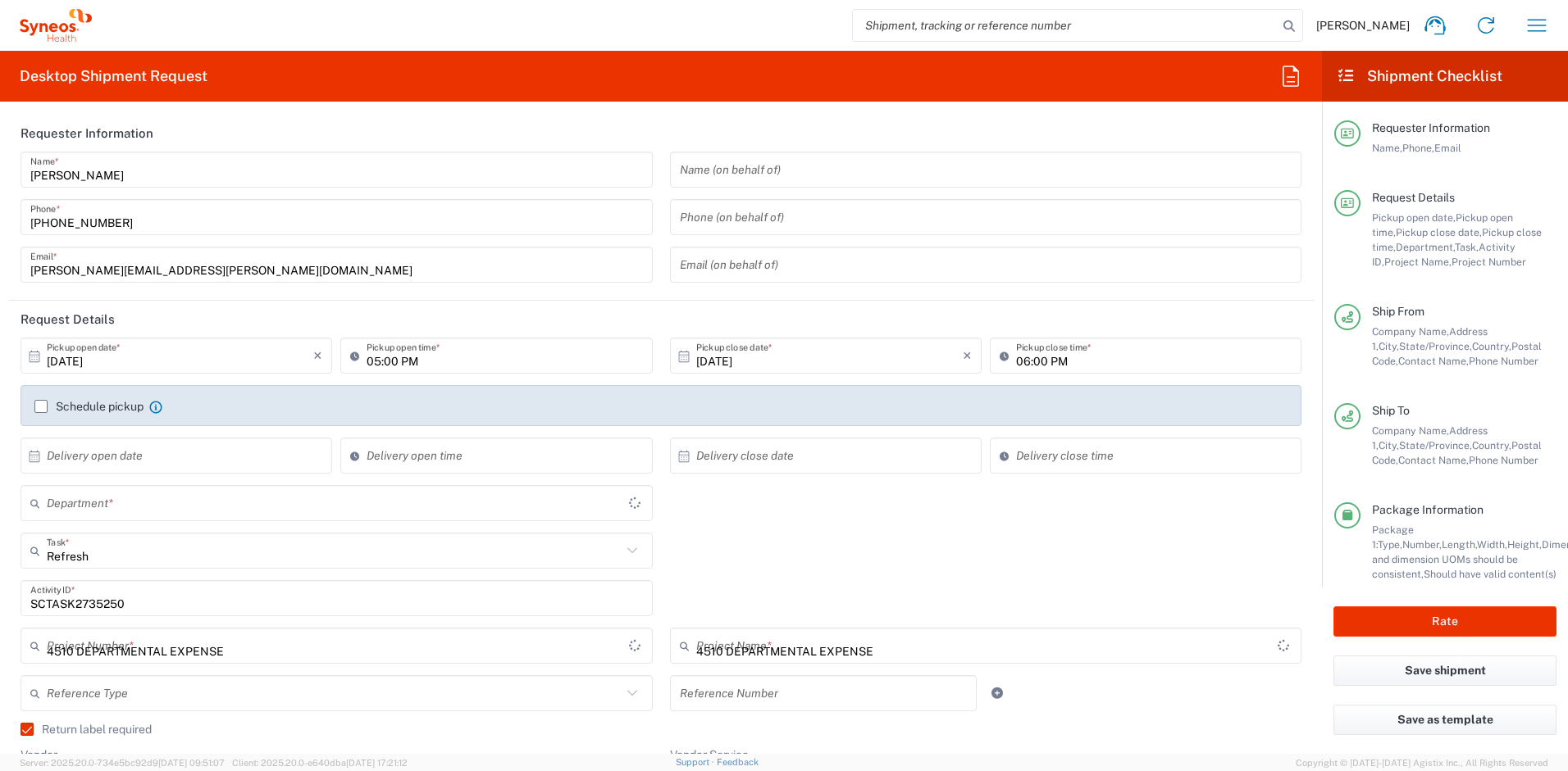
type input "4510"
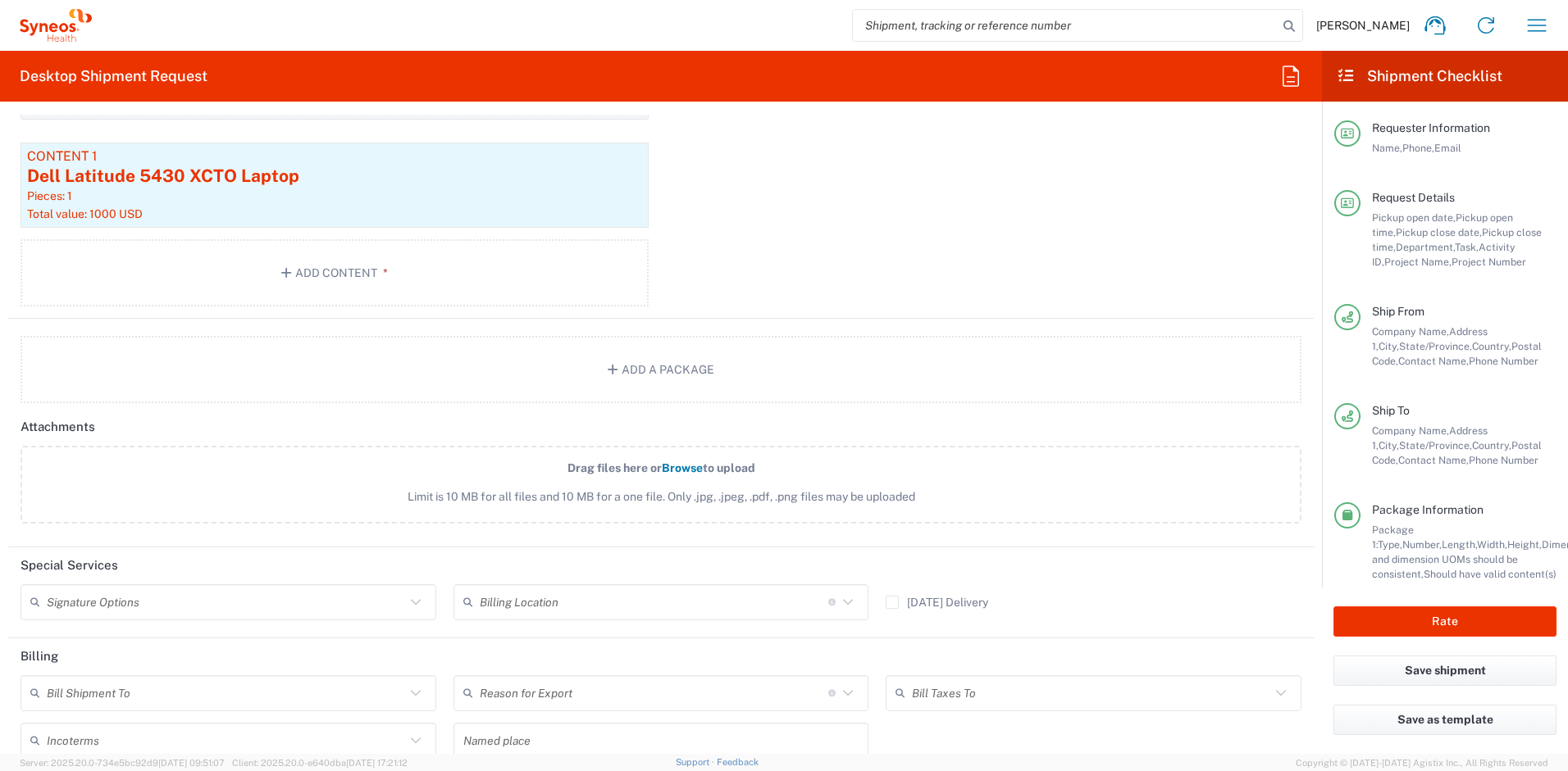
scroll to position [1872, 0]
click at [266, 604] on input "text" at bounding box center [226, 602] width 359 height 28
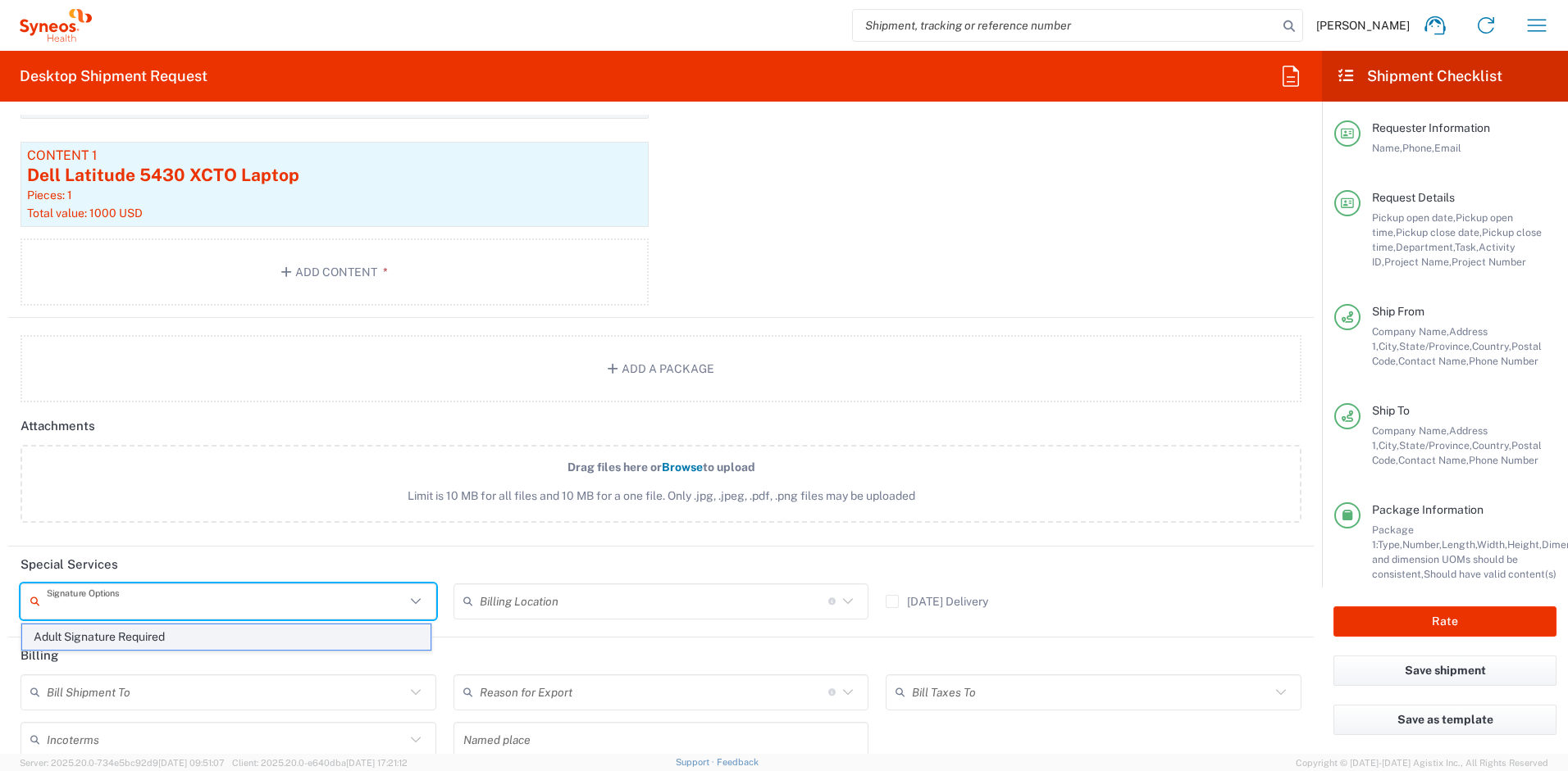
click at [231, 633] on span "Adult Signature Required" at bounding box center [227, 637] width 409 height 25
type input "Adult Signature Required"
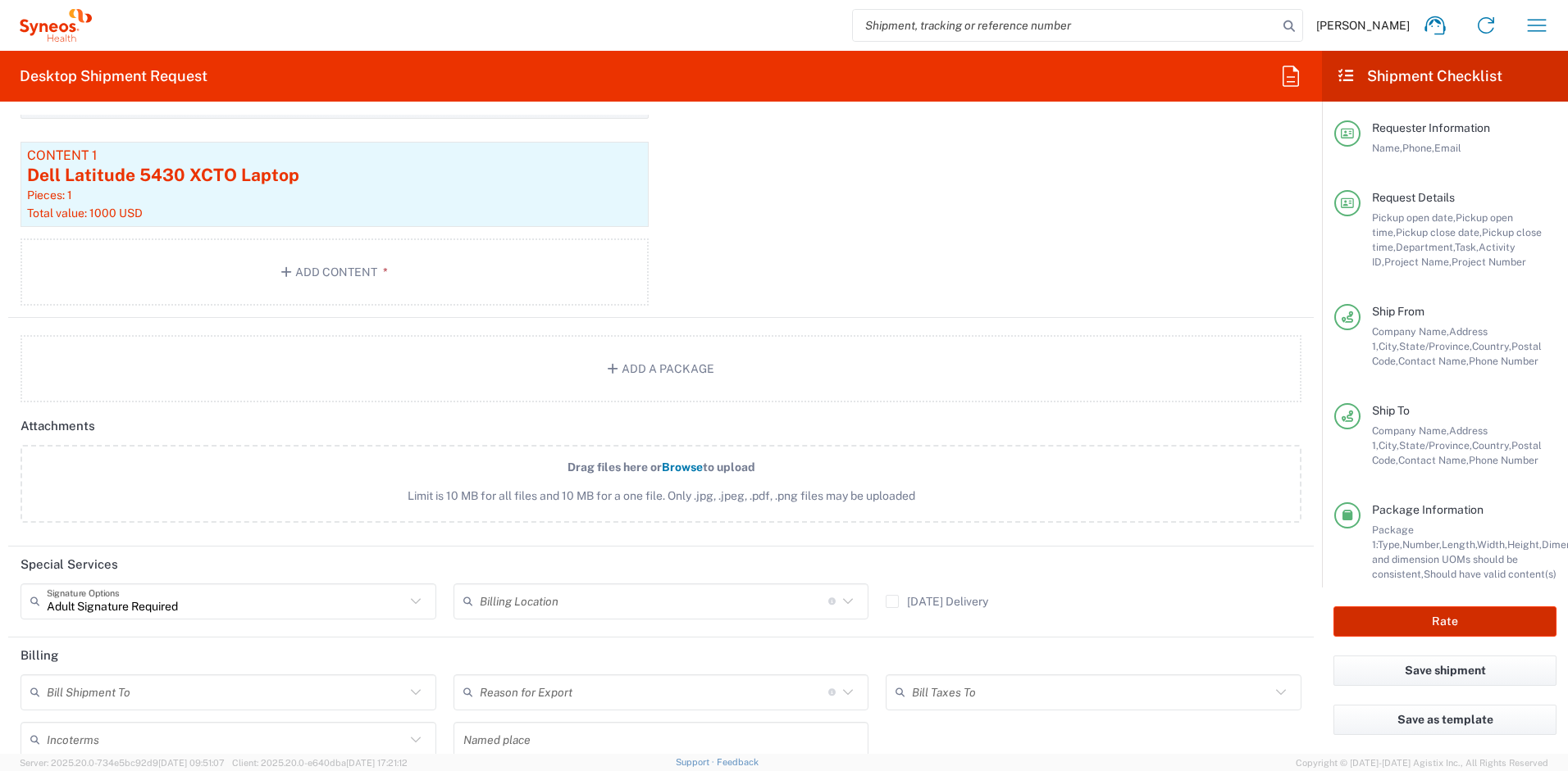
click at [1394, 620] on button "Rate" at bounding box center [1445, 621] width 223 height 30
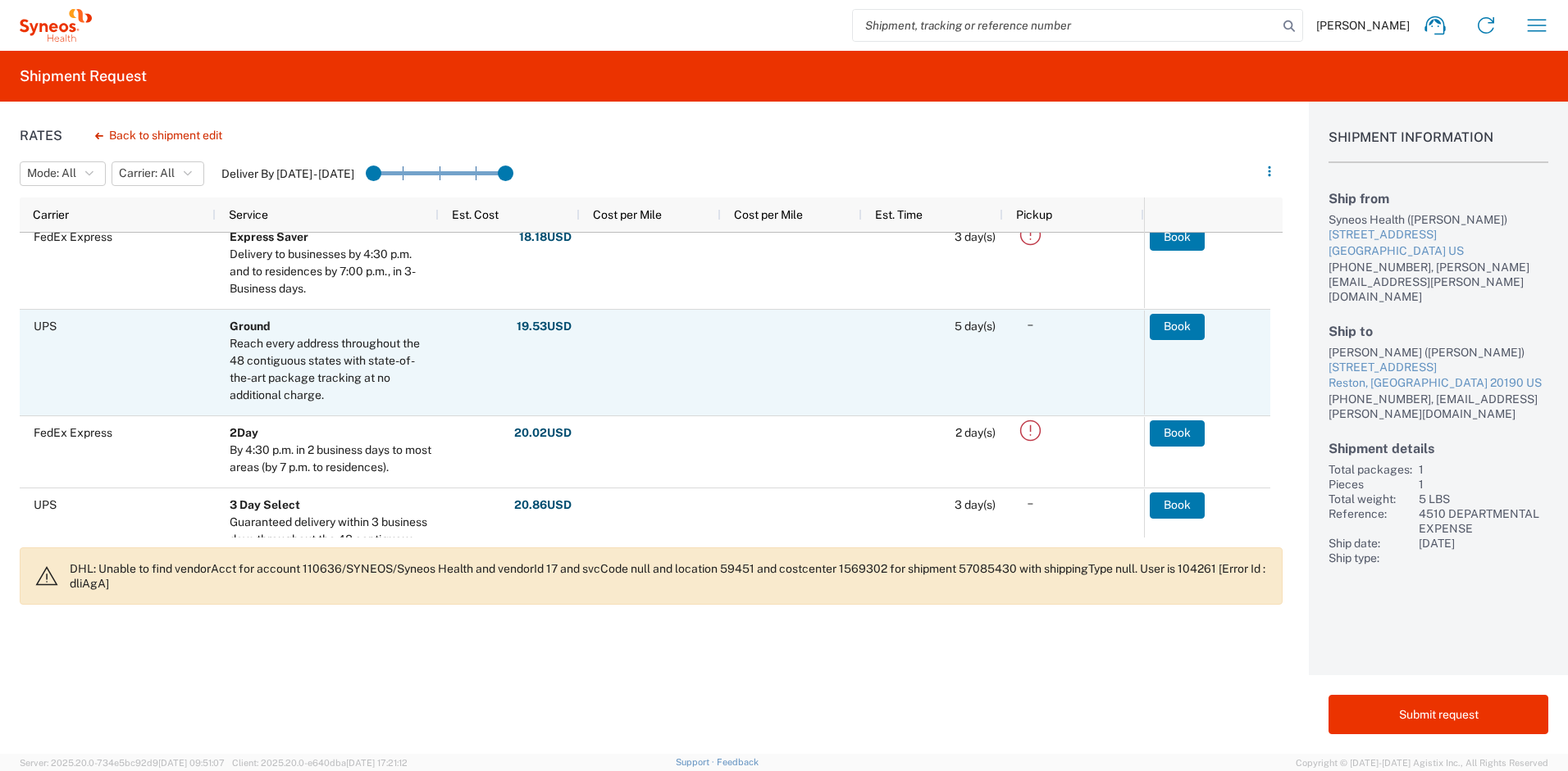
scroll to position [31, 0]
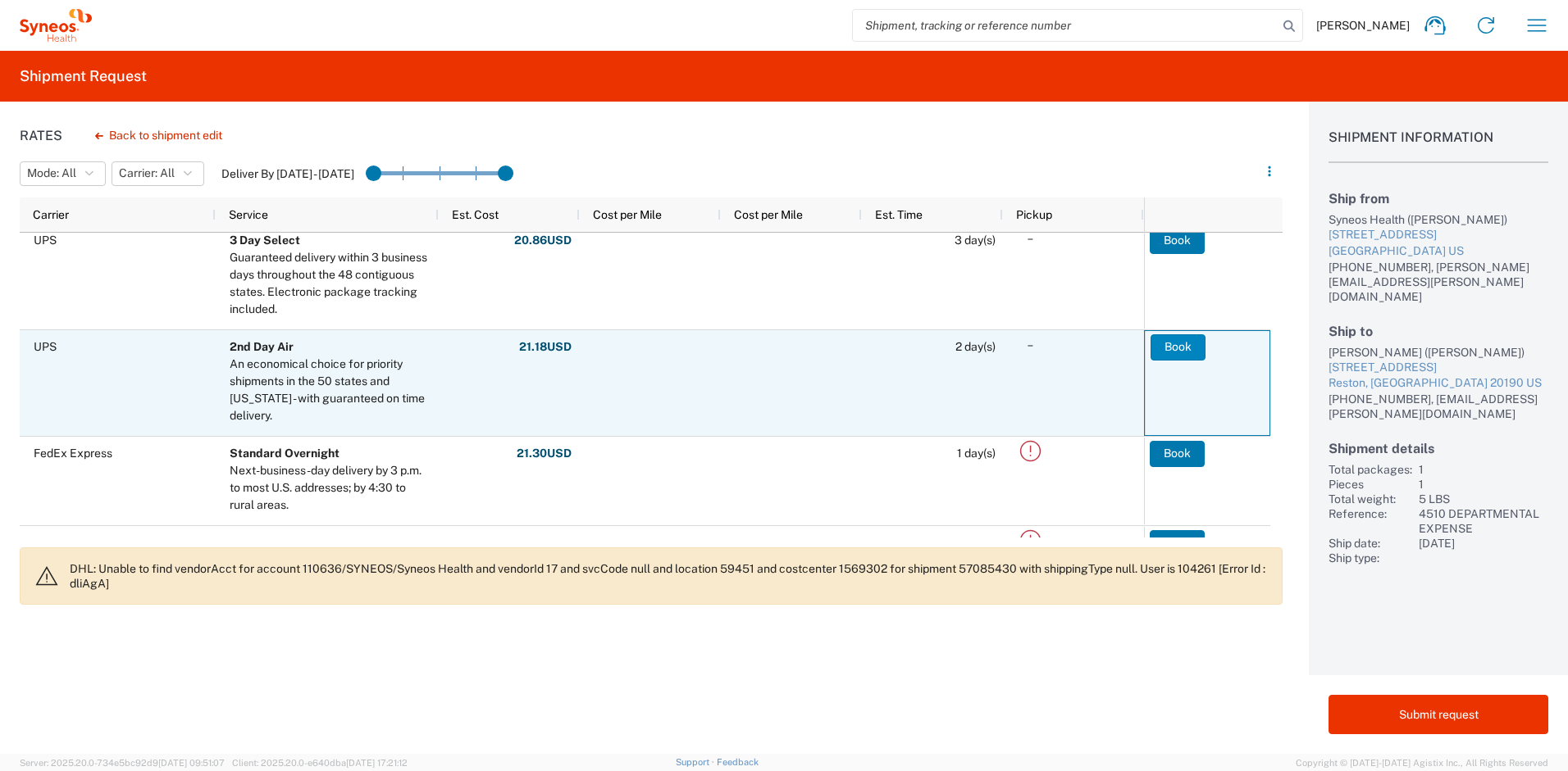
click at [1188, 345] on button "Book" at bounding box center [1178, 347] width 55 height 26
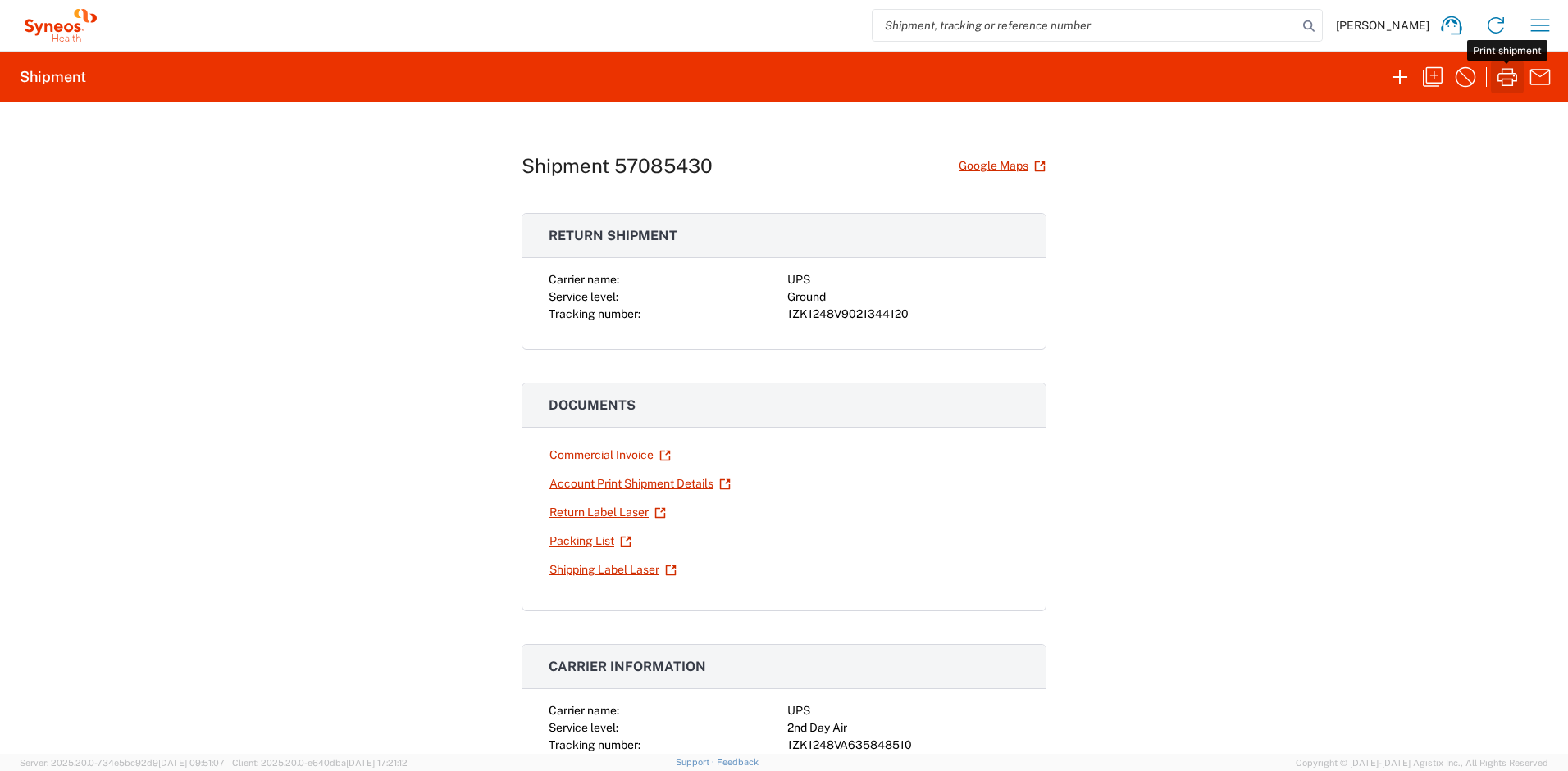
click at [1508, 81] on icon "button" at bounding box center [1508, 77] width 26 height 26
click at [604, 518] on link "Return Label Laser" at bounding box center [607, 512] width 118 height 28
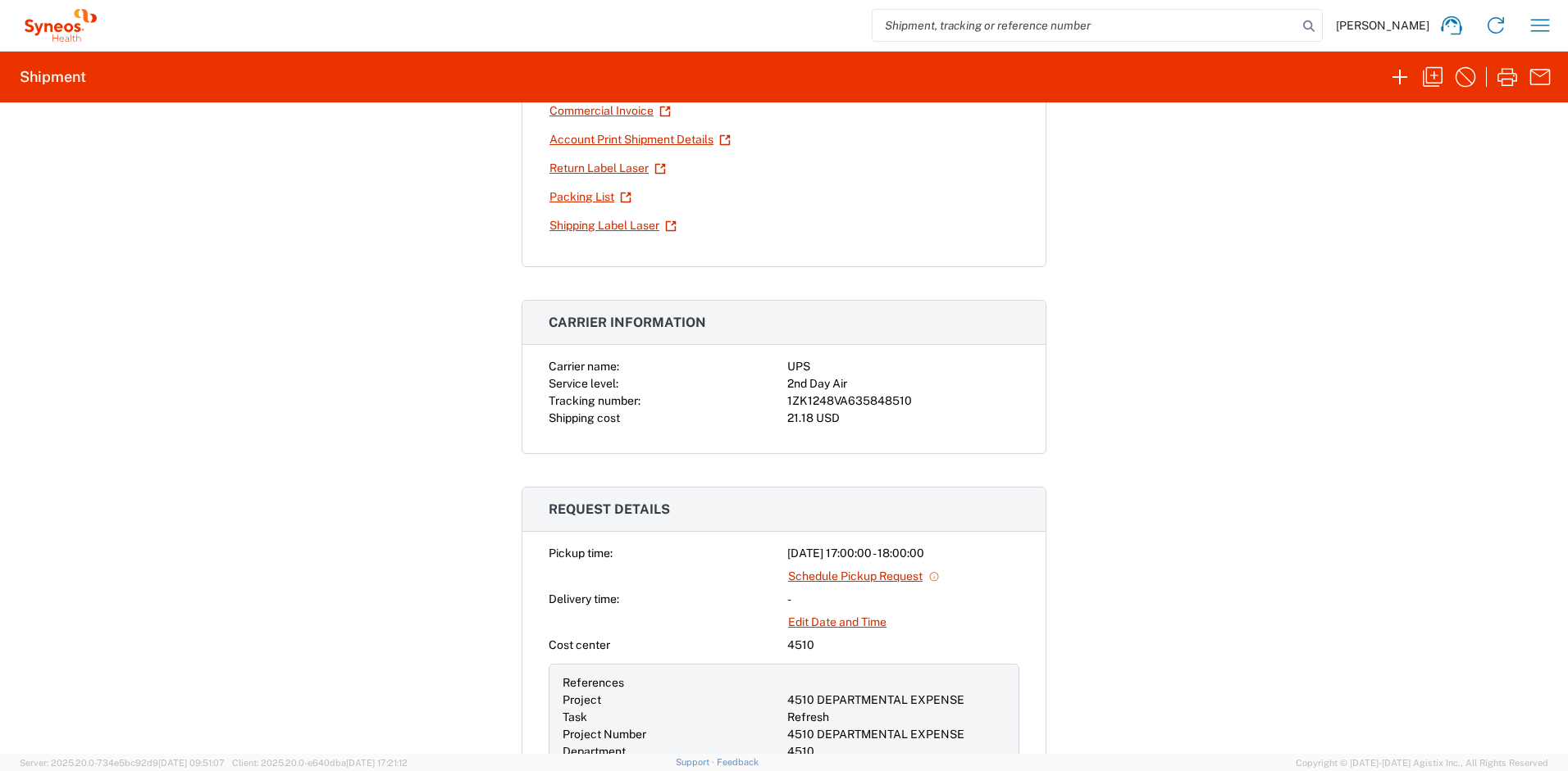
scroll to position [361, 0]
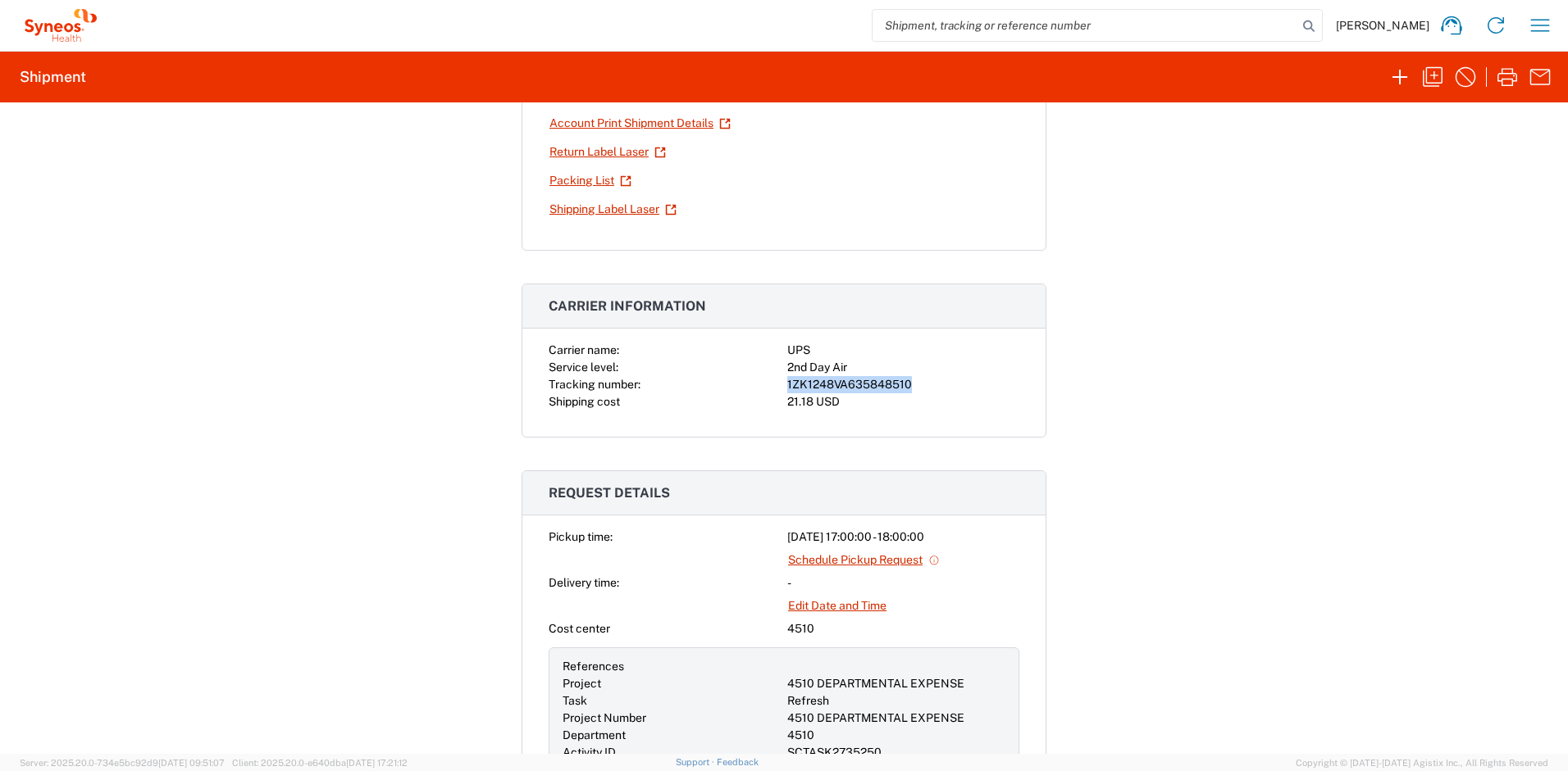
drag, startPoint x: 905, startPoint y: 386, endPoint x: 782, endPoint y: 383, distance: 123.0
click at [787, 383] on div "1ZK1248VA635848510" at bounding box center [903, 385] width 232 height 17
copy div "1ZK1248VA635848510"
click at [1554, 23] on button "button" at bounding box center [1540, 25] width 33 height 33
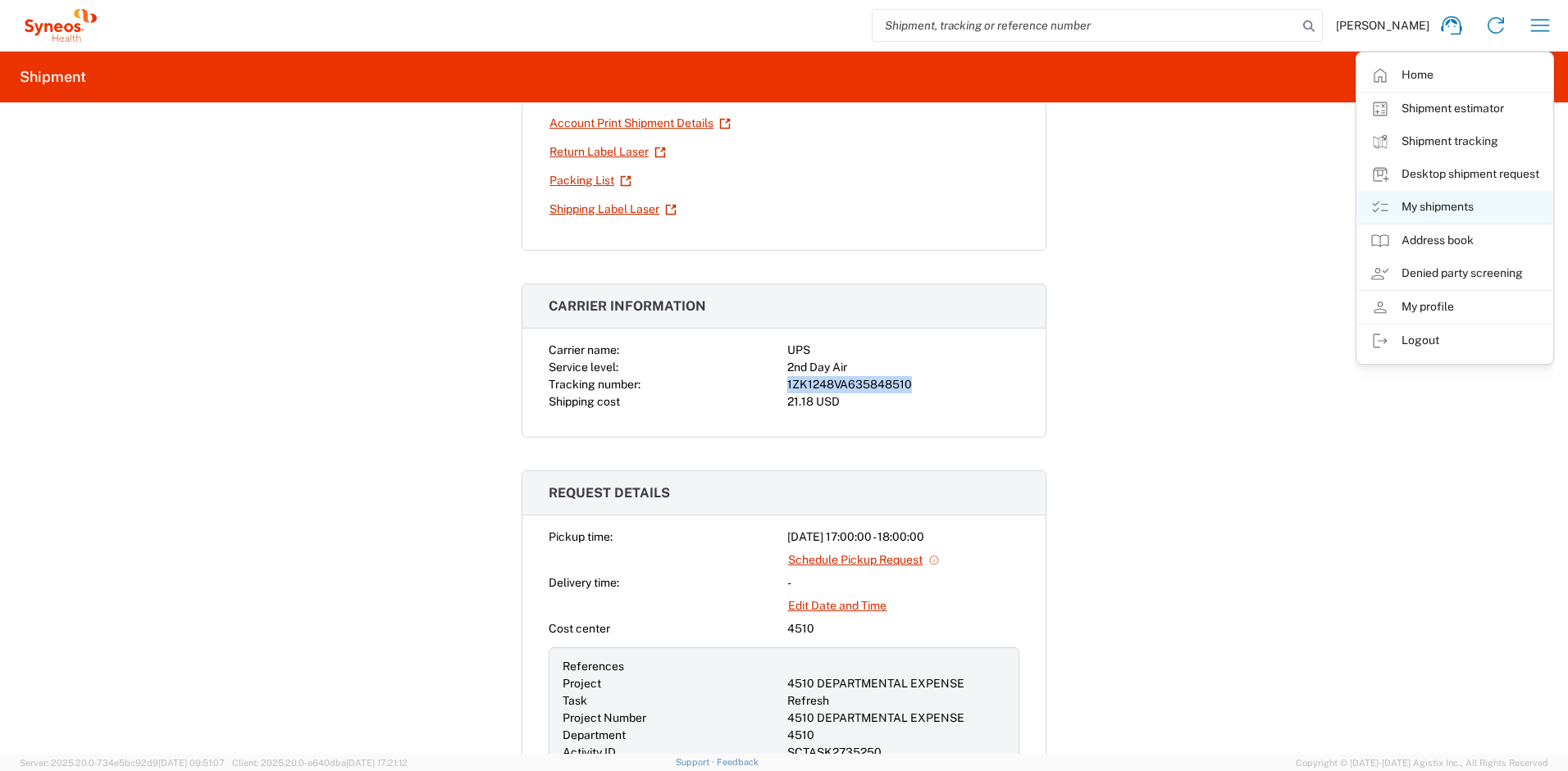
click at [1434, 201] on link "My shipments" at bounding box center [1454, 207] width 195 height 33
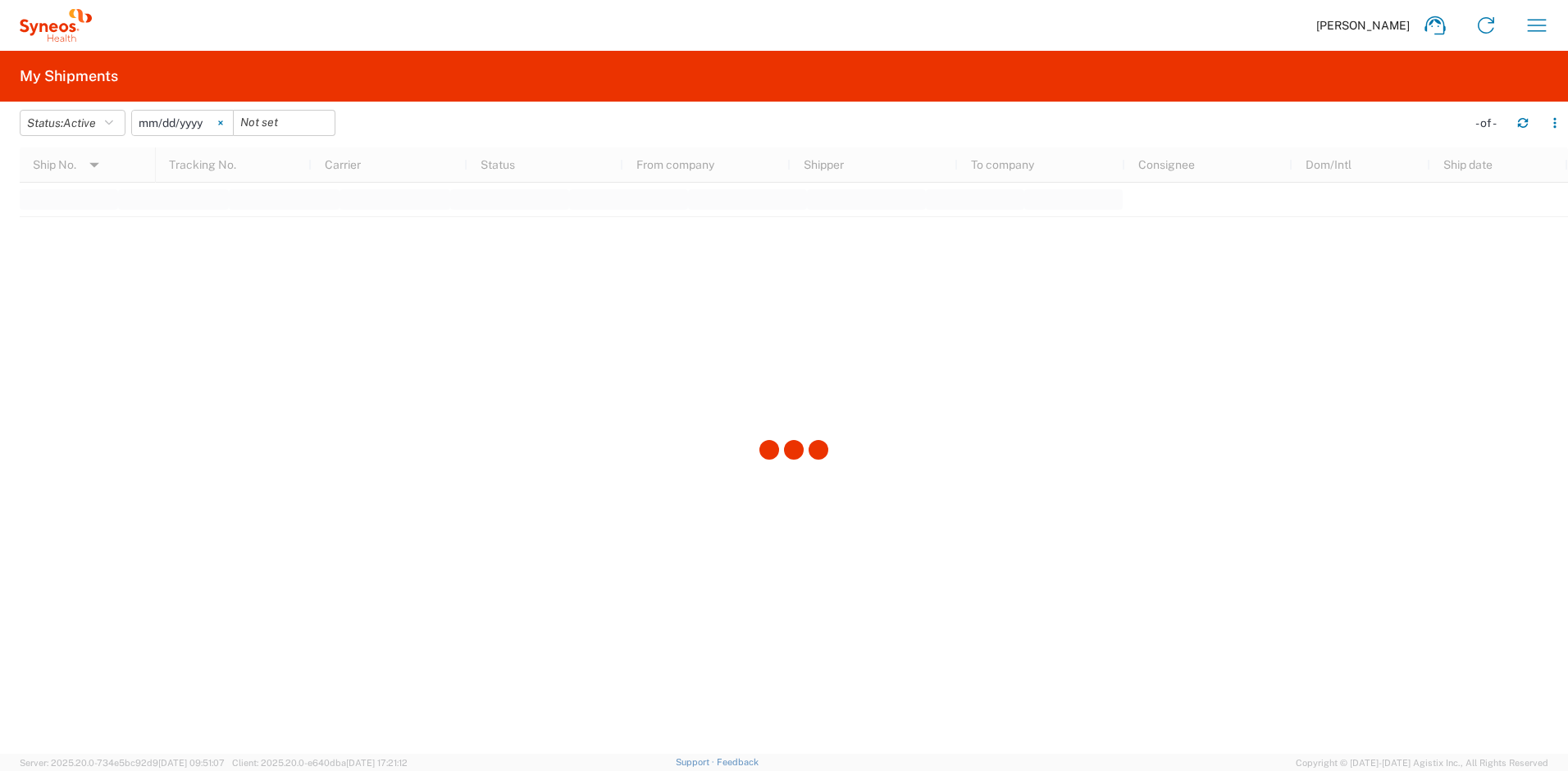
click at [222, 121] on icon at bounding box center [220, 123] width 4 height 4
click at [122, 126] on button "Status: Active" at bounding box center [73, 123] width 105 height 26
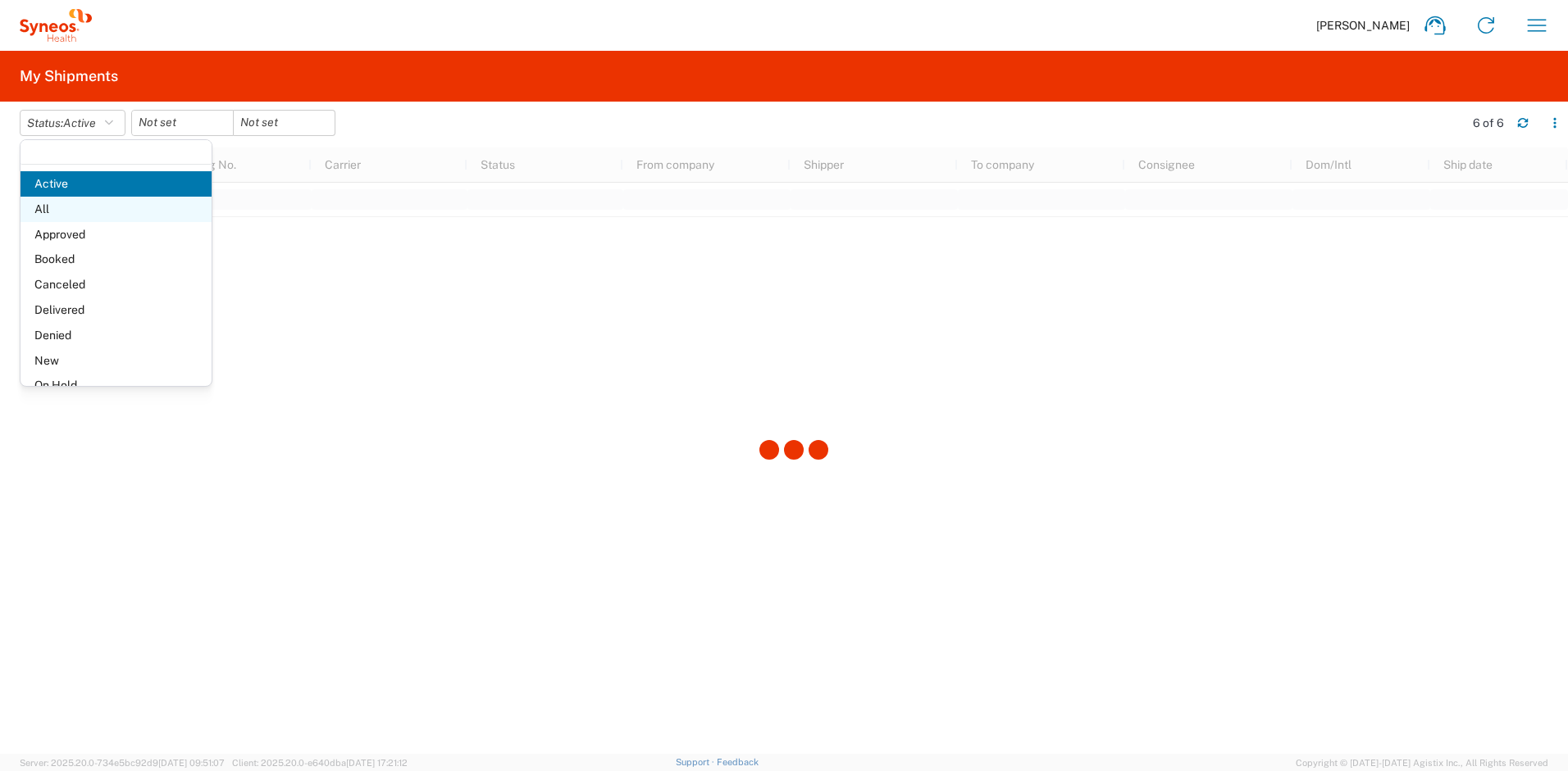
click at [78, 208] on span "All" at bounding box center [116, 209] width 191 height 25
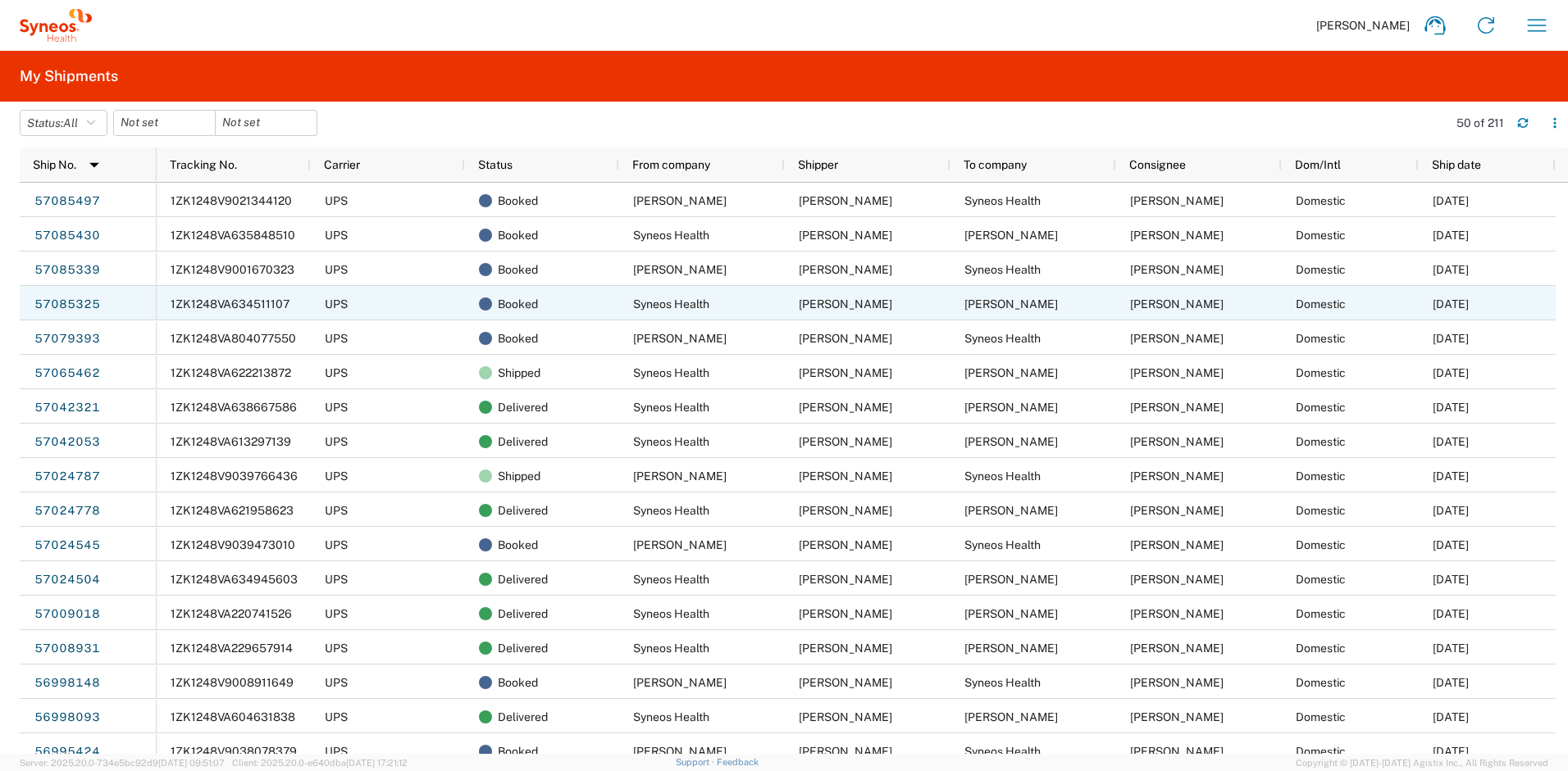
click at [224, 307] on span "1ZK1248VA634511107" at bounding box center [230, 304] width 119 height 13
